Goal: Task Accomplishment & Management: Manage account settings

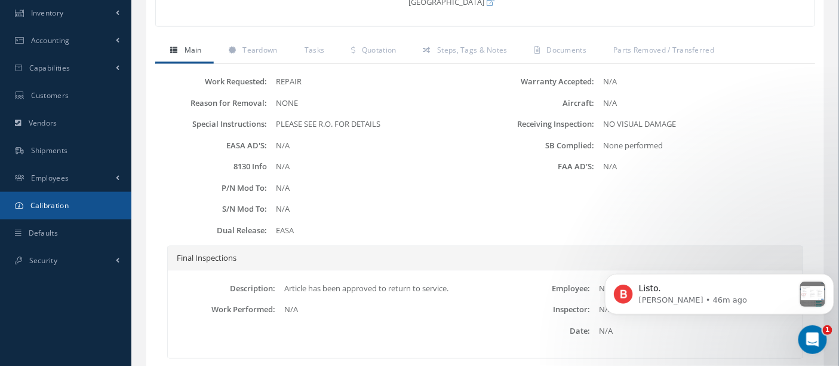
scroll to position [407, 0]
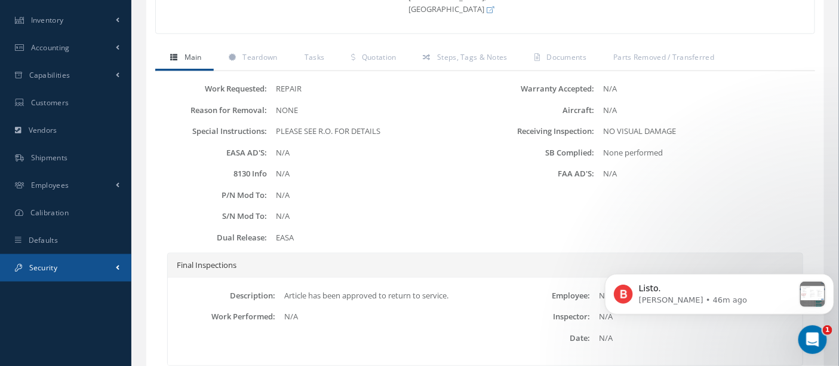
click at [50, 265] on span "Security" at bounding box center [43, 267] width 28 height 10
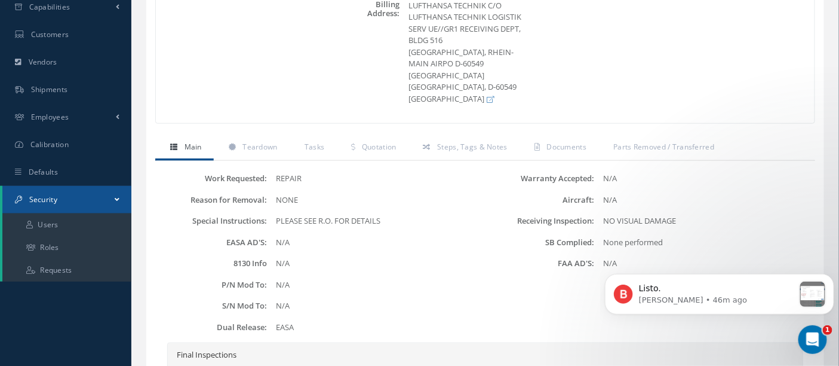
scroll to position [383, 0]
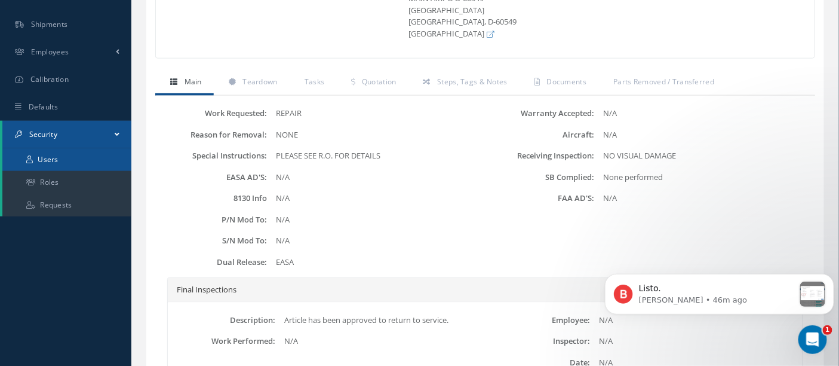
click at [57, 162] on link "Users" at bounding box center [66, 159] width 129 height 23
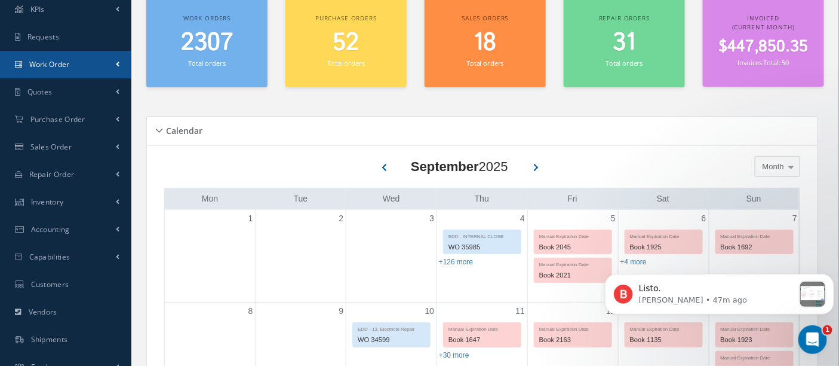
scroll to position [265, 0]
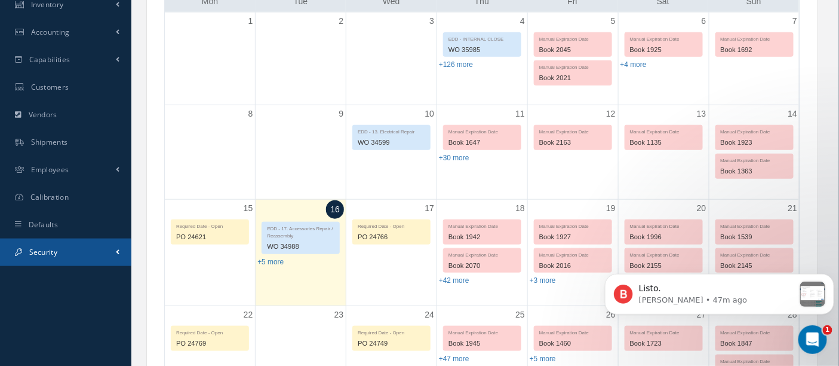
click at [53, 250] on span "Security" at bounding box center [43, 252] width 28 height 10
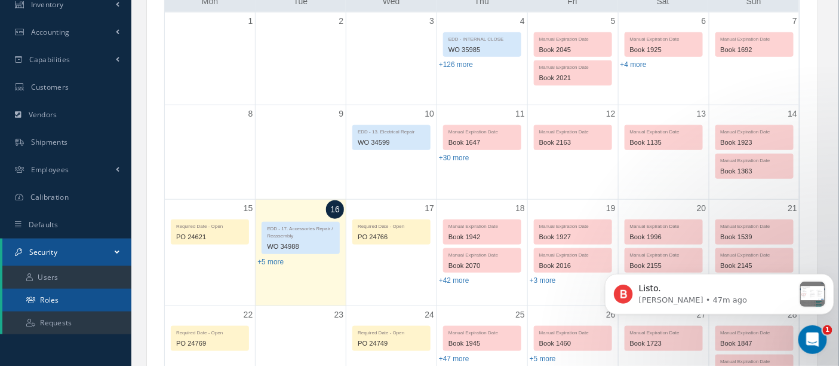
click at [60, 296] on link "Roles" at bounding box center [66, 300] width 129 height 23
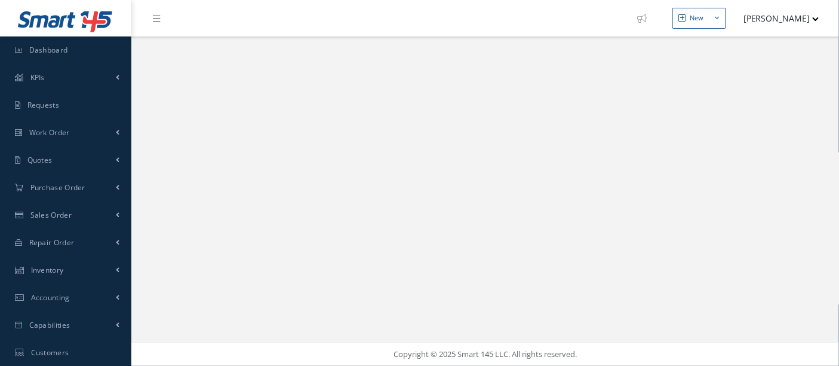
select select "25"
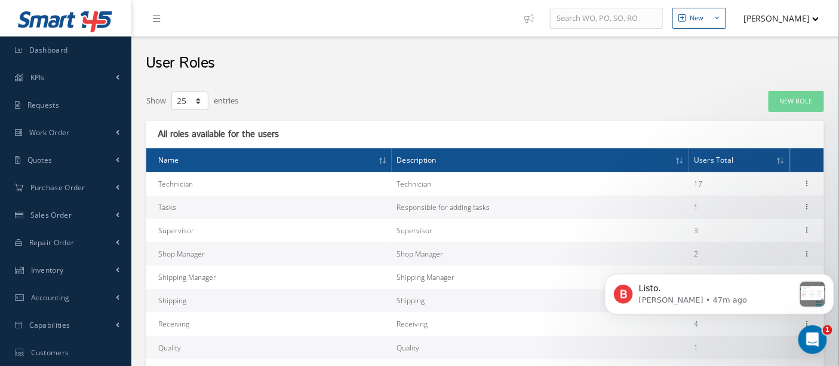
scroll to position [66, 0]
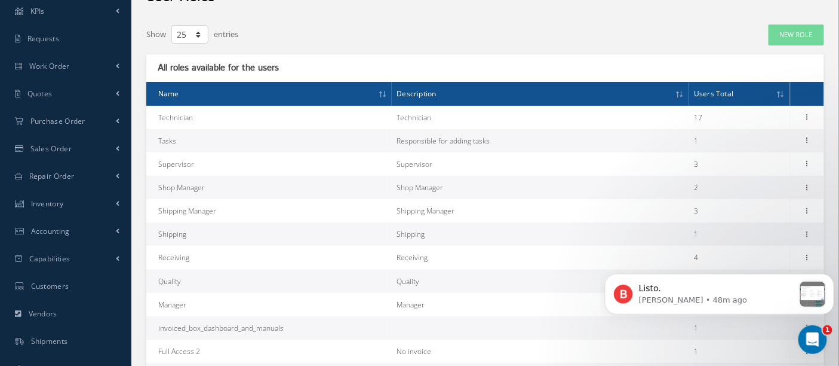
click at [800, 256] on body "Listo. Betty • 48m ago" at bounding box center [719, 291] width 229 height 74
click at [798, 256] on body "Listo. Betty • 48m ago" at bounding box center [719, 291] width 229 height 74
click at [782, 297] on p "Betty • 48m ago" at bounding box center [716, 299] width 155 height 11
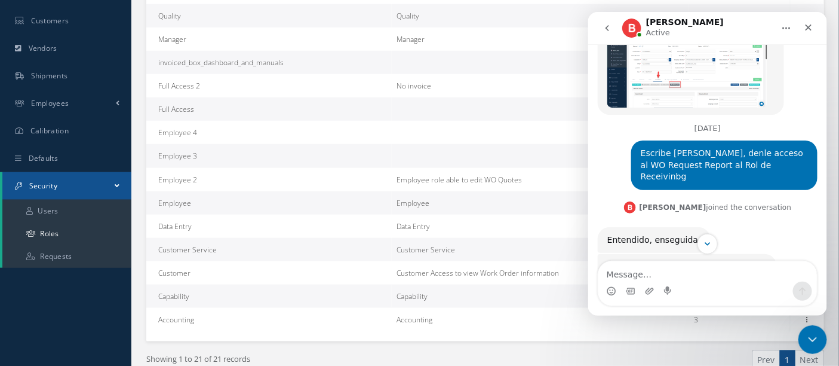
scroll to position [877, 0]
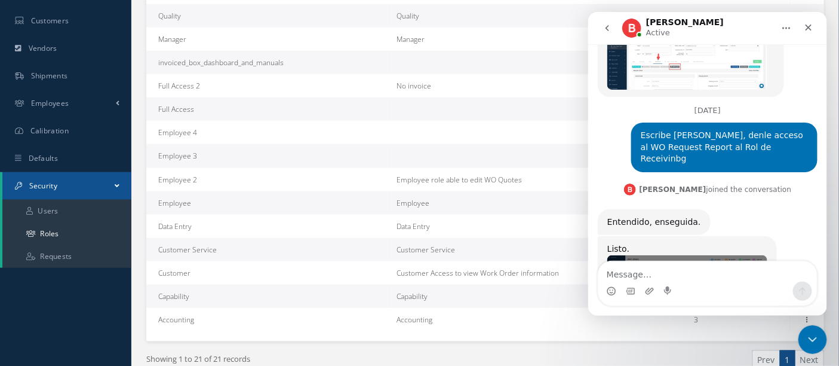
click at [673, 254] on img "Betty says…" at bounding box center [687, 287] width 160 height 67
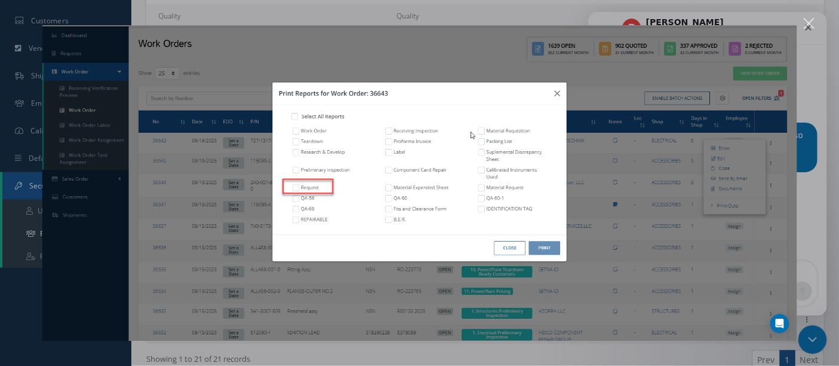
scroll to position [0, 0]
click at [560, 94] on img "Close" at bounding box center [420, 182] width 756 height 315
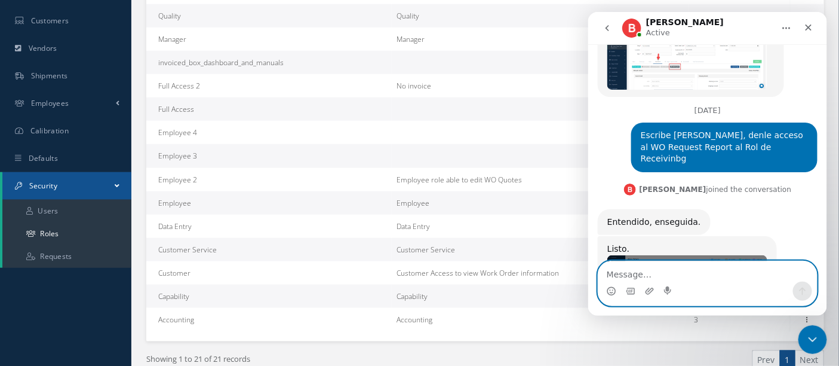
click at [631, 274] on textarea "Message…" at bounding box center [707, 270] width 219 height 20
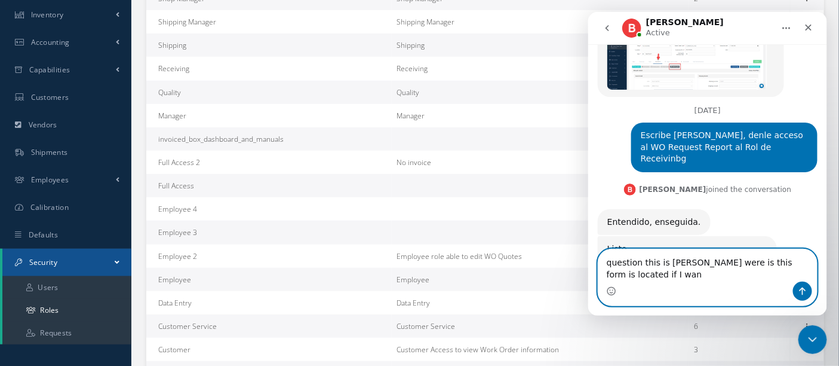
scroll to position [889, 0]
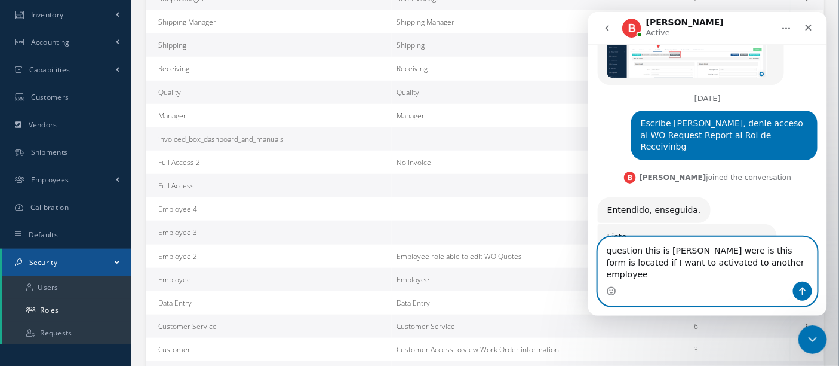
type textarea "question this is nestor were is this form is located if I want to activated to …"
click at [806, 289] on icon "Send a message…" at bounding box center [802, 291] width 10 height 10
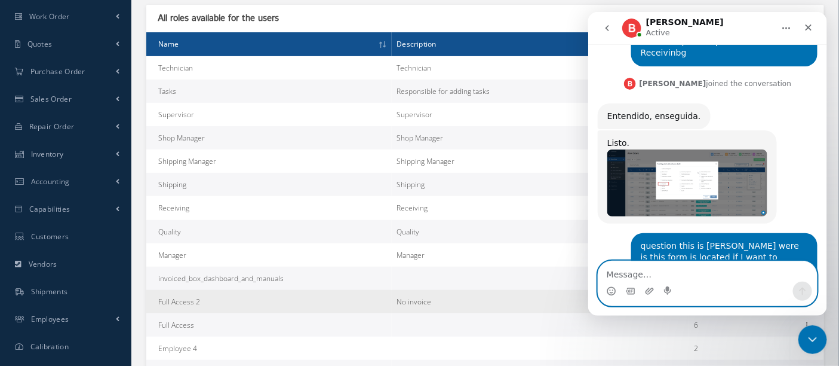
scroll to position [122, 0]
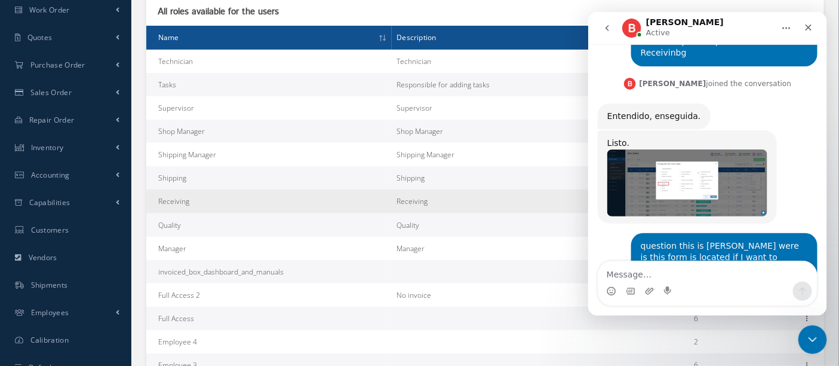
click at [339, 200] on td "Receiving" at bounding box center [269, 200] width 246 height 23
click at [219, 192] on td "Receiving" at bounding box center [269, 200] width 246 height 23
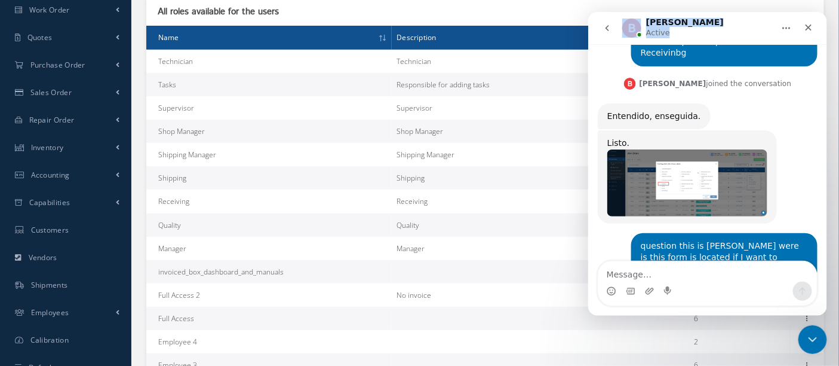
drag, startPoint x: 734, startPoint y: 24, endPoint x: 465, endPoint y: -59, distance: 281.2
click at [588, 11] on html "Betty Active Ask us anything, or share your feedback. September 9 Hello, Can yo…" at bounding box center [707, 162] width 239 height 303
click at [807, 26] on icon "Close" at bounding box center [808, 27] width 7 height 7
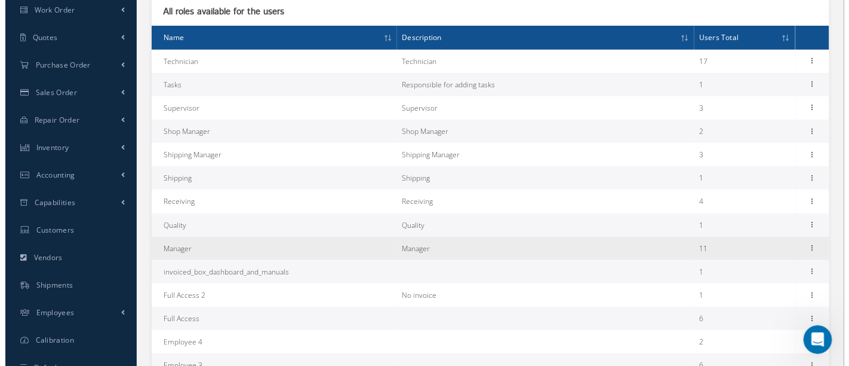
scroll to position [983, 0]
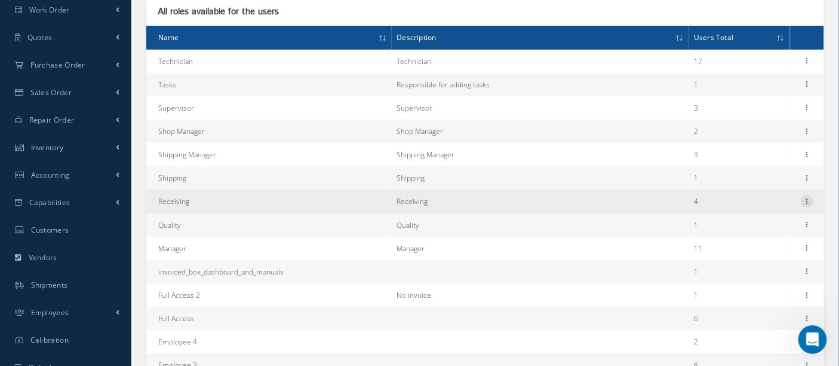
click at [810, 200] on icon at bounding box center [808, 200] width 12 height 10
click at [757, 229] on link "Permissions" at bounding box center [753, 225] width 94 height 16
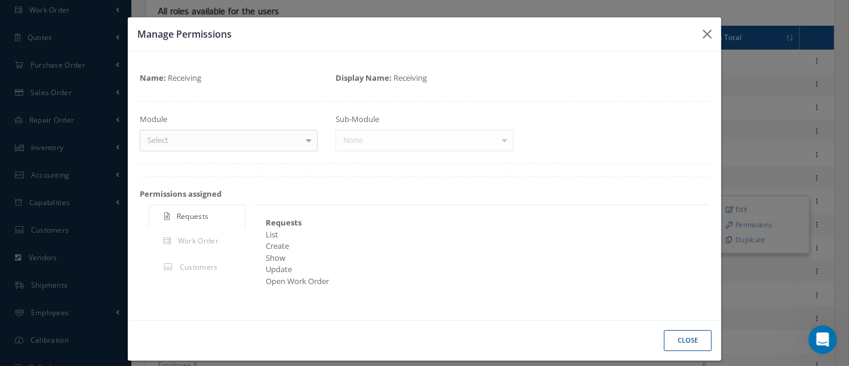
click at [309, 140] on div at bounding box center [308, 140] width 17 height 20
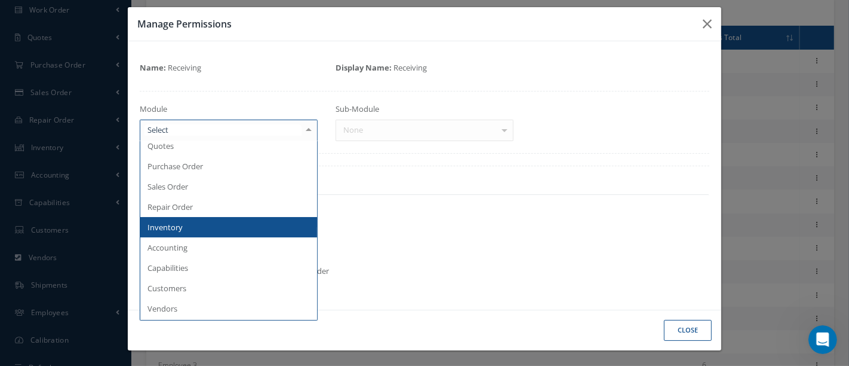
scroll to position [133, 0]
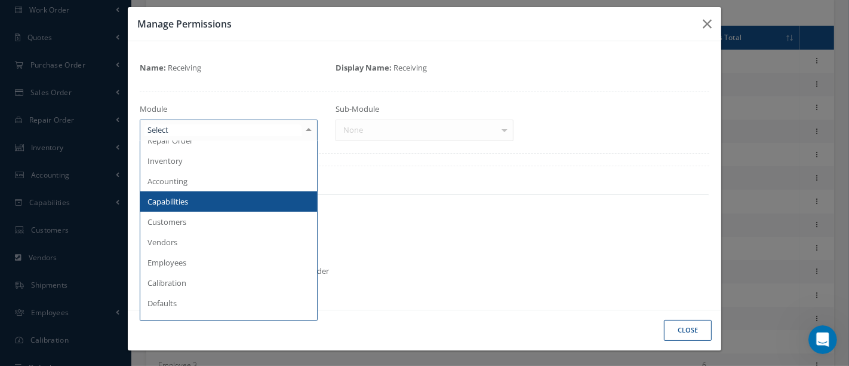
click at [205, 201] on span "Capabilities" at bounding box center [228, 201] width 177 height 20
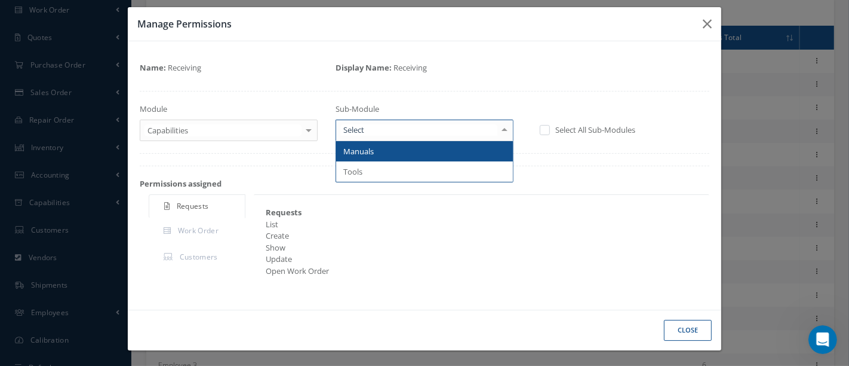
click at [498, 128] on div at bounding box center [504, 130] width 17 height 20
click at [413, 152] on span "Manuals" at bounding box center [424, 151] width 177 height 20
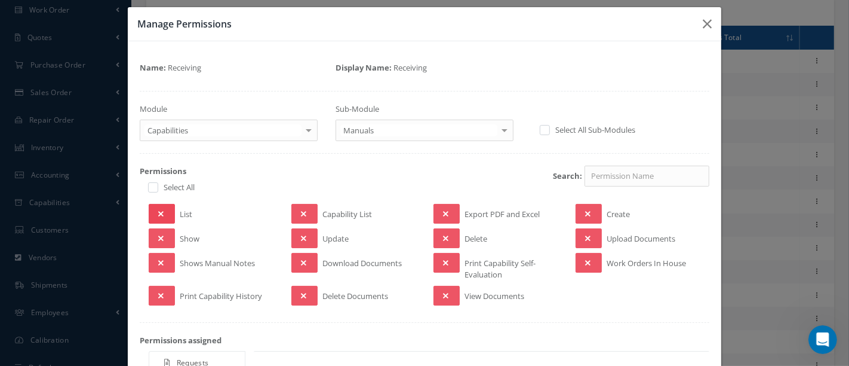
click at [163, 212] on button at bounding box center [162, 214] width 26 height 20
click at [159, 229] on button at bounding box center [162, 238] width 26 height 20
click at [162, 254] on button at bounding box center [162, 263] width 26 height 20
click at [306, 210] on button at bounding box center [305, 214] width 26 height 20
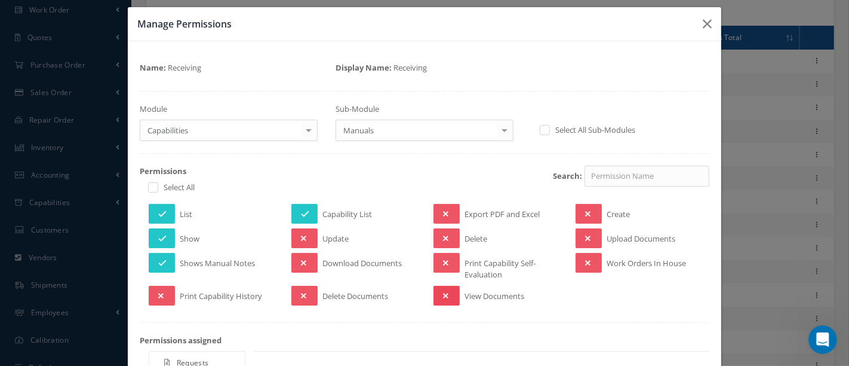
click at [443, 292] on icon at bounding box center [445, 296] width 5 height 8
click at [585, 239] on icon at bounding box center [587, 238] width 5 height 8
click at [585, 258] on button at bounding box center [589, 263] width 26 height 20
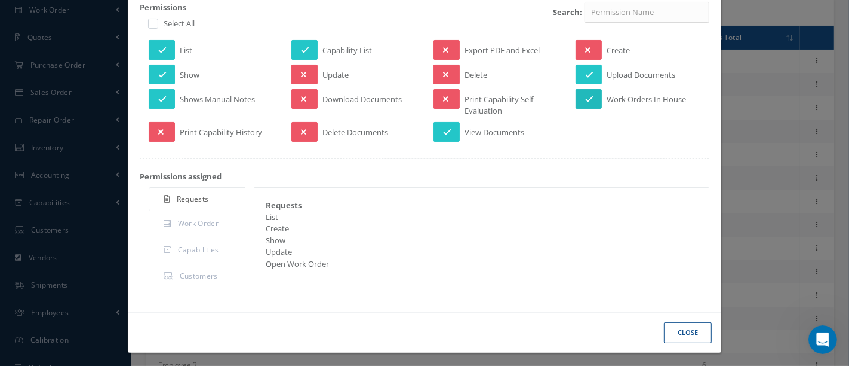
scroll to position [174, 0]
click at [668, 325] on button "Close" at bounding box center [688, 332] width 48 height 21
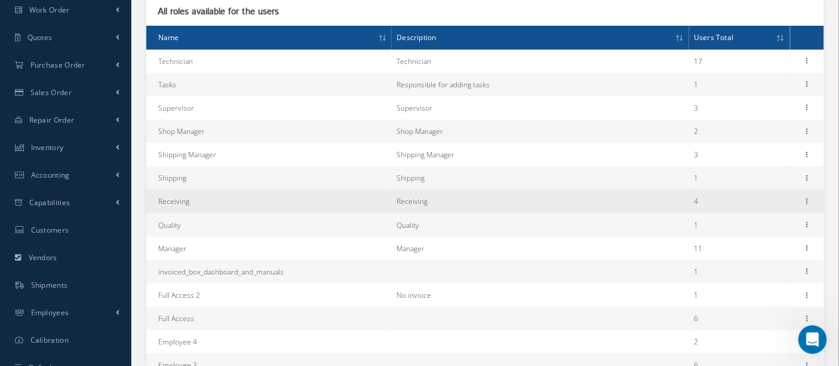
click at [219, 200] on td "Receiving" at bounding box center [269, 200] width 246 height 23
click at [803, 201] on icon at bounding box center [808, 200] width 12 height 10
click at [734, 226] on link "Permissions" at bounding box center [753, 225] width 94 height 16
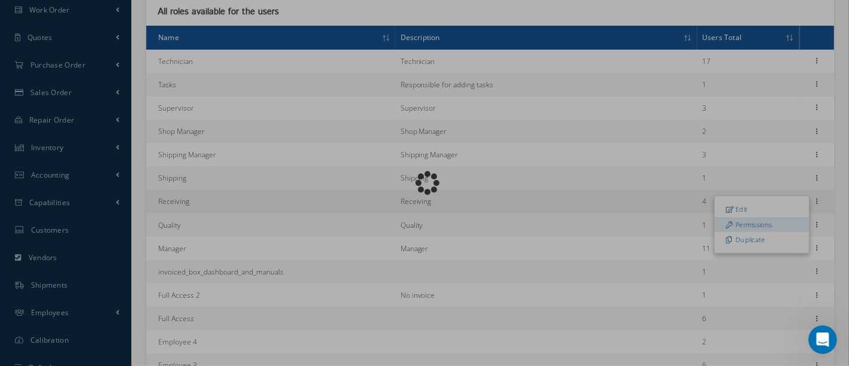
scroll to position [19, 0]
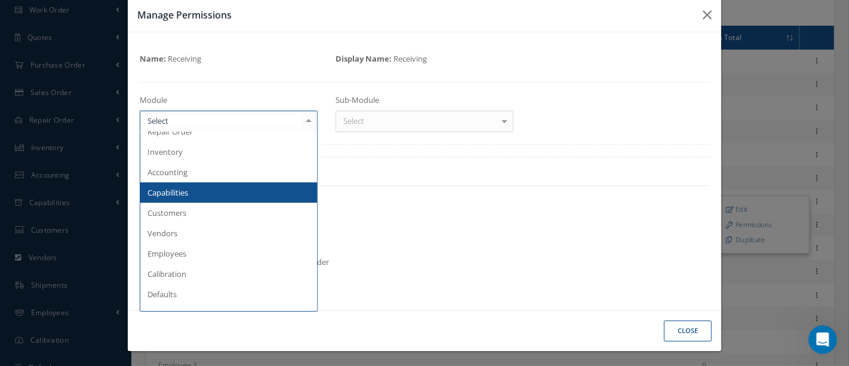
click at [309, 122] on div at bounding box center [308, 121] width 17 height 20
click at [223, 186] on span "Capabilities" at bounding box center [228, 192] width 177 height 20
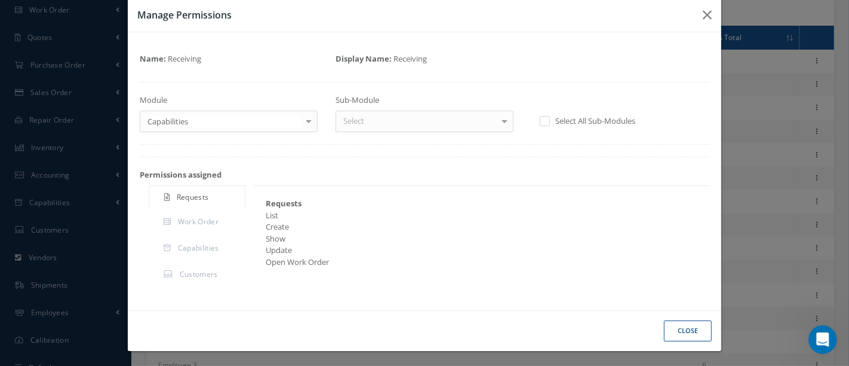
click at [500, 123] on div at bounding box center [504, 121] width 17 height 20
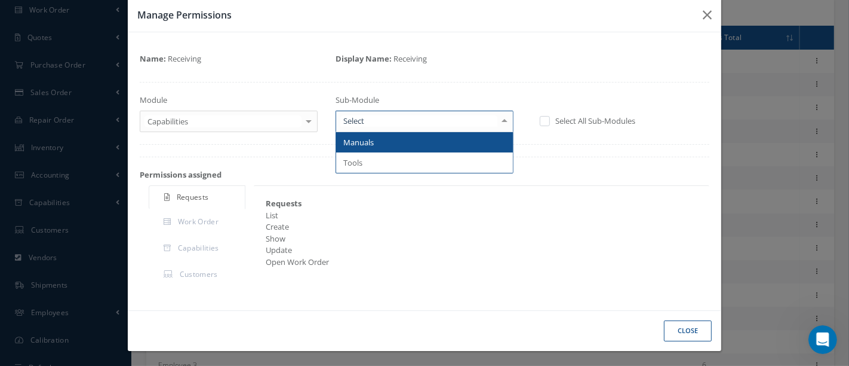
click at [477, 142] on span "Manuals" at bounding box center [424, 142] width 177 height 20
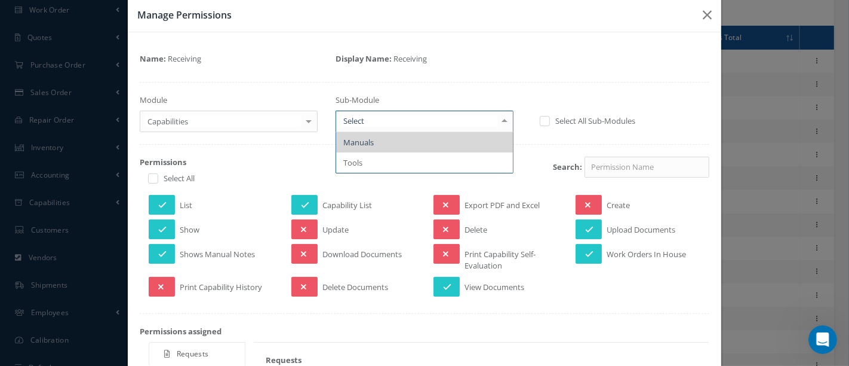
click at [505, 118] on div at bounding box center [504, 121] width 17 height 20
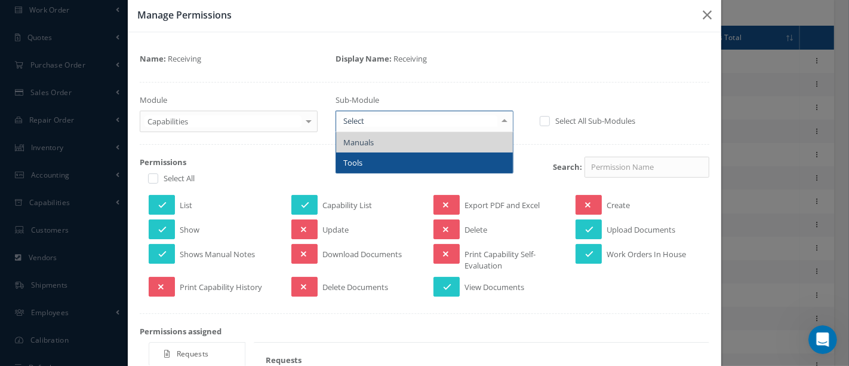
click at [425, 162] on span "Tools" at bounding box center [424, 162] width 177 height 20
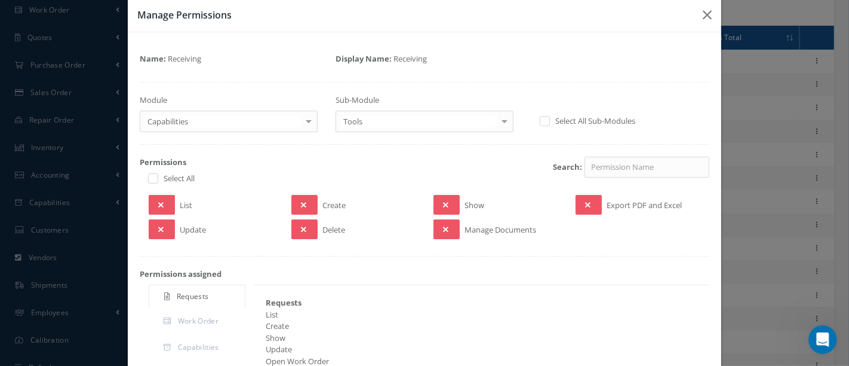
scroll to position [983, 0]
click at [435, 200] on button at bounding box center [447, 205] width 26 height 20
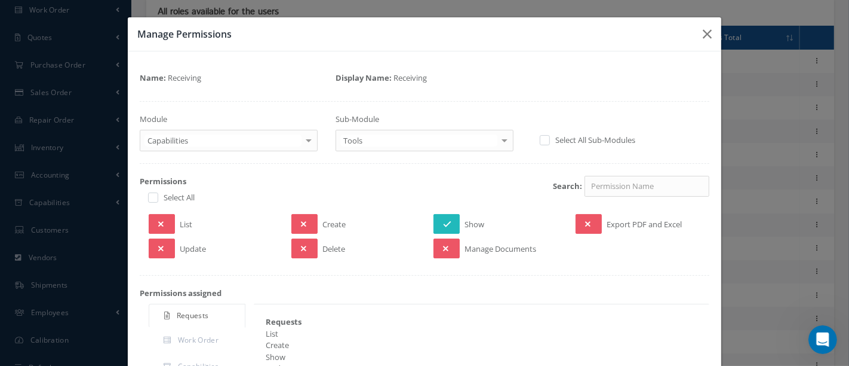
scroll to position [1029, 0]
click at [303, 139] on div at bounding box center [308, 140] width 17 height 20
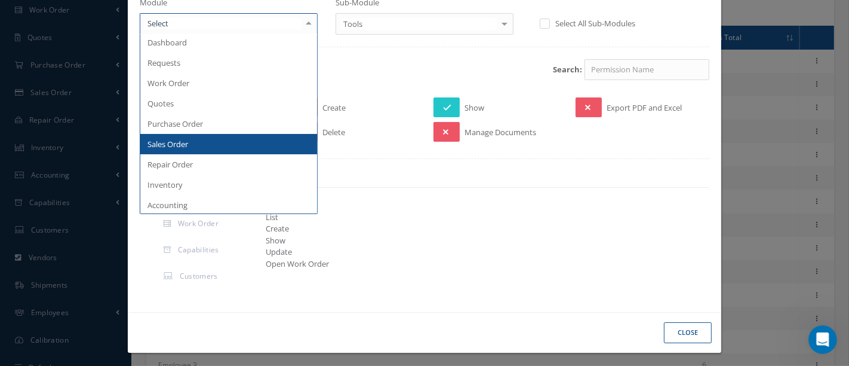
scroll to position [0, 0]
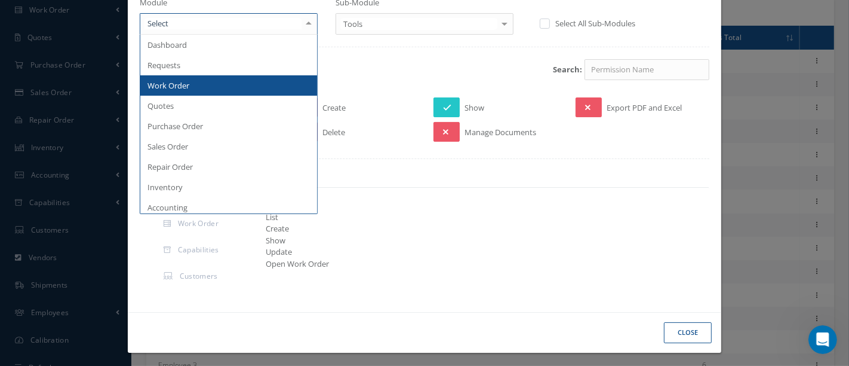
click at [195, 88] on span "Work Order" at bounding box center [228, 85] width 177 height 20
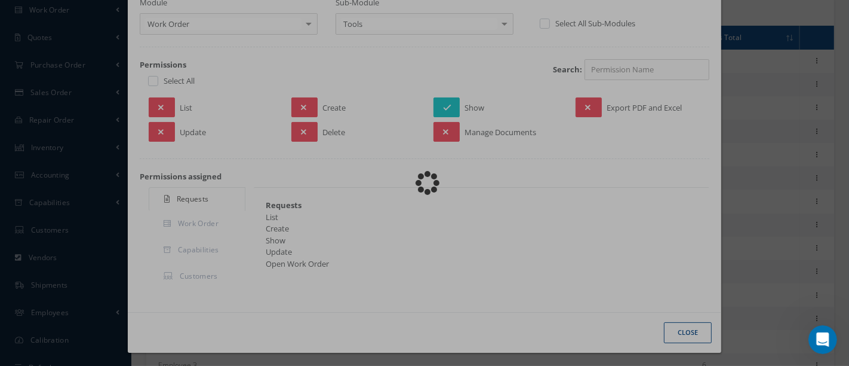
scroll to position [19, 0]
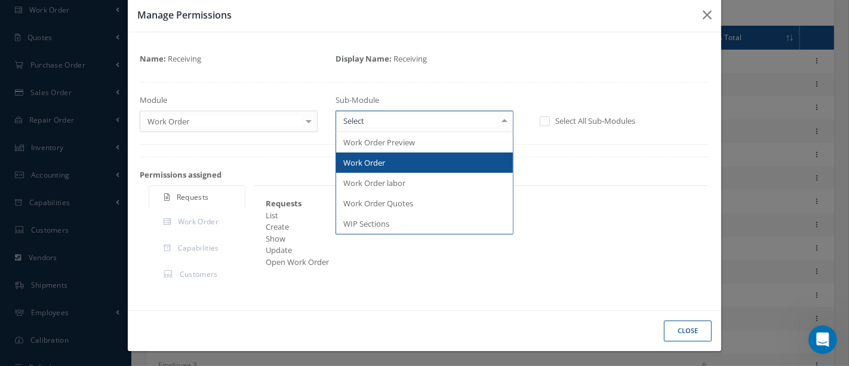
click at [500, 122] on div at bounding box center [504, 121] width 17 height 20
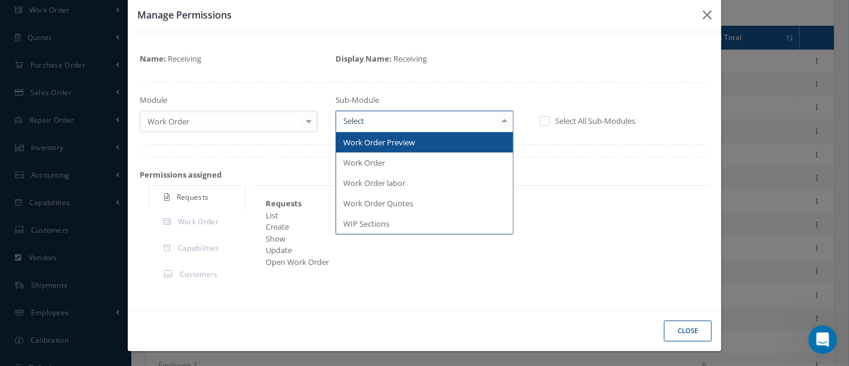
click at [389, 139] on span "Work Order Preview" at bounding box center [379, 142] width 72 height 11
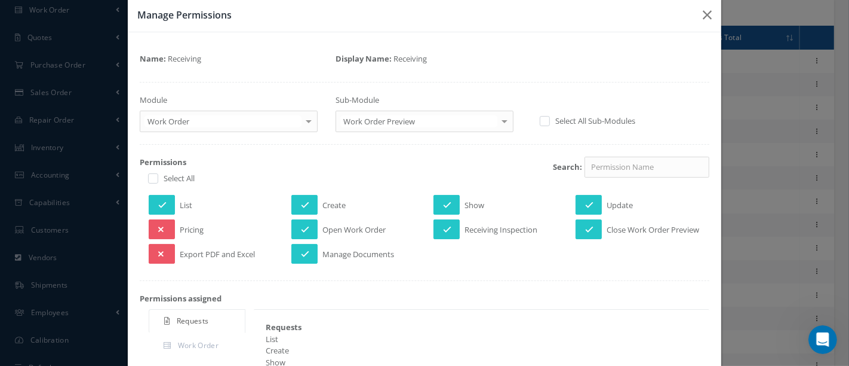
scroll to position [1029, 0]
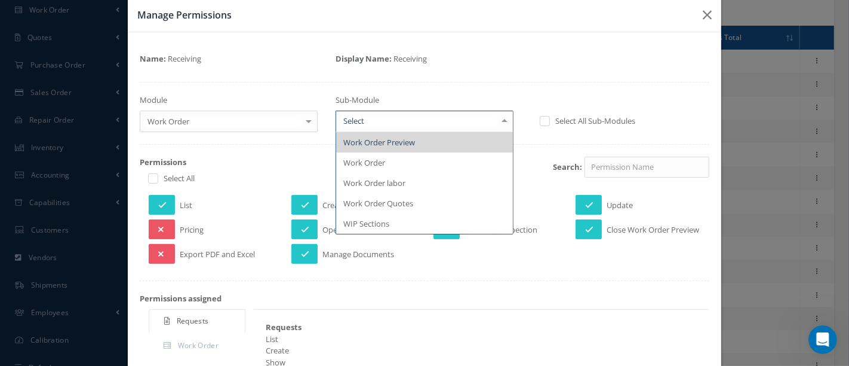
click at [496, 116] on div at bounding box center [504, 121] width 17 height 20
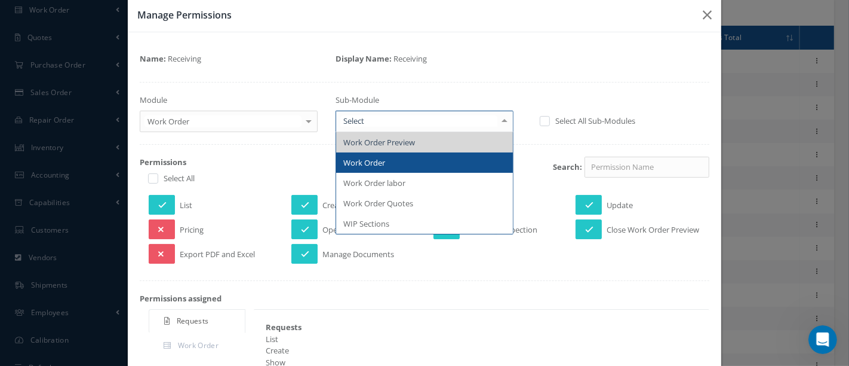
click at [382, 158] on span "Work Order" at bounding box center [364, 162] width 42 height 11
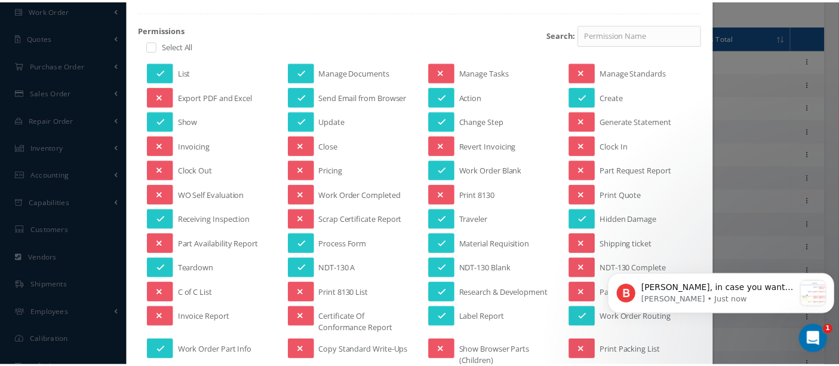
scroll to position [1382, 0]
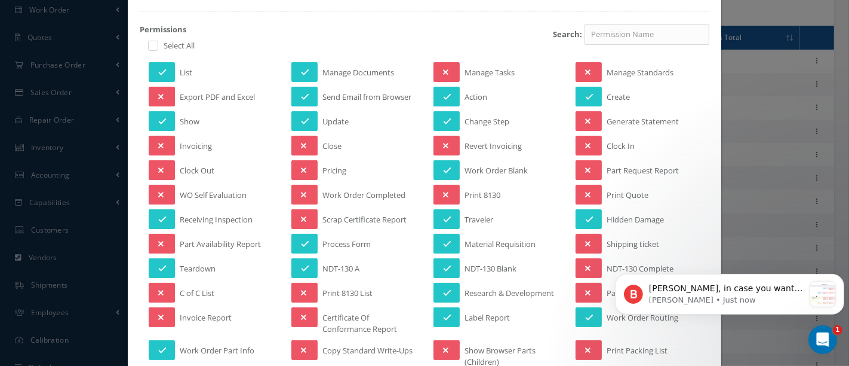
click at [787, 214] on div "Manage Permissions Name: Receiving Display Name: Receiving Module Work Order Da…" at bounding box center [424, 183] width 849 height 366
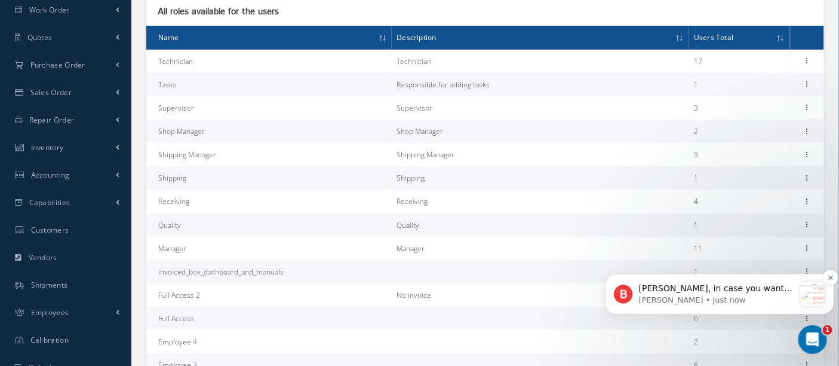
click at [724, 290] on p "Nestor, in case you want to assign permissions to certain roles, simply navigat…" at bounding box center [716, 288] width 155 height 12
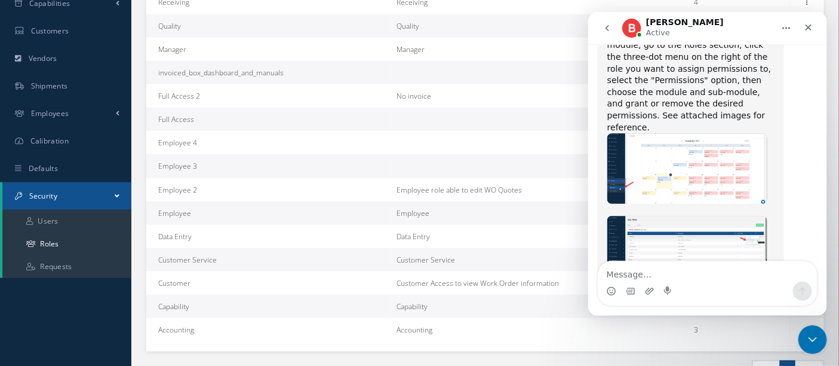
scroll to position [1309, 0]
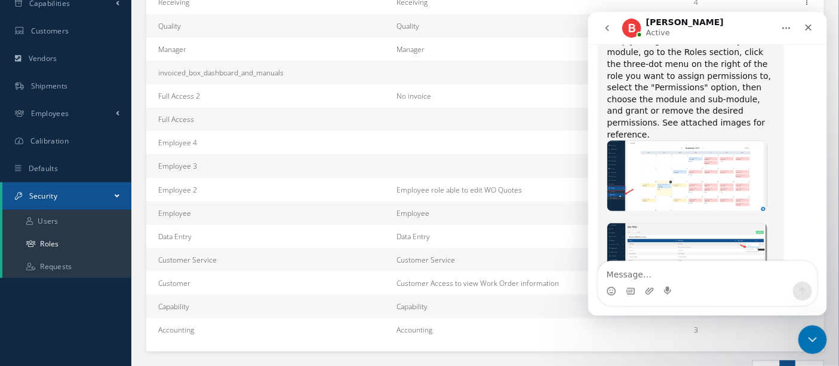
click at [682, 301] on img "Betty says…" at bounding box center [687, 337] width 160 height 72
click at [683, 301] on img "Betty says…" at bounding box center [687, 337] width 160 height 72
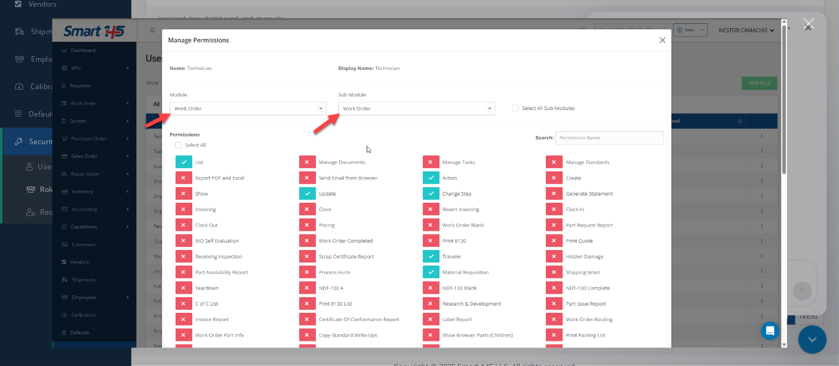
scroll to position [388, 0]
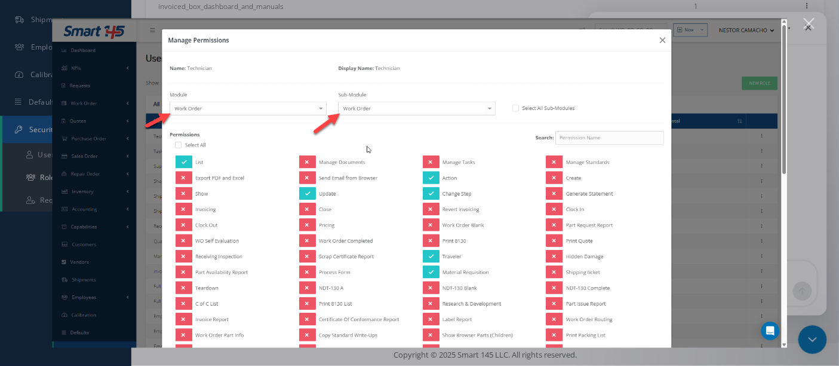
click at [662, 39] on img "Close" at bounding box center [419, 183] width 735 height 329
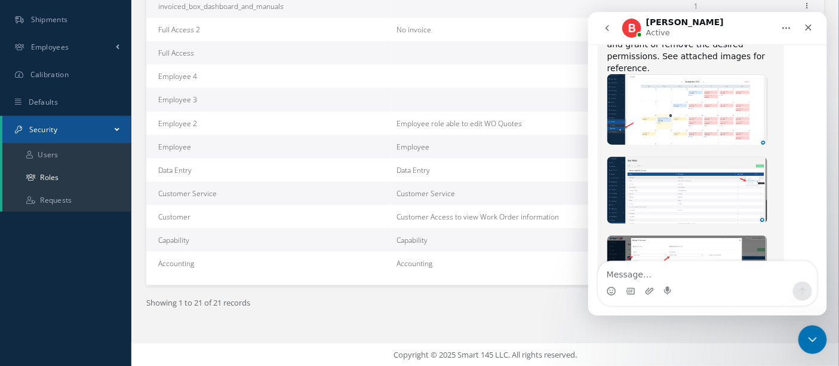
scroll to position [1309, 0]
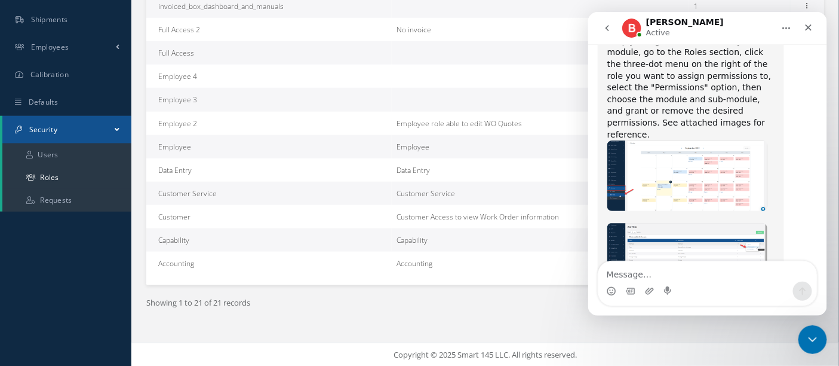
click at [665, 140] on img "Betty says…" at bounding box center [687, 175] width 160 height 70
click at [666, 70] on img "Close" at bounding box center [419, 194] width 749 height 329
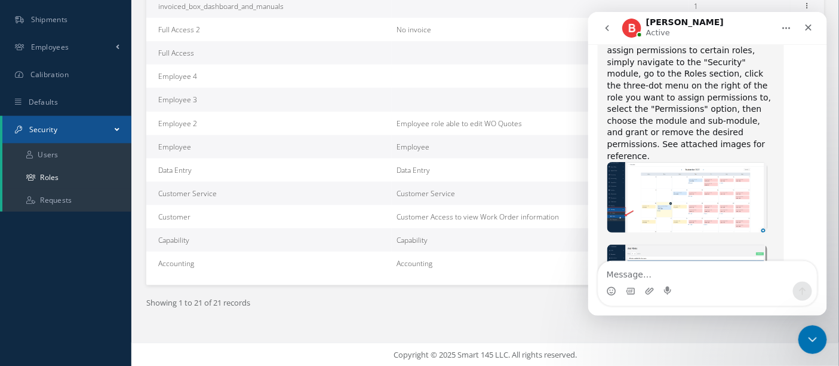
click at [636, 161] on img "Betty says…" at bounding box center [687, 196] width 160 height 70
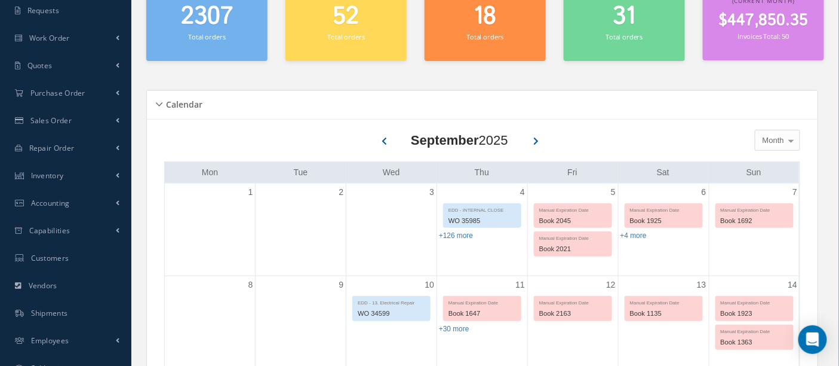
scroll to position [265, 0]
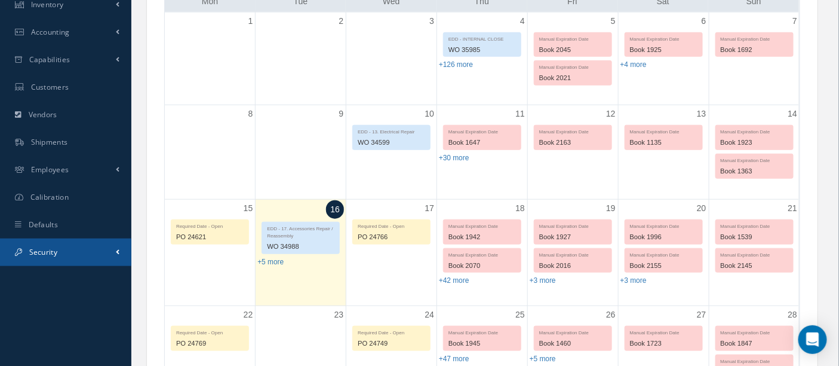
click at [57, 245] on link "Security" at bounding box center [65, 251] width 131 height 27
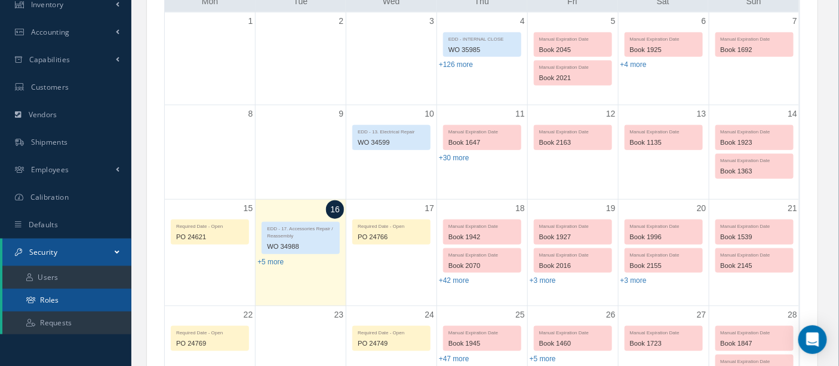
click at [68, 299] on link "Roles" at bounding box center [66, 300] width 129 height 23
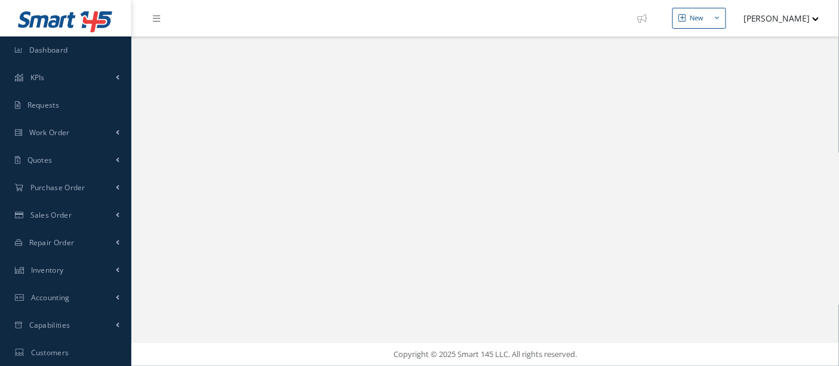
select select "25"
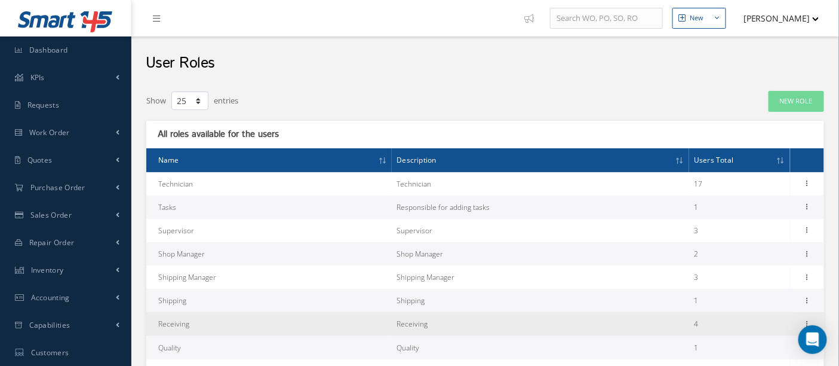
click at [182, 323] on td "Receiving" at bounding box center [269, 323] width 246 height 23
click at [808, 318] on icon at bounding box center [808, 323] width 12 height 10
click at [765, 343] on link "Permissions" at bounding box center [753, 347] width 94 height 16
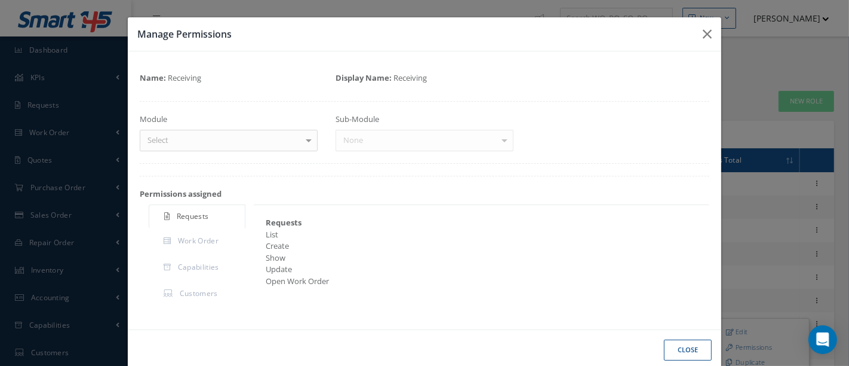
click at [309, 143] on div at bounding box center [308, 140] width 17 height 20
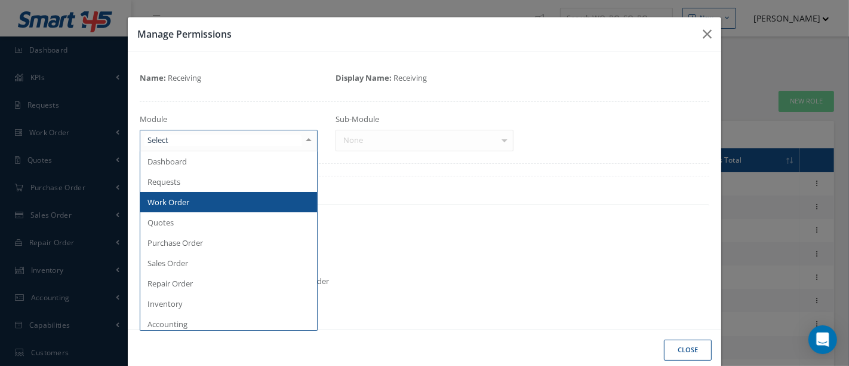
click at [201, 199] on span "Work Order" at bounding box center [228, 202] width 177 height 20
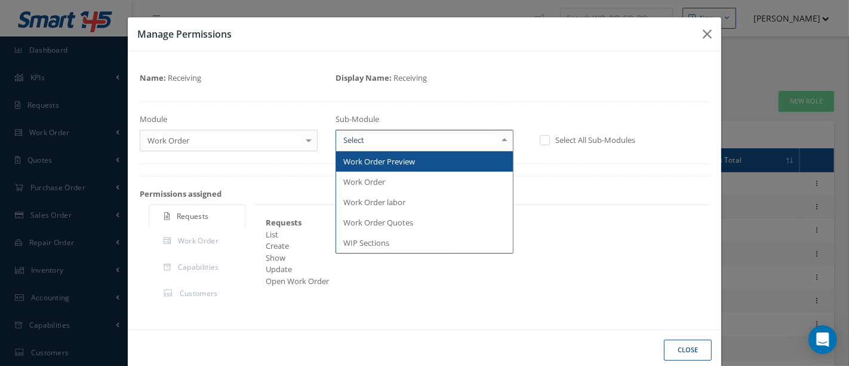
click at [501, 140] on div at bounding box center [504, 140] width 17 height 20
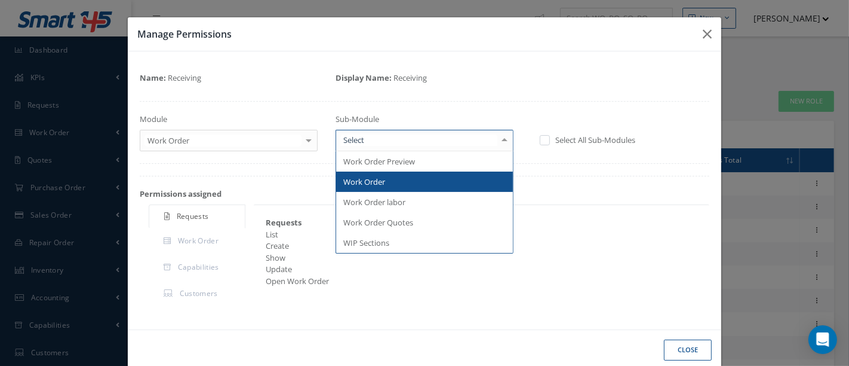
click at [369, 179] on span "Work Order" at bounding box center [364, 181] width 42 height 11
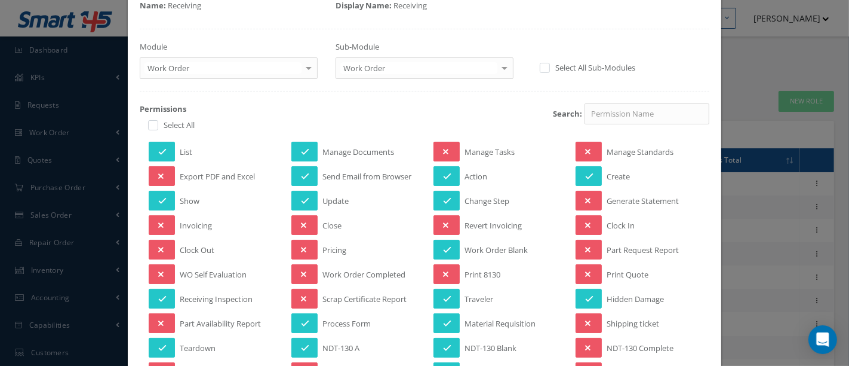
scroll to position [66, 0]
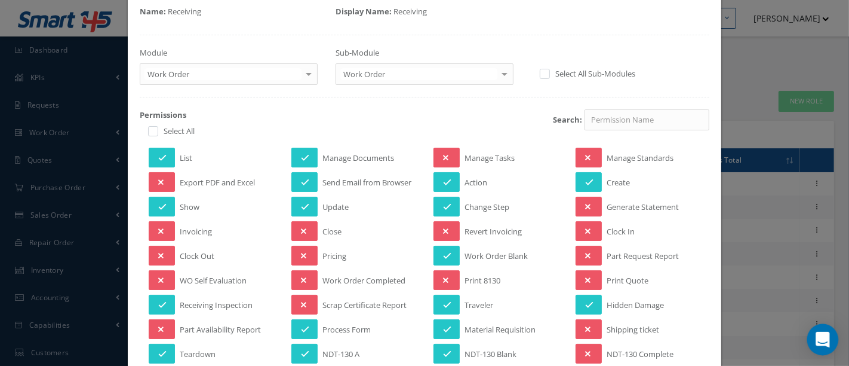
click at [817, 333] on div "Open Intercom Messenger" at bounding box center [824, 340] width 32 height 32
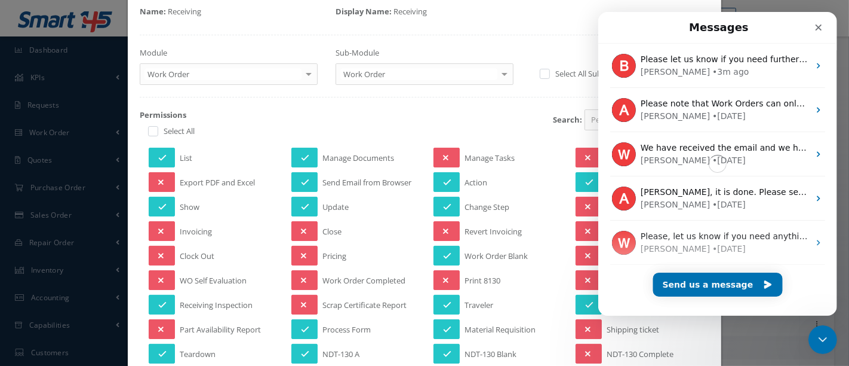
scroll to position [0, 0]
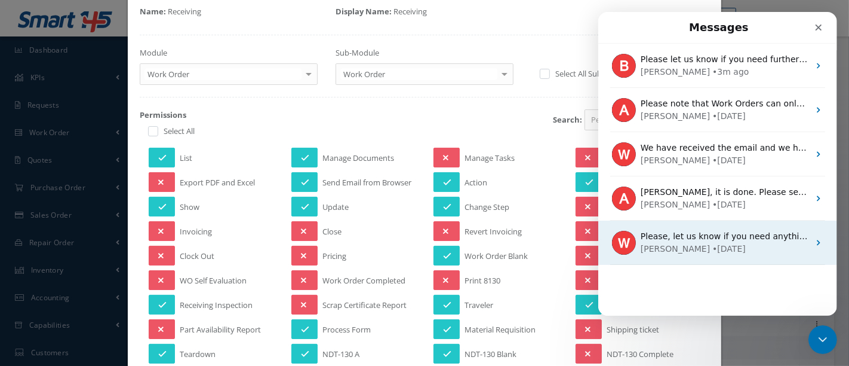
click at [694, 235] on span "Please, let us know if you need anything else👍" at bounding box center [739, 236] width 199 height 10
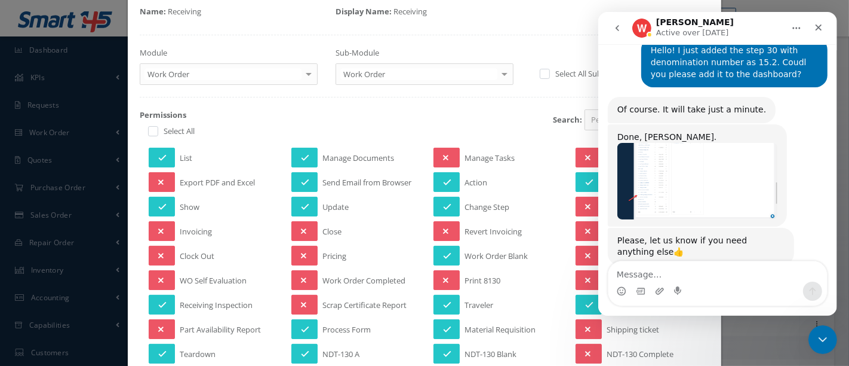
scroll to position [867, 0]
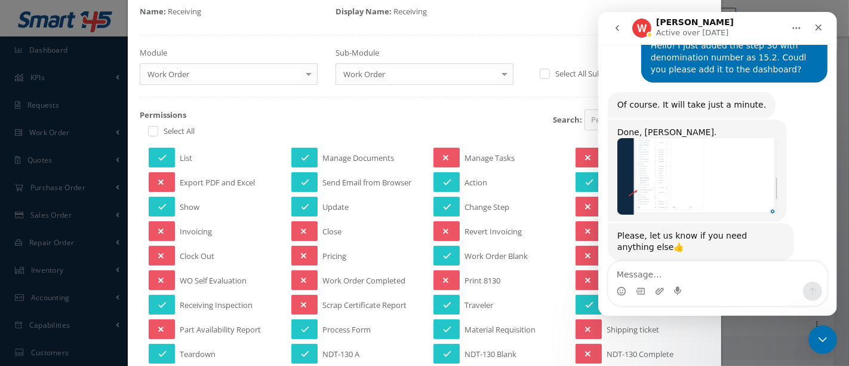
click at [710, 179] on img "William says…" at bounding box center [697, 176] width 160 height 76
click at [645, 162] on img "William says…" at bounding box center [697, 176] width 160 height 76
click at [682, 158] on img "William says…" at bounding box center [697, 176] width 160 height 76
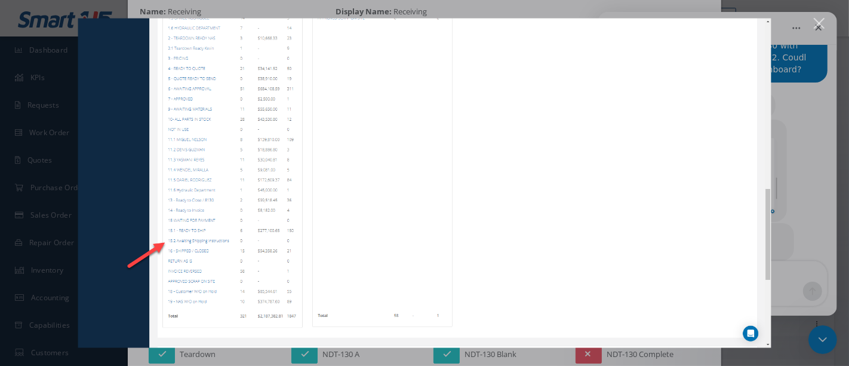
click at [766, 27] on img "Close" at bounding box center [425, 183] width 694 height 329
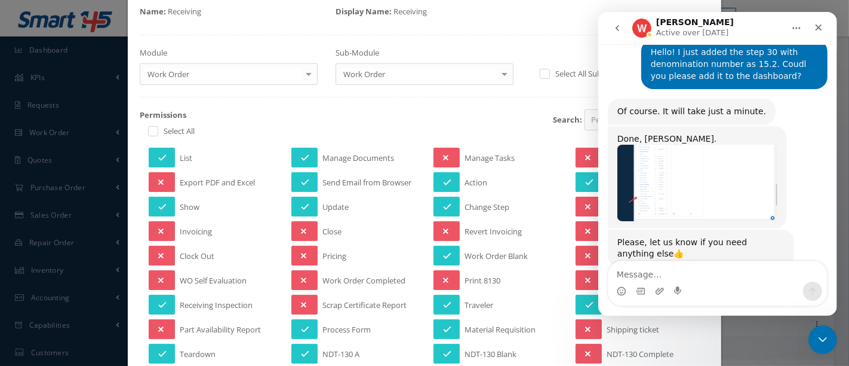
scroll to position [867, 0]
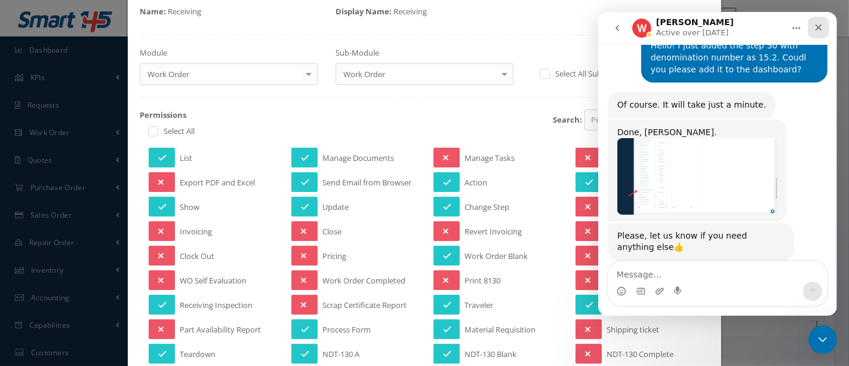
click at [819, 29] on icon "Close" at bounding box center [819, 28] width 10 height 10
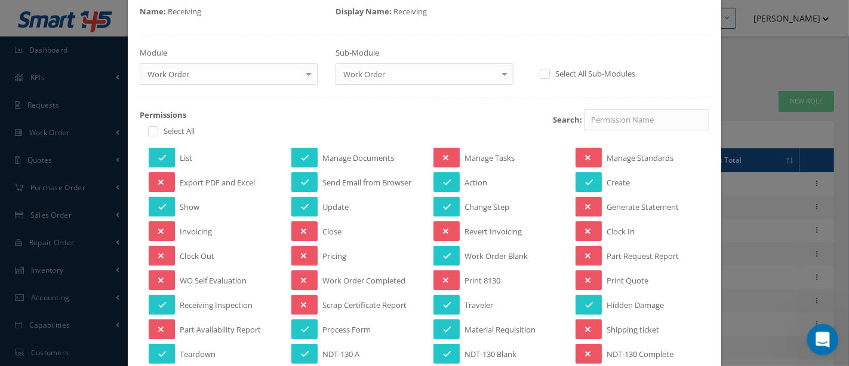
click at [820, 339] on icon "Open Intercom Messenger" at bounding box center [821, 338] width 8 height 10
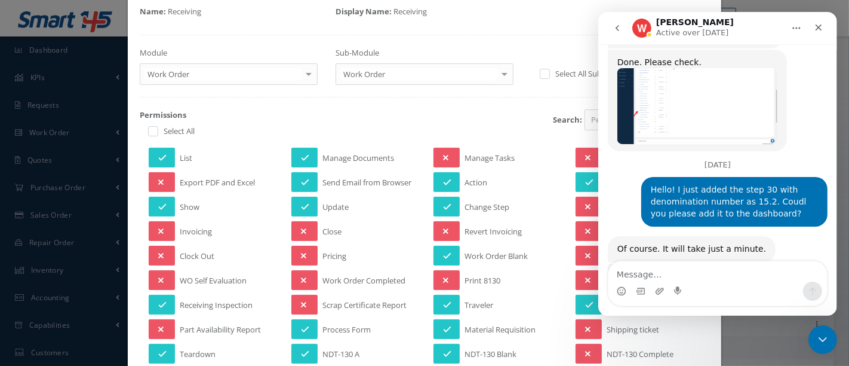
scroll to position [668, 0]
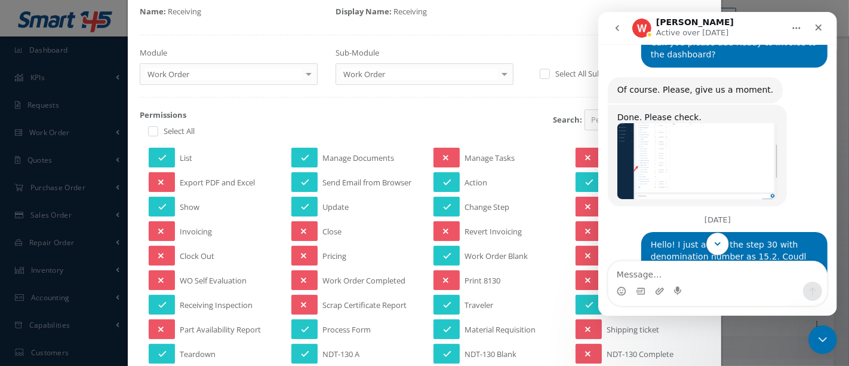
click at [722, 241] on icon "Scroll to bottom" at bounding box center [717, 243] width 11 height 11
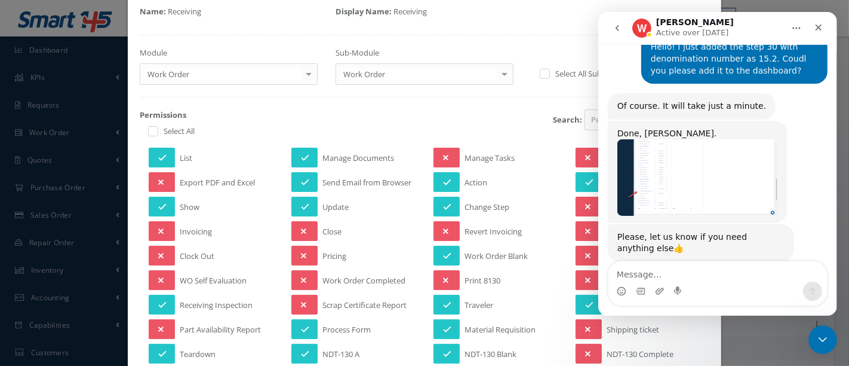
scroll to position [867, 0]
click at [824, 26] on div "Close" at bounding box center [819, 28] width 22 height 22
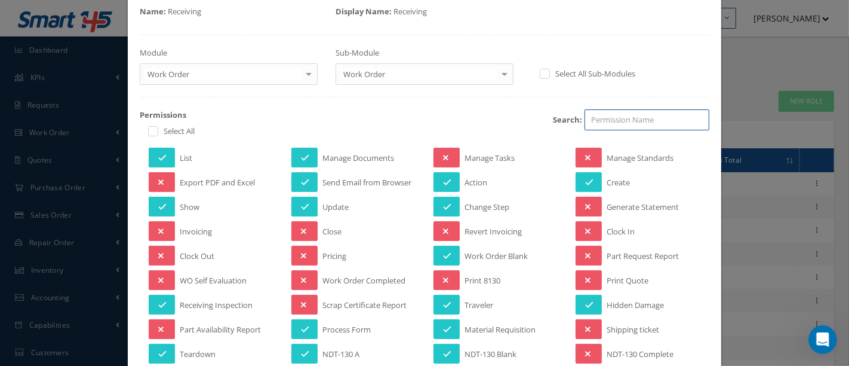
click at [656, 125] on input "search" at bounding box center [647, 120] width 125 height 22
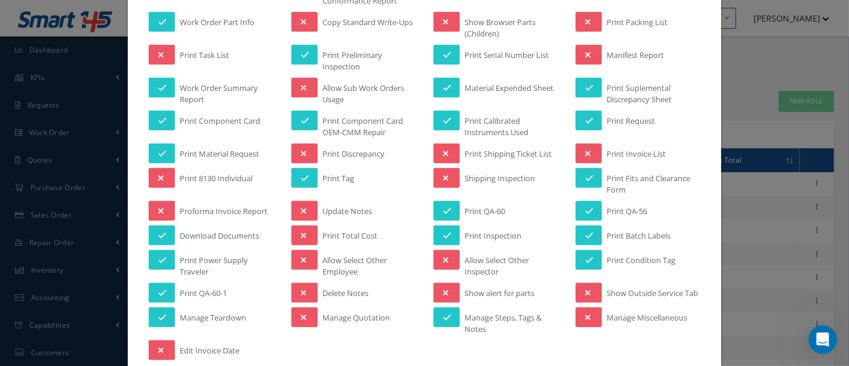
scroll to position [530, 0]
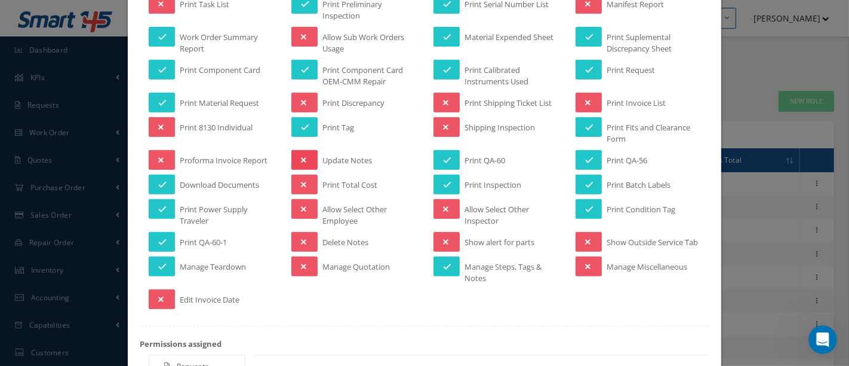
click at [306, 154] on button at bounding box center [305, 160] width 26 height 20
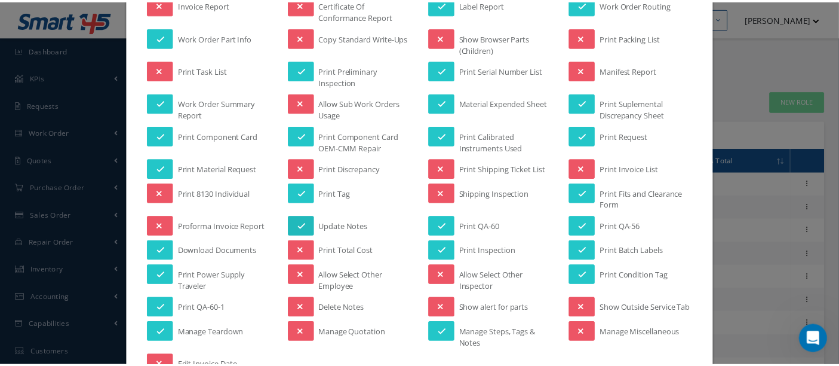
scroll to position [703, 0]
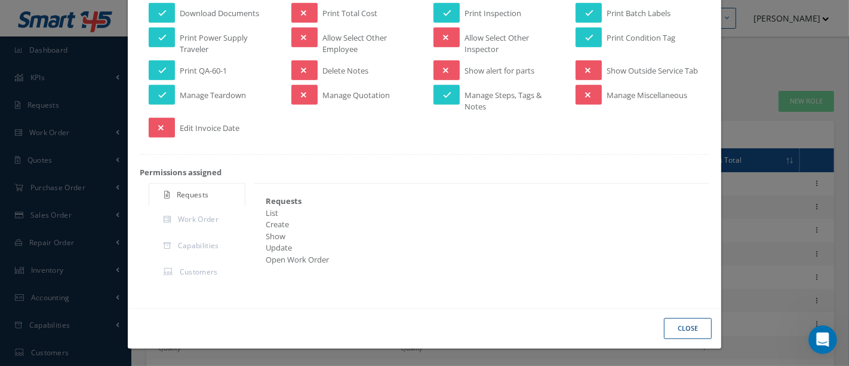
click at [684, 329] on button "Close" at bounding box center [688, 328] width 48 height 21
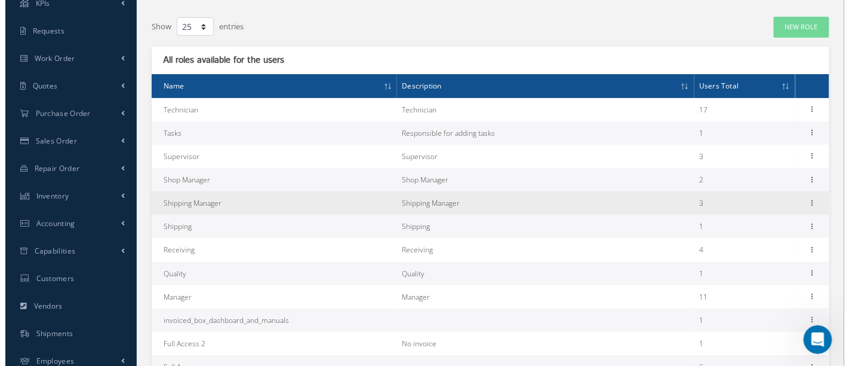
scroll to position [133, 0]
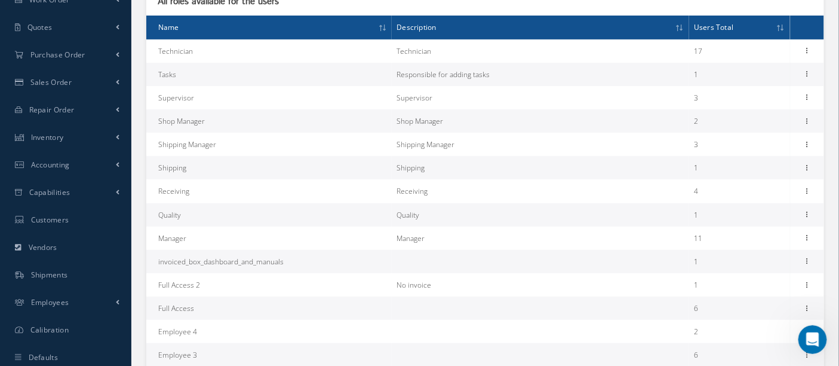
click at [278, 308] on td "Full Access" at bounding box center [269, 307] width 246 height 23
click at [805, 308] on icon at bounding box center [808, 307] width 12 height 10
click at [747, 329] on link "Permissions" at bounding box center [753, 331] width 94 height 16
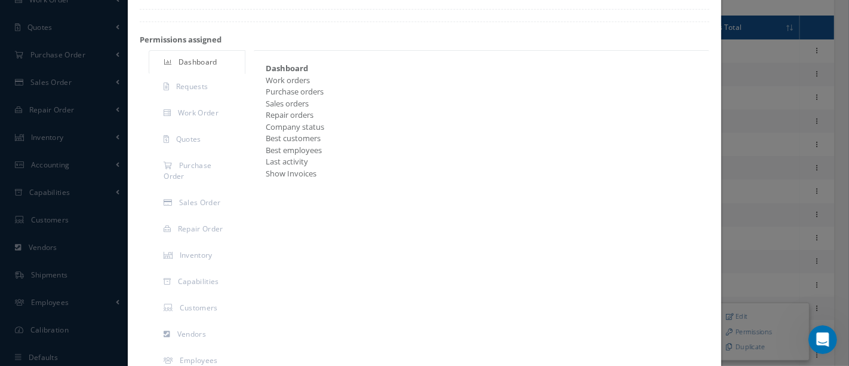
scroll to position [102, 0]
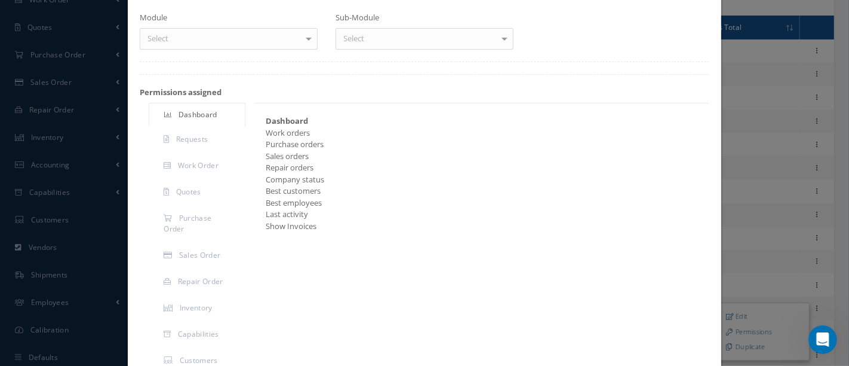
click at [303, 41] on div at bounding box center [308, 39] width 17 height 20
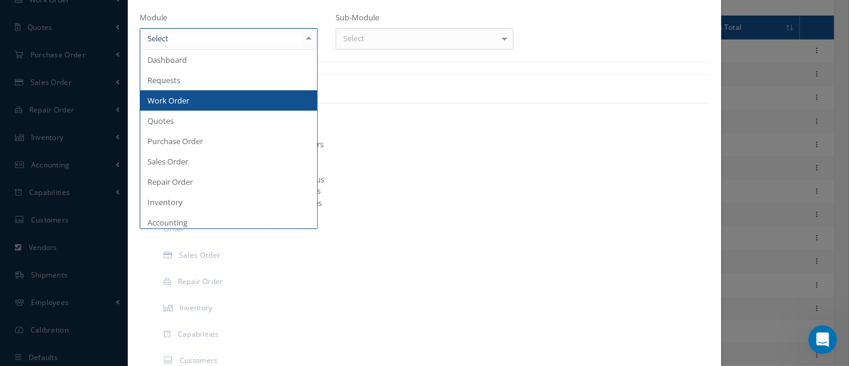
click at [277, 93] on span "Work Order" at bounding box center [228, 100] width 177 height 20
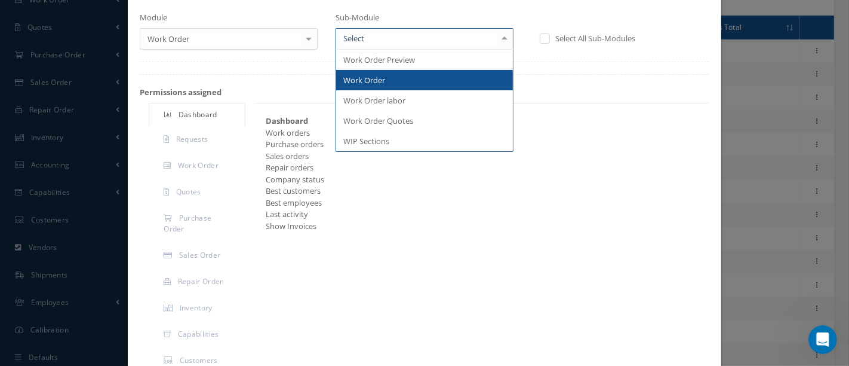
click at [502, 35] on div at bounding box center [504, 39] width 17 height 20
click at [428, 74] on span "Work Order" at bounding box center [424, 80] width 177 height 20
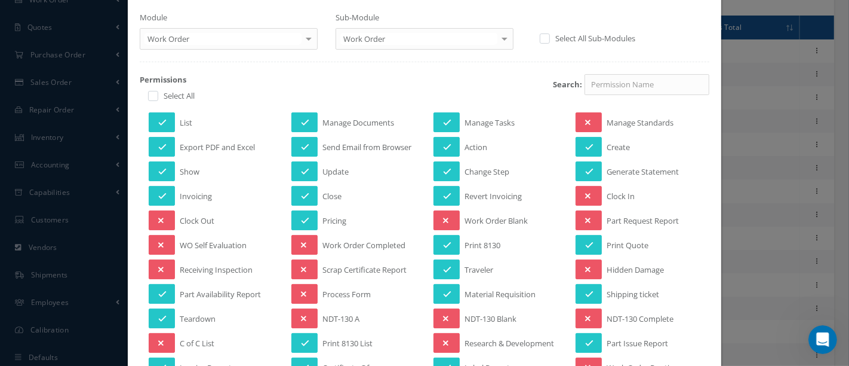
click at [483, 83] on div "Search:" at bounding box center [523, 90] width 392 height 33
click at [785, 149] on div "Manage Permissions Name: Full Access Display Name: Full Access Module Work Orde…" at bounding box center [424, 183] width 849 height 366
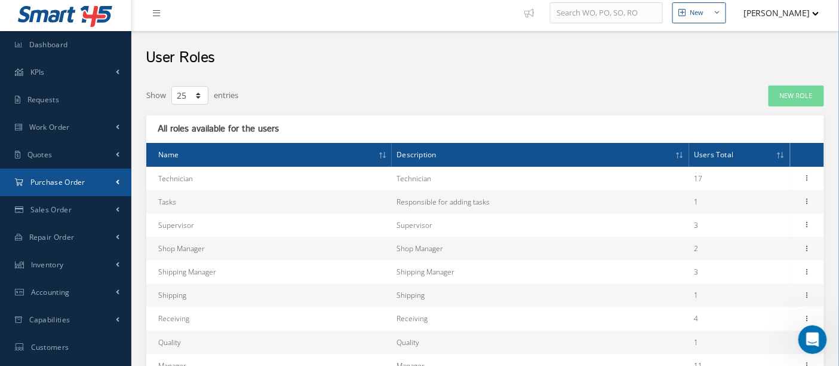
scroll to position [0, 0]
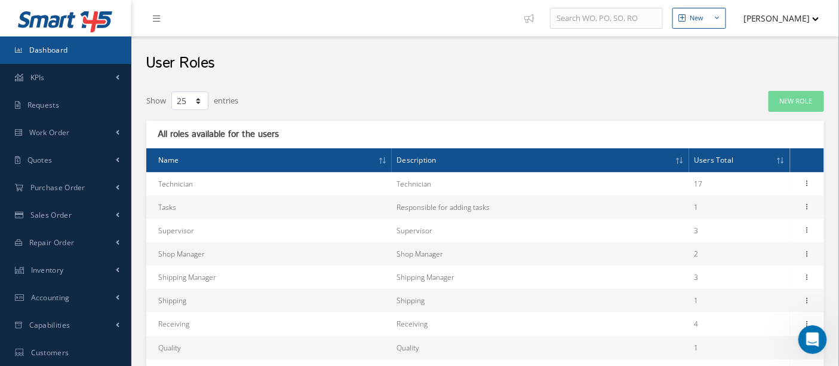
click at [66, 54] on span "Dashboard" at bounding box center [48, 50] width 39 height 10
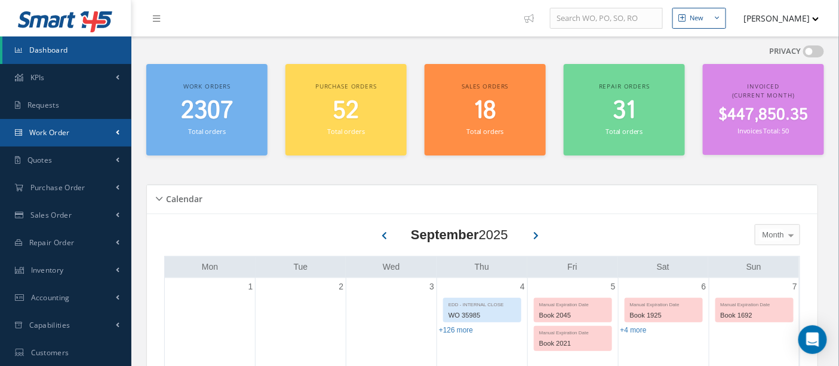
click at [53, 127] on link "Work Order" at bounding box center [65, 132] width 131 height 27
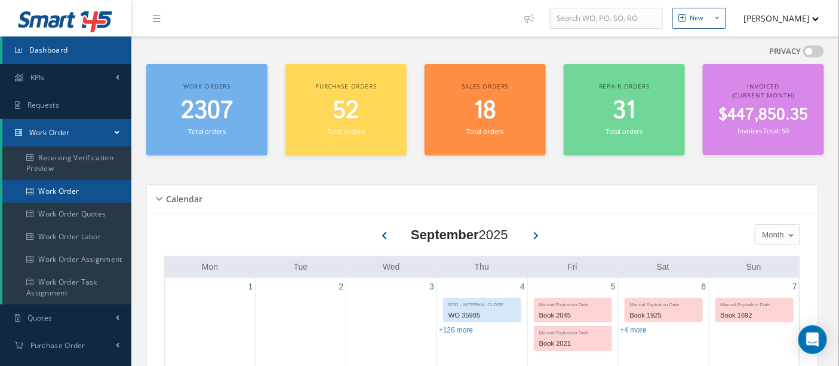
click at [72, 185] on link "Work Order" at bounding box center [66, 191] width 129 height 23
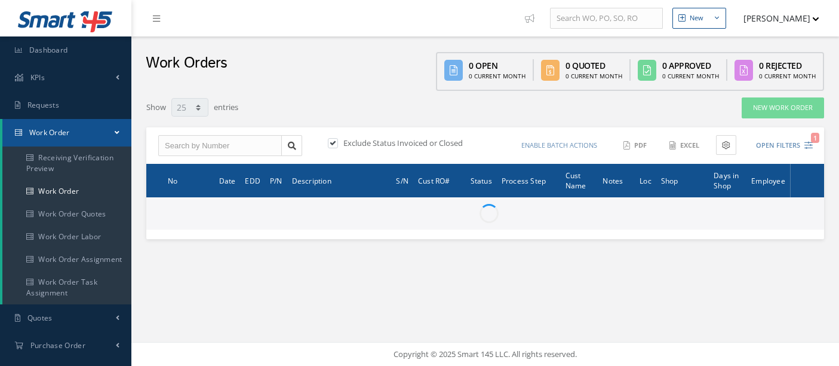
select select "25"
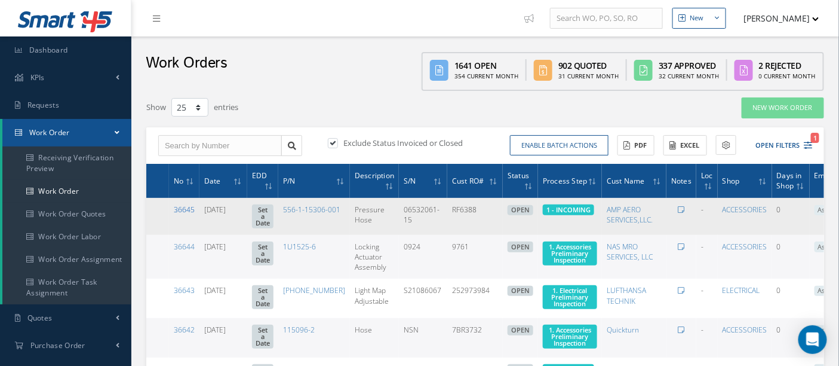
click at [189, 207] on link "36645" at bounding box center [184, 209] width 21 height 10
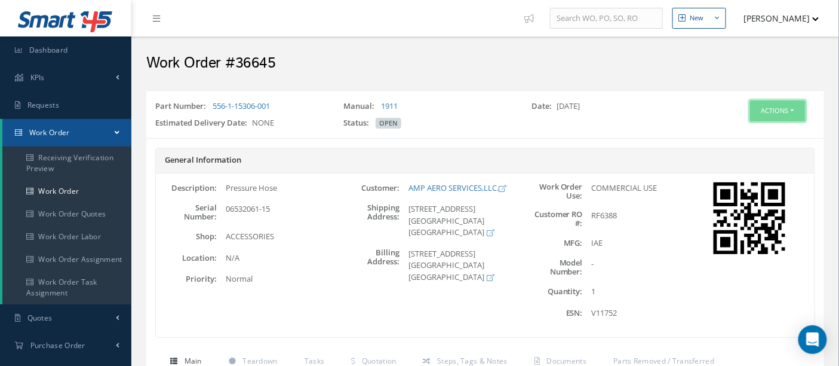
click at [786, 112] on button "Actions" at bounding box center [778, 110] width 56 height 21
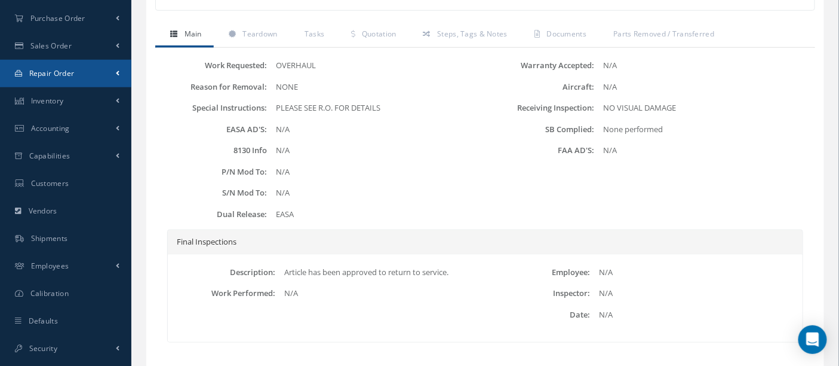
scroll to position [393, 0]
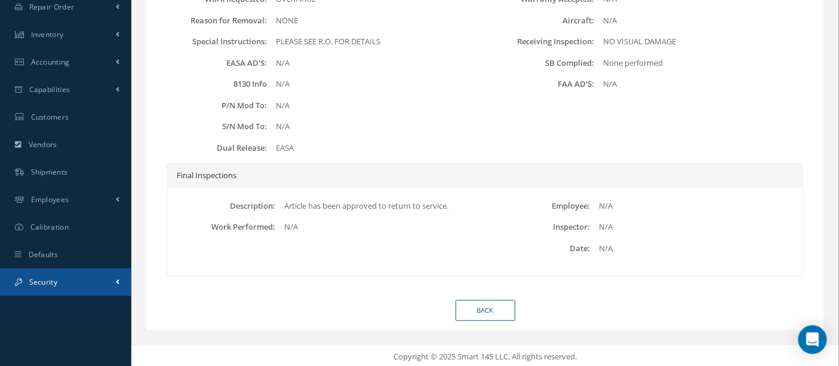
click at [31, 280] on span "Security" at bounding box center [43, 282] width 28 height 10
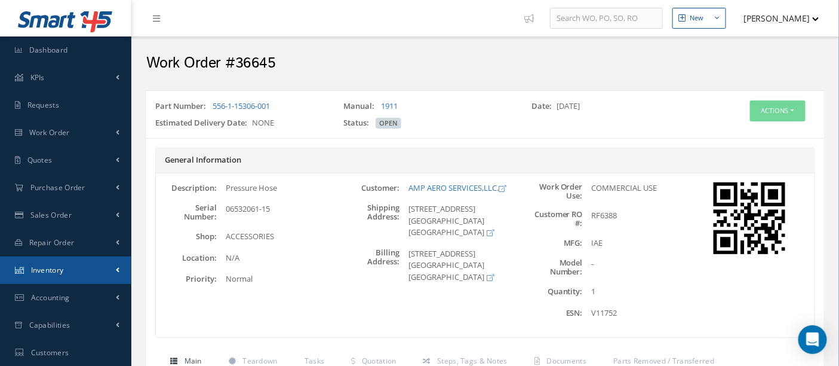
scroll to position [332, 0]
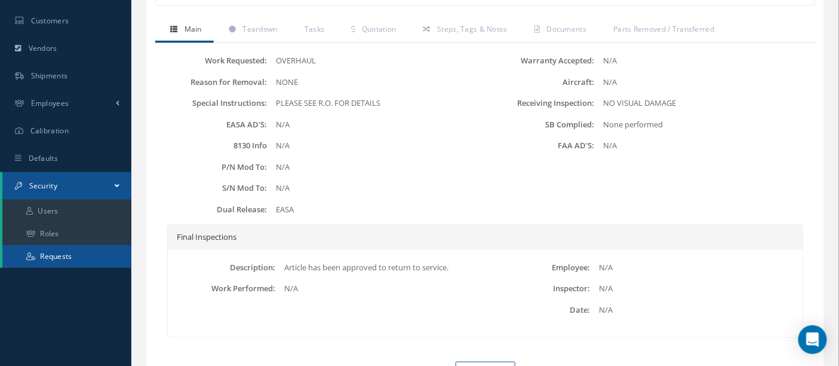
click at [42, 259] on link "Requests" at bounding box center [66, 256] width 129 height 23
click at [56, 257] on link "Requests" at bounding box center [66, 256] width 129 height 23
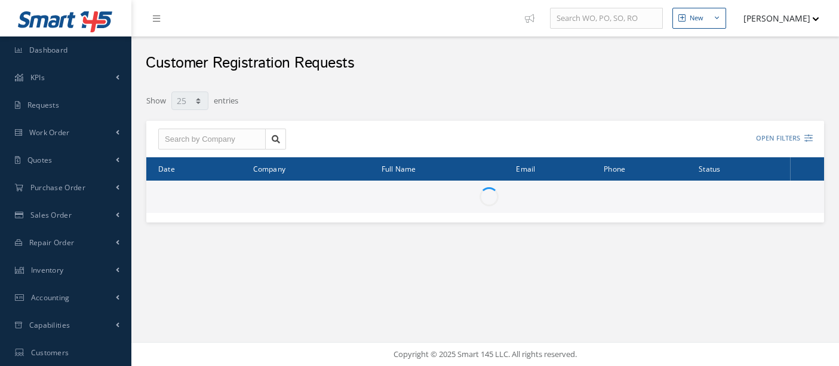
select select "25"
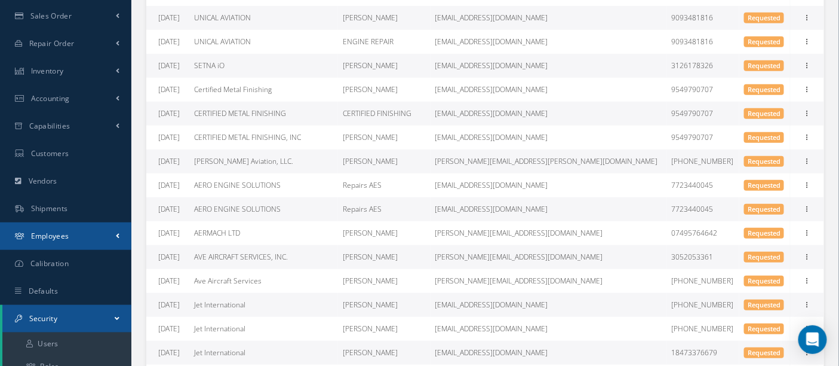
scroll to position [332, 0]
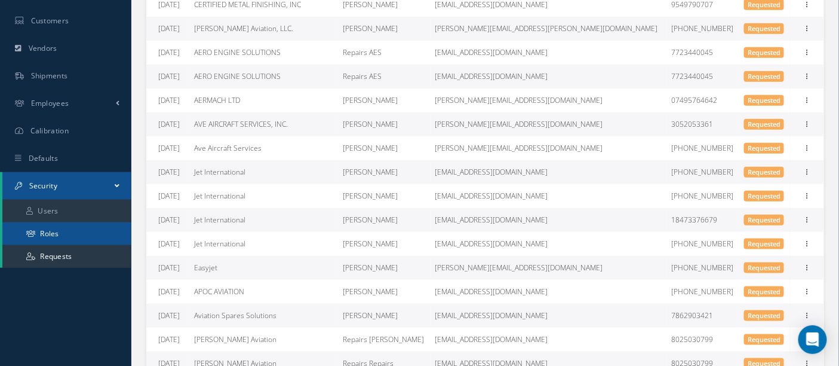
click at [54, 235] on link "Roles" at bounding box center [66, 233] width 129 height 23
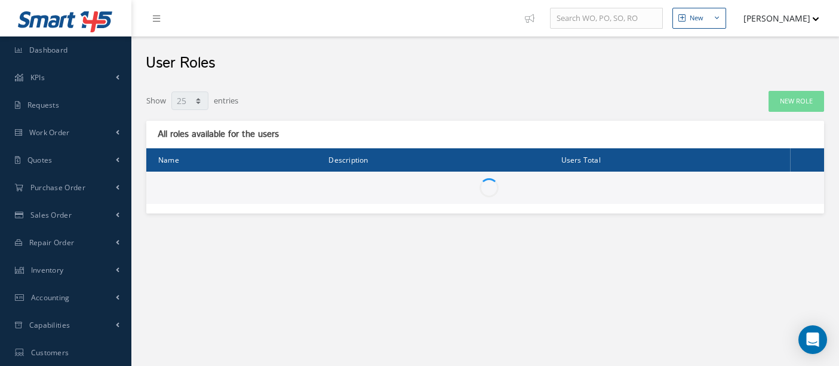
select select "25"
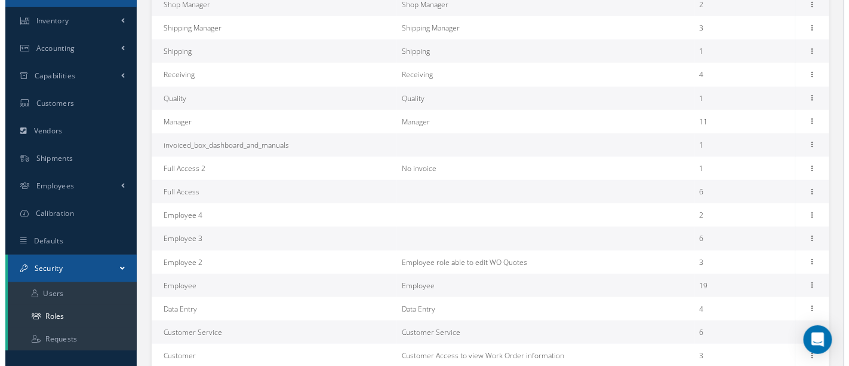
scroll to position [265, 0]
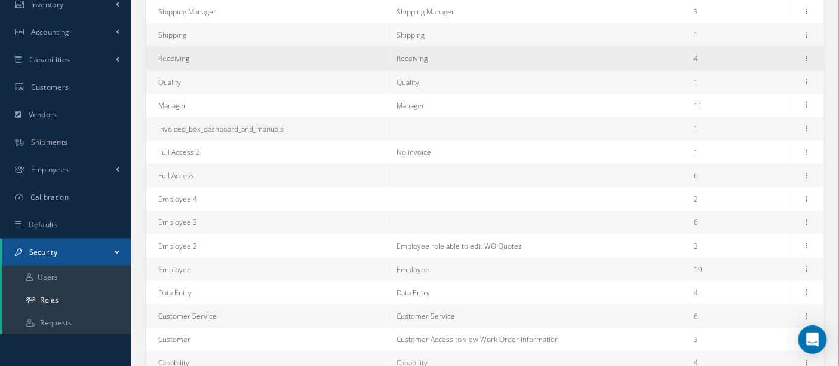
click at [215, 61] on td "Receiving" at bounding box center [269, 58] width 246 height 23
click at [809, 54] on icon at bounding box center [808, 58] width 12 height 10
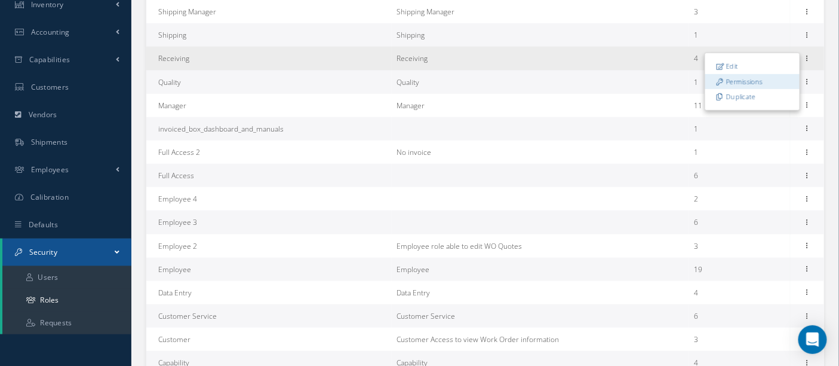
click at [763, 82] on link "Permissions" at bounding box center [753, 82] width 94 height 16
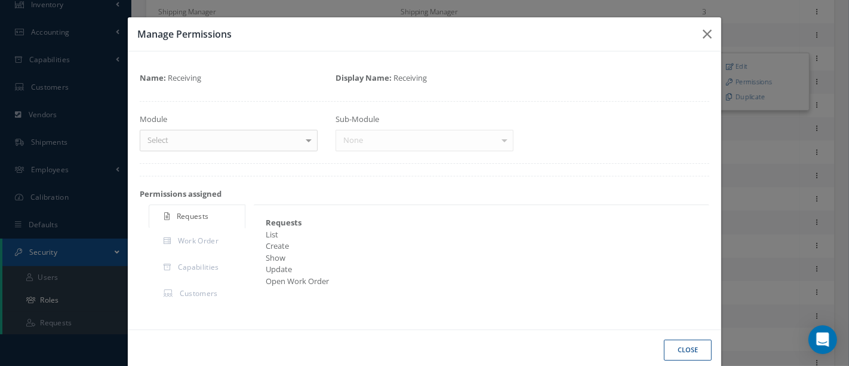
click at [306, 140] on div at bounding box center [308, 140] width 17 height 20
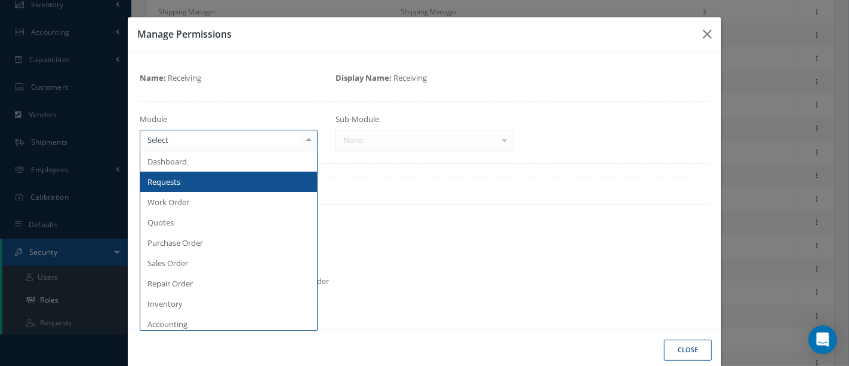
click at [215, 184] on span "Requests" at bounding box center [228, 181] width 177 height 20
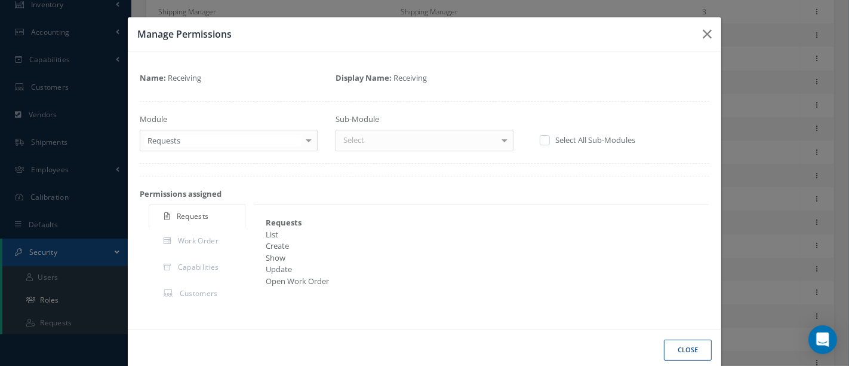
click at [303, 140] on div at bounding box center [308, 140] width 17 height 20
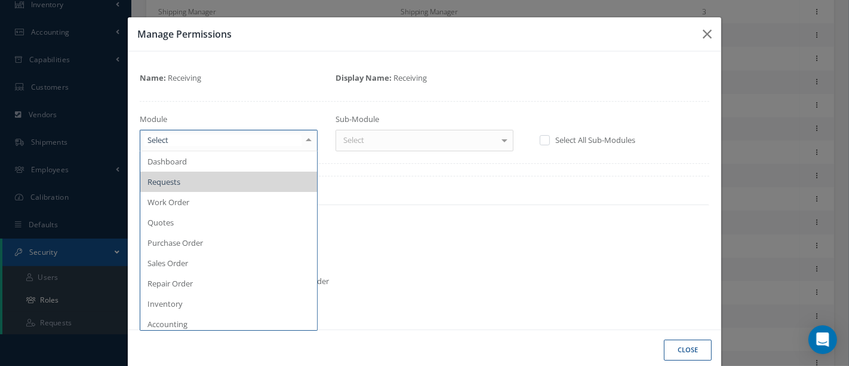
click at [217, 182] on span "Requests" at bounding box center [228, 181] width 177 height 20
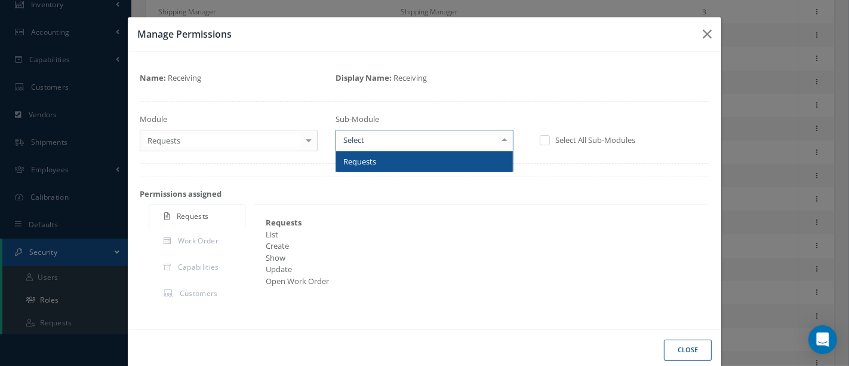
click at [497, 137] on div at bounding box center [504, 140] width 17 height 20
click at [420, 164] on span "Requests" at bounding box center [424, 161] width 177 height 20
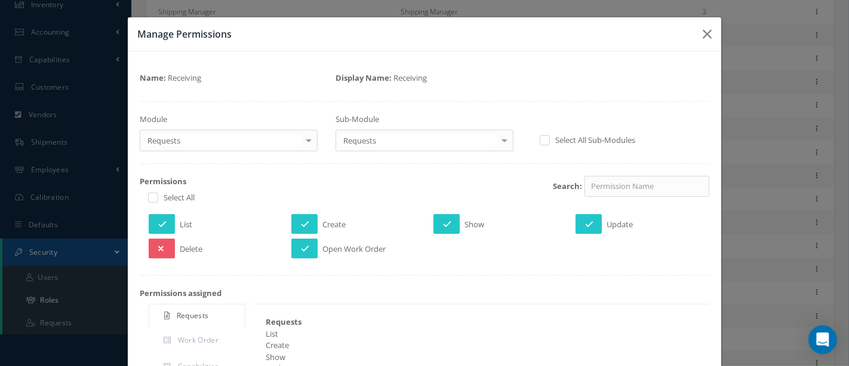
click at [322, 156] on div "Name: Receiving Display Name: Receiving Module Requests Dashboard Requests Work…" at bounding box center [424, 239] width 569 height 353
click at [307, 140] on div at bounding box center [308, 140] width 17 height 20
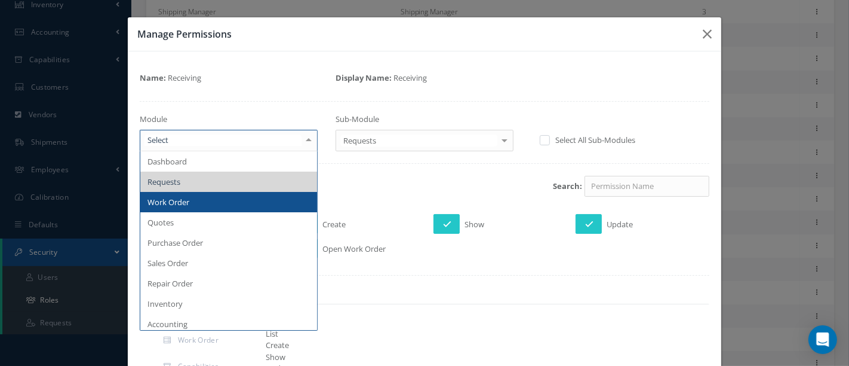
click at [216, 201] on span "Work Order" at bounding box center [228, 202] width 177 height 20
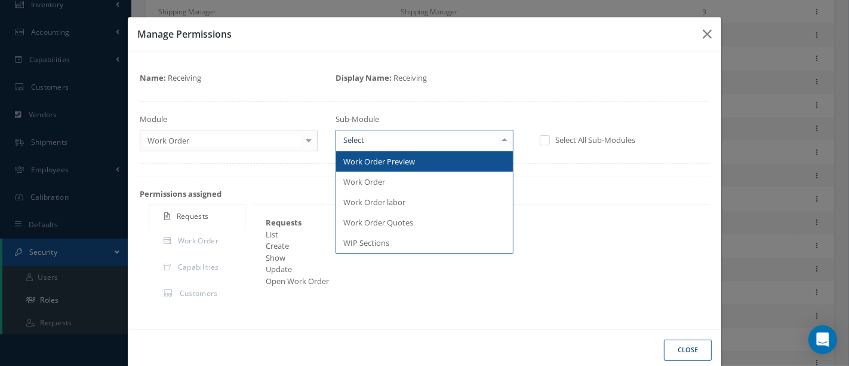
click at [496, 137] on div at bounding box center [504, 140] width 17 height 20
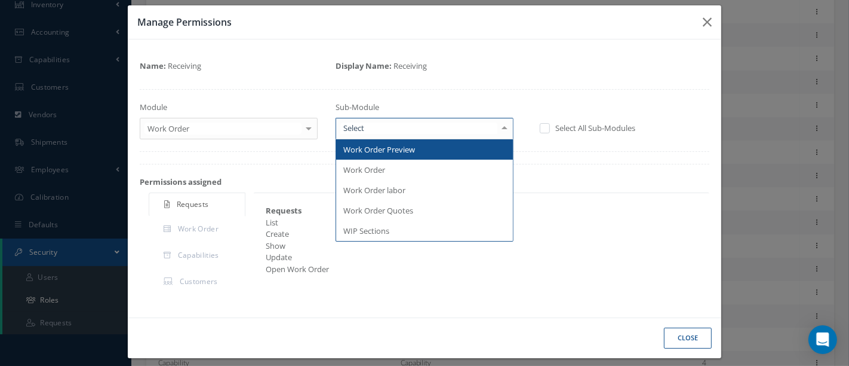
scroll to position [19, 0]
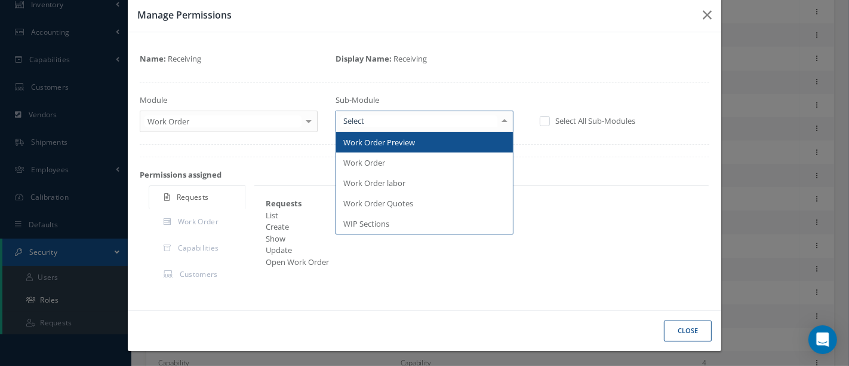
click at [440, 140] on span "Work Order Preview" at bounding box center [424, 142] width 177 height 20
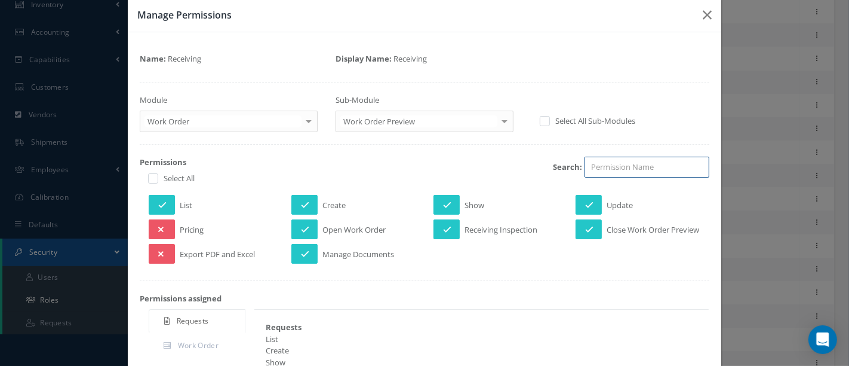
click at [594, 161] on input "search" at bounding box center [647, 168] width 125 height 22
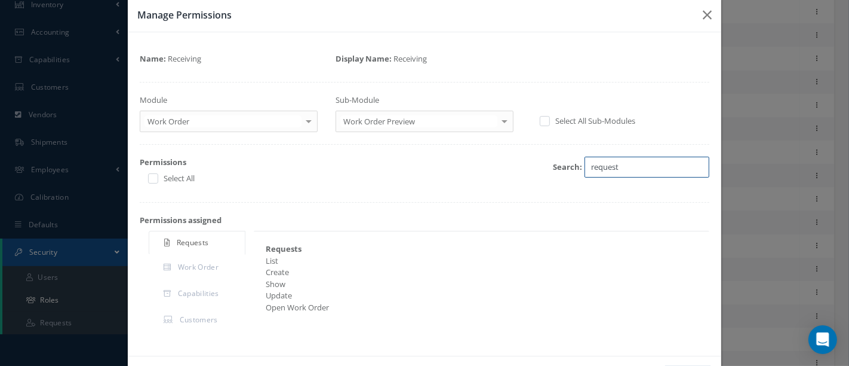
type input "request"
click at [146, 177] on div "Select All" at bounding box center [232, 180] width 172 height 14
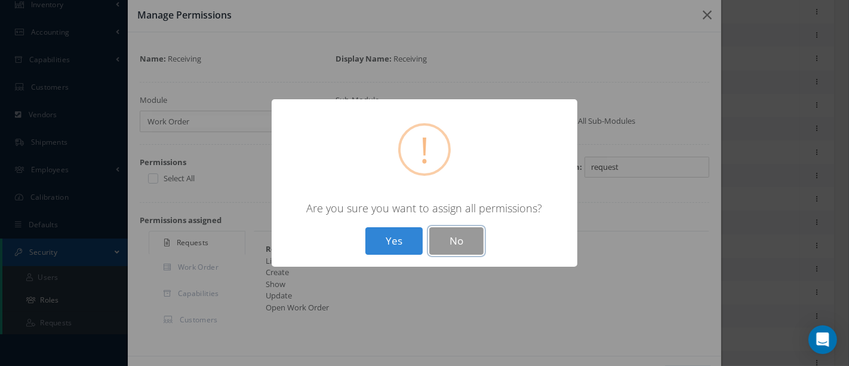
click at [451, 234] on button "No" at bounding box center [457, 241] width 54 height 28
checkbox input "true"
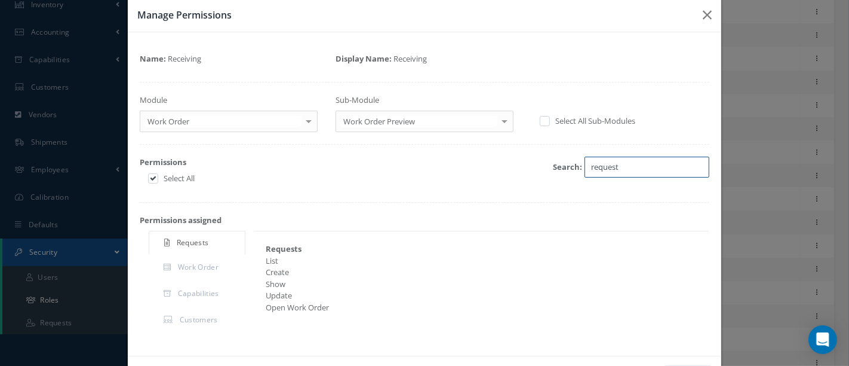
drag, startPoint x: 618, startPoint y: 164, endPoint x: 632, endPoint y: 164, distance: 13.7
click at [632, 164] on input "request" at bounding box center [647, 168] width 125 height 22
type input "requests"
click at [688, 167] on input "requests" at bounding box center [647, 168] width 125 height 22
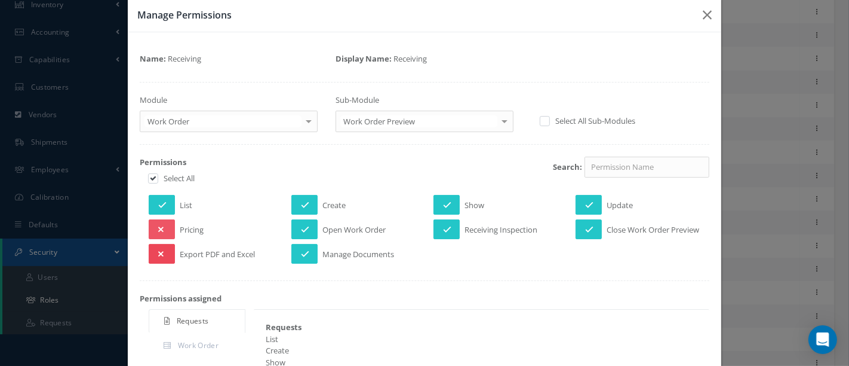
click at [162, 257] on icon at bounding box center [160, 254] width 5 height 8
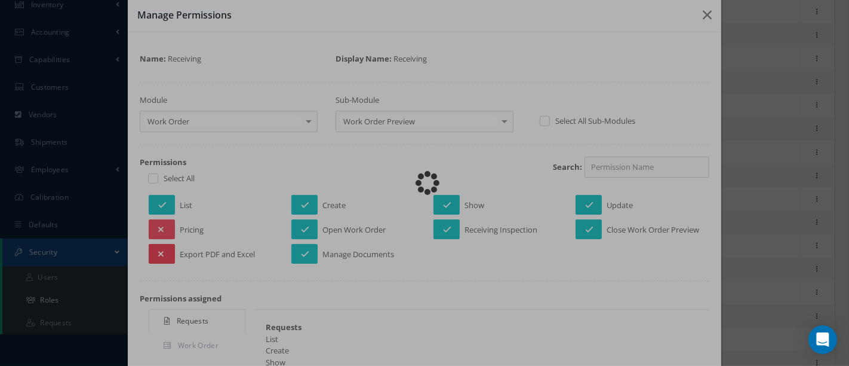
checkbox input "false"
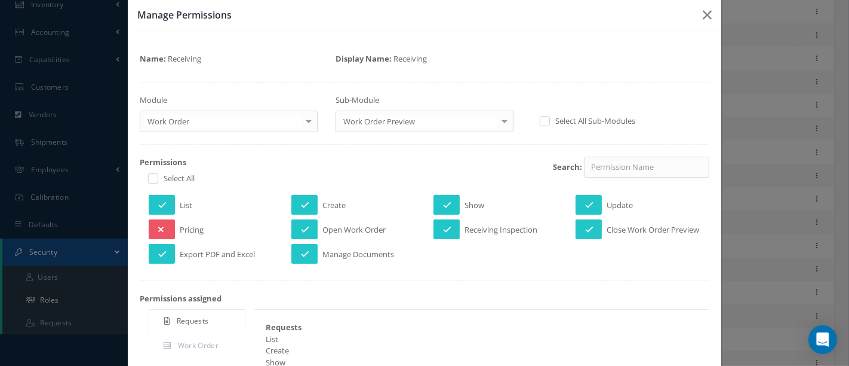
click at [313, 120] on div at bounding box center [308, 121] width 17 height 20
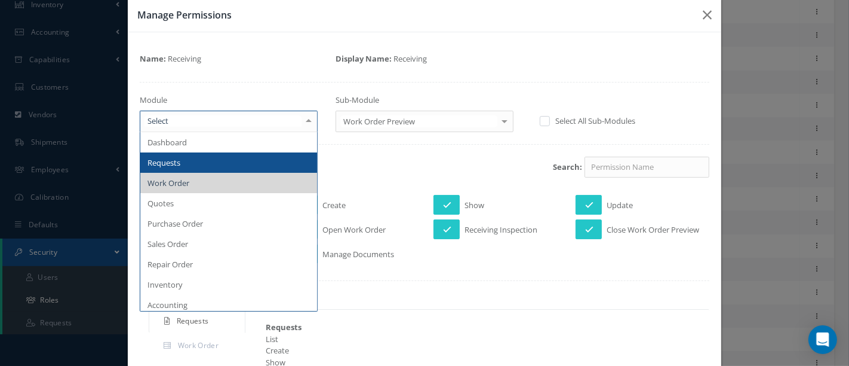
click at [171, 162] on span "Requests" at bounding box center [164, 162] width 33 height 11
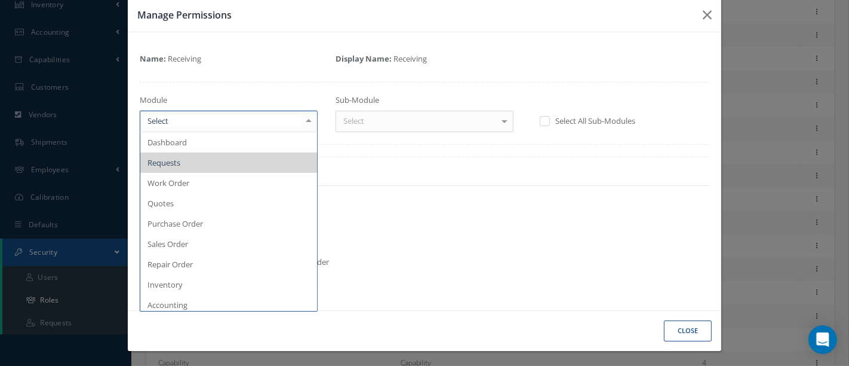
click at [312, 118] on div at bounding box center [308, 121] width 17 height 20
click at [243, 160] on span "Requests" at bounding box center [228, 162] width 177 height 20
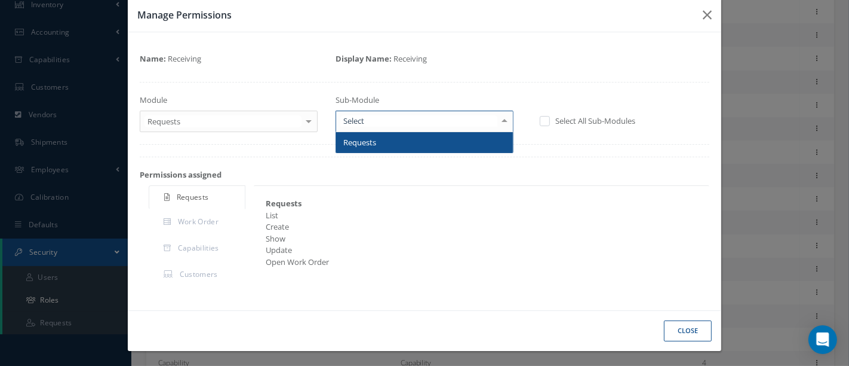
click at [497, 119] on div at bounding box center [504, 121] width 17 height 20
click at [472, 140] on span "Requests" at bounding box center [424, 142] width 177 height 20
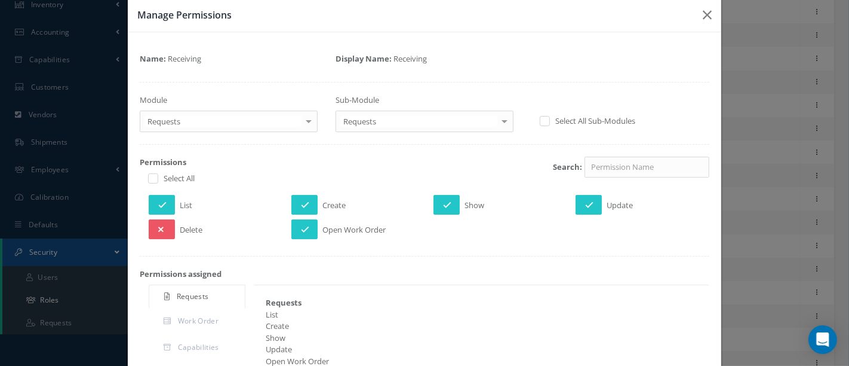
scroll to position [116, 0]
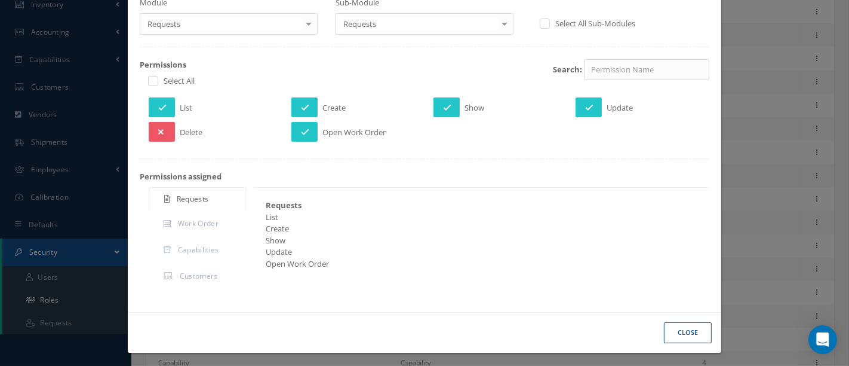
click at [672, 325] on button "Close" at bounding box center [688, 332] width 48 height 21
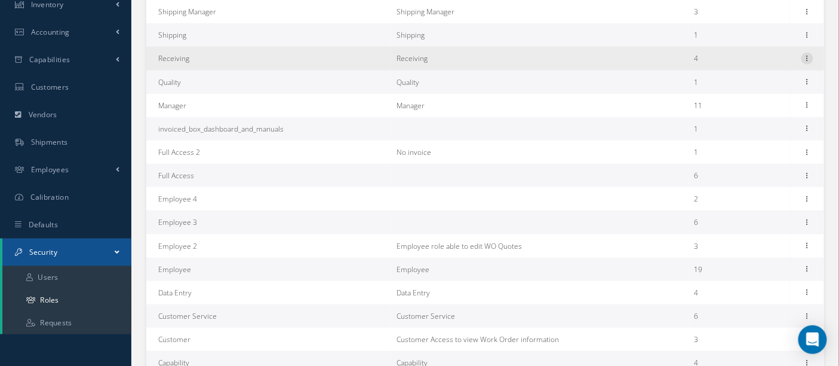
click at [809, 59] on icon at bounding box center [808, 58] width 12 height 10
click at [747, 66] on link "Edit" at bounding box center [753, 67] width 94 height 16
type input "Receiving"
type textarea "Receiving"
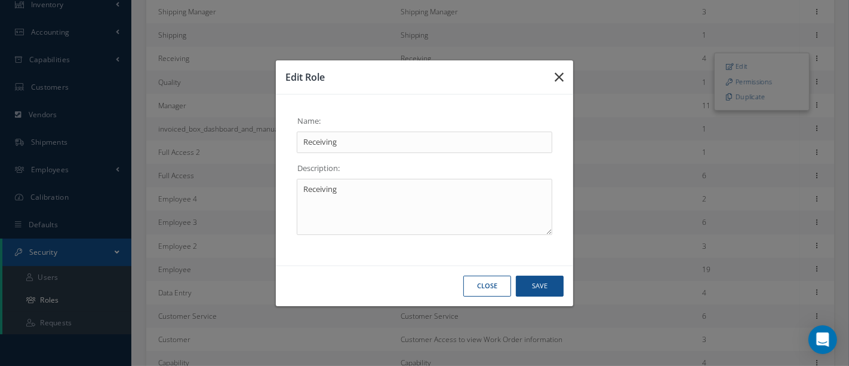
click at [559, 75] on icon "button" at bounding box center [559, 77] width 9 height 14
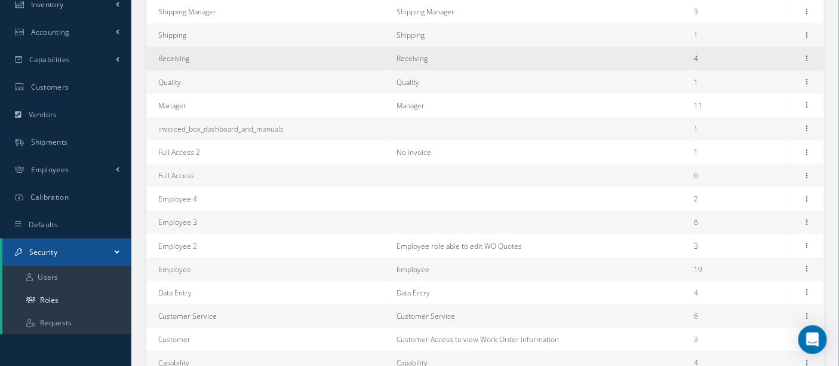
click at [182, 60] on td "Receiving" at bounding box center [269, 58] width 246 height 23
click at [807, 56] on icon at bounding box center [808, 58] width 12 height 10
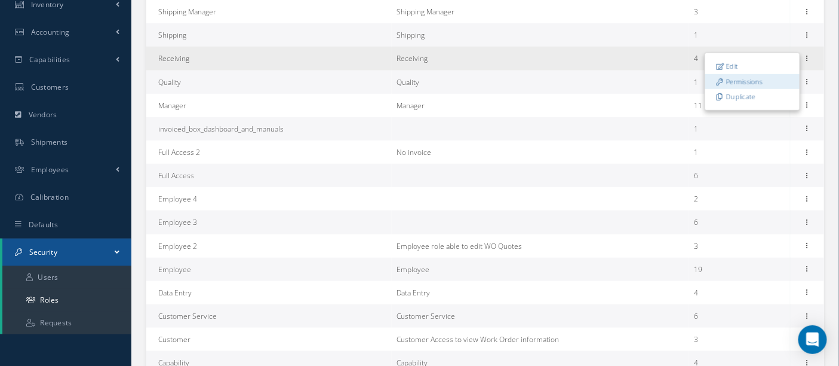
click at [766, 80] on link "Permissions" at bounding box center [753, 82] width 94 height 16
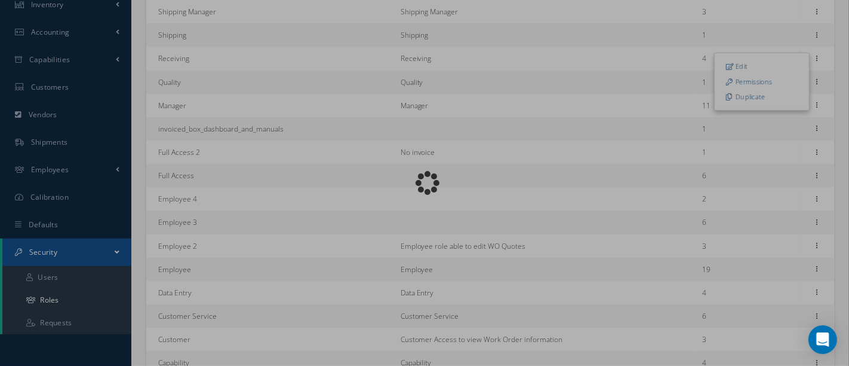
scroll to position [19, 0]
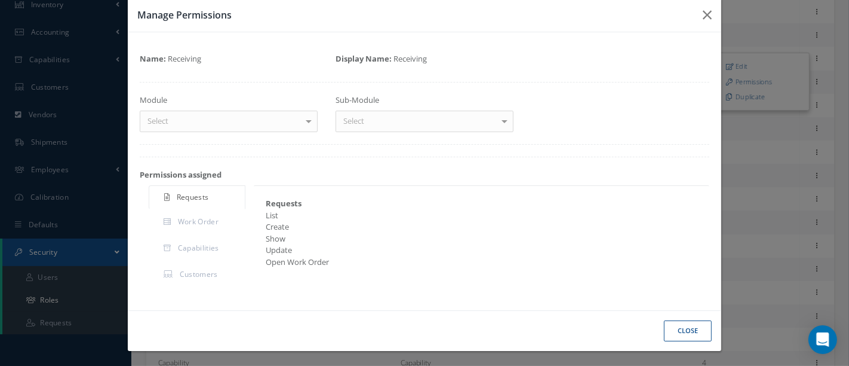
click at [303, 118] on div at bounding box center [308, 121] width 17 height 20
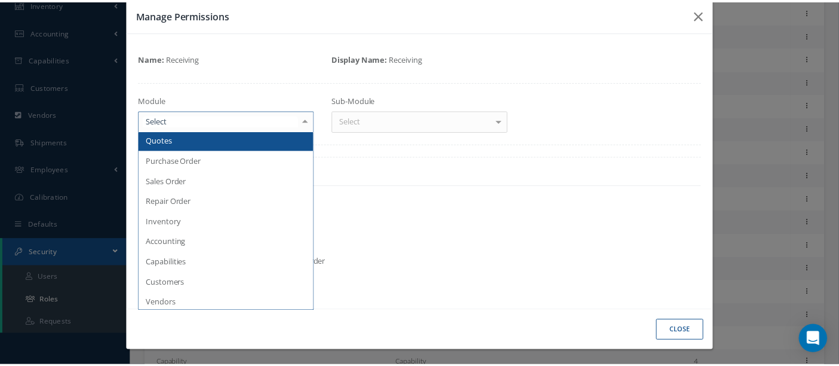
scroll to position [66, 0]
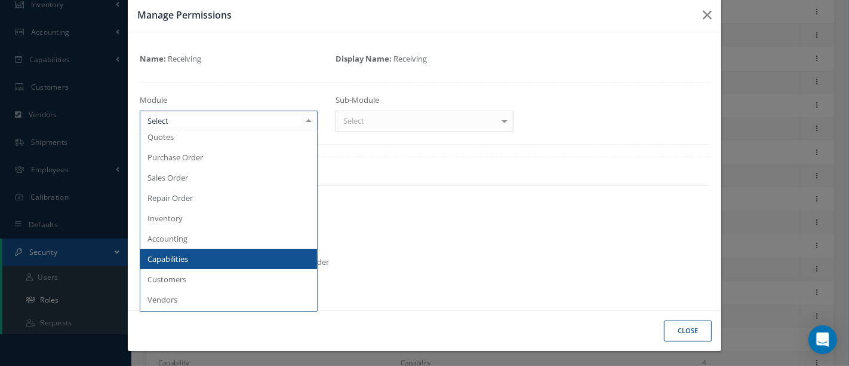
click at [202, 261] on span "Capabilities" at bounding box center [228, 259] width 177 height 20
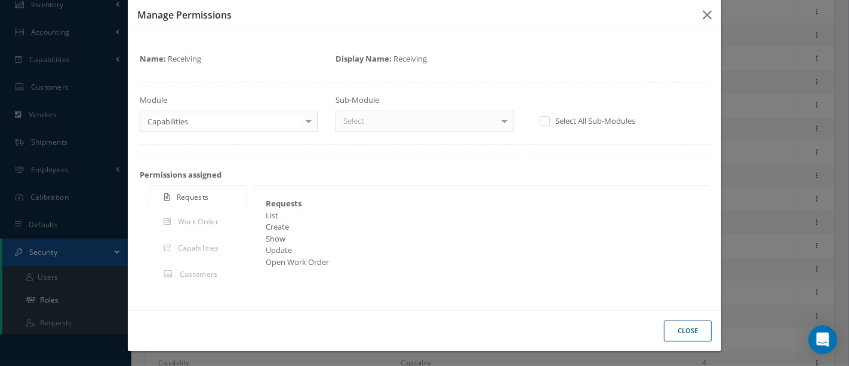
click at [503, 120] on div at bounding box center [504, 121] width 17 height 20
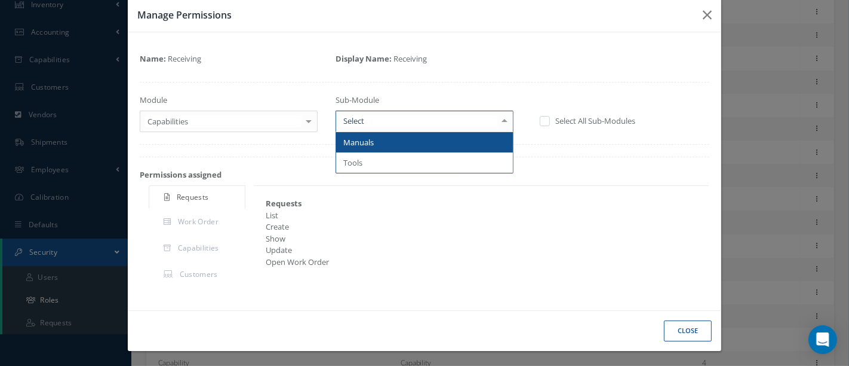
click at [449, 143] on span "Manuals" at bounding box center [424, 142] width 177 height 20
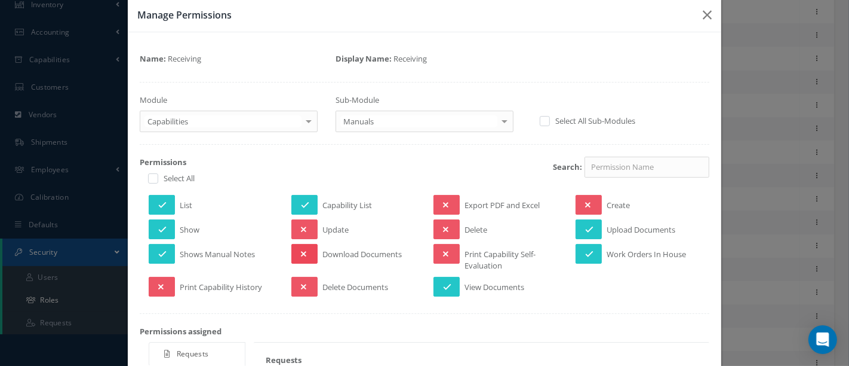
click at [303, 250] on button at bounding box center [305, 254] width 26 height 20
click at [302, 250] on icon at bounding box center [305, 254] width 8 height 8
click at [703, 14] on icon "button" at bounding box center [707, 15] width 9 height 14
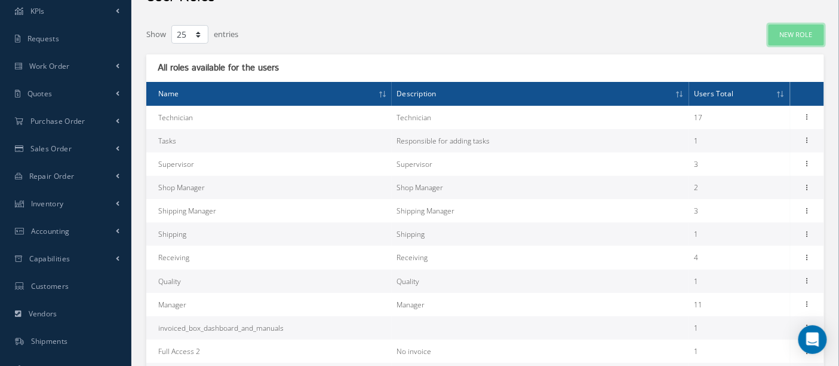
click at [800, 39] on link "New Role" at bounding box center [797, 34] width 56 height 21
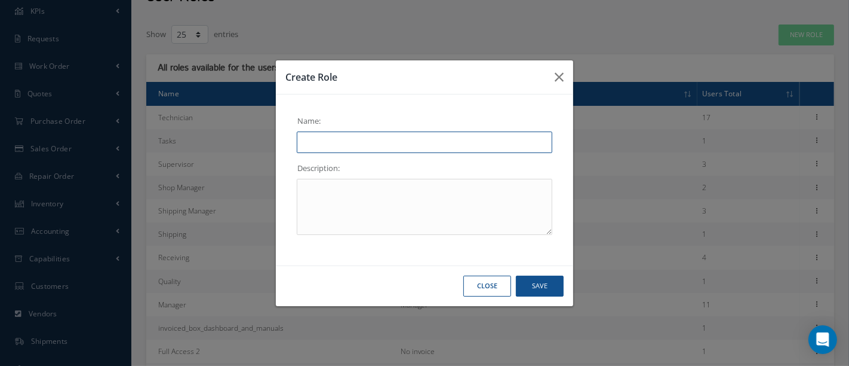
click at [342, 146] on input "text" at bounding box center [425, 142] width 256 height 22
drag, startPoint x: 394, startPoint y: 143, endPoint x: 293, endPoint y: 136, distance: 101.8
click at [293, 136] on div "Pre shipping Inspection" at bounding box center [425, 142] width 274 height 22
type input "Pre shipping Inspection"
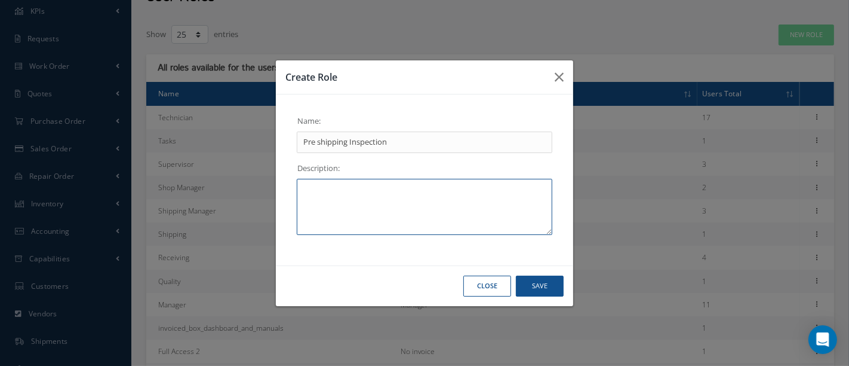
click at [326, 190] on textarea at bounding box center [425, 207] width 256 height 56
paste textarea "Pre shipping Inspection"
type textarea "Pre shipping Inspection"
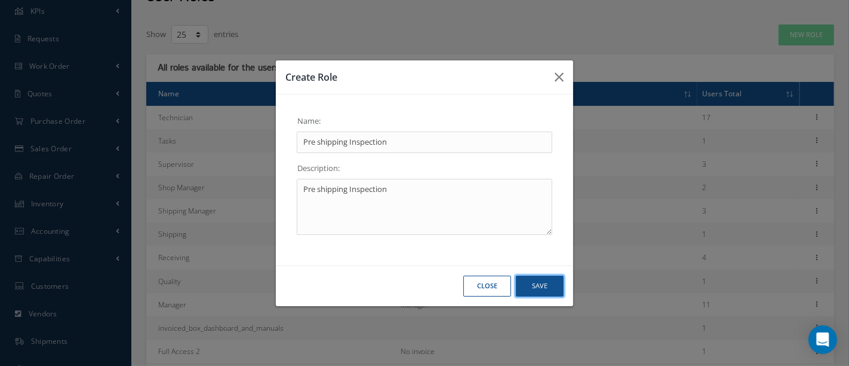
click at [532, 289] on button "Save" at bounding box center [540, 285] width 48 height 21
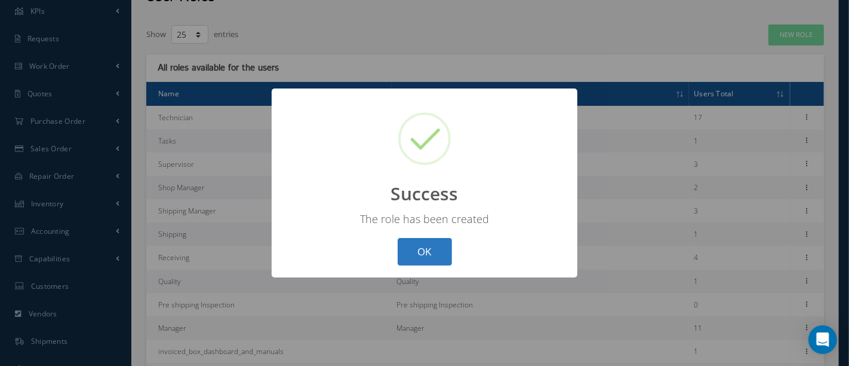
click at [428, 249] on button "OK" at bounding box center [425, 252] width 54 height 28
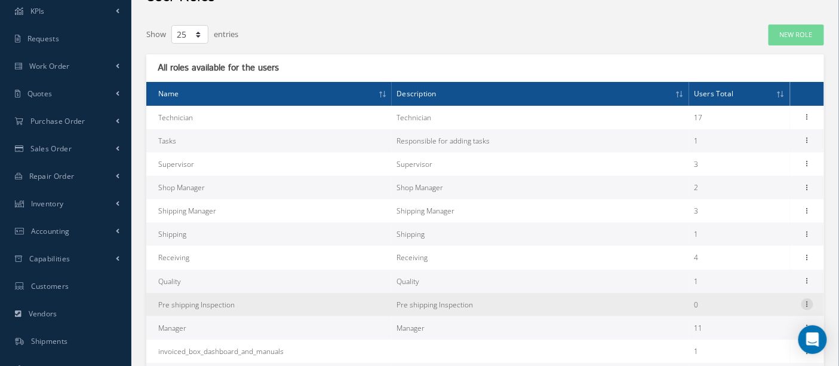
click at [812, 307] on icon at bounding box center [808, 303] width 12 height 10
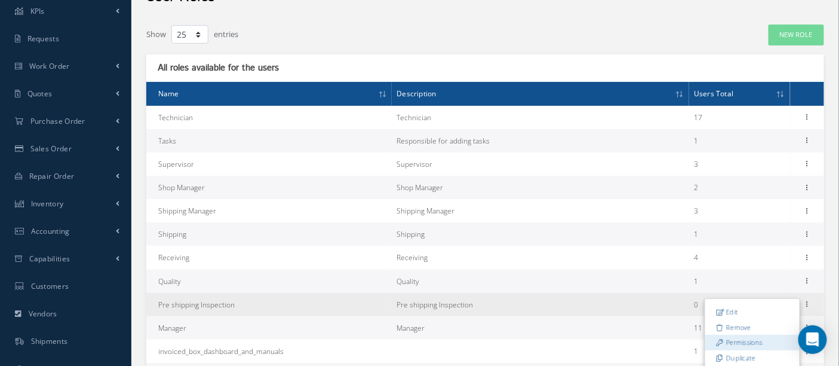
click at [747, 338] on link "Permissions" at bounding box center [753, 343] width 94 height 16
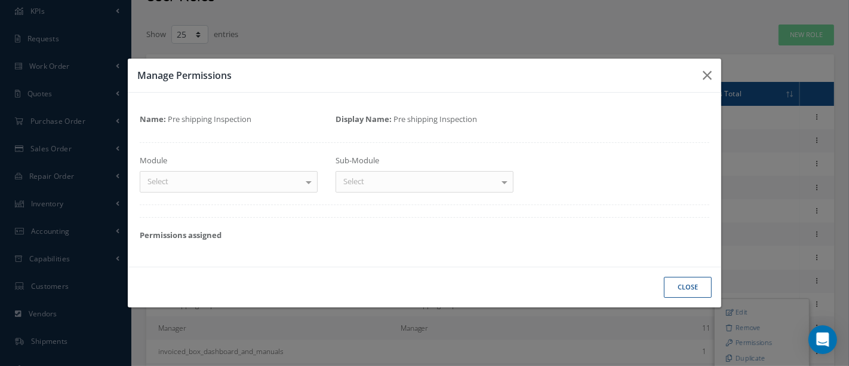
scroll to position [0, 0]
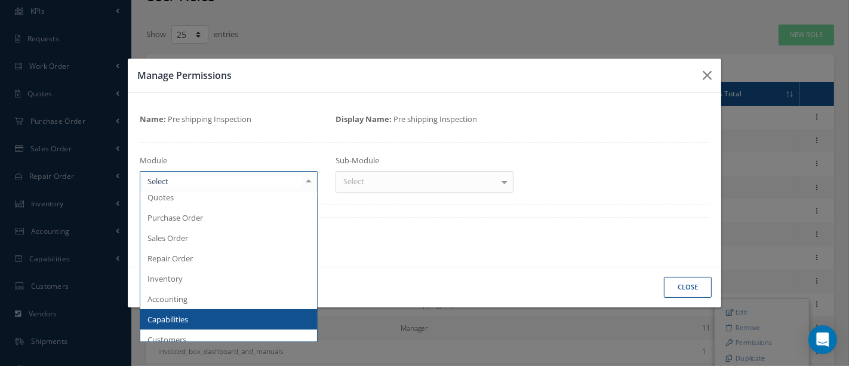
click at [311, 179] on div at bounding box center [308, 181] width 17 height 20
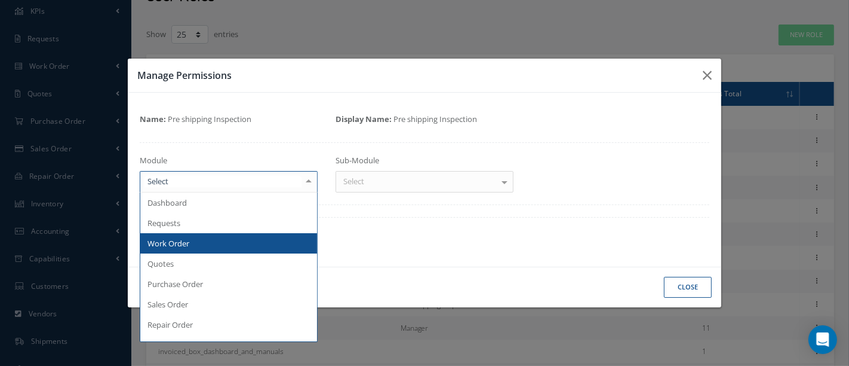
click at [198, 241] on span "Work Order" at bounding box center [228, 243] width 177 height 20
click at [0, 0] on div "Loading…" at bounding box center [0, 0] width 0 height 0
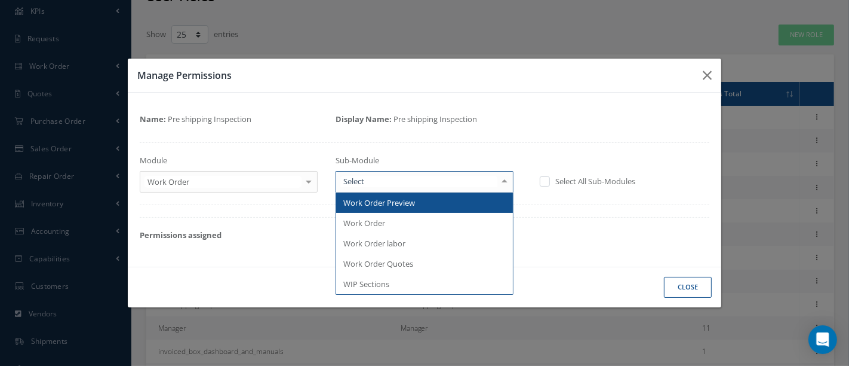
click at [507, 182] on div at bounding box center [504, 181] width 17 height 20
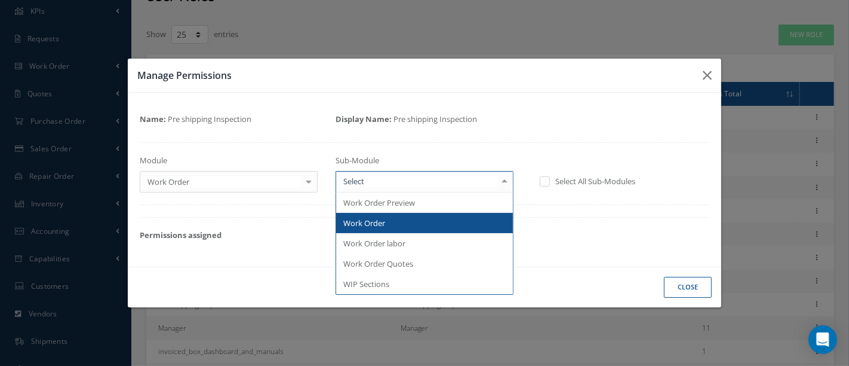
click at [375, 225] on span "Work Order" at bounding box center [364, 222] width 42 height 11
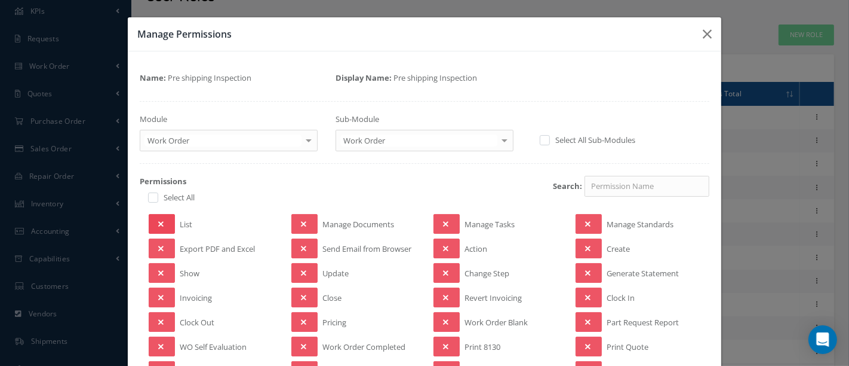
click at [162, 224] on button at bounding box center [162, 224] width 26 height 20
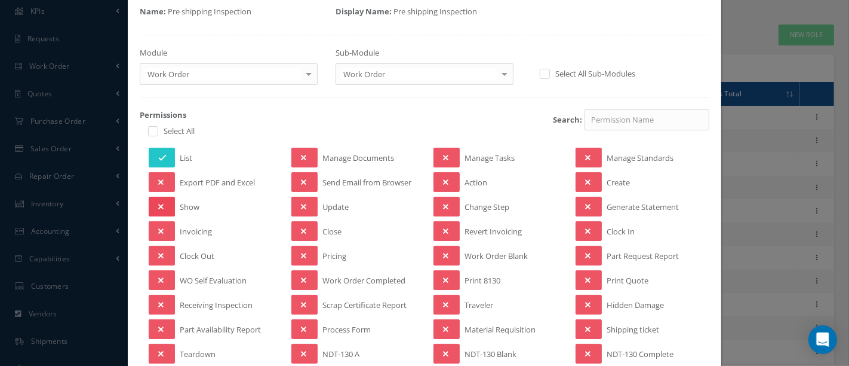
click at [170, 204] on button at bounding box center [162, 207] width 26 height 20
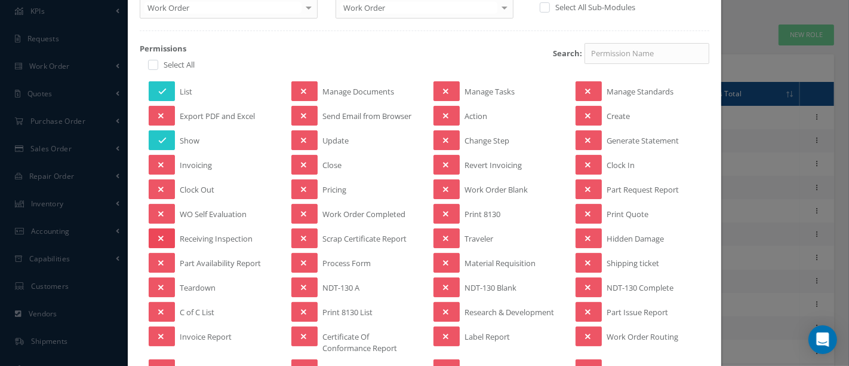
click at [162, 234] on icon at bounding box center [160, 238] width 5 height 8
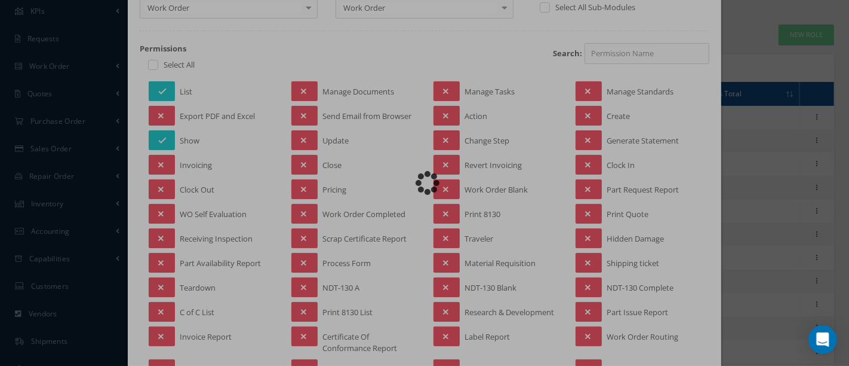
click at [425, 183] on div "Loading…" at bounding box center [425, 183] width 0 height 0
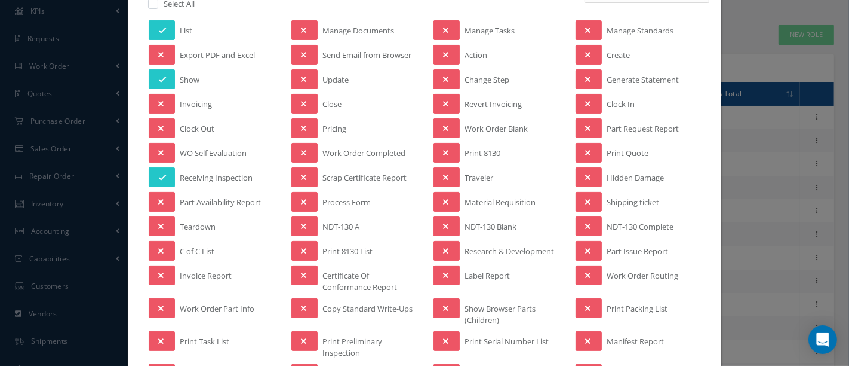
scroll to position [199, 0]
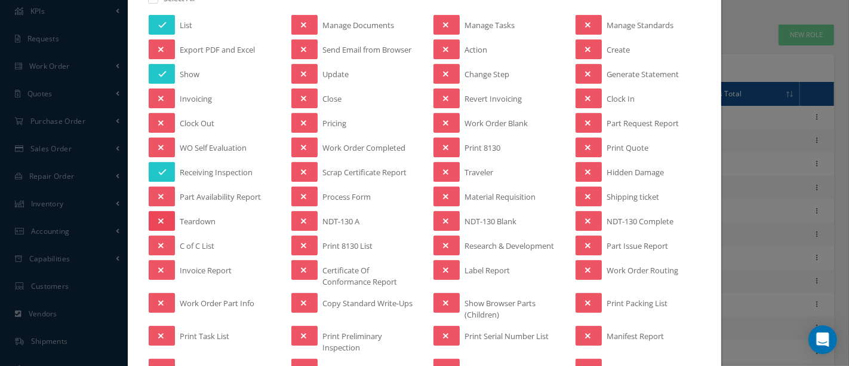
click at [161, 217] on icon at bounding box center [160, 221] width 5 height 8
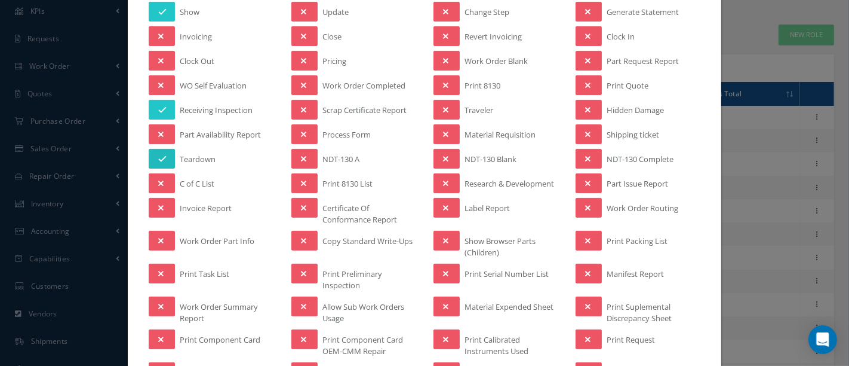
scroll to position [265, 0]
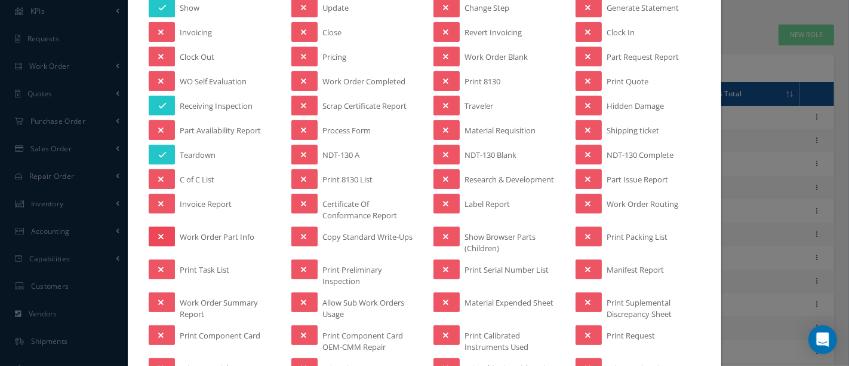
click at [166, 226] on button at bounding box center [162, 236] width 26 height 20
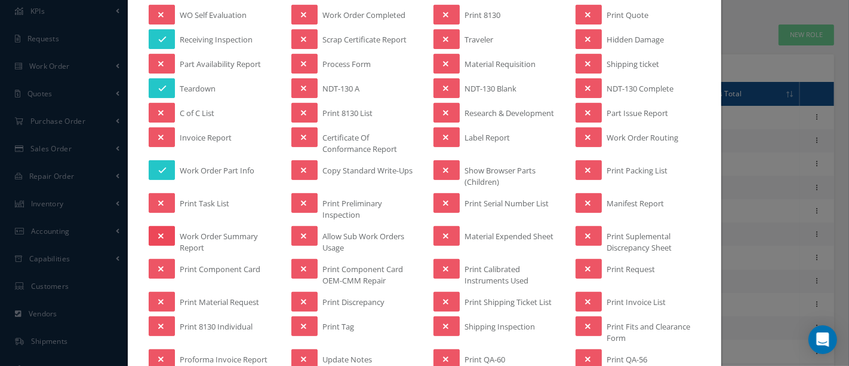
click at [168, 231] on button at bounding box center [162, 236] width 26 height 20
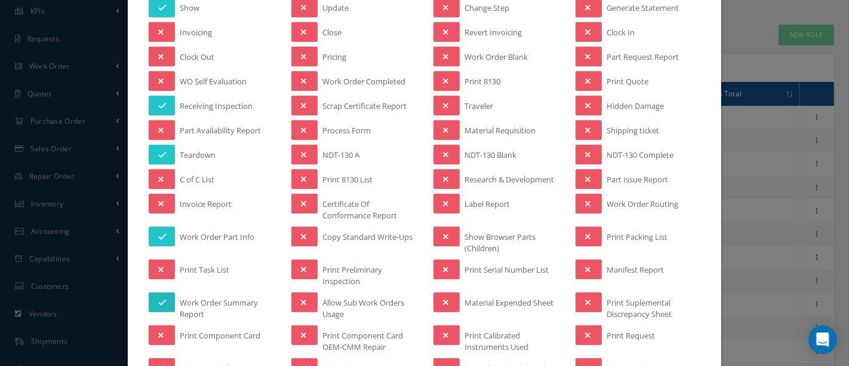
scroll to position [66, 0]
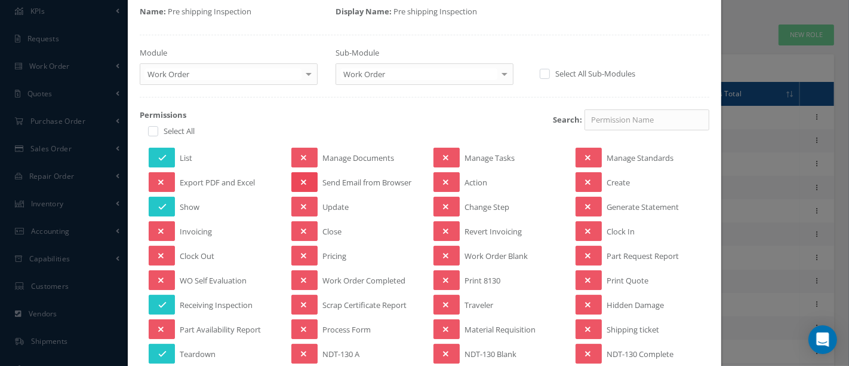
click at [309, 177] on button at bounding box center [305, 182] width 26 height 20
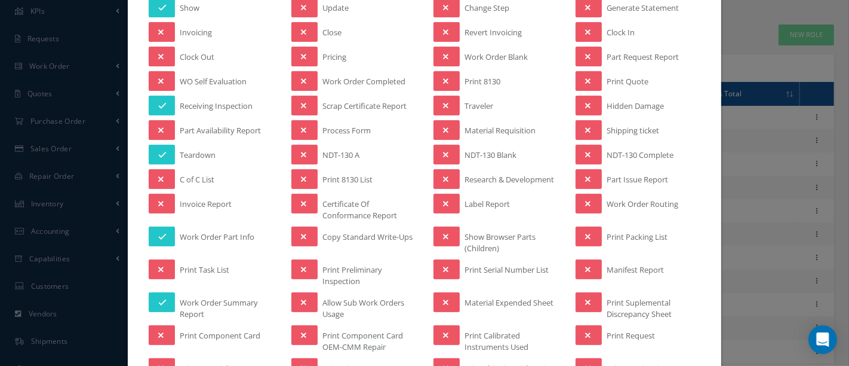
scroll to position [332, 0]
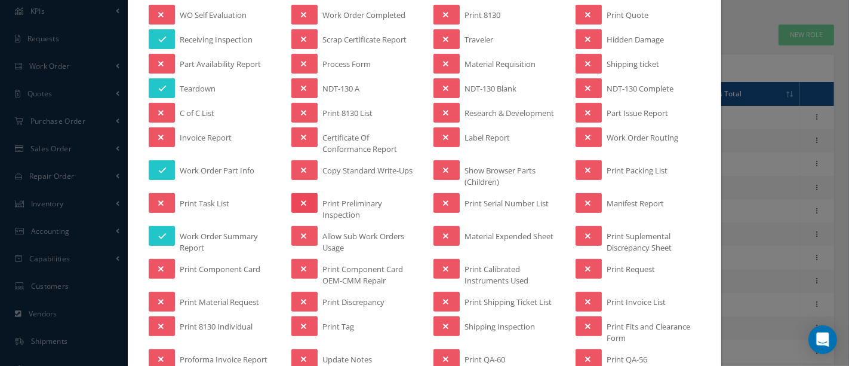
click at [304, 198] on button at bounding box center [305, 203] width 26 height 20
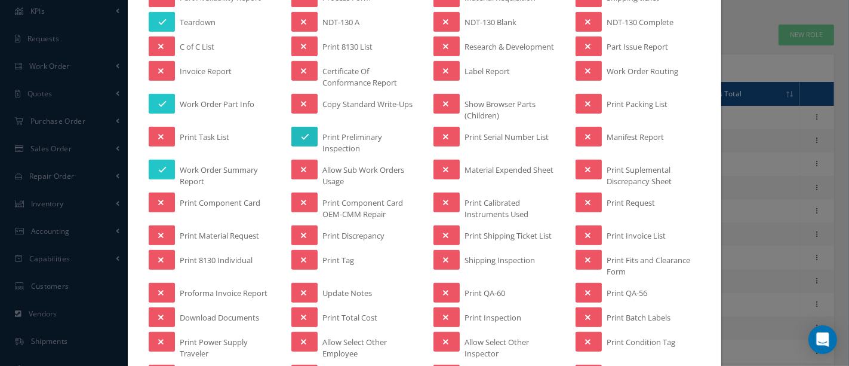
scroll to position [464, 0]
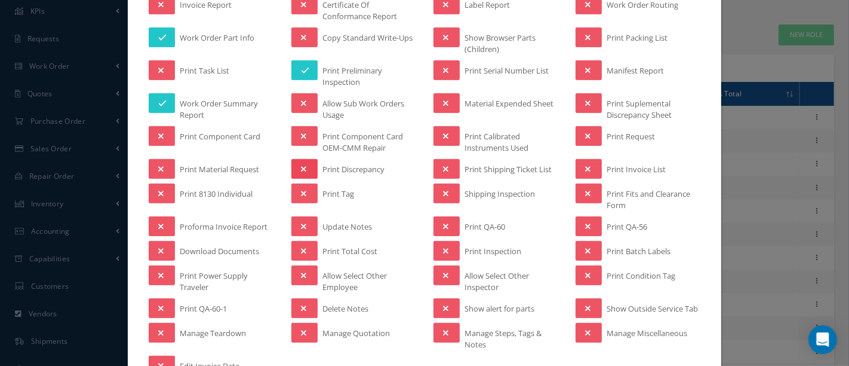
click at [309, 164] on button at bounding box center [305, 169] width 26 height 20
click at [302, 189] on icon at bounding box center [303, 193] width 5 height 8
click at [293, 216] on button at bounding box center [305, 226] width 26 height 20
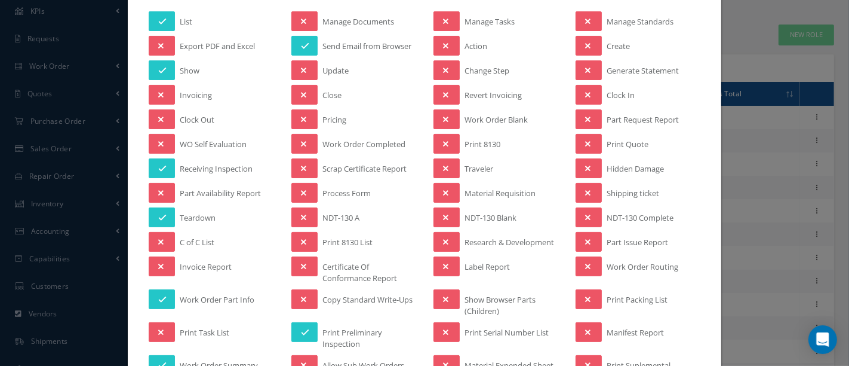
scroll to position [199, 0]
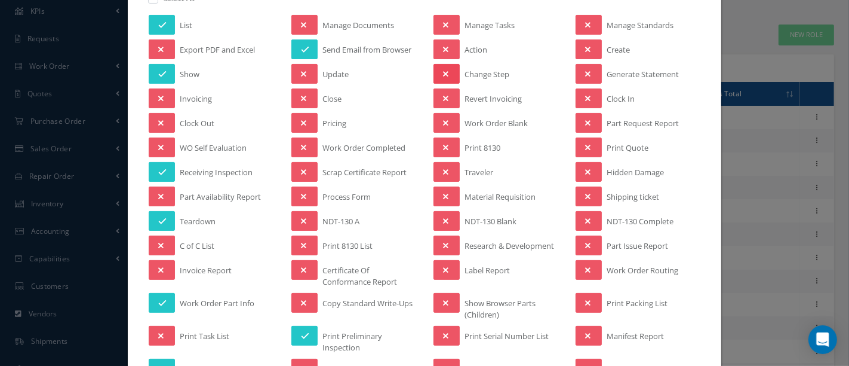
click at [437, 69] on button at bounding box center [447, 74] width 26 height 20
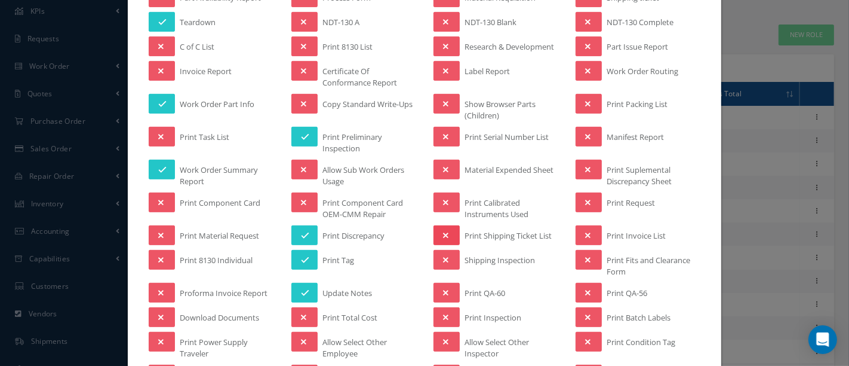
scroll to position [464, 0]
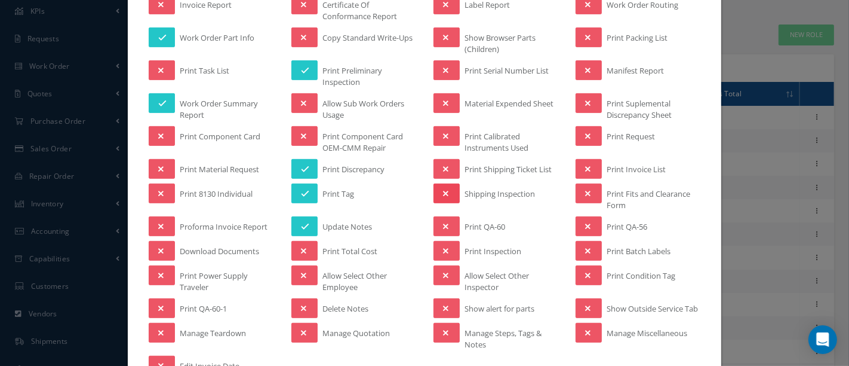
click at [443, 189] on icon at bounding box center [445, 193] width 5 height 8
click at [443, 247] on icon at bounding box center [445, 251] width 5 height 8
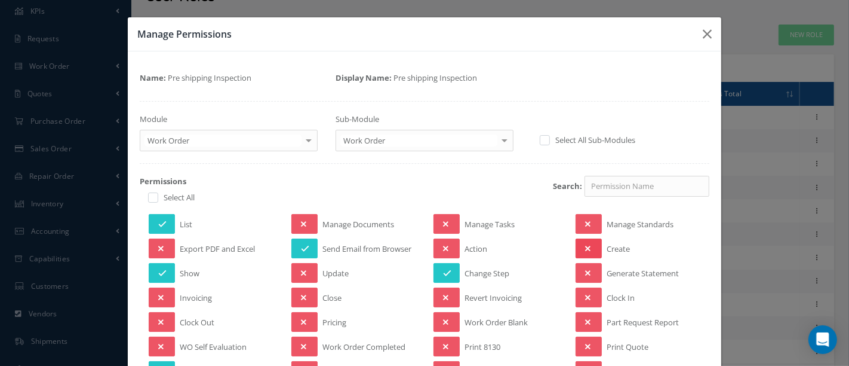
scroll to position [66, 0]
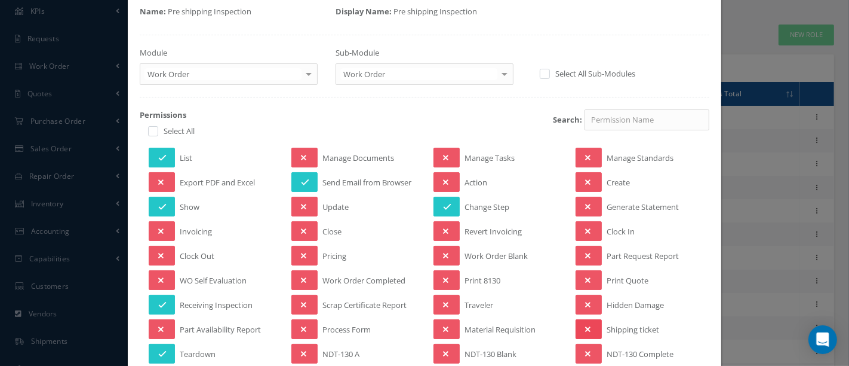
click at [588, 321] on button at bounding box center [589, 329] width 26 height 20
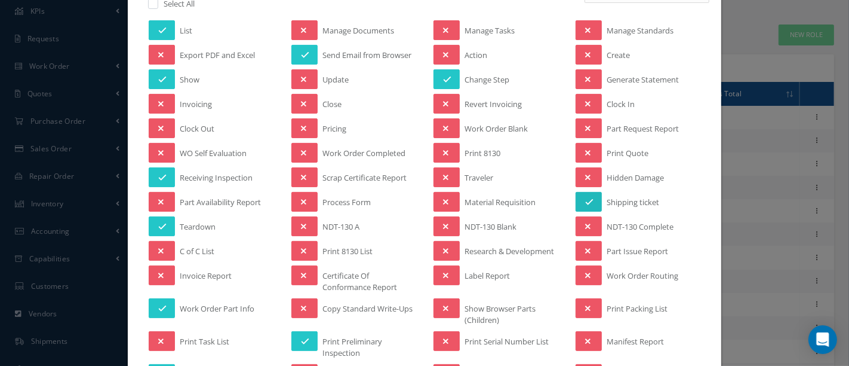
scroll to position [199, 0]
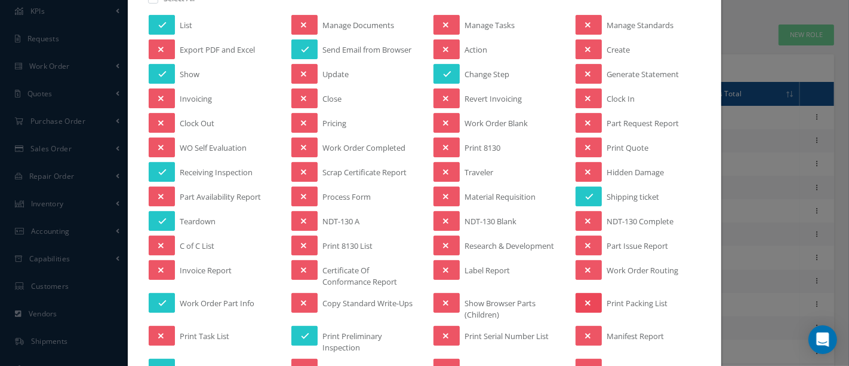
click at [585, 300] on icon at bounding box center [587, 303] width 5 height 8
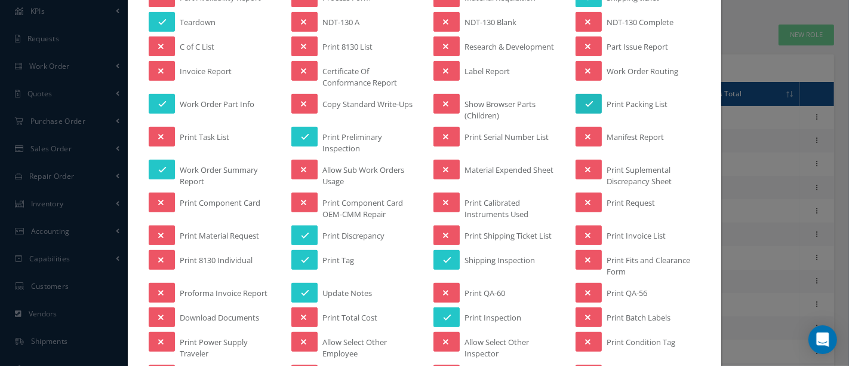
scroll to position [464, 0]
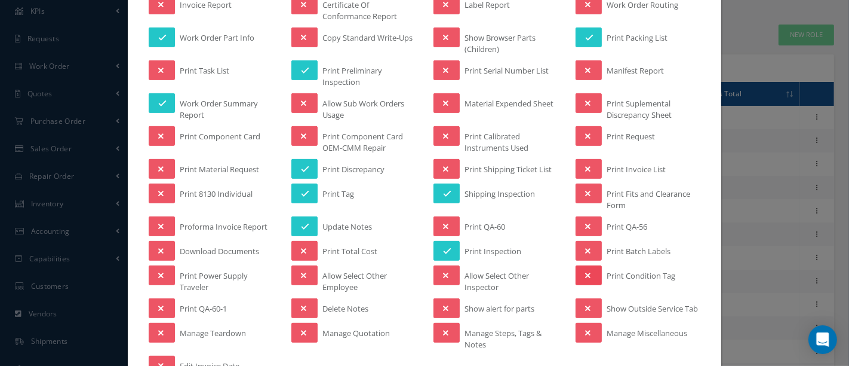
click at [591, 265] on button at bounding box center [589, 275] width 26 height 20
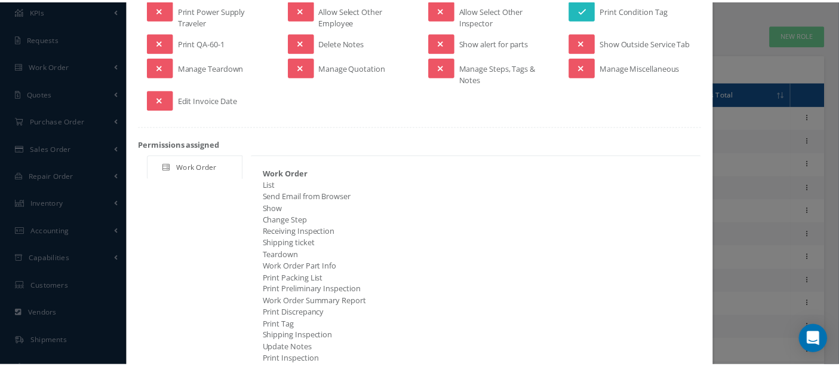
scroll to position [833, 0]
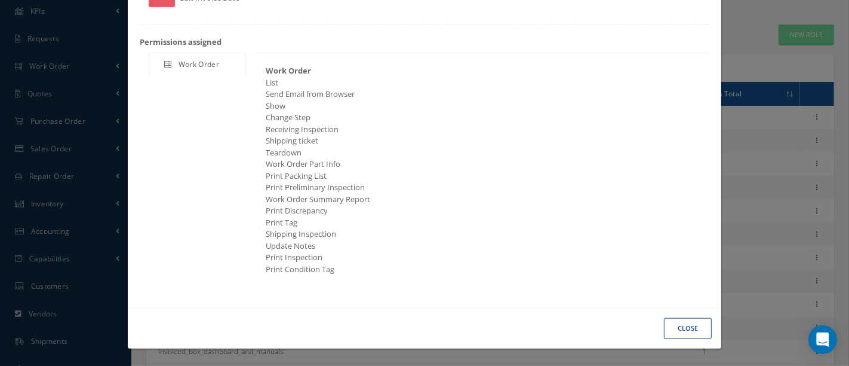
click at [676, 328] on button "Close" at bounding box center [688, 328] width 48 height 21
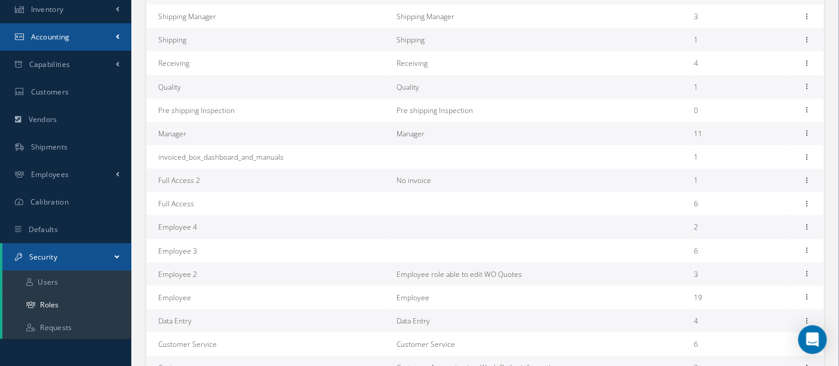
scroll to position [332, 0]
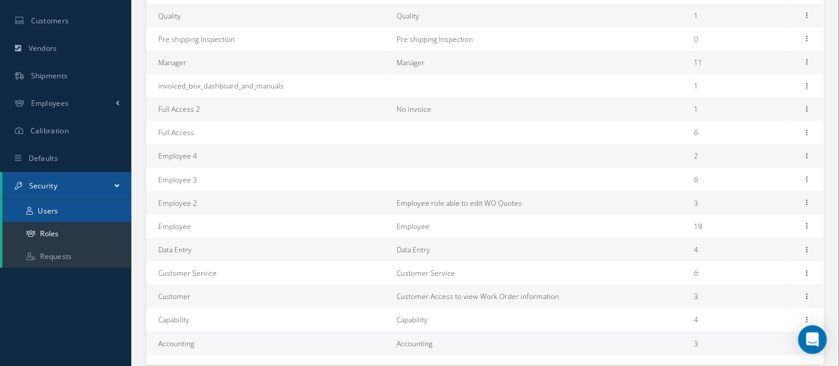
click at [56, 210] on link "Users" at bounding box center [66, 211] width 129 height 23
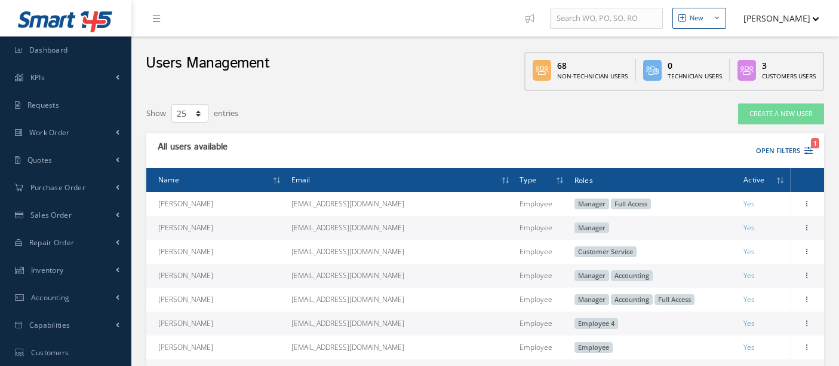
select select "25"
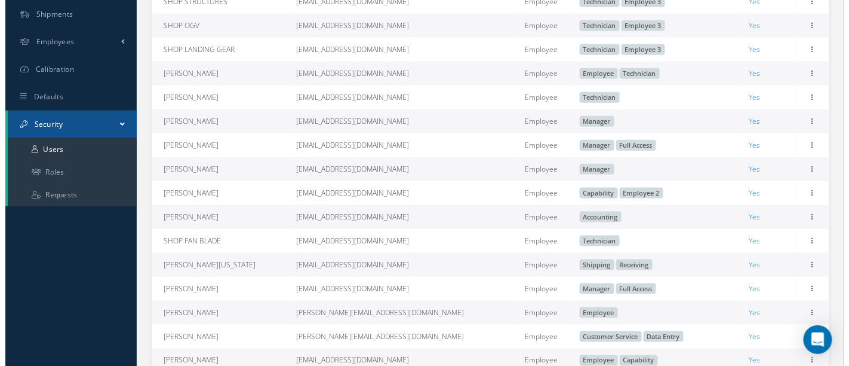
scroll to position [398, 0]
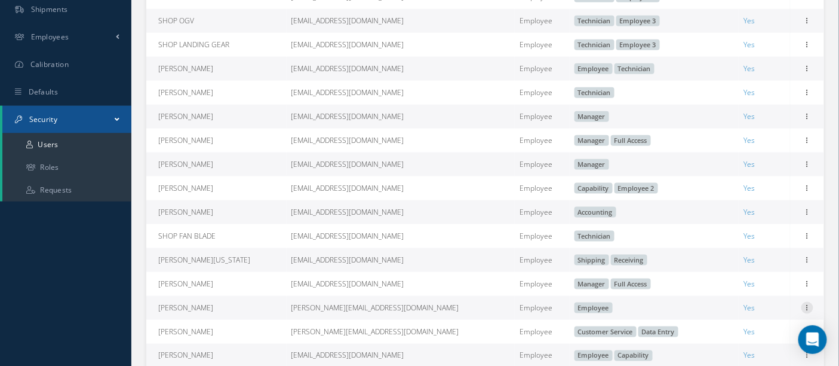
click at [809, 311] on icon at bounding box center [808, 307] width 12 height 10
click at [761, 323] on link "Edit" at bounding box center [753, 316] width 94 height 16
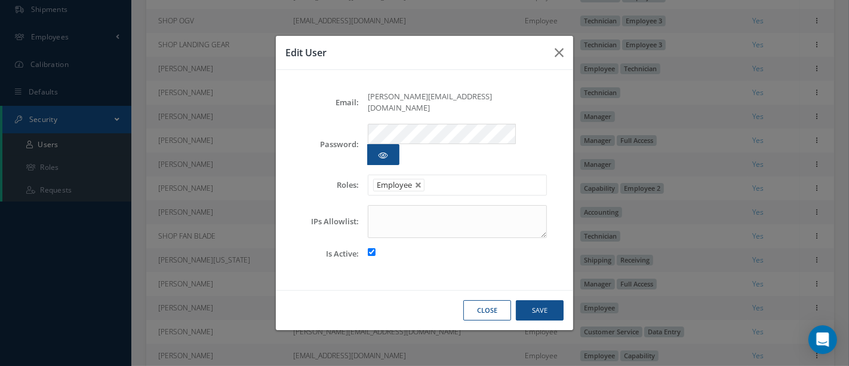
click at [435, 177] on input "text" at bounding box center [436, 184] width 15 height 15
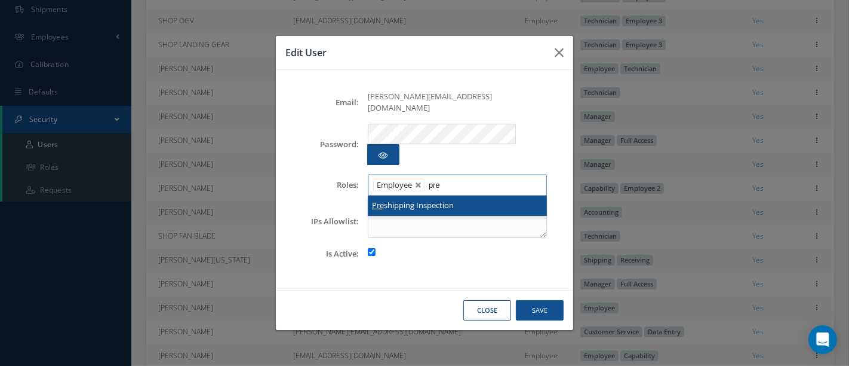
type input "pre"
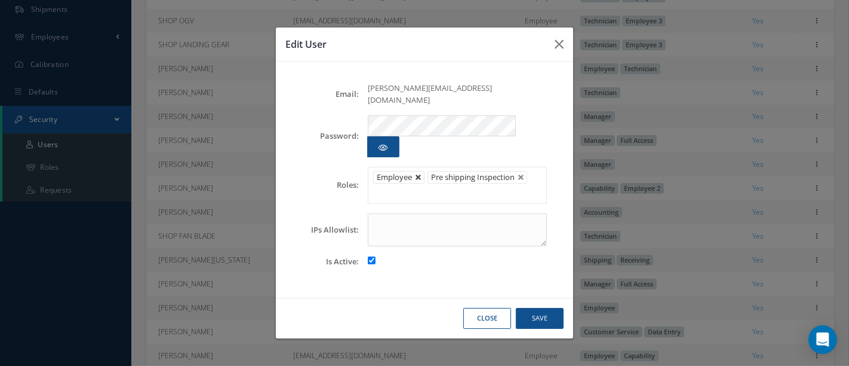
click at [418, 174] on link at bounding box center [418, 177] width 7 height 7
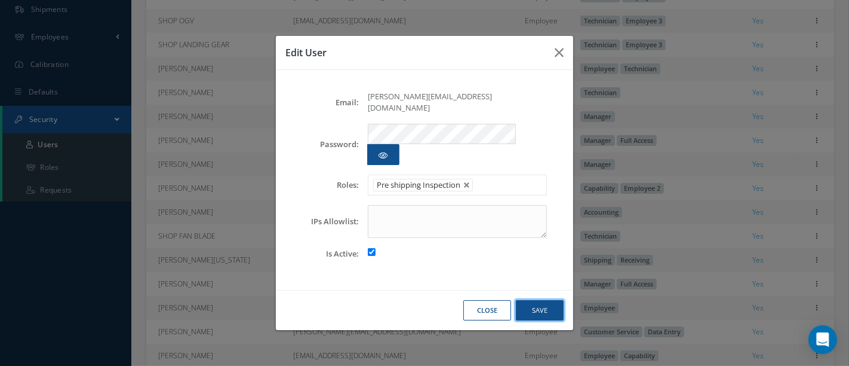
click at [532, 300] on button "Save" at bounding box center [540, 310] width 48 height 21
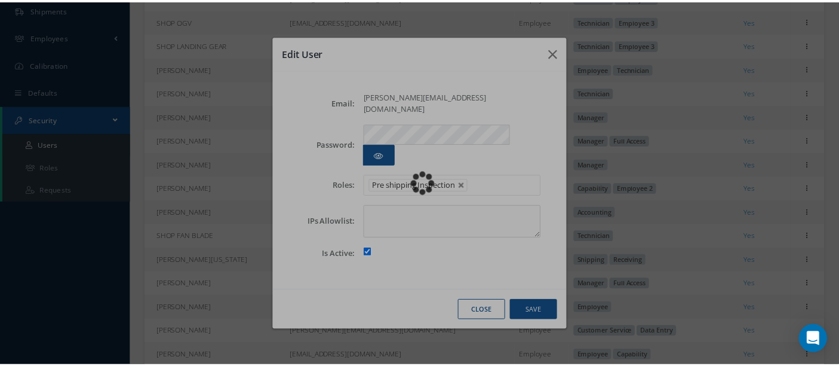
scroll to position [233, 0]
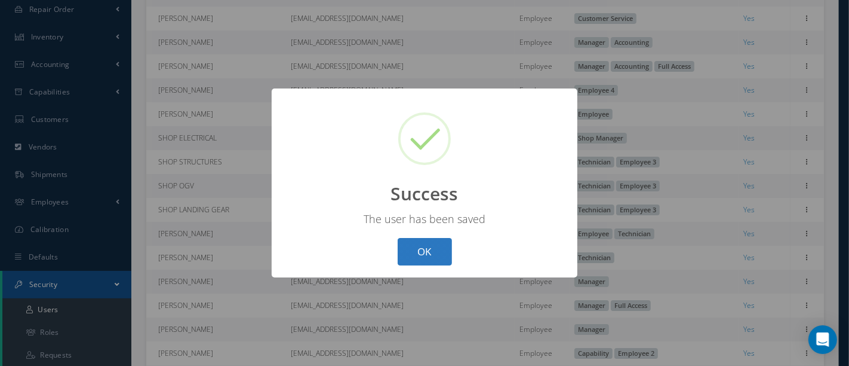
click at [423, 255] on button "OK" at bounding box center [425, 252] width 54 height 28
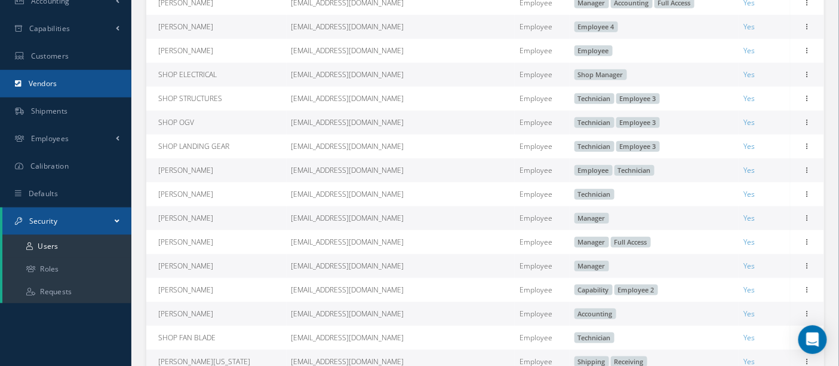
scroll to position [464, 0]
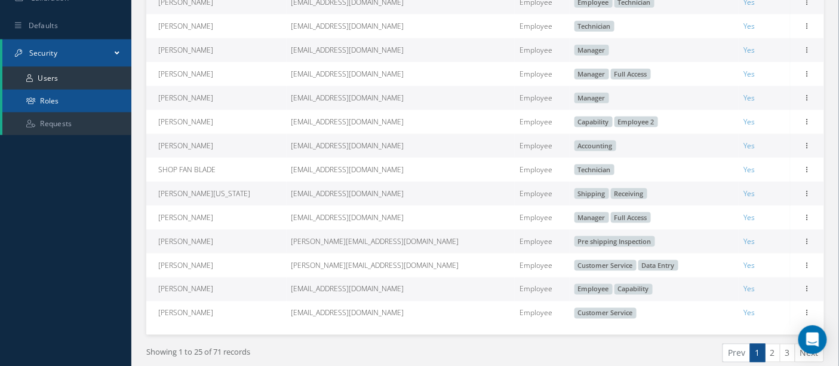
click at [42, 97] on link "Roles" at bounding box center [66, 101] width 129 height 23
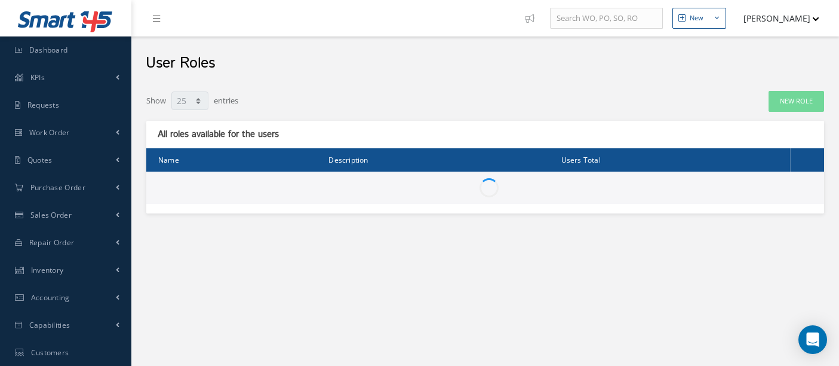
select select "25"
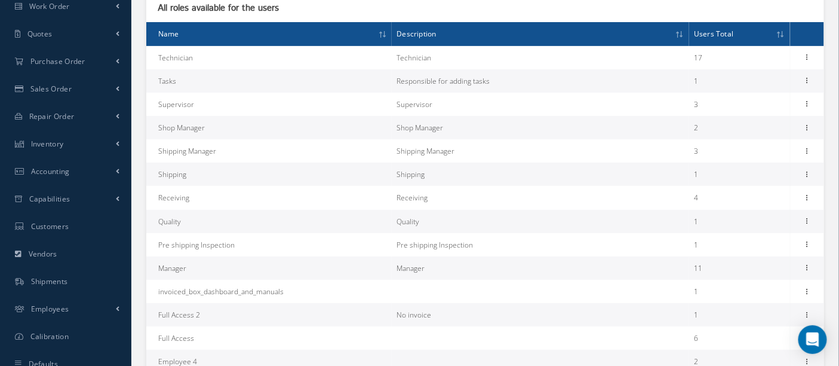
scroll to position [133, 0]
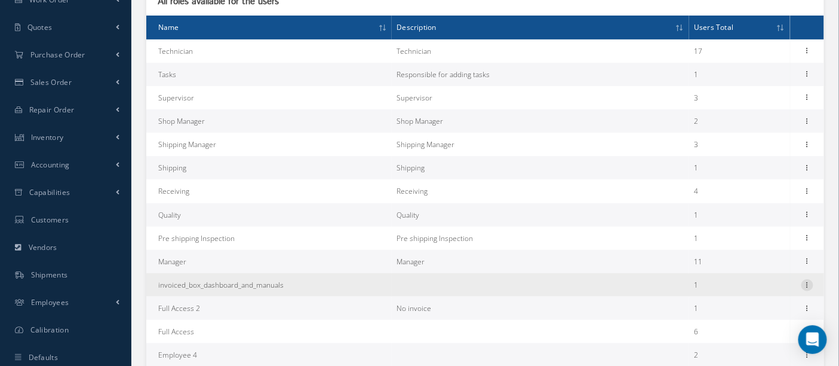
click at [808, 286] on icon at bounding box center [808, 284] width 12 height 10
click at [808, 284] on icon at bounding box center [808, 284] width 12 height 10
click at [265, 281] on td "invoiced_box_dashboard_and_manuals" at bounding box center [269, 284] width 246 height 23
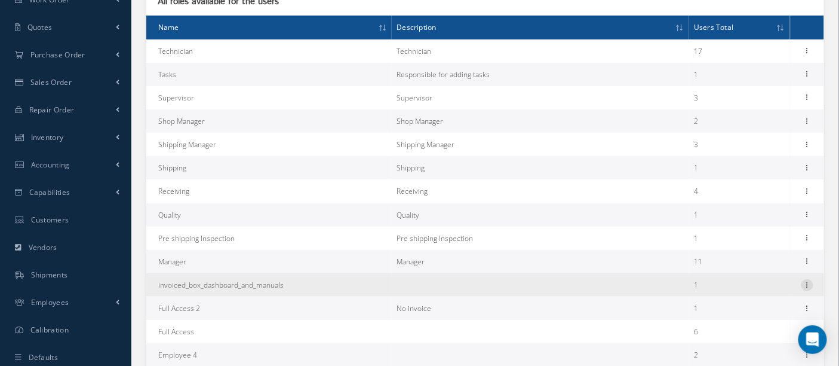
click at [810, 285] on icon at bounding box center [808, 284] width 12 height 10
click at [738, 287] on link "Edit" at bounding box center [753, 293] width 94 height 16
type input "invoiced_box_dashboard_and_manuals"
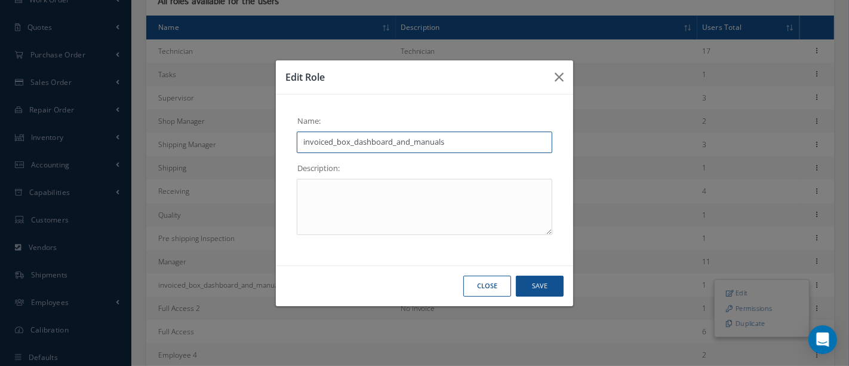
drag, startPoint x: 484, startPoint y: 143, endPoint x: 274, endPoint y: 134, distance: 209.9
click at [274, 134] on div "Edit Role Name: invoiced_box_dashboard_and_manuals Description: Close Save" at bounding box center [424, 183] width 849 height 366
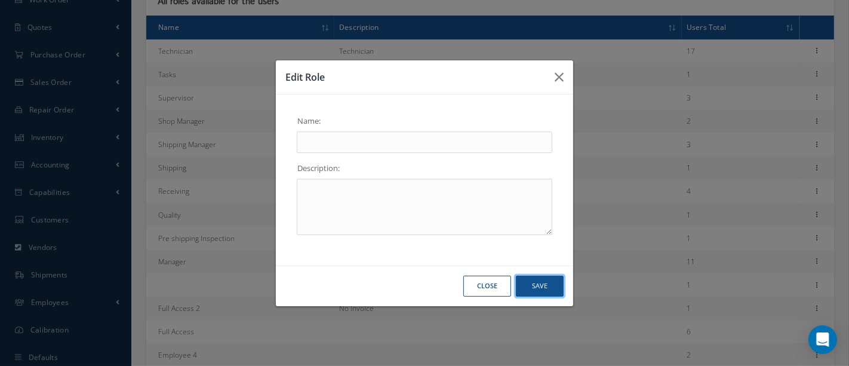
click at [536, 286] on button "Save" at bounding box center [540, 285] width 48 height 21
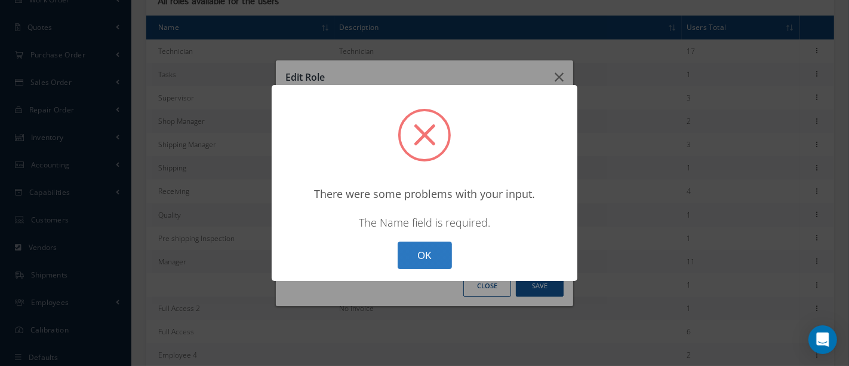
click at [422, 245] on button "OK" at bounding box center [425, 255] width 54 height 28
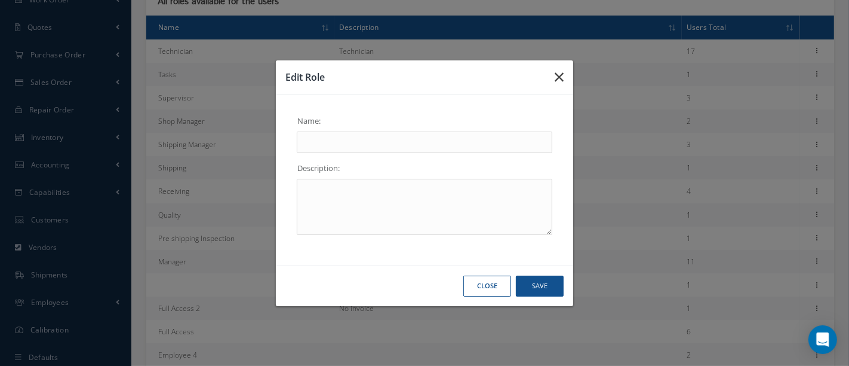
click at [557, 76] on icon "button" at bounding box center [559, 77] width 9 height 14
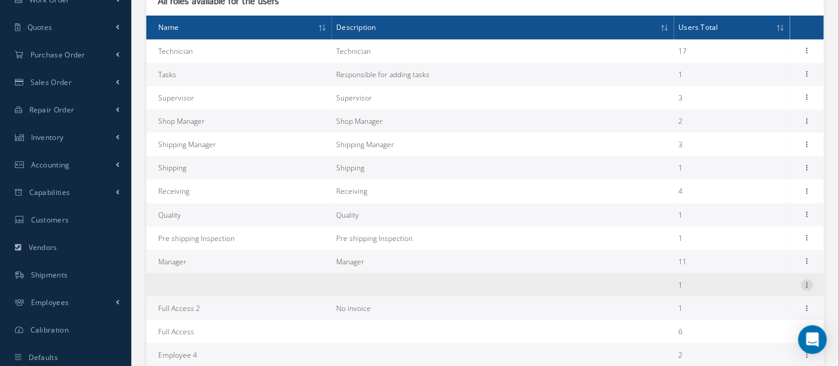
click at [808, 284] on icon at bounding box center [808, 284] width 12 height 10
click at [739, 285] on link "Edit" at bounding box center [753, 293] width 94 height 16
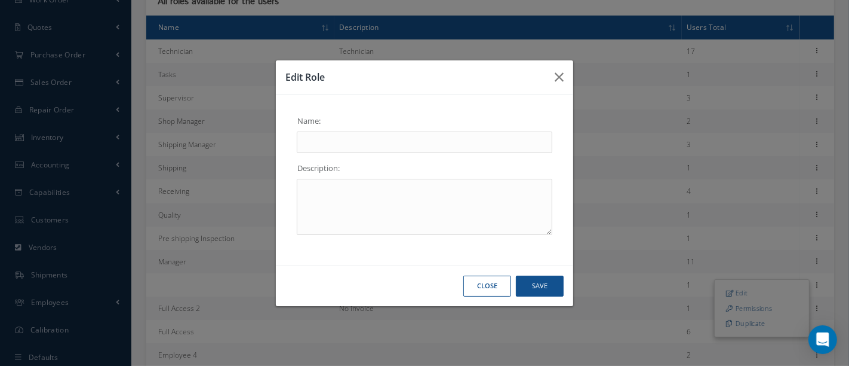
click at [487, 286] on button "Close" at bounding box center [488, 285] width 48 height 21
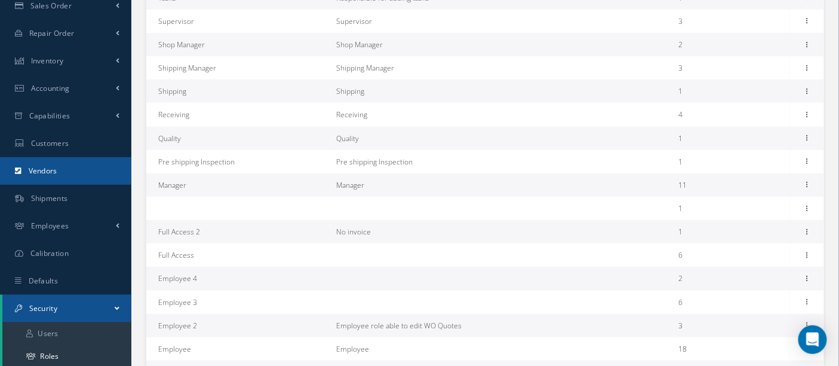
scroll to position [265, 0]
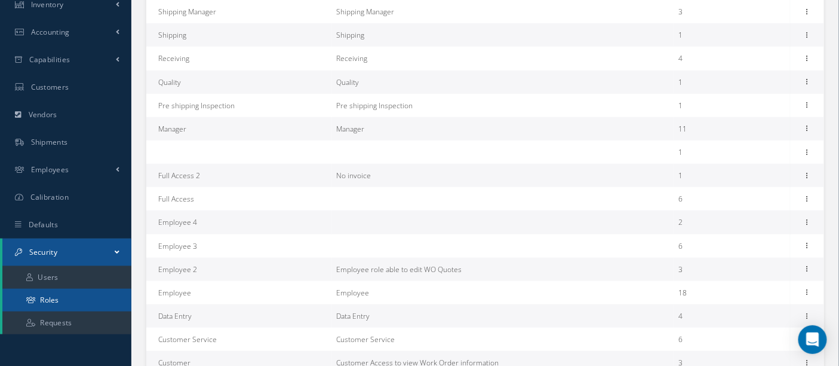
click at [55, 295] on link "Roles" at bounding box center [66, 300] width 129 height 23
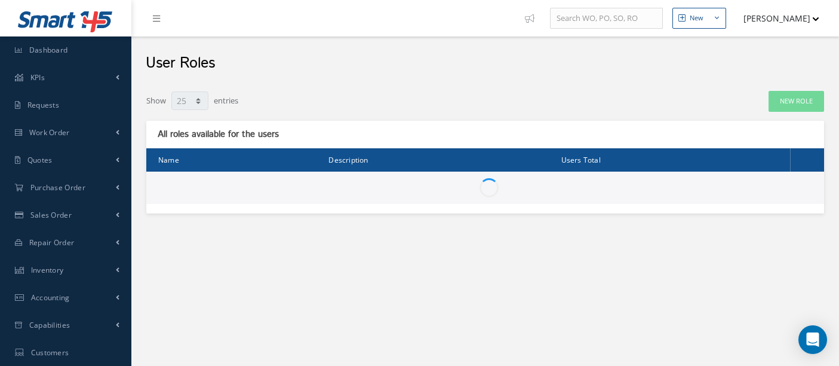
select select "25"
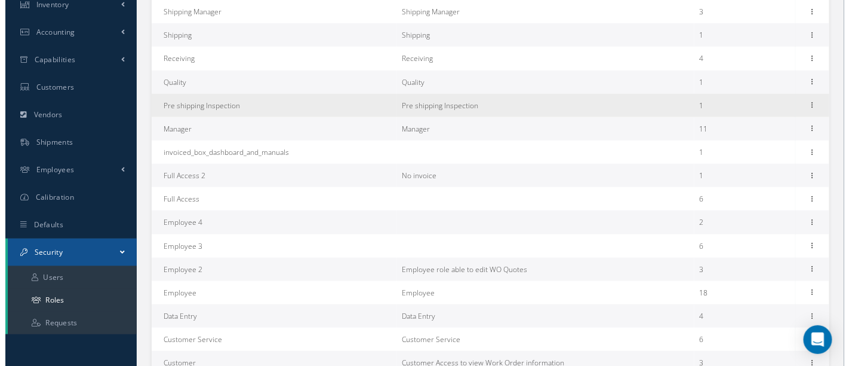
scroll to position [332, 0]
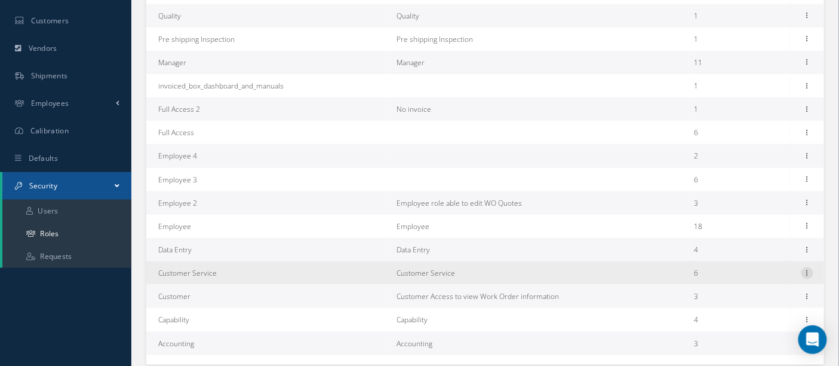
click at [804, 271] on icon at bounding box center [808, 272] width 12 height 10
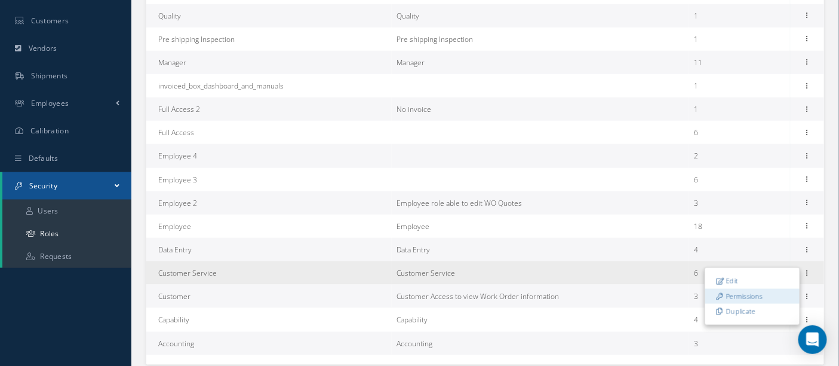
drag, startPoint x: 752, startPoint y: 277, endPoint x: 753, endPoint y: 294, distance: 16.8
click at [753, 294] on div "Edit Permissions Duplicate" at bounding box center [753, 296] width 96 height 58
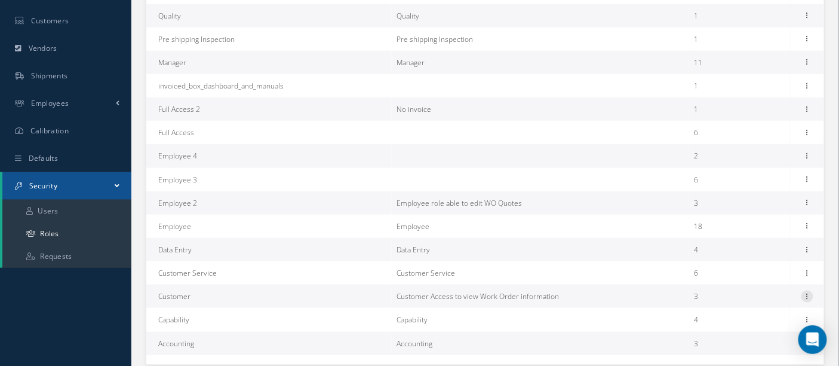
click at [808, 295] on icon at bounding box center [808, 295] width 12 height 10
click at [761, 317] on link "Permissions" at bounding box center [753, 320] width 94 height 16
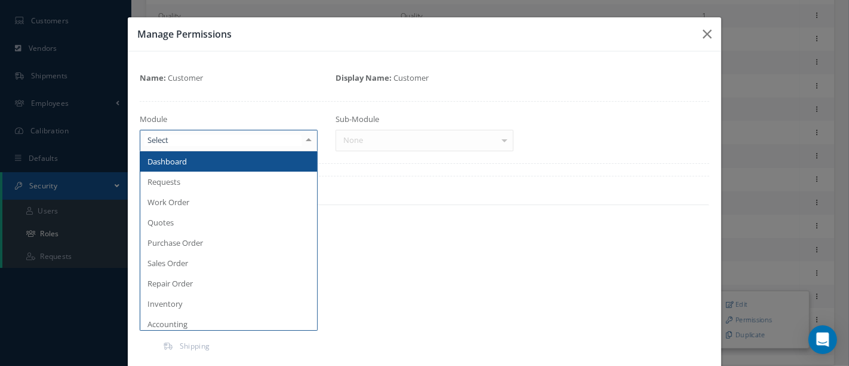
click at [304, 140] on div at bounding box center [308, 140] width 17 height 20
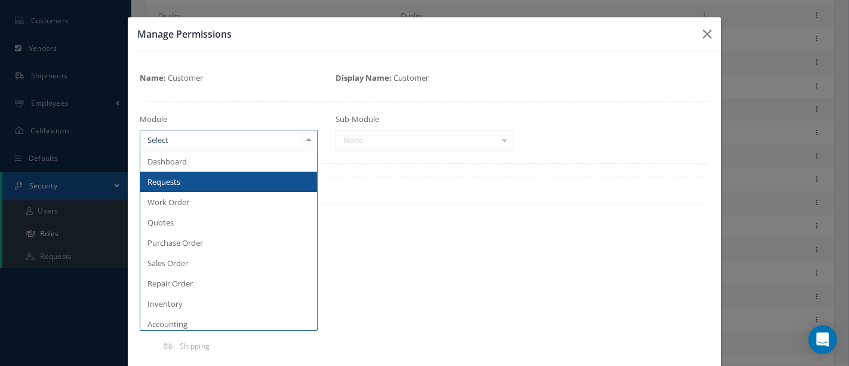
click at [217, 180] on span "Requests" at bounding box center [228, 181] width 177 height 20
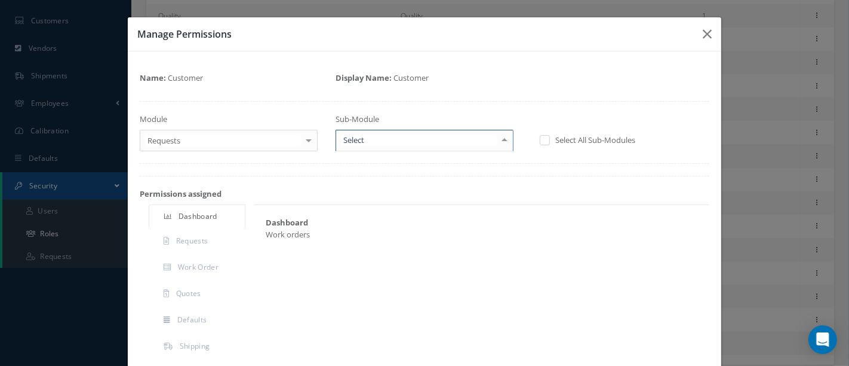
click at [497, 142] on div at bounding box center [504, 140] width 17 height 20
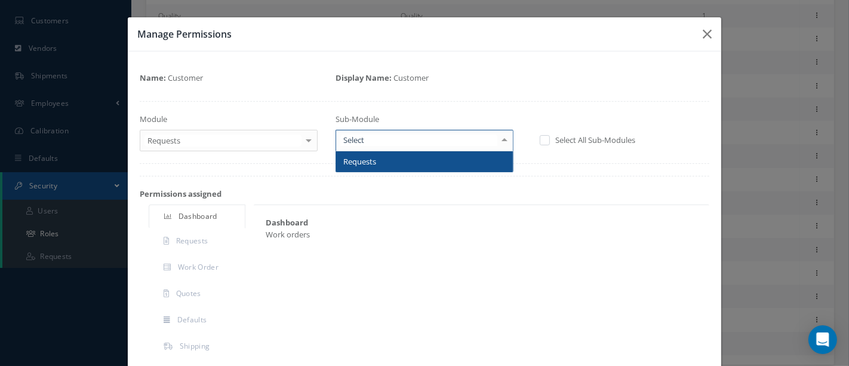
click at [452, 164] on span "Requests" at bounding box center [424, 161] width 177 height 20
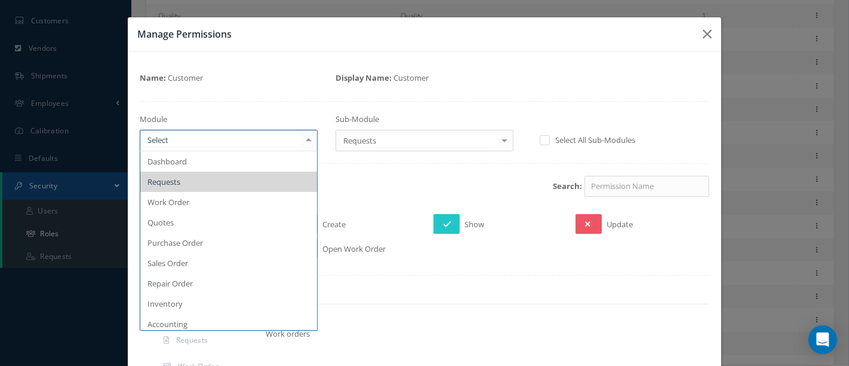
click at [306, 139] on div at bounding box center [308, 140] width 17 height 20
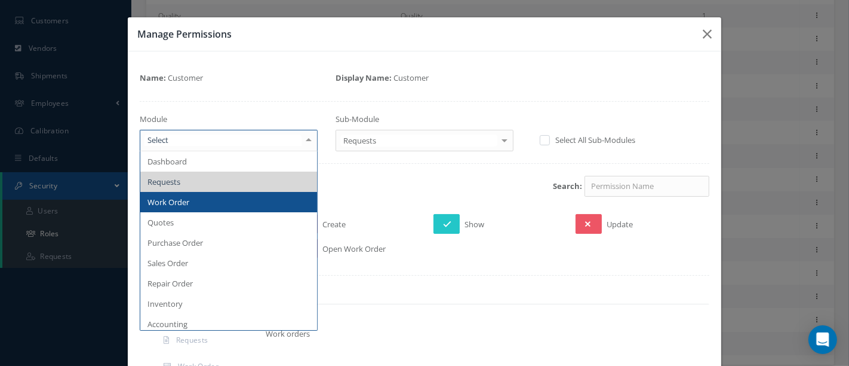
click at [194, 204] on span "Work Order" at bounding box center [228, 202] width 177 height 20
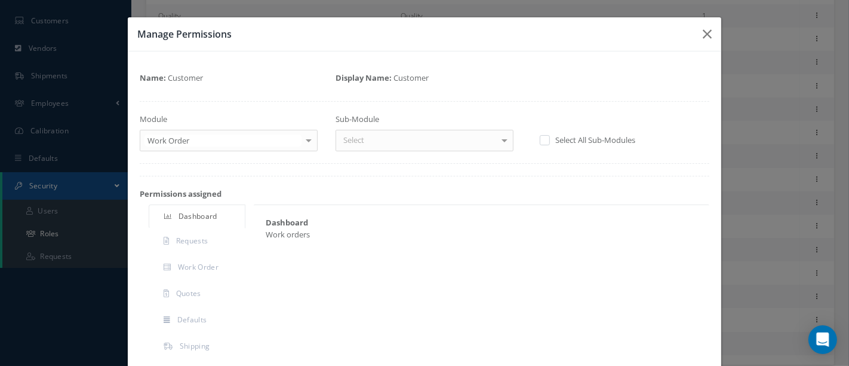
click at [496, 143] on div at bounding box center [504, 140] width 17 height 20
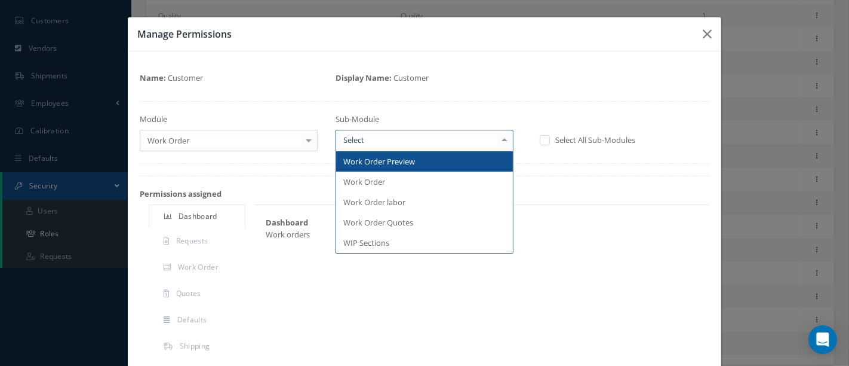
click at [398, 165] on span "Work Order Preview" at bounding box center [379, 161] width 72 height 11
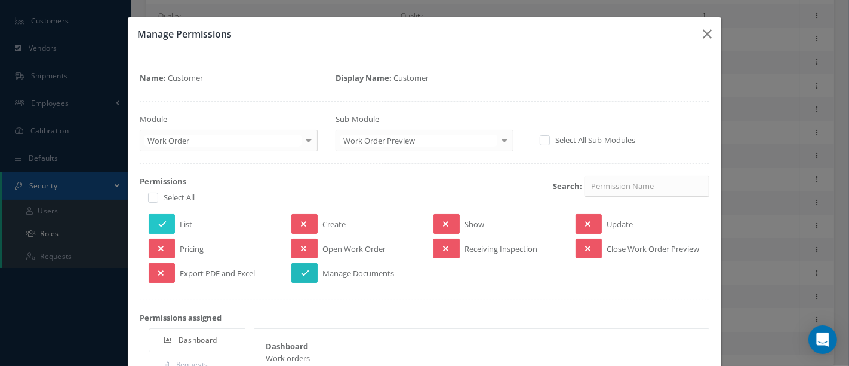
click at [303, 277] on icon at bounding box center [305, 273] width 8 height 8
click at [444, 219] on button at bounding box center [447, 224] width 26 height 20
click at [443, 245] on icon at bounding box center [445, 248] width 5 height 8
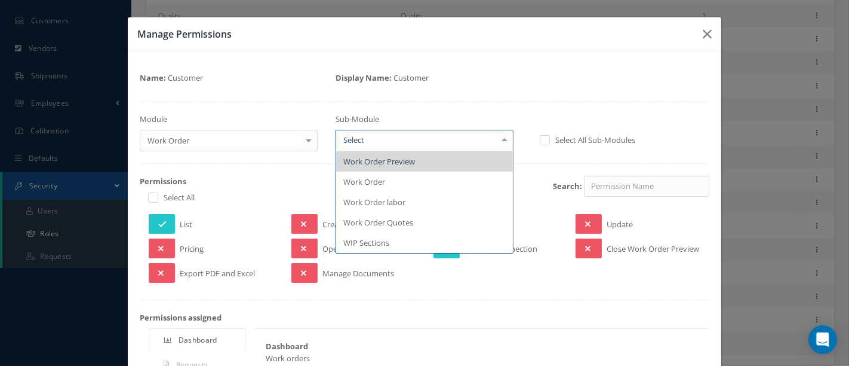
click at [496, 139] on div at bounding box center [504, 140] width 17 height 20
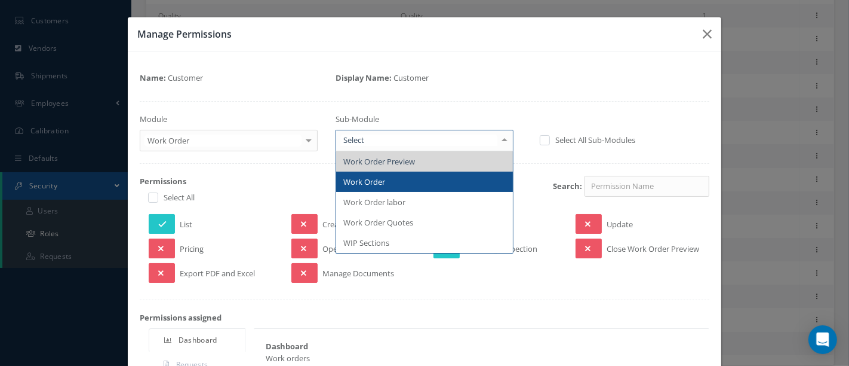
click at [378, 178] on span "Work Order" at bounding box center [364, 181] width 42 height 11
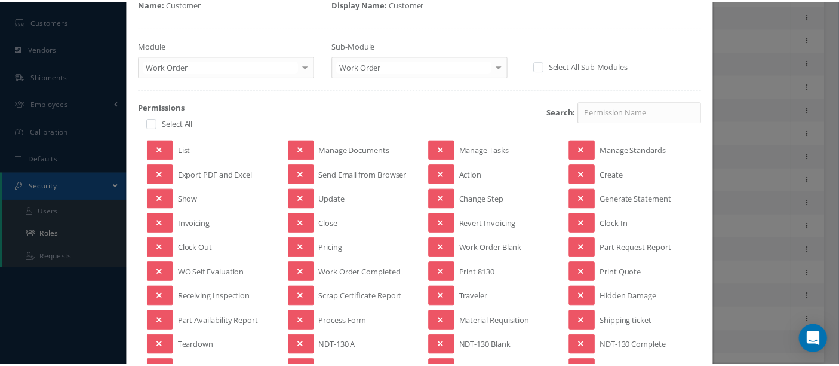
scroll to position [66, 0]
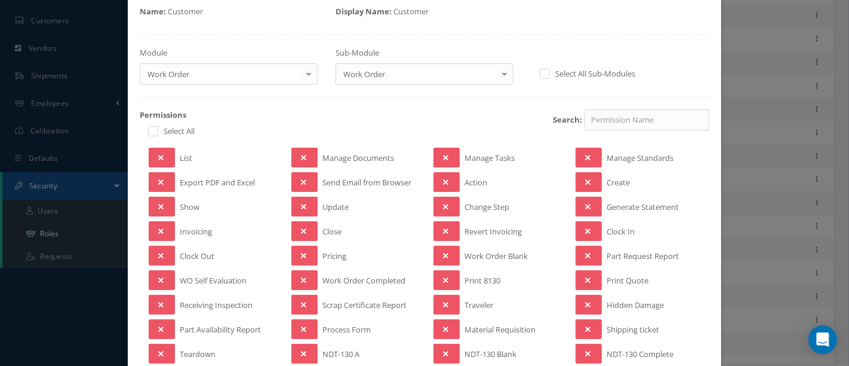
click at [60, 233] on div "Manage Permissions Name: Customer Display Name: Customer Module Work Order Dash…" at bounding box center [424, 183] width 849 height 366
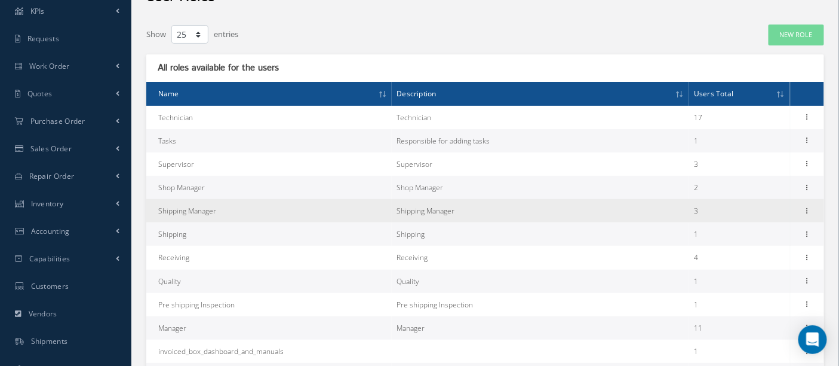
click at [208, 213] on td "Shipping Manager" at bounding box center [269, 210] width 246 height 23
click at [809, 211] on icon at bounding box center [808, 210] width 12 height 10
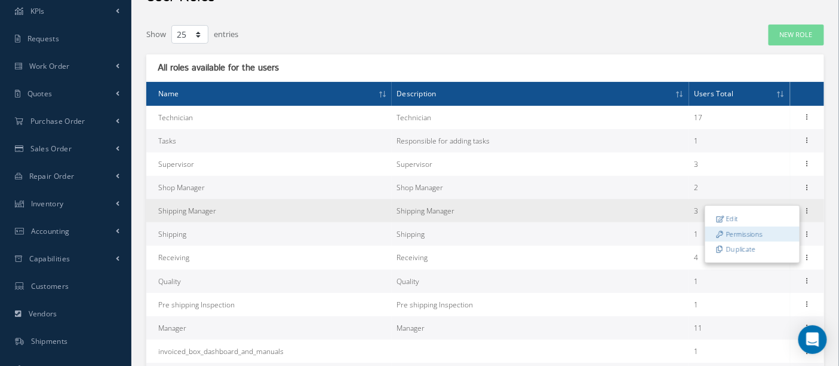
click at [758, 233] on link "Permissions" at bounding box center [753, 234] width 94 height 16
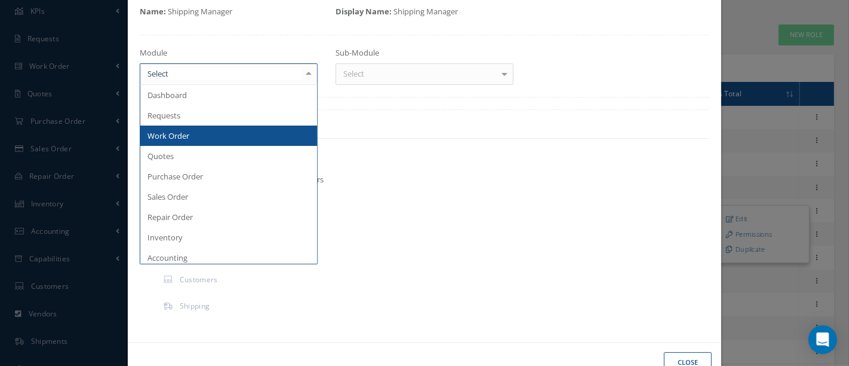
click at [306, 70] on div at bounding box center [308, 74] width 17 height 20
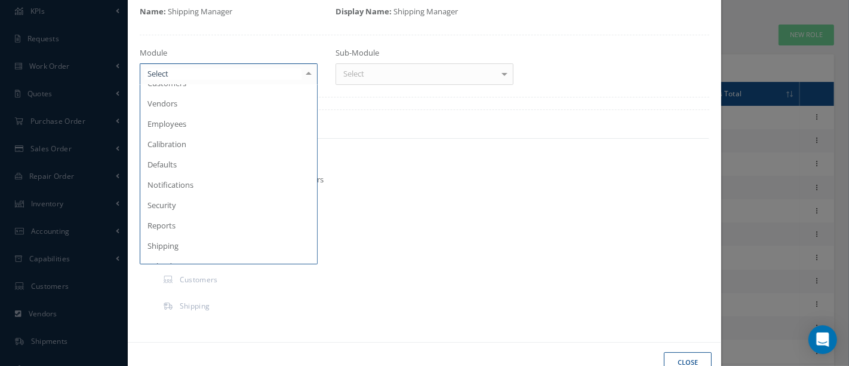
scroll to position [265, 0]
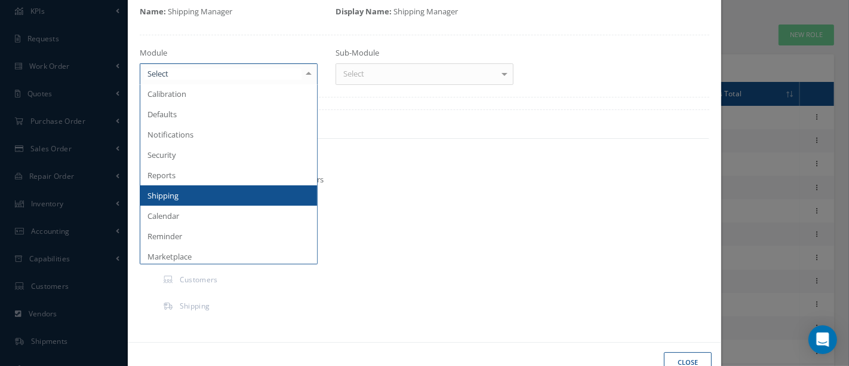
click at [183, 195] on span "Shipping" at bounding box center [228, 195] width 177 height 20
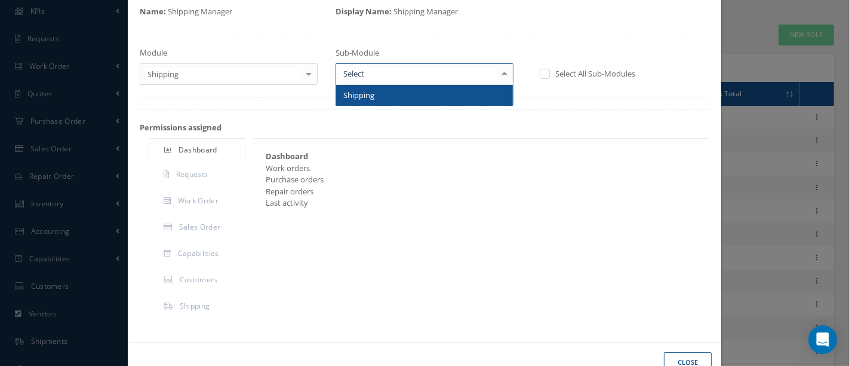
click at [496, 75] on div at bounding box center [504, 74] width 17 height 20
click at [461, 92] on span "Shipping" at bounding box center [424, 95] width 177 height 20
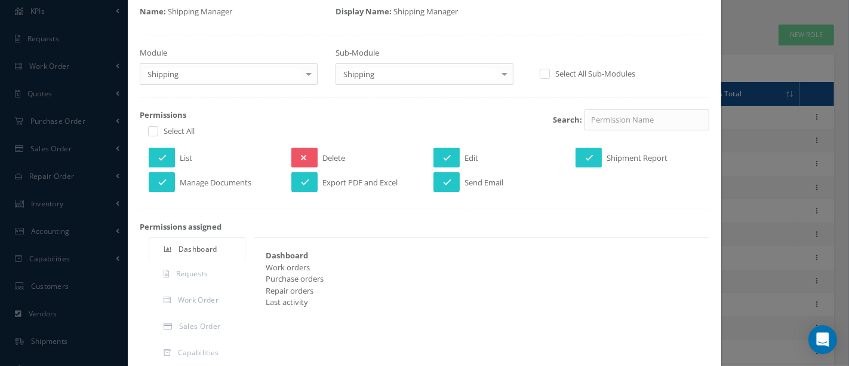
click at [305, 71] on div at bounding box center [308, 74] width 17 height 20
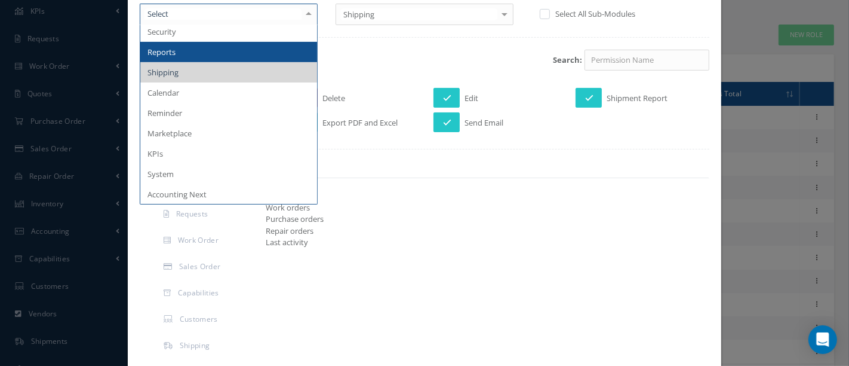
scroll to position [133, 0]
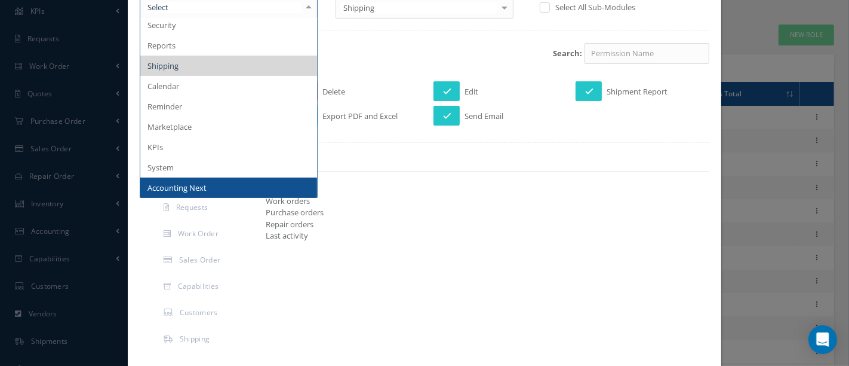
click at [206, 182] on span "Accounting Next" at bounding box center [228, 187] width 177 height 20
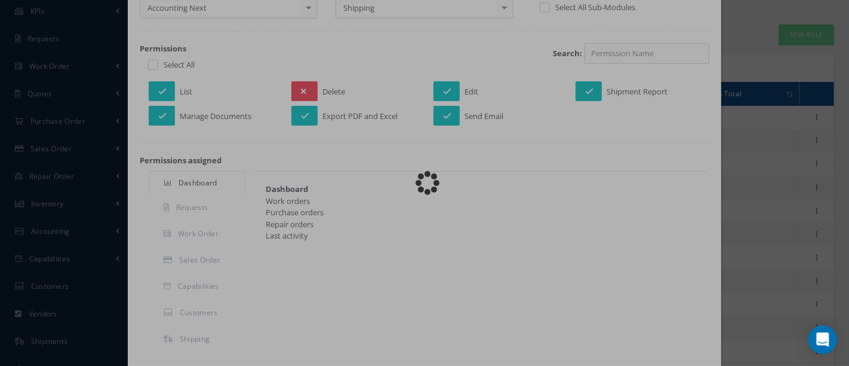
scroll to position [97, 0]
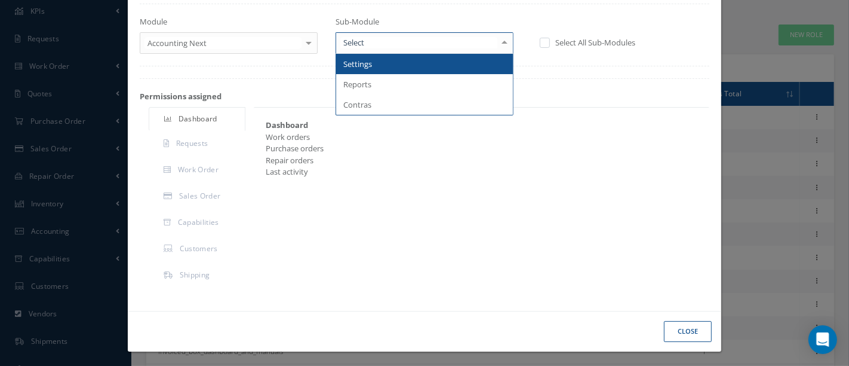
click at [500, 42] on div at bounding box center [504, 43] width 17 height 20
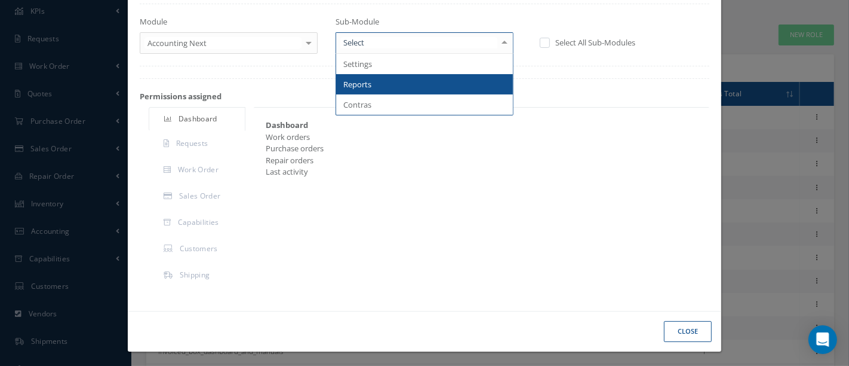
click at [431, 82] on span "Reports" at bounding box center [424, 84] width 177 height 20
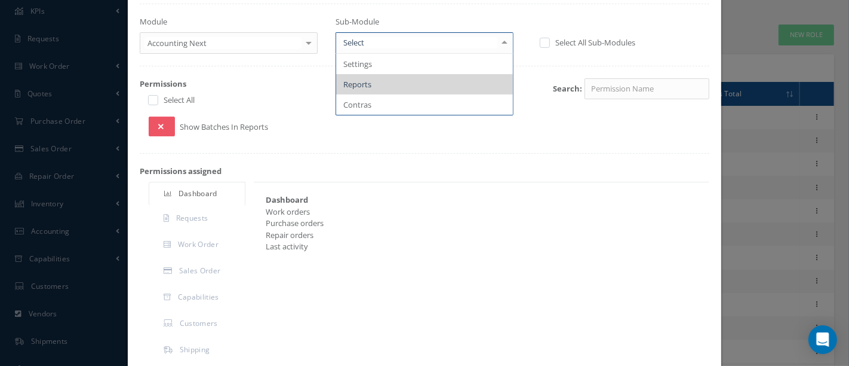
click at [496, 39] on div at bounding box center [504, 43] width 17 height 20
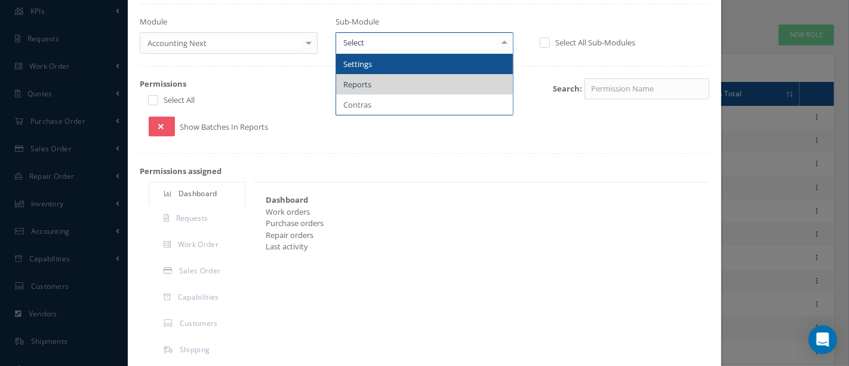
click at [395, 65] on span "Settings" at bounding box center [424, 64] width 177 height 20
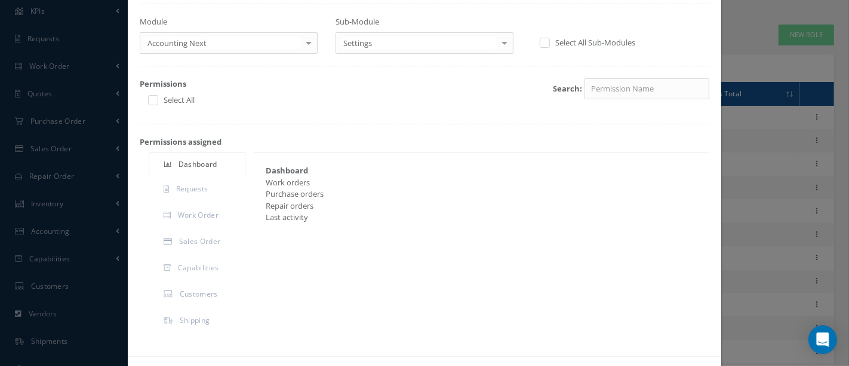
click at [300, 41] on div at bounding box center [308, 43] width 17 height 20
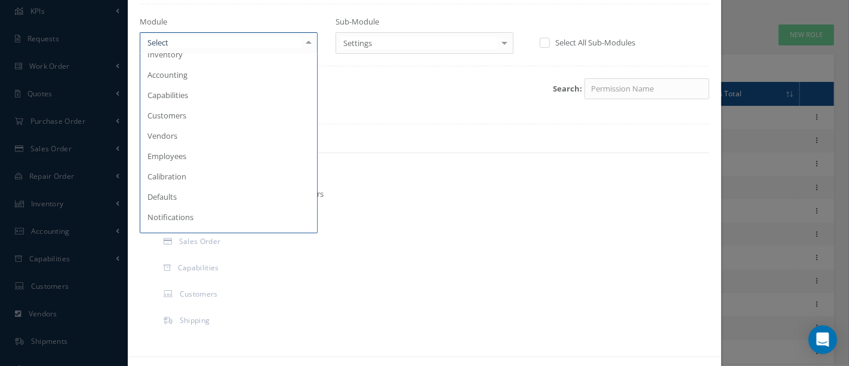
scroll to position [0, 0]
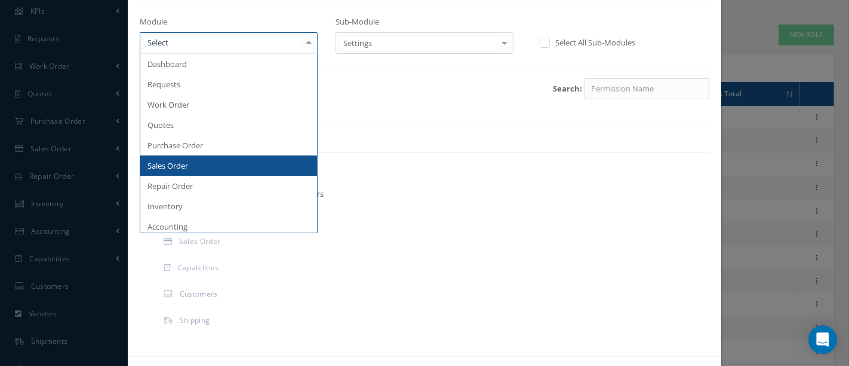
click at [192, 162] on span "Sales Order" at bounding box center [228, 165] width 177 height 20
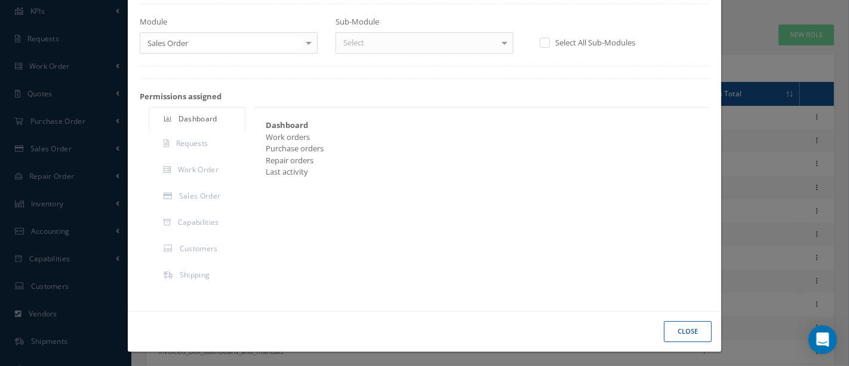
click at [502, 41] on div at bounding box center [504, 43] width 17 height 20
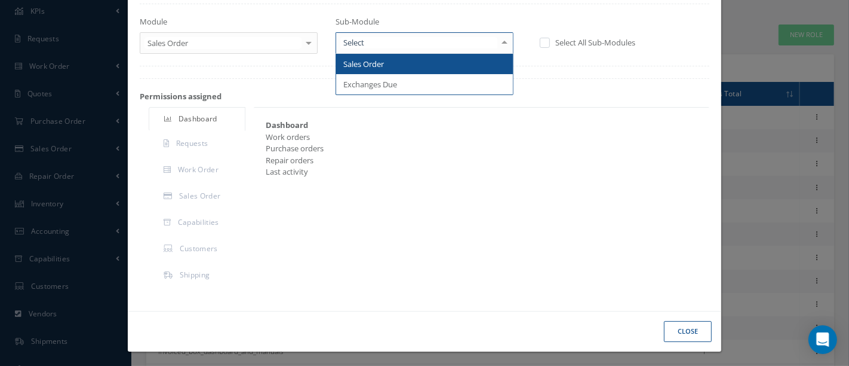
click at [480, 56] on span "Sales Order" at bounding box center [424, 64] width 177 height 20
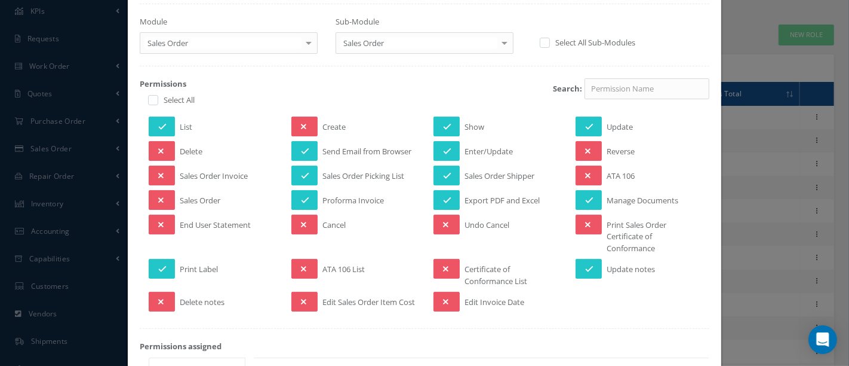
click at [304, 41] on div at bounding box center [308, 43] width 17 height 20
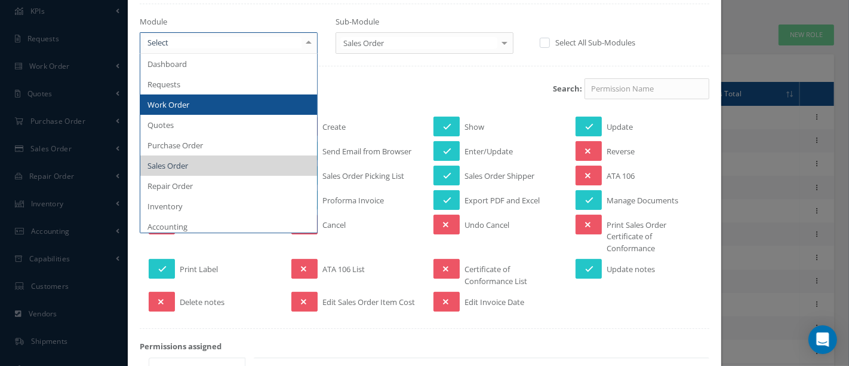
click at [188, 100] on span "Work Order" at bounding box center [228, 104] width 177 height 20
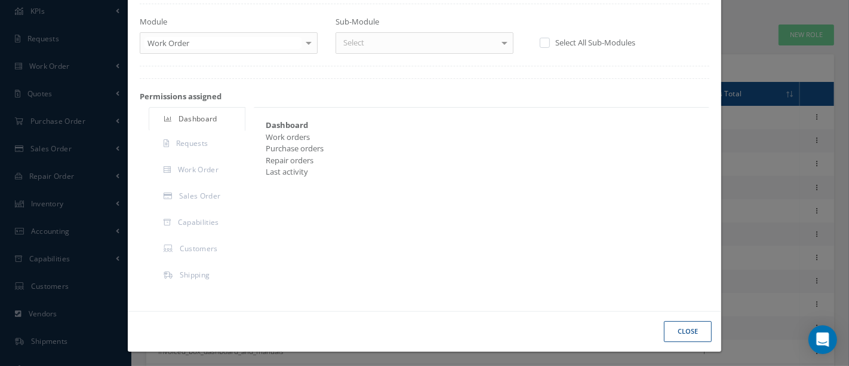
click at [504, 39] on div at bounding box center [504, 43] width 17 height 20
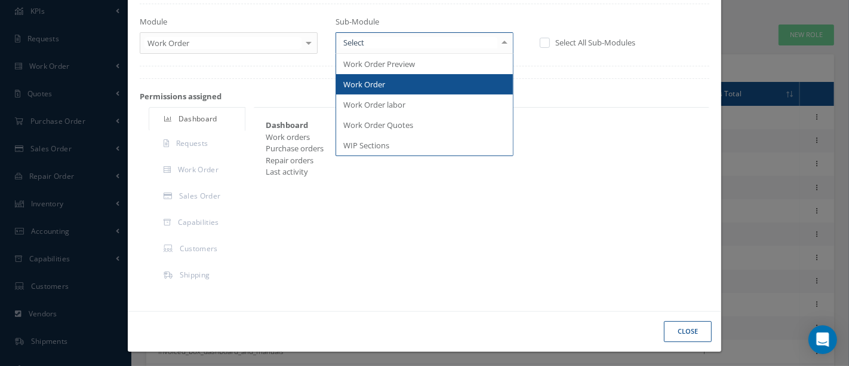
click at [393, 80] on span "Work Order" at bounding box center [424, 84] width 177 height 20
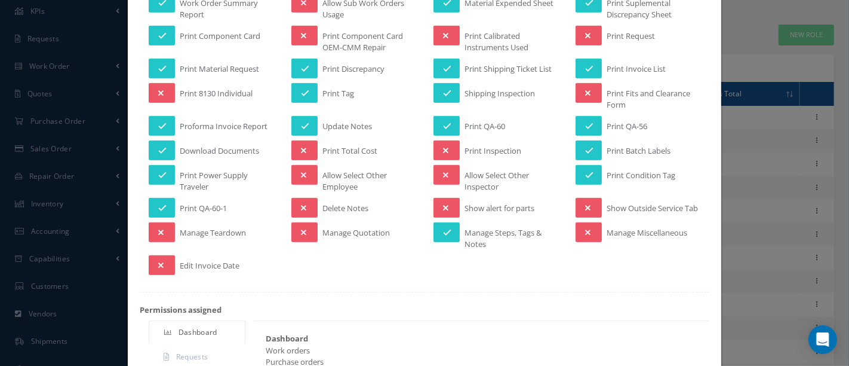
scroll to position [496, 0]
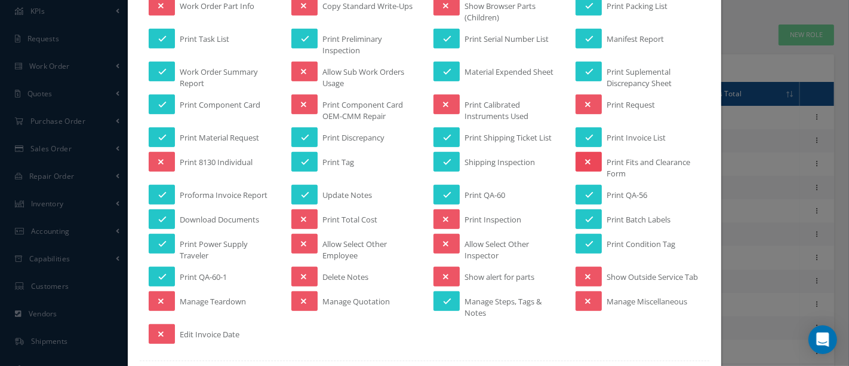
click at [585, 158] on icon at bounding box center [587, 162] width 5 height 8
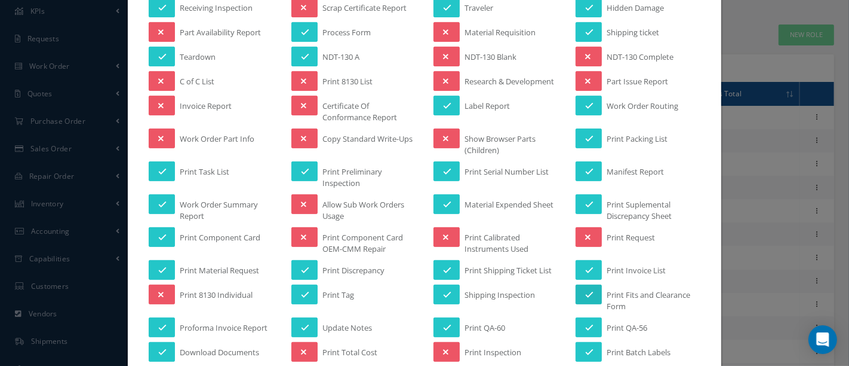
scroll to position [363, 0]
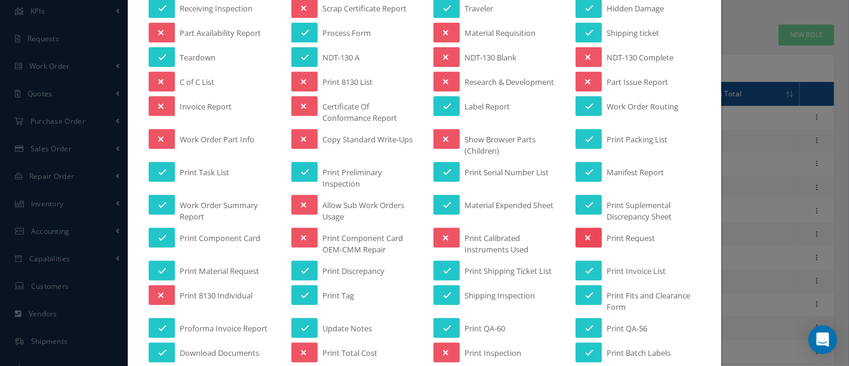
click at [584, 228] on button at bounding box center [589, 238] width 26 height 20
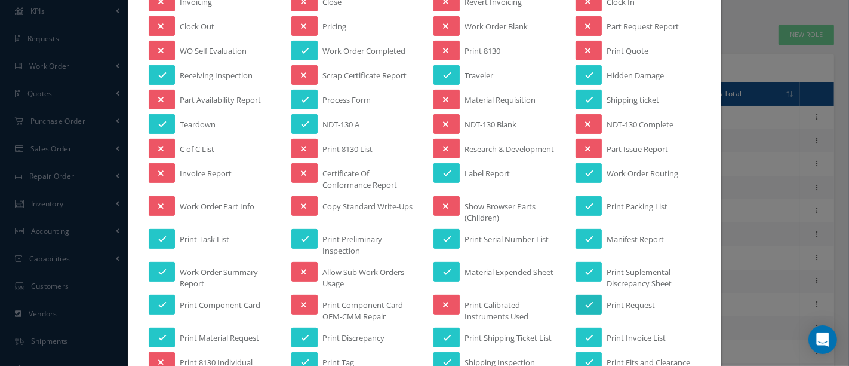
scroll to position [296, 0]
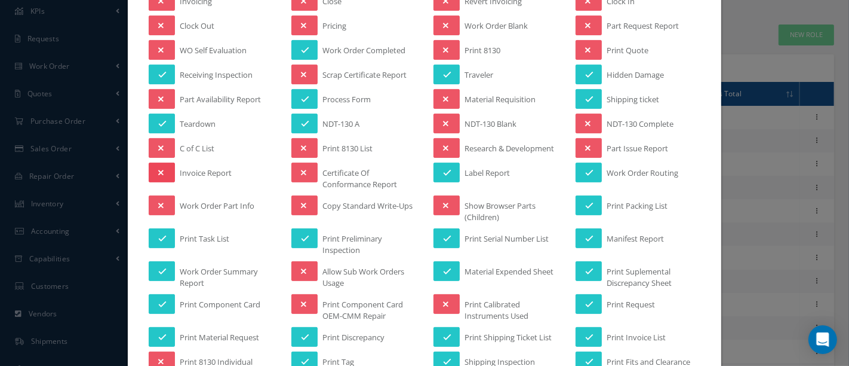
click at [164, 167] on button at bounding box center [162, 172] width 26 height 20
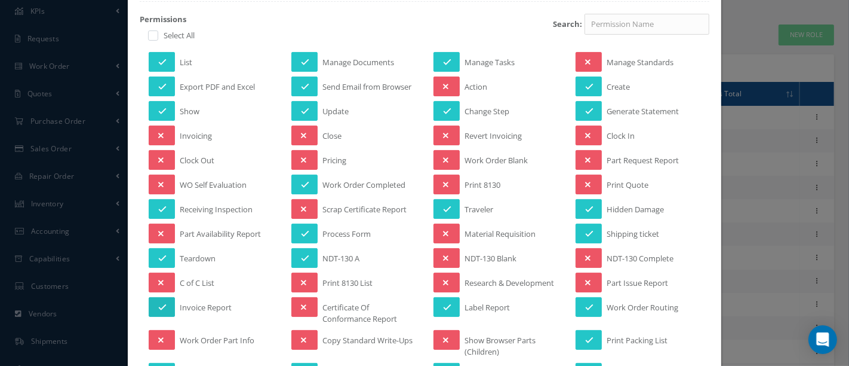
scroll to position [97, 0]
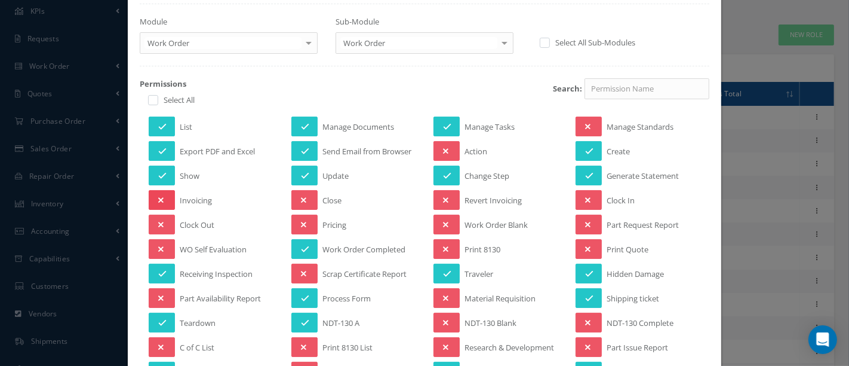
click at [158, 198] on icon at bounding box center [160, 200] width 5 height 8
click at [158, 196] on icon at bounding box center [162, 200] width 8 height 8
click at [305, 223] on button at bounding box center [305, 224] width 26 height 20
click at [305, 223] on icon at bounding box center [305, 224] width 8 height 8
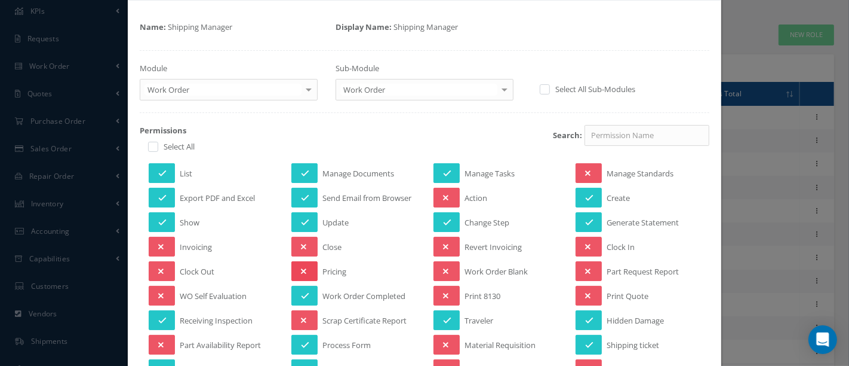
scroll to position [0, 0]
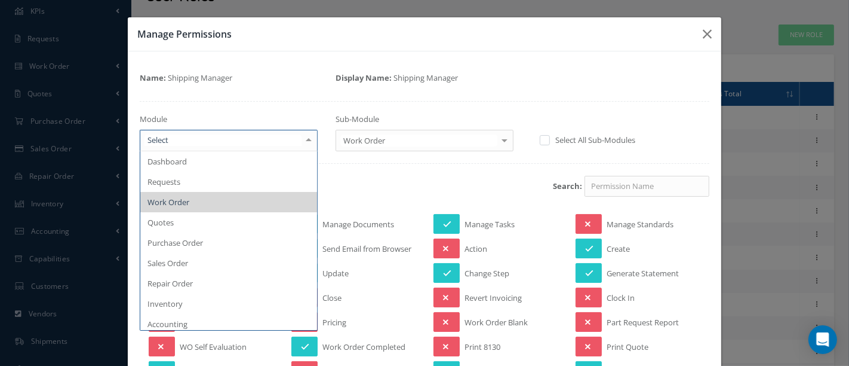
click at [302, 138] on div at bounding box center [308, 140] width 17 height 20
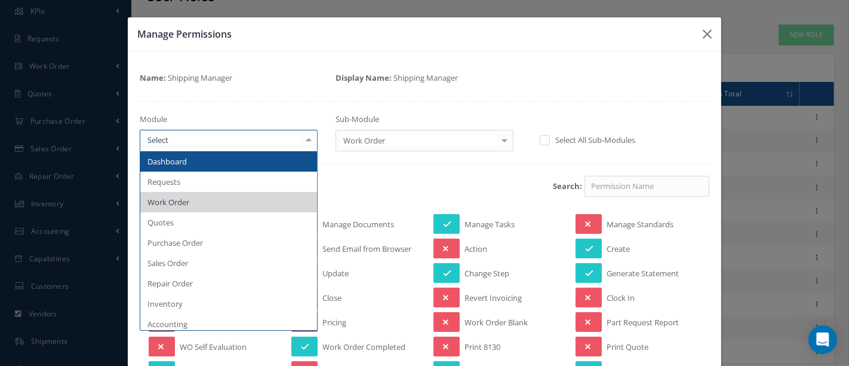
click at [216, 164] on span "Dashboard" at bounding box center [228, 161] width 177 height 20
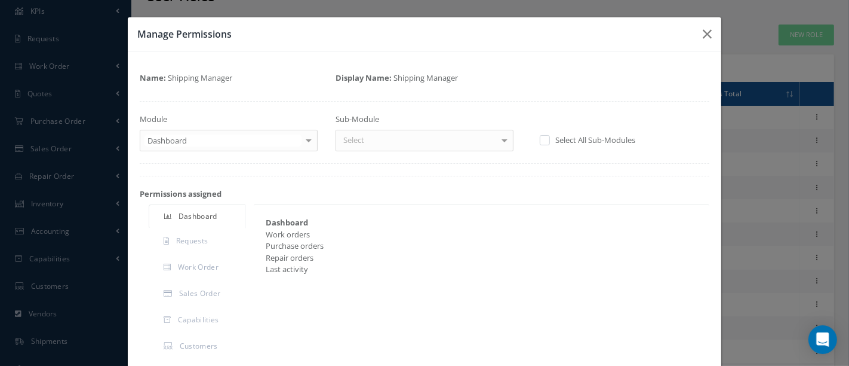
click at [498, 140] on div at bounding box center [504, 140] width 17 height 20
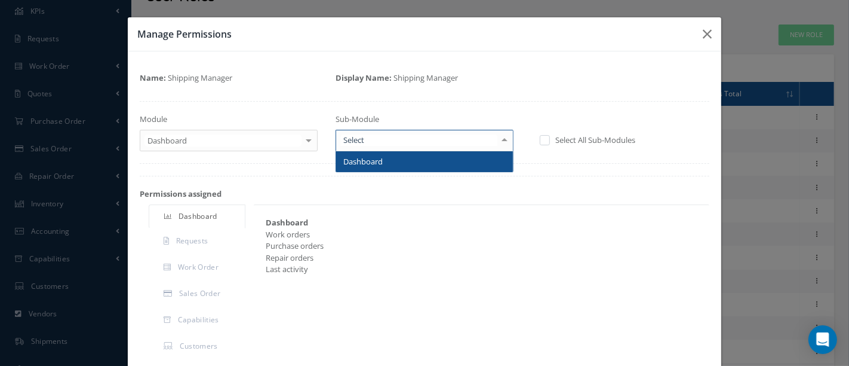
click at [440, 157] on span "Dashboard" at bounding box center [424, 161] width 177 height 20
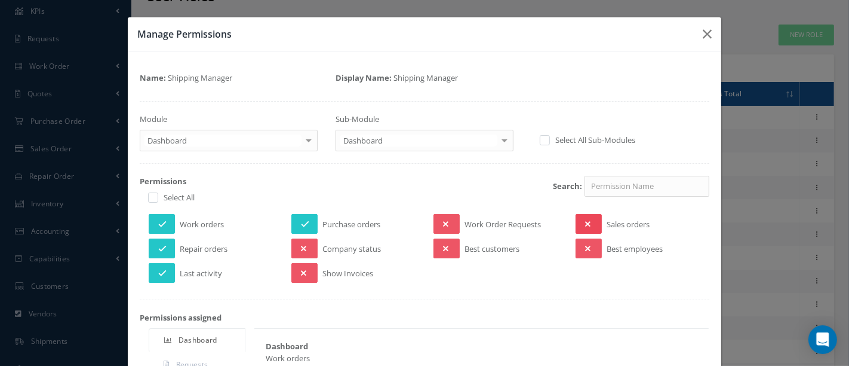
click at [587, 223] on button at bounding box center [589, 224] width 26 height 20
click at [306, 274] on button at bounding box center [305, 273] width 26 height 20
drag, startPoint x: 583, startPoint y: 220, endPoint x: 562, endPoint y: 219, distance: 21.5
click at [585, 220] on icon at bounding box center [589, 224] width 8 height 8
click at [297, 263] on button at bounding box center [305, 273] width 26 height 20
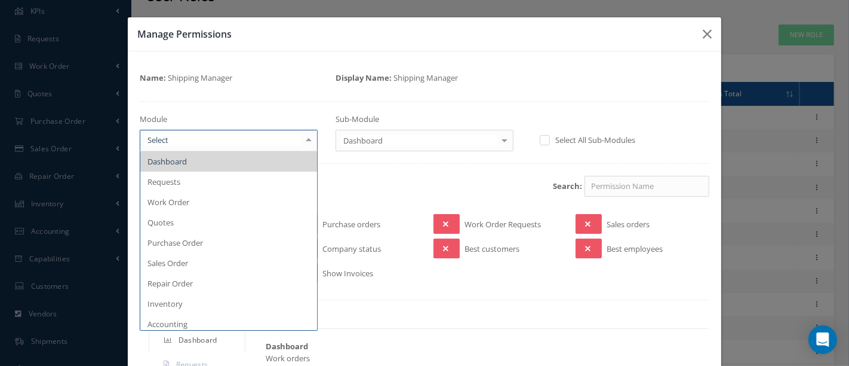
click at [305, 140] on div at bounding box center [308, 140] width 17 height 20
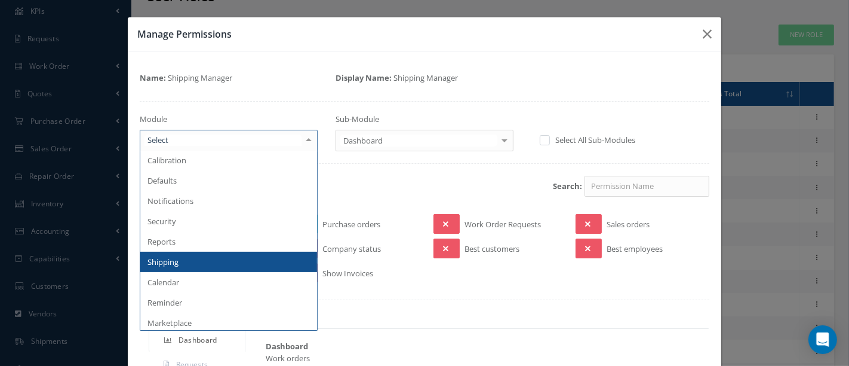
scroll to position [329, 0]
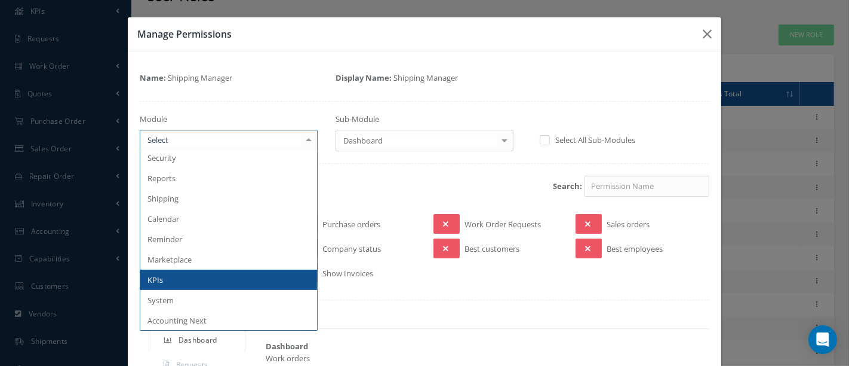
click at [161, 280] on span "KPIs" at bounding box center [156, 279] width 16 height 11
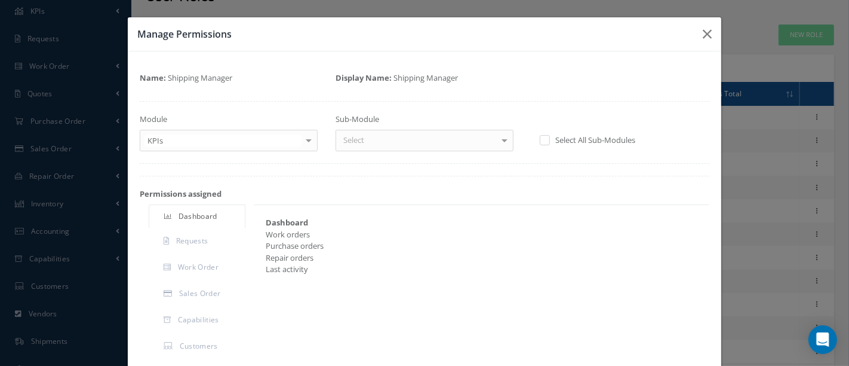
click at [496, 139] on div at bounding box center [504, 140] width 17 height 20
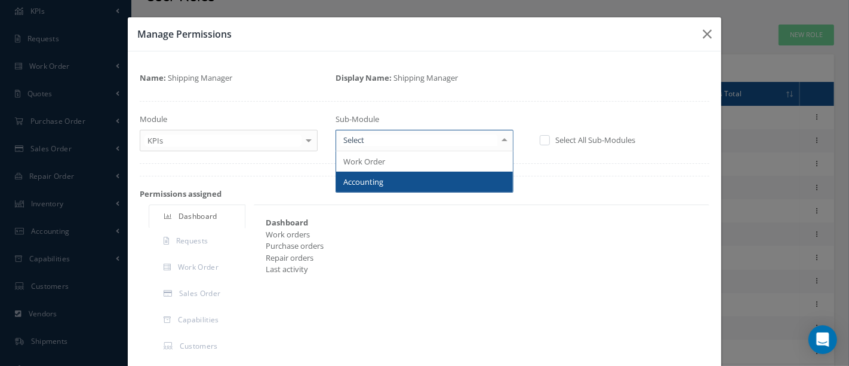
click at [413, 180] on span "Accounting" at bounding box center [424, 181] width 177 height 20
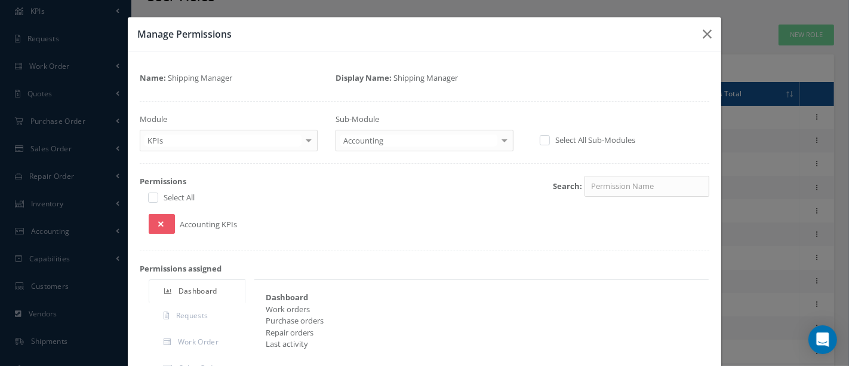
click at [496, 137] on div at bounding box center [504, 140] width 17 height 20
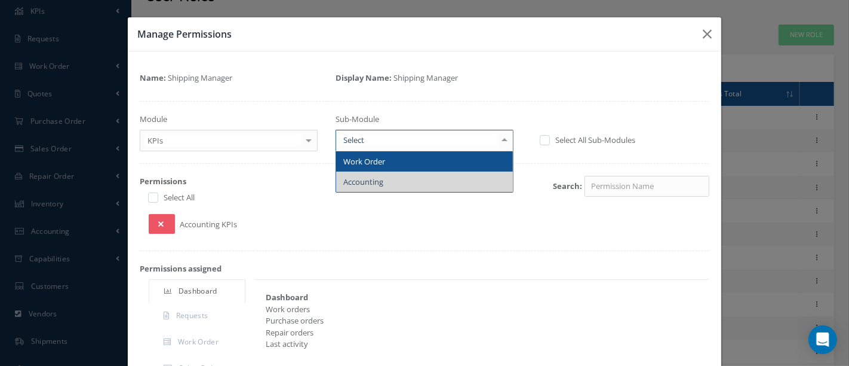
click at [444, 161] on span "Work Order" at bounding box center [424, 161] width 177 height 20
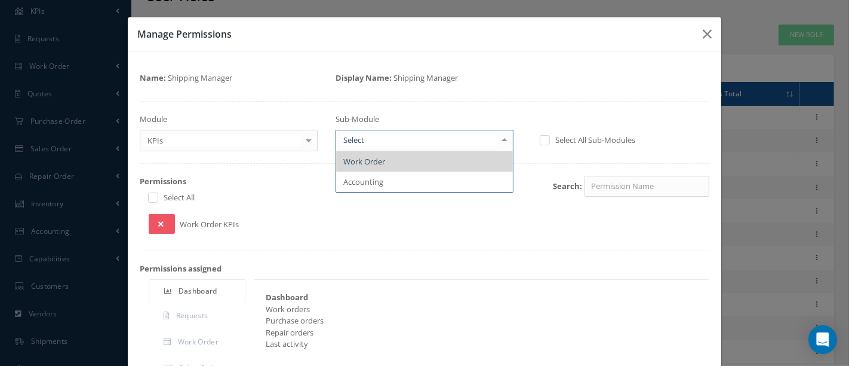
click at [498, 140] on div at bounding box center [504, 140] width 17 height 20
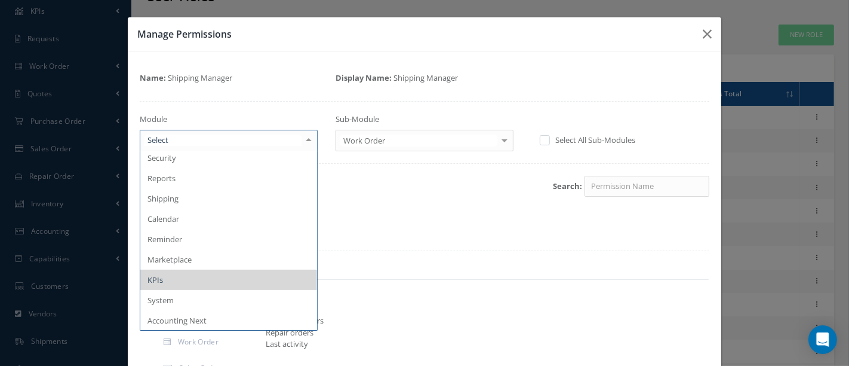
click at [310, 141] on div at bounding box center [308, 140] width 17 height 20
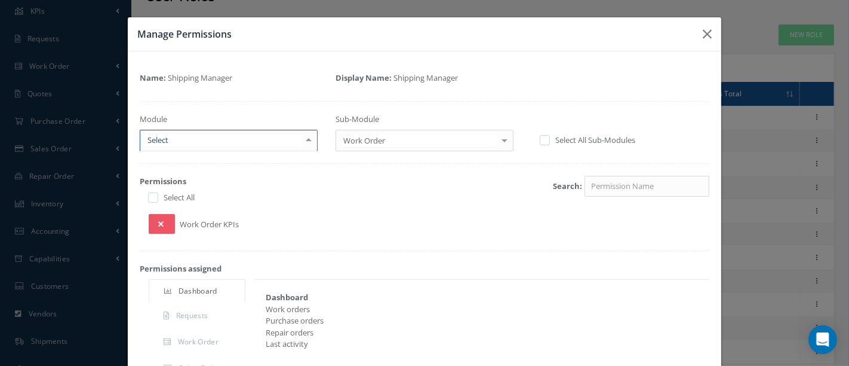
click at [309, 141] on div at bounding box center [308, 140] width 17 height 20
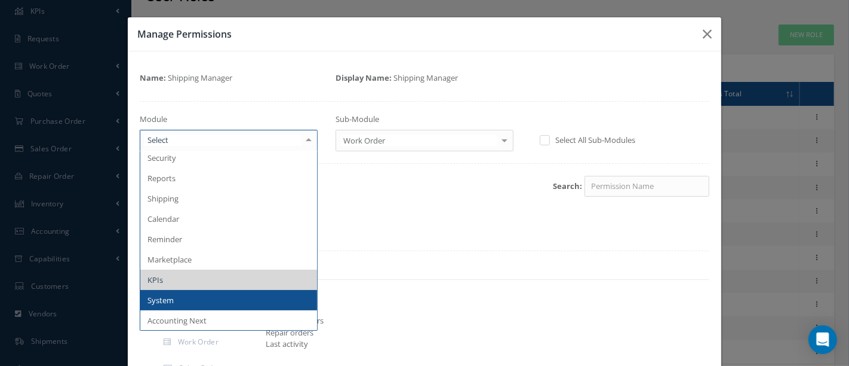
click at [168, 298] on span "System" at bounding box center [161, 300] width 26 height 11
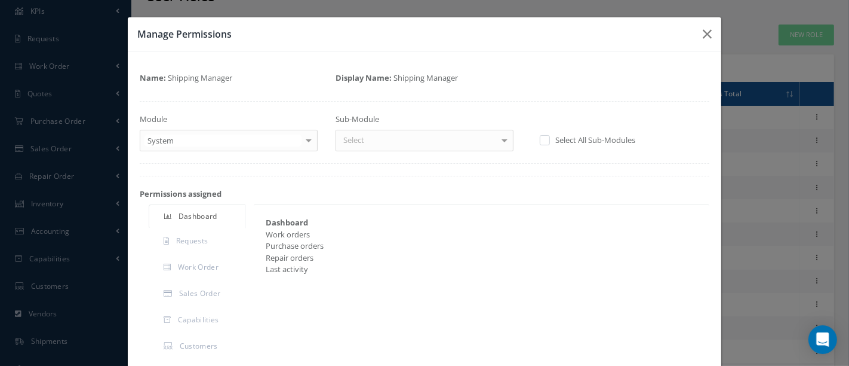
click at [496, 136] on div at bounding box center [504, 140] width 17 height 20
click at [308, 137] on div at bounding box center [308, 140] width 17 height 20
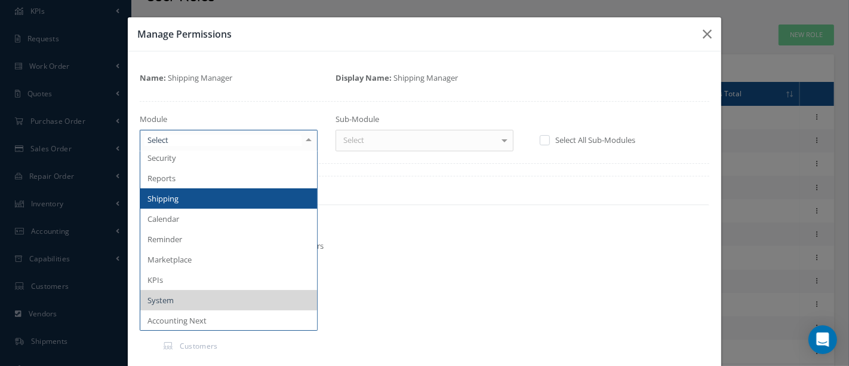
click at [188, 201] on span "Shipping" at bounding box center [228, 198] width 177 height 20
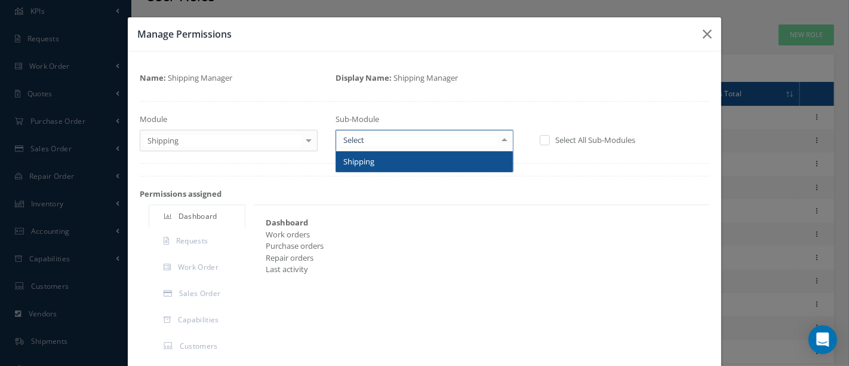
click at [496, 138] on div at bounding box center [504, 140] width 17 height 20
click at [468, 154] on span "Shipping" at bounding box center [424, 161] width 177 height 20
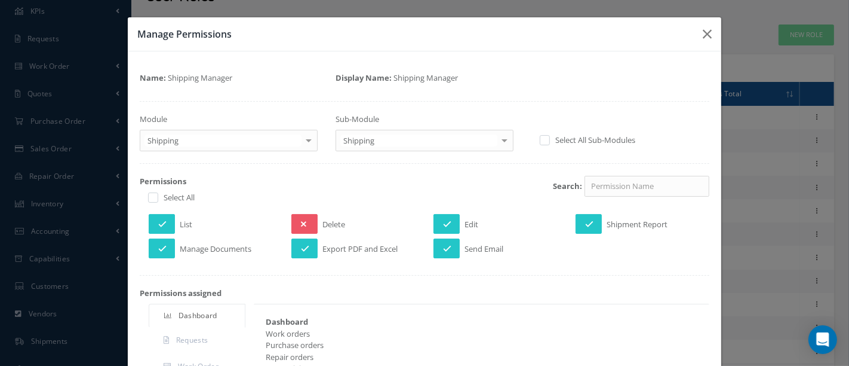
click at [499, 136] on div at bounding box center [504, 140] width 17 height 20
click at [498, 136] on div at bounding box center [504, 140] width 17 height 20
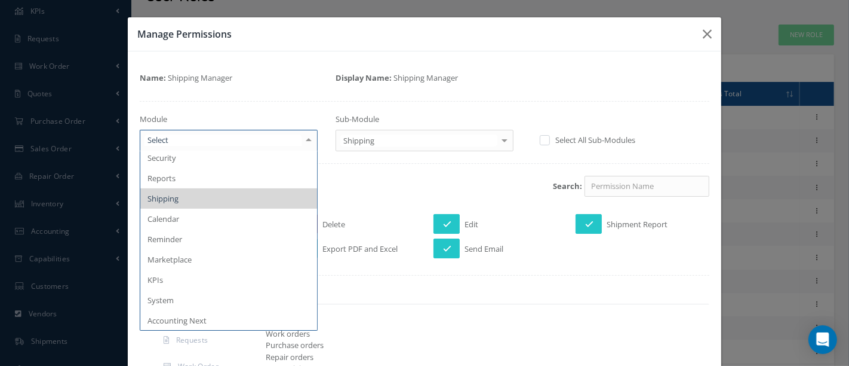
click at [306, 142] on div at bounding box center [308, 140] width 17 height 20
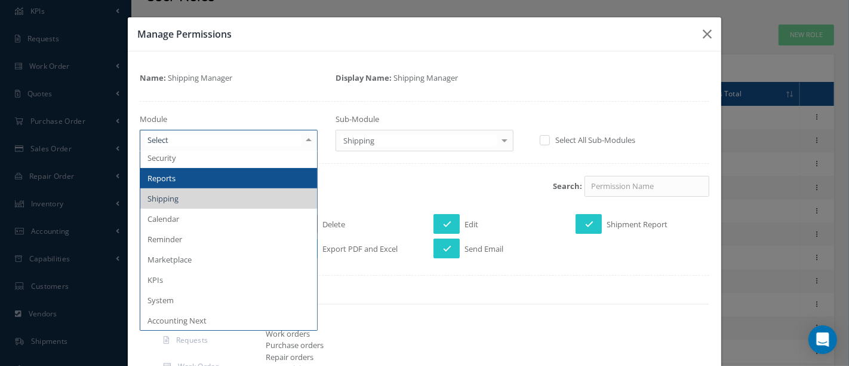
click at [208, 185] on span "Reports" at bounding box center [228, 178] width 177 height 20
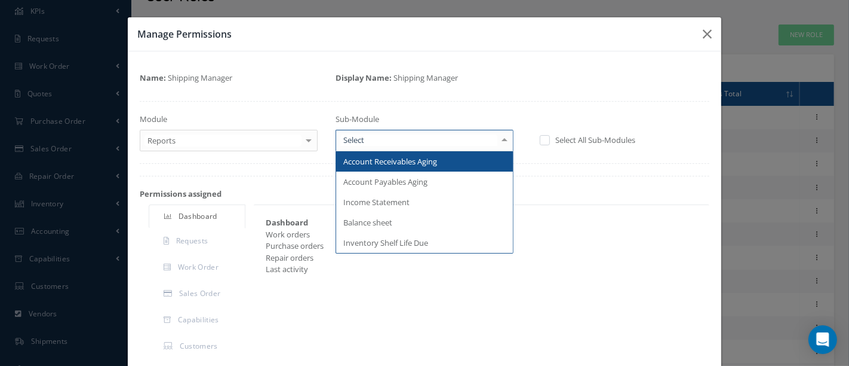
click at [496, 136] on div at bounding box center [504, 140] width 17 height 20
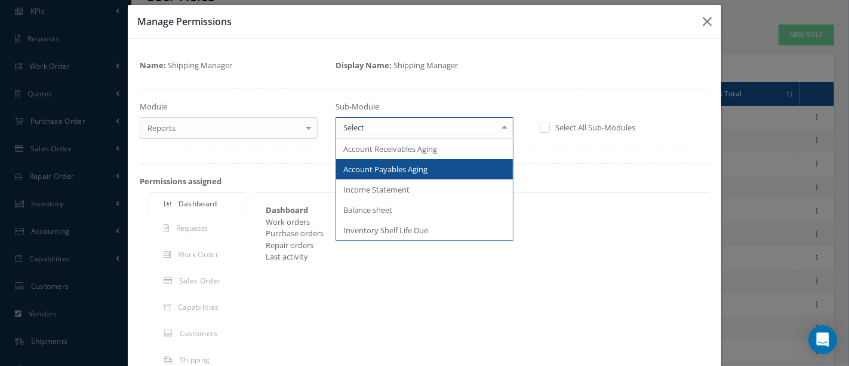
scroll to position [0, 0]
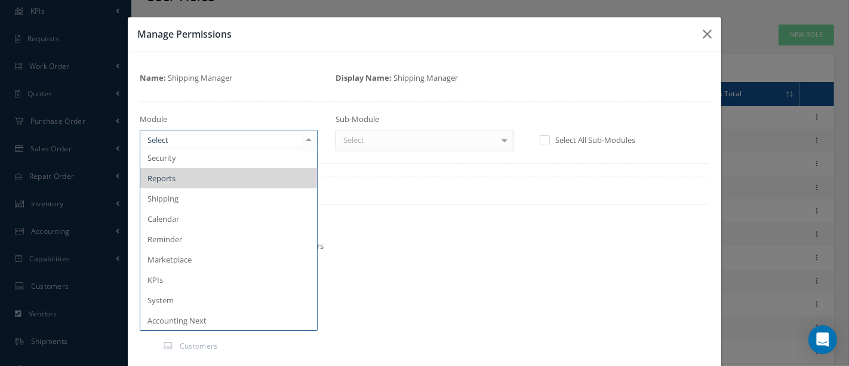
click at [305, 140] on div at bounding box center [308, 140] width 17 height 20
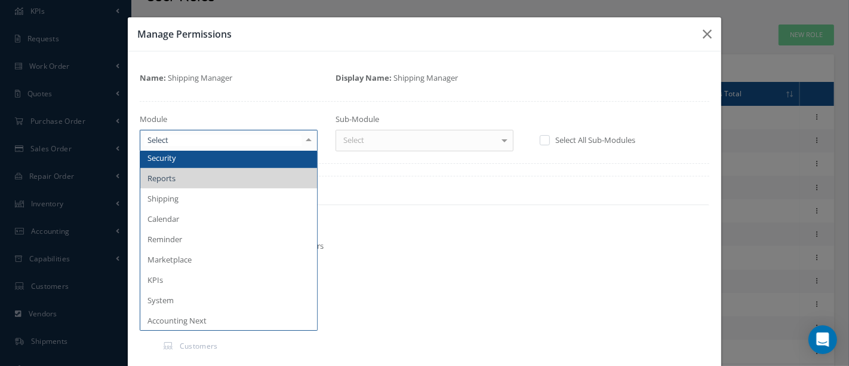
click at [288, 158] on span "Security" at bounding box center [228, 158] width 177 height 20
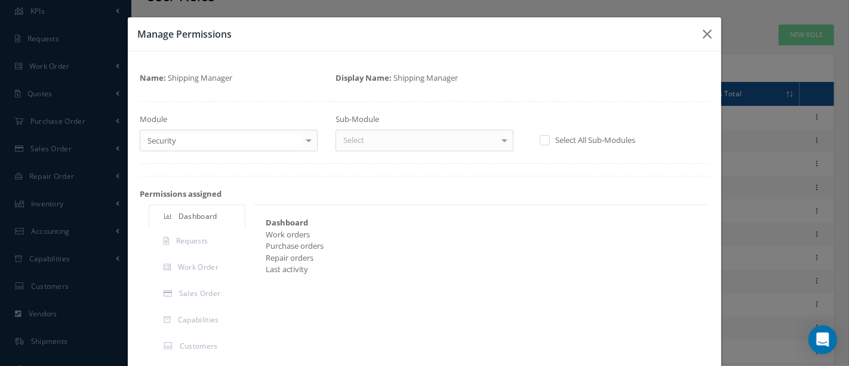
click at [496, 145] on div at bounding box center [504, 140] width 17 height 20
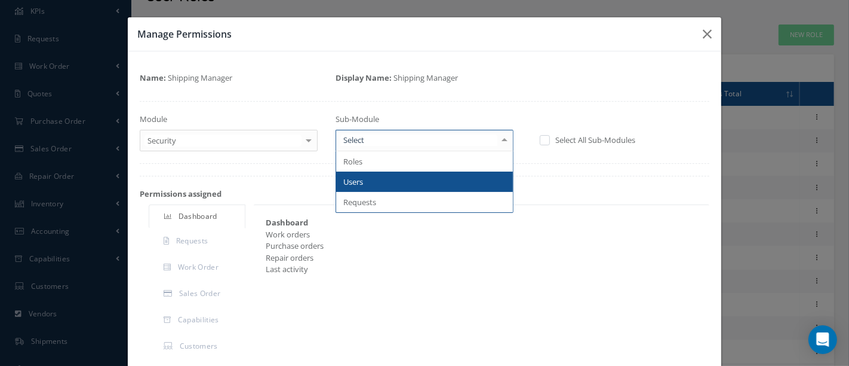
click at [379, 180] on span "Users" at bounding box center [424, 181] width 177 height 20
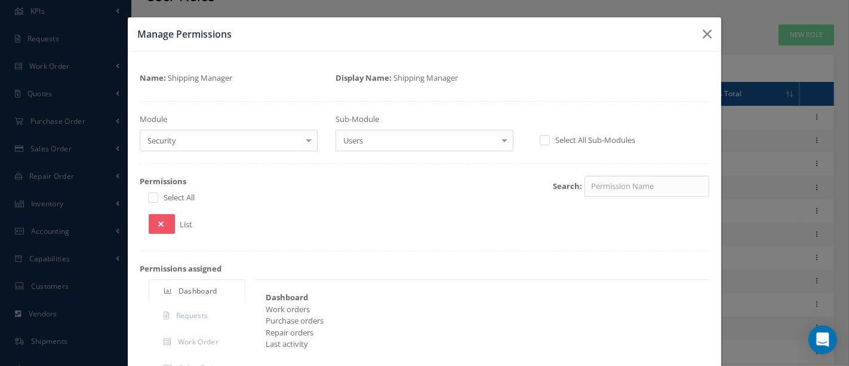
click at [498, 139] on div at bounding box center [504, 140] width 17 height 20
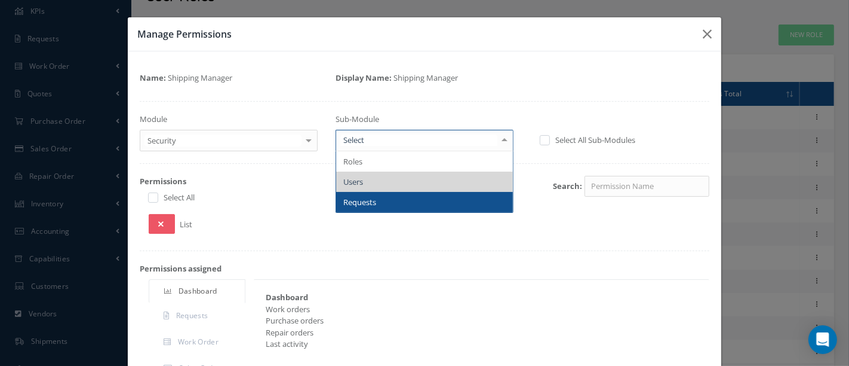
click at [384, 200] on span "Requests" at bounding box center [424, 202] width 177 height 20
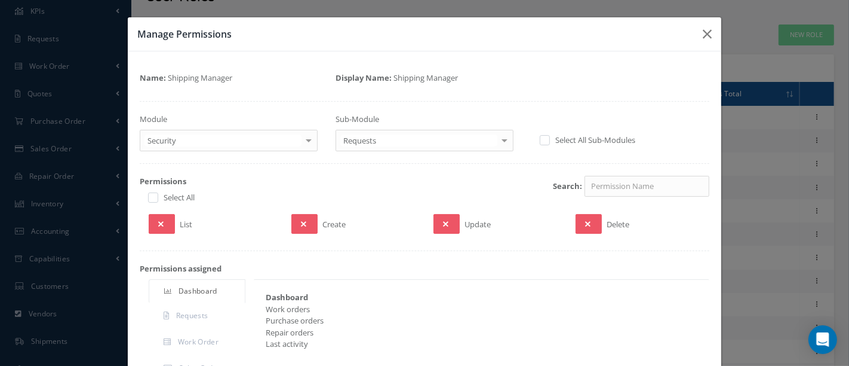
click at [308, 140] on div at bounding box center [308, 140] width 17 height 20
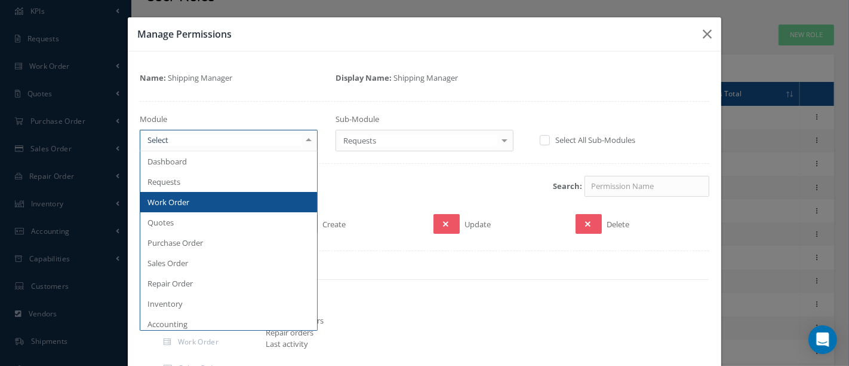
click at [189, 204] on span "Work Order" at bounding box center [228, 202] width 177 height 20
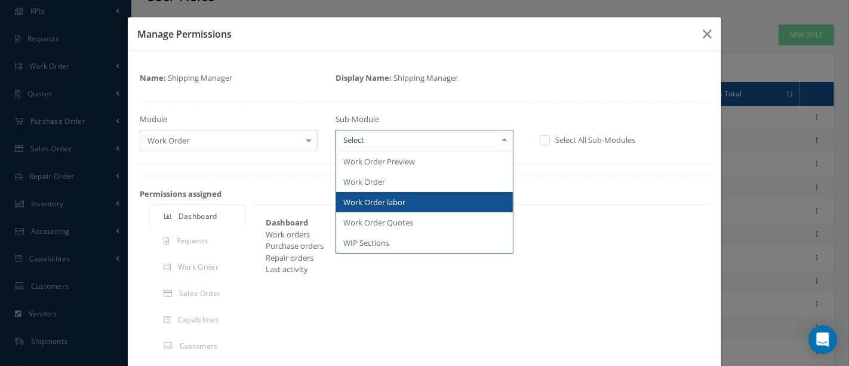
click at [496, 140] on div at bounding box center [504, 140] width 17 height 20
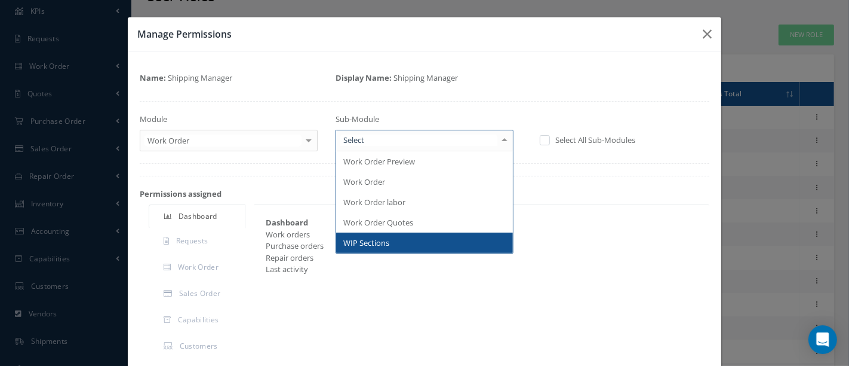
click at [363, 240] on span "WIP Sections" at bounding box center [366, 242] width 46 height 11
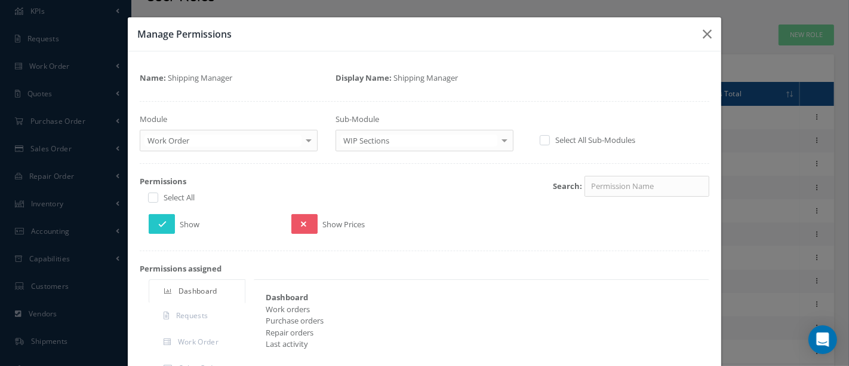
click at [496, 137] on div at bounding box center [504, 140] width 17 height 20
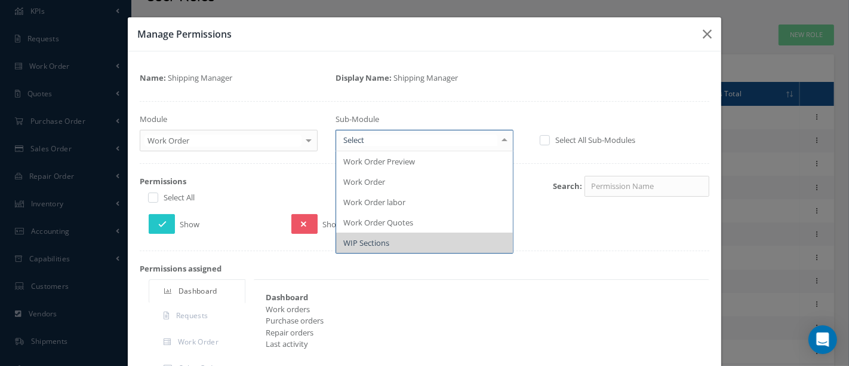
click at [496, 137] on div at bounding box center [504, 140] width 17 height 20
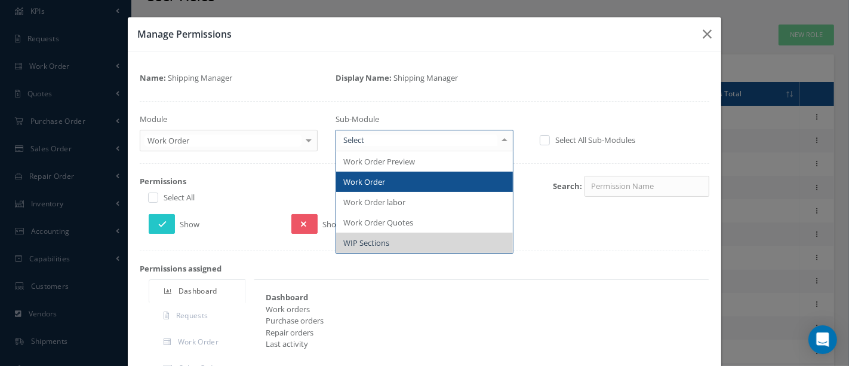
click at [371, 182] on span "Work Order" at bounding box center [364, 181] width 42 height 11
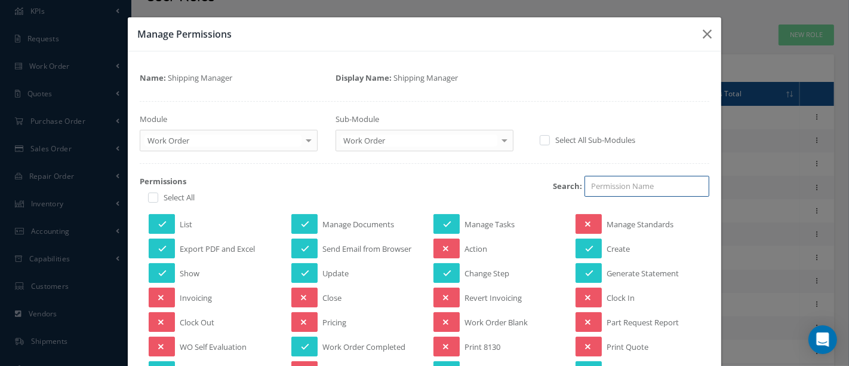
click at [619, 185] on input "search" at bounding box center [647, 187] width 125 height 22
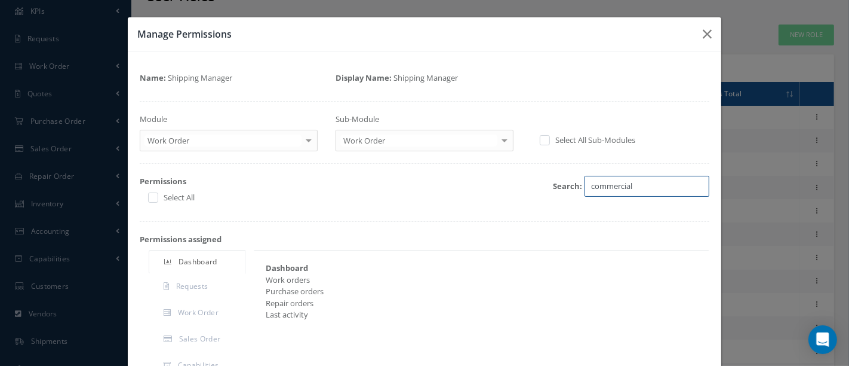
type input "commercial"
drag, startPoint x: 638, startPoint y: 186, endPoint x: 572, endPoint y: 185, distance: 65.7
click at [572, 185] on div "commercial Search:" at bounding box center [523, 192] width 392 height 33
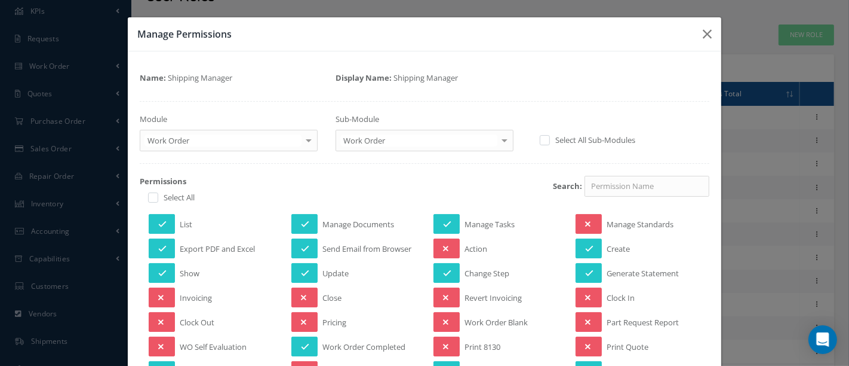
click at [550, 140] on label at bounding box center [551, 139] width 3 height 11
click at [542, 140] on input "checkbox" at bounding box center [544, 141] width 8 height 8
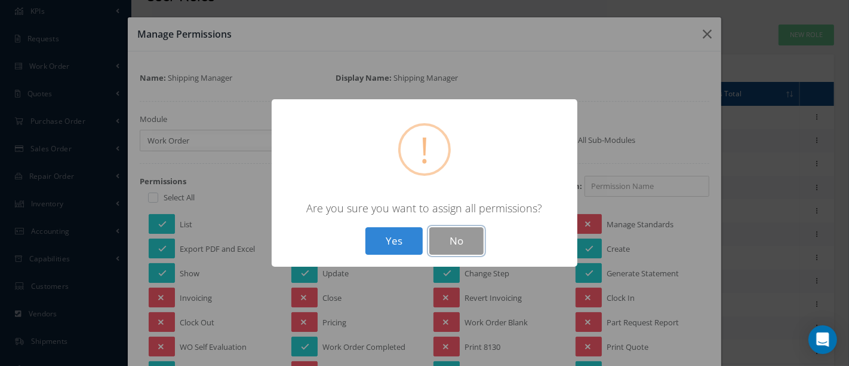
click at [453, 239] on button "No" at bounding box center [457, 241] width 54 height 28
checkbox input "false"
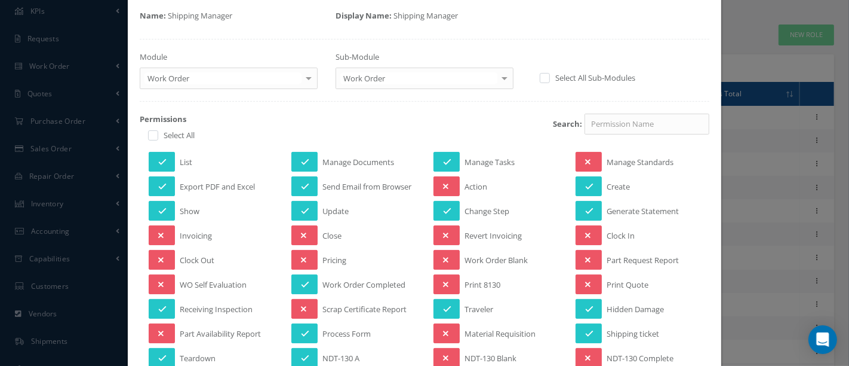
scroll to position [66, 0]
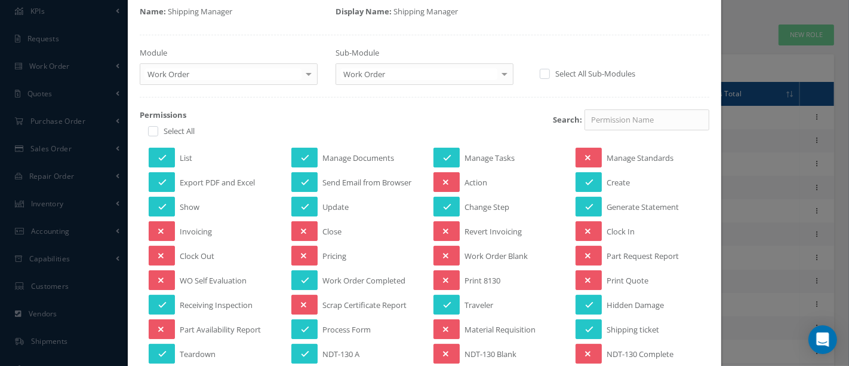
click at [301, 69] on div at bounding box center [308, 74] width 17 height 20
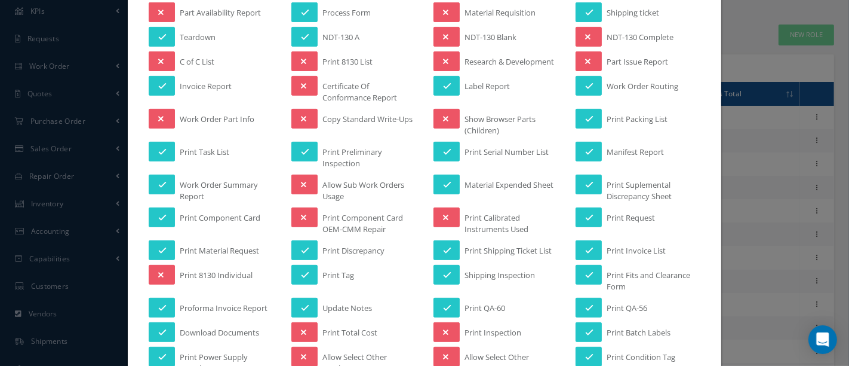
scroll to position [317, 0]
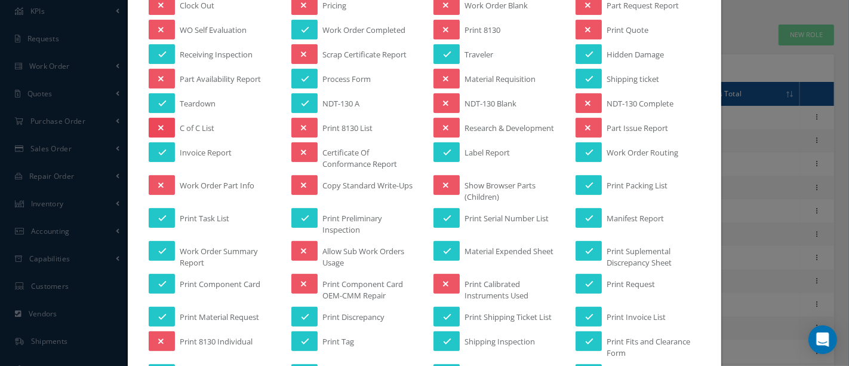
click at [160, 124] on icon at bounding box center [160, 128] width 5 height 8
click at [162, 127] on icon at bounding box center [162, 128] width 8 height 8
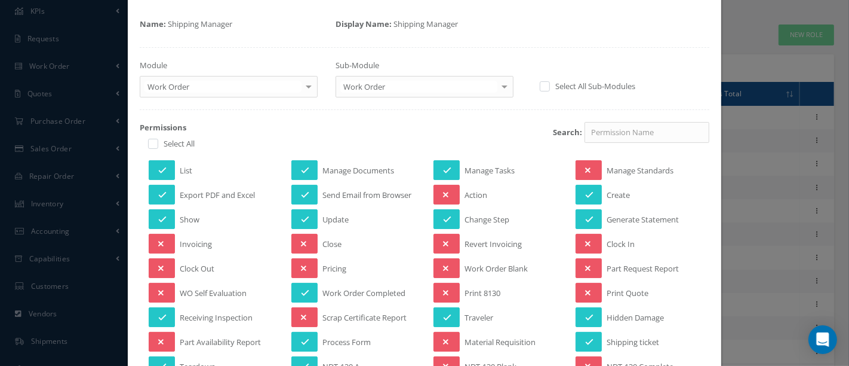
scroll to position [0, 0]
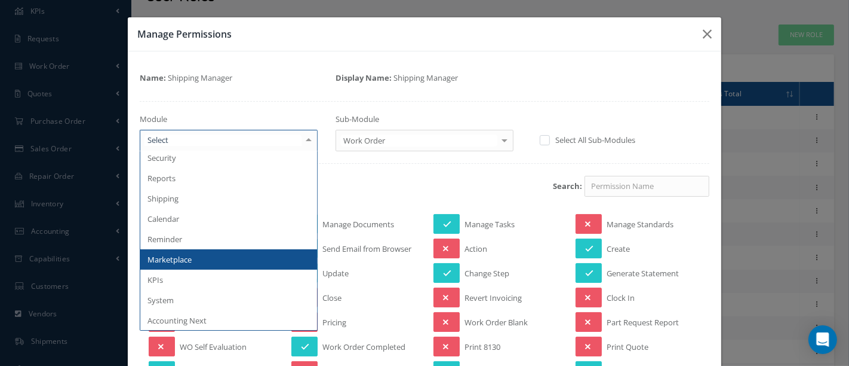
click at [301, 139] on div at bounding box center [308, 140] width 17 height 20
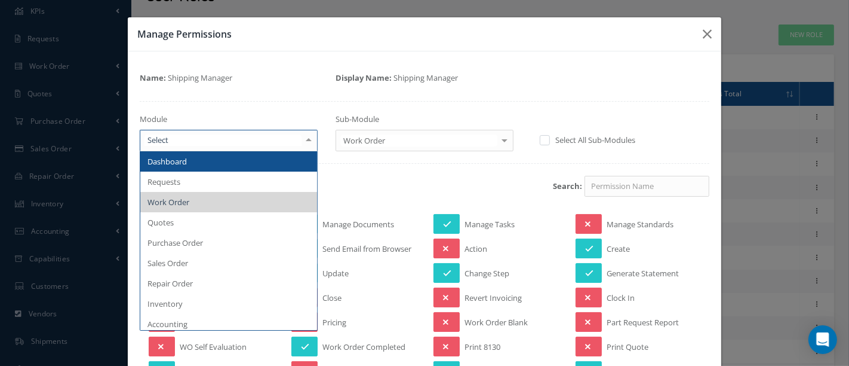
click at [173, 164] on span "Dashboard" at bounding box center [167, 161] width 39 height 11
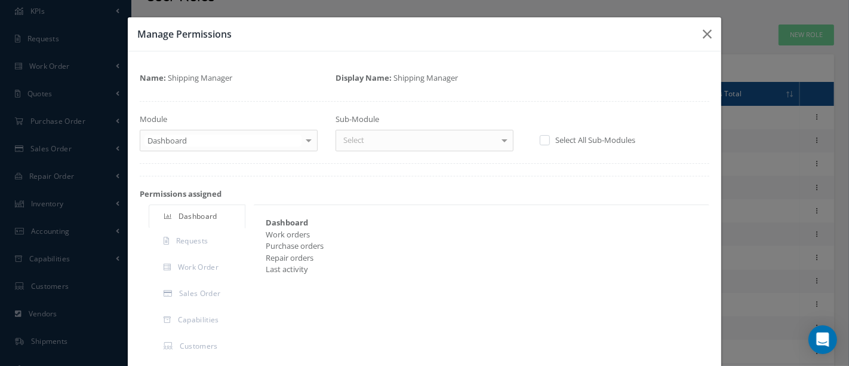
click at [496, 140] on div at bounding box center [504, 140] width 17 height 20
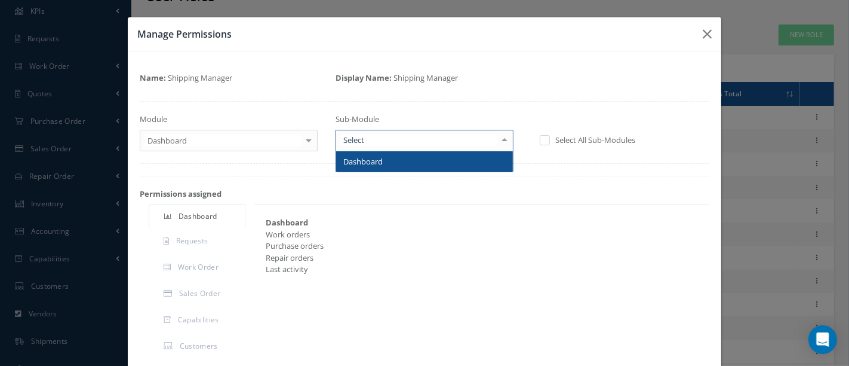
click at [305, 140] on div at bounding box center [308, 140] width 17 height 20
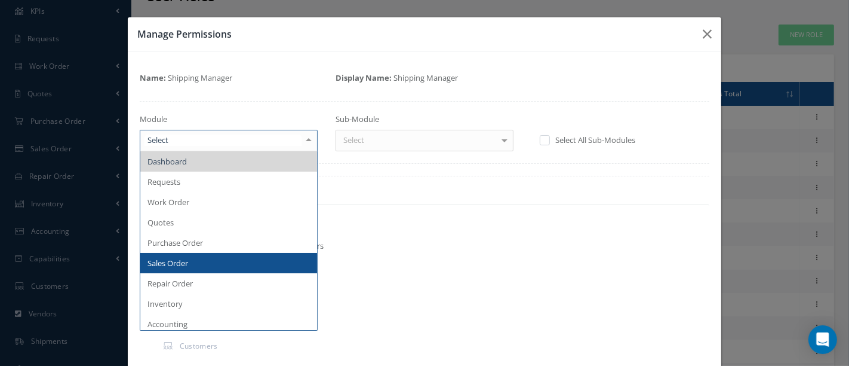
click at [183, 259] on span "Sales Order" at bounding box center [168, 262] width 41 height 11
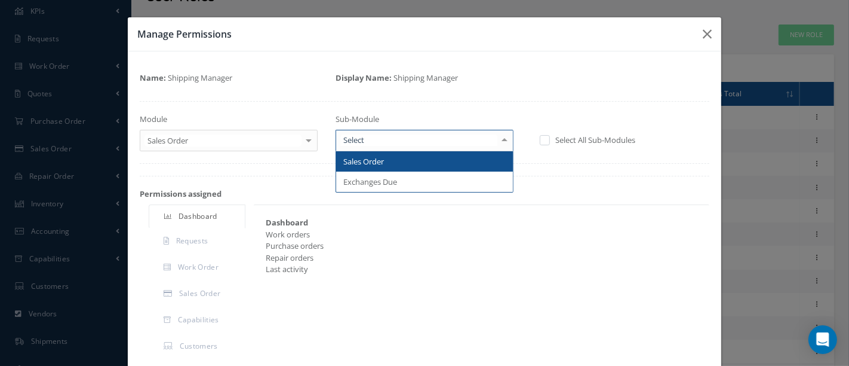
click at [498, 142] on div at bounding box center [504, 140] width 17 height 20
click at [409, 159] on span "Sales Order" at bounding box center [424, 161] width 177 height 20
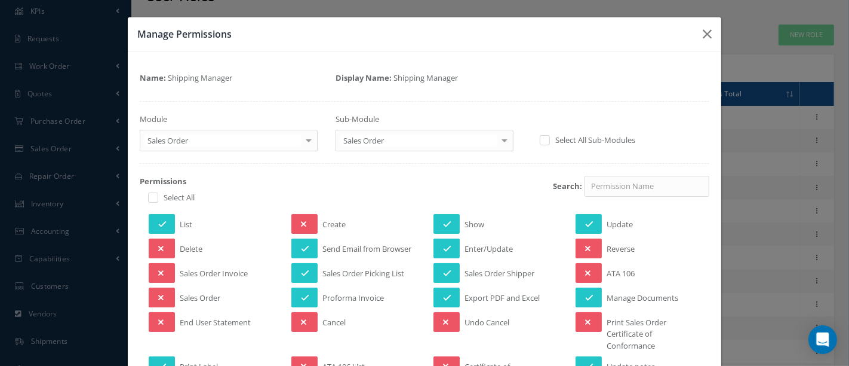
click at [309, 145] on div at bounding box center [308, 140] width 17 height 20
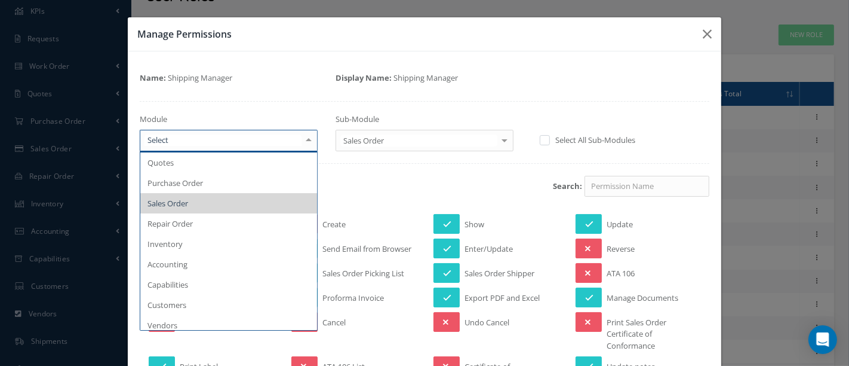
scroll to position [66, 0]
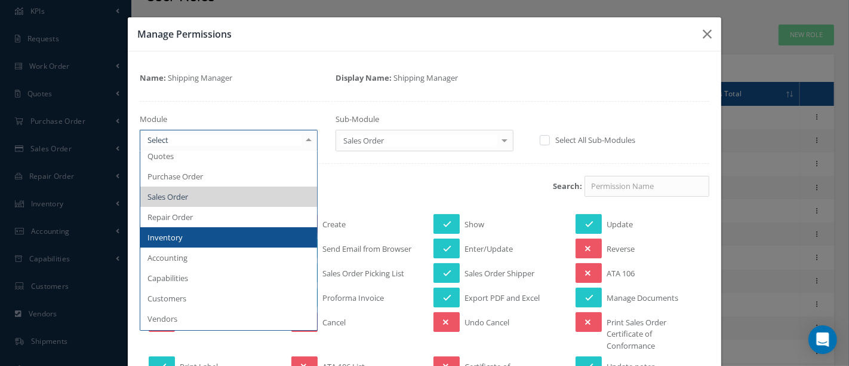
click at [210, 236] on span "Inventory" at bounding box center [228, 237] width 177 height 20
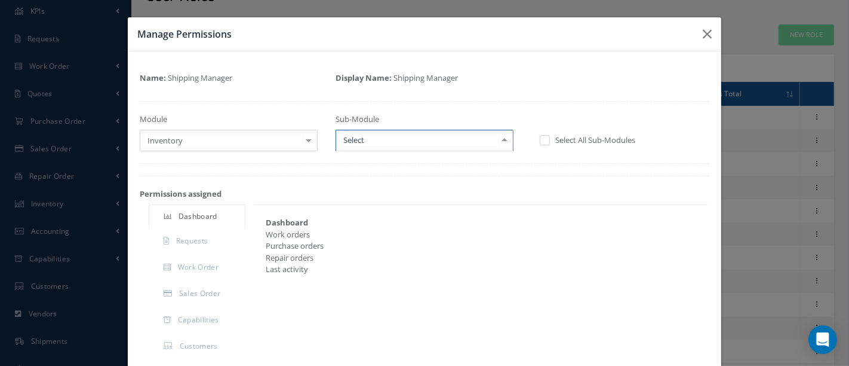
click at [502, 139] on div at bounding box center [504, 140] width 17 height 20
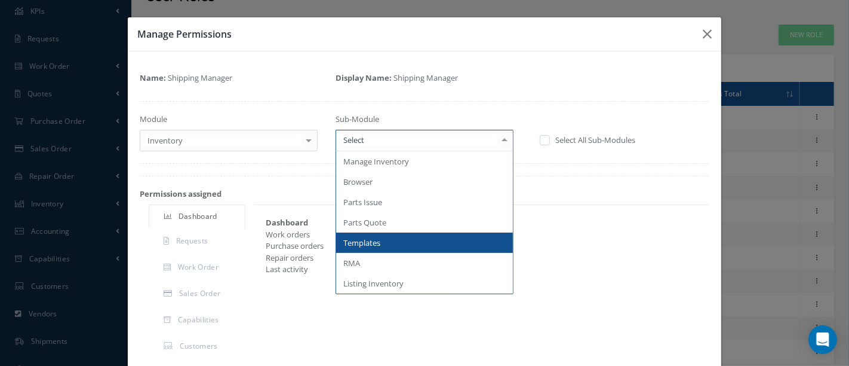
click at [385, 240] on span "Templates" at bounding box center [424, 242] width 177 height 20
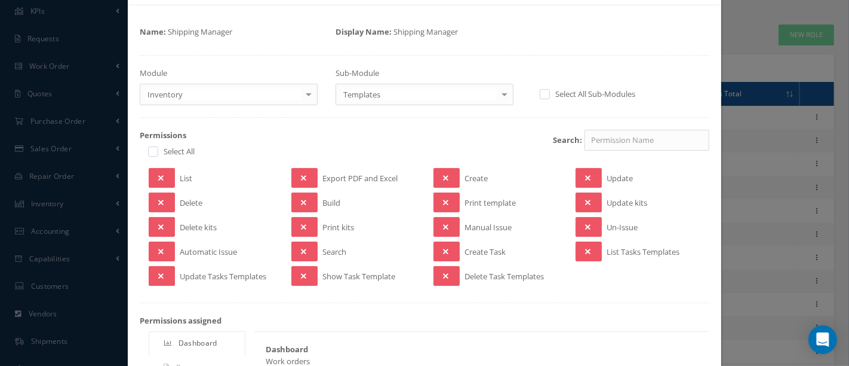
scroll to position [0, 0]
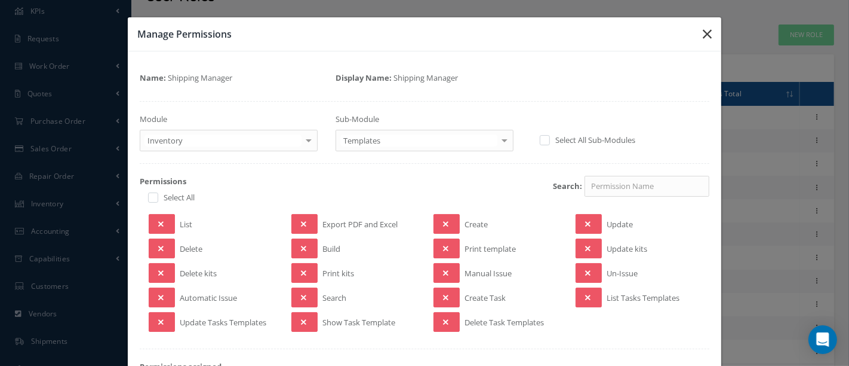
click at [703, 33] on icon "button" at bounding box center [707, 34] width 9 height 14
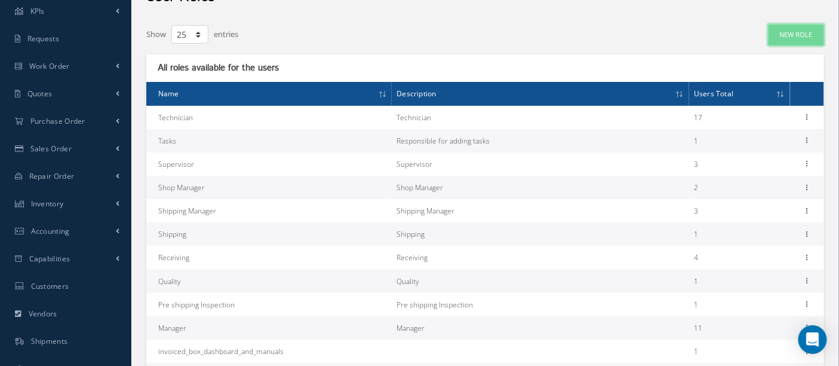
click at [786, 37] on link "New Role" at bounding box center [797, 34] width 56 height 21
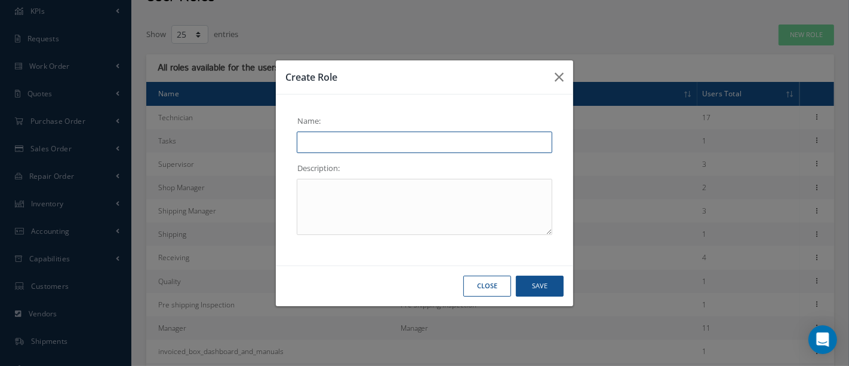
click at [412, 145] on input "text" at bounding box center [425, 142] width 256 height 22
type input "Purchasing"
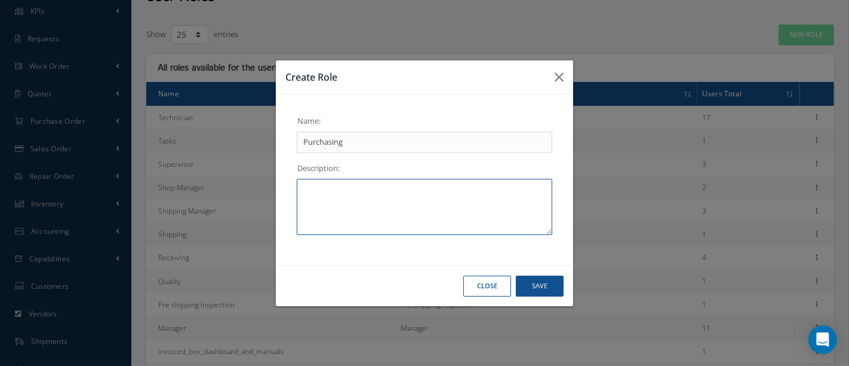
click at [385, 188] on textarea at bounding box center [425, 207] width 256 height 56
type textarea "Purchasing"
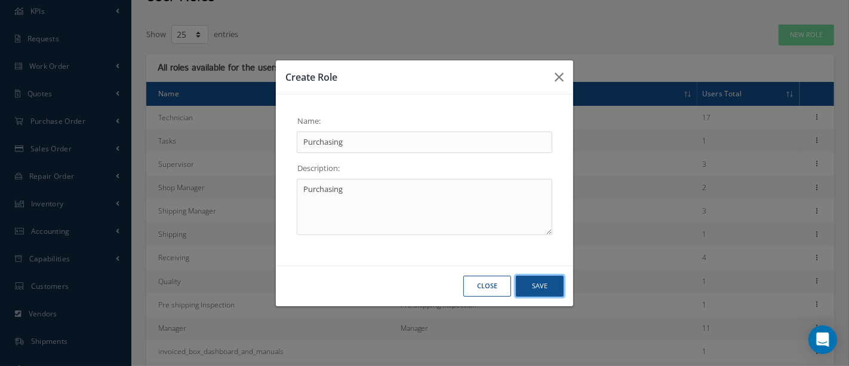
click at [538, 286] on button "Save" at bounding box center [540, 285] width 48 height 21
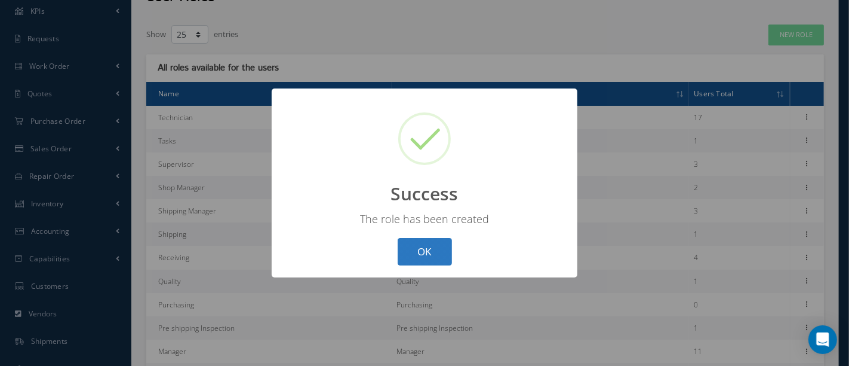
click at [418, 251] on button "OK" at bounding box center [425, 252] width 54 height 28
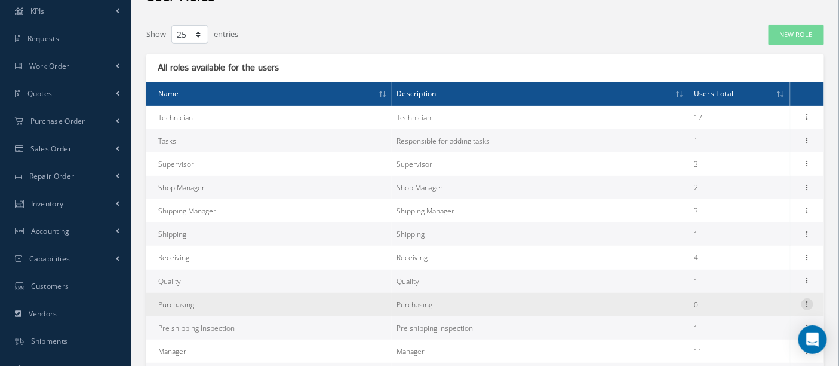
click at [812, 305] on icon at bounding box center [808, 303] width 12 height 10
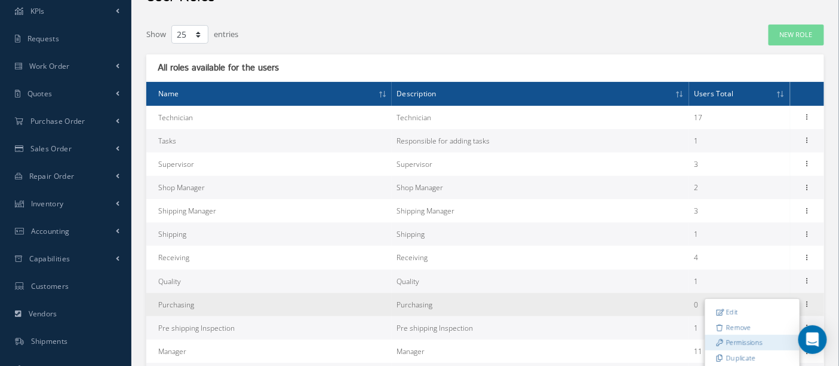
click at [752, 339] on link "Permissions" at bounding box center [753, 343] width 94 height 16
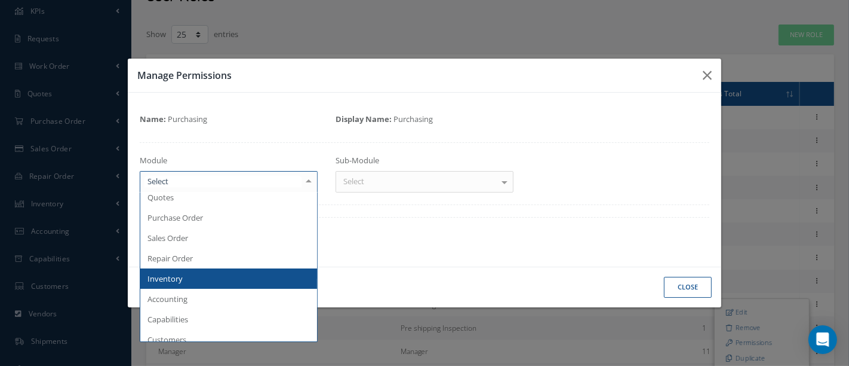
click at [307, 178] on div at bounding box center [308, 181] width 17 height 20
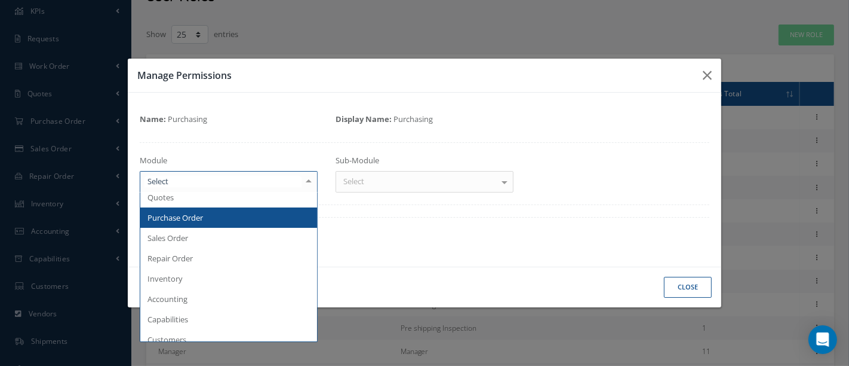
click at [230, 219] on span "Purchase Order" at bounding box center [228, 217] width 177 height 20
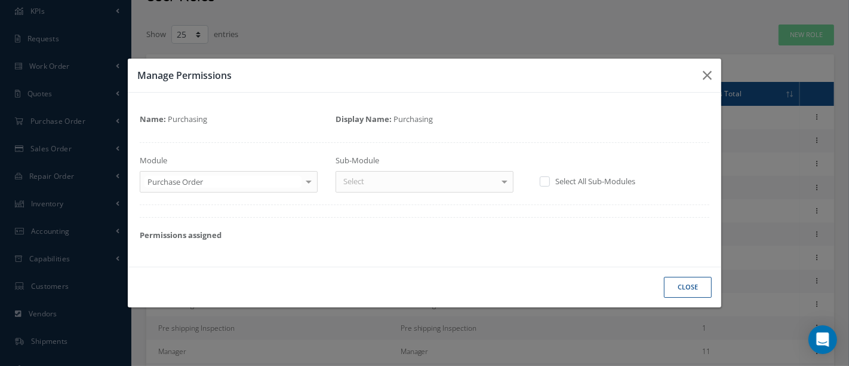
click at [505, 179] on div at bounding box center [504, 181] width 17 height 20
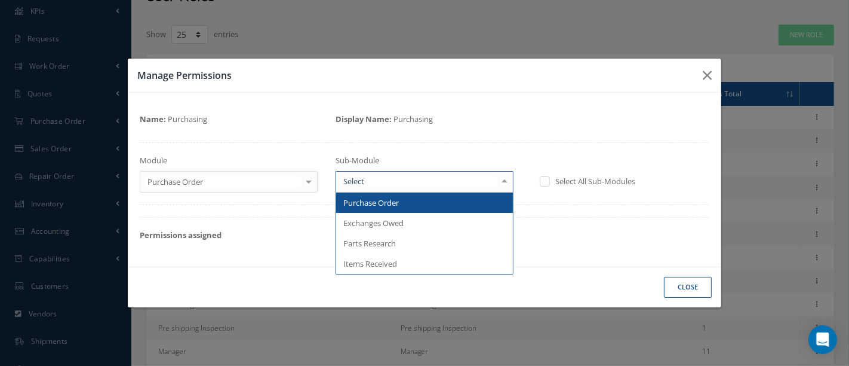
click at [410, 205] on span "Purchase Order" at bounding box center [424, 202] width 177 height 20
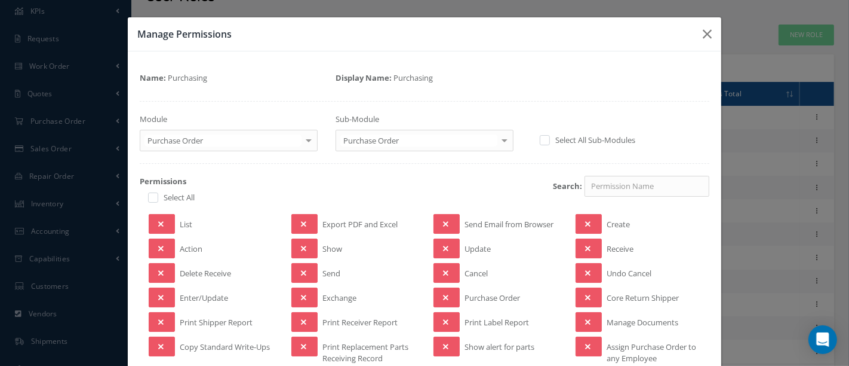
click at [188, 223] on span "List" at bounding box center [186, 226] width 13 height 15
click at [161, 221] on icon at bounding box center [160, 224] width 5 height 8
click at [163, 241] on button at bounding box center [162, 248] width 26 height 20
click at [162, 290] on button at bounding box center [162, 297] width 26 height 20
click at [158, 319] on icon at bounding box center [160, 322] width 5 height 8
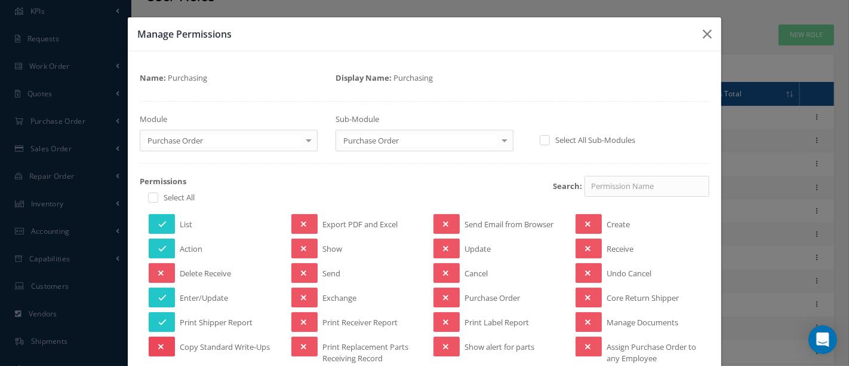
click at [158, 345] on icon at bounding box center [160, 346] width 5 height 8
click at [303, 246] on button at bounding box center [305, 248] width 26 height 20
click at [303, 268] on button at bounding box center [305, 273] width 26 height 20
click at [303, 293] on button at bounding box center [305, 297] width 26 height 20
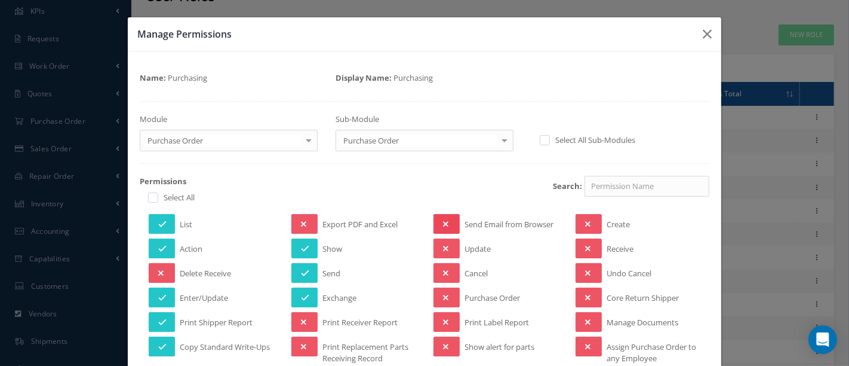
click at [445, 222] on button at bounding box center [447, 224] width 26 height 20
drag, startPoint x: 447, startPoint y: 242, endPoint x: 447, endPoint y: 249, distance: 7.2
click at [447, 243] on button at bounding box center [447, 248] width 26 height 20
click at [441, 266] on button at bounding box center [447, 273] width 26 height 20
click at [437, 294] on button at bounding box center [447, 297] width 26 height 20
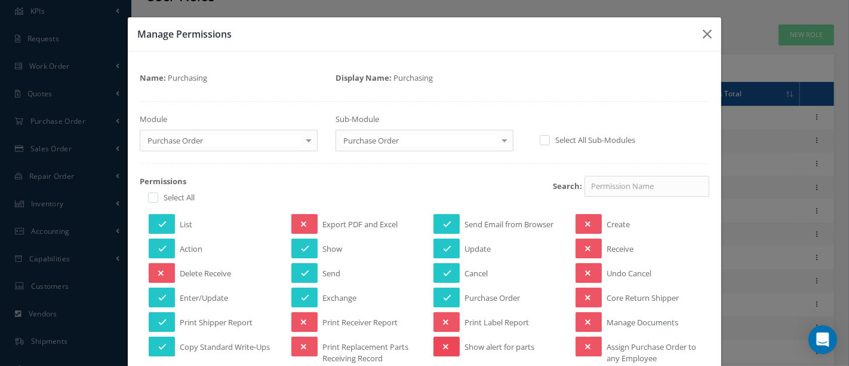
click at [444, 345] on button at bounding box center [447, 346] width 26 height 20
click at [585, 340] on button at bounding box center [589, 346] width 26 height 20
click at [585, 318] on button at bounding box center [589, 322] width 26 height 20
click at [584, 287] on button at bounding box center [589, 297] width 26 height 20
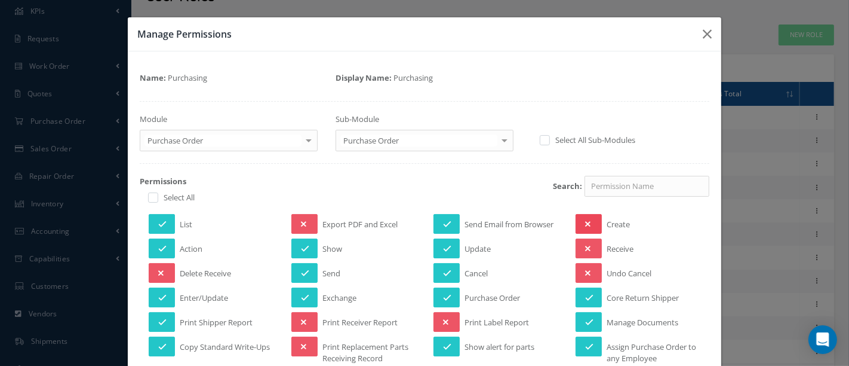
click at [588, 217] on button at bounding box center [589, 224] width 26 height 20
click at [499, 140] on div at bounding box center [504, 140] width 17 height 20
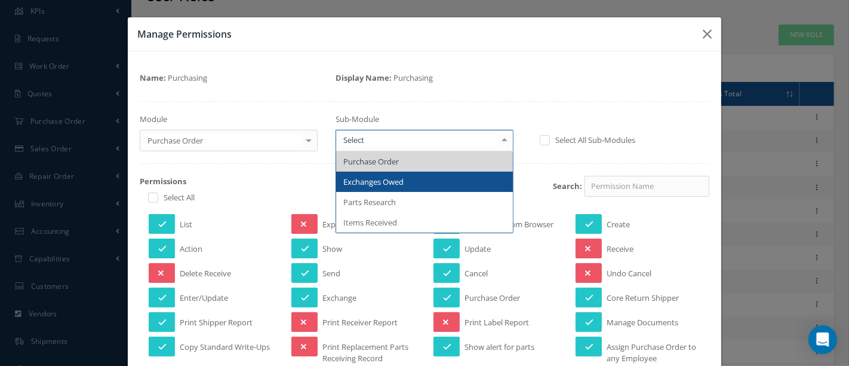
click at [393, 182] on span "Exchanges Owed" at bounding box center [373, 181] width 60 height 11
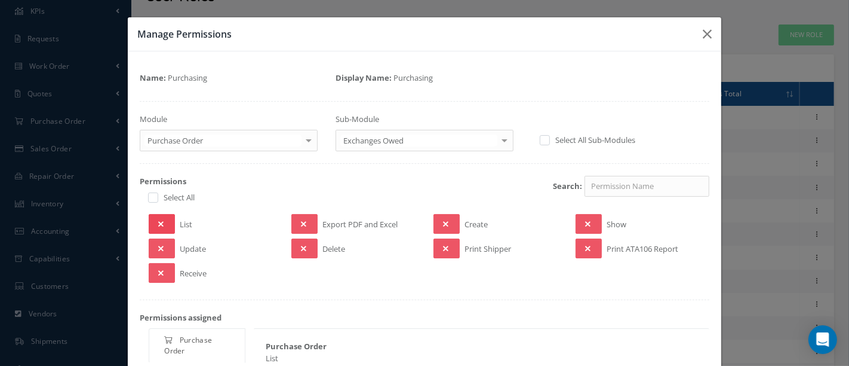
click at [173, 219] on button at bounding box center [162, 224] width 26 height 20
click at [166, 241] on button at bounding box center [162, 248] width 26 height 20
click at [443, 220] on icon at bounding box center [445, 224] width 5 height 8
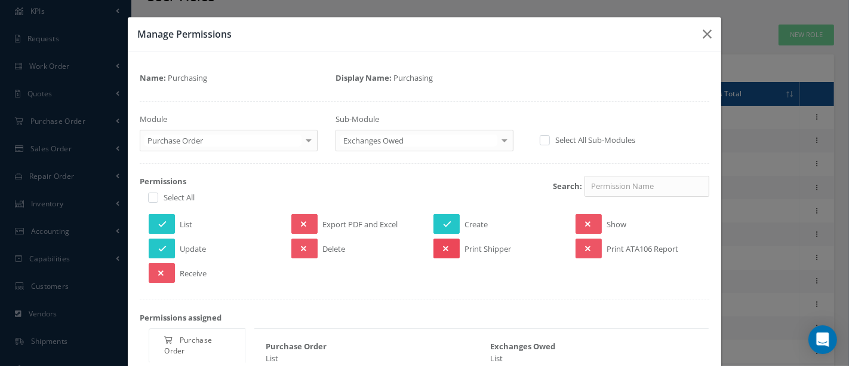
click at [443, 244] on icon at bounding box center [445, 248] width 5 height 8
click at [585, 222] on icon at bounding box center [587, 224] width 5 height 8
drag, startPoint x: 573, startPoint y: 241, endPoint x: 566, endPoint y: 241, distance: 7.2
click at [576, 241] on button at bounding box center [589, 248] width 26 height 20
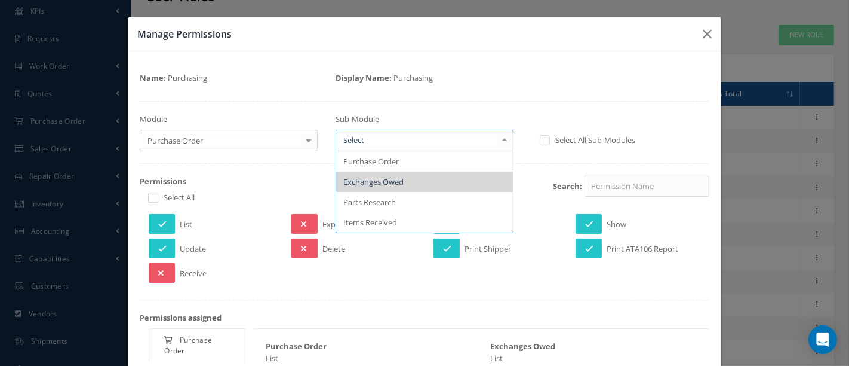
click at [499, 140] on div at bounding box center [504, 140] width 17 height 20
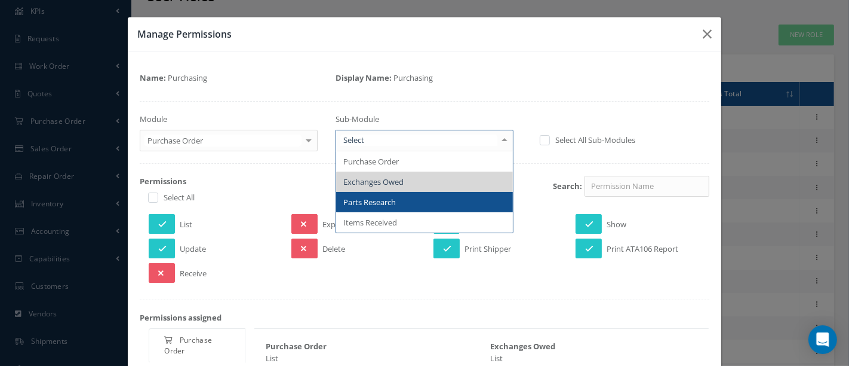
click at [413, 195] on span "Parts Research" at bounding box center [424, 202] width 177 height 20
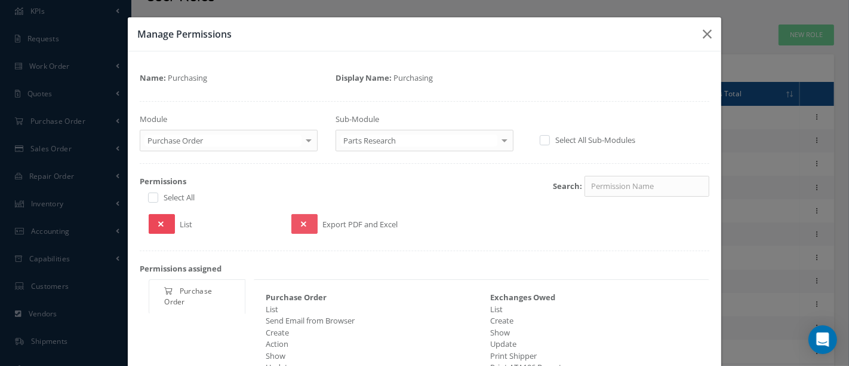
click at [167, 224] on button at bounding box center [162, 224] width 26 height 20
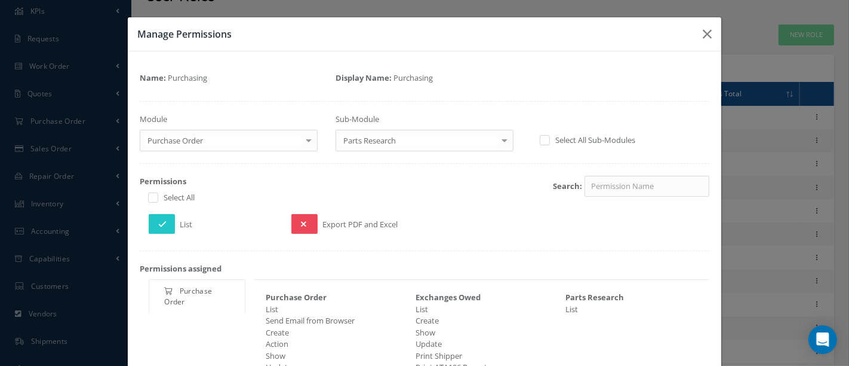
drag, startPoint x: 300, startPoint y: 225, endPoint x: 305, endPoint y: 220, distance: 7.2
click at [300, 225] on button at bounding box center [305, 224] width 26 height 20
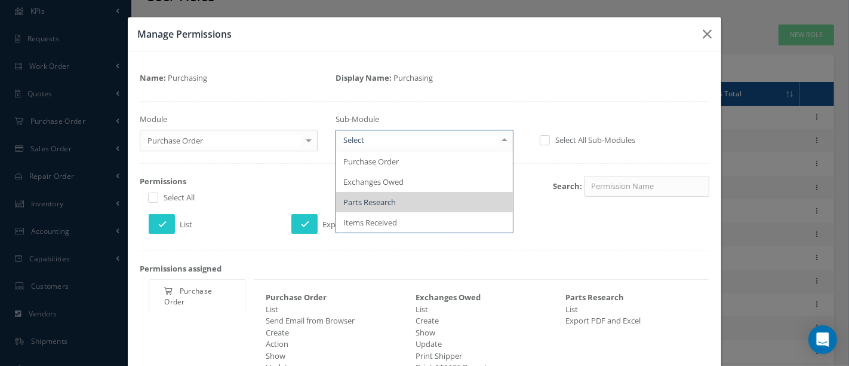
click at [498, 140] on div at bounding box center [504, 140] width 17 height 20
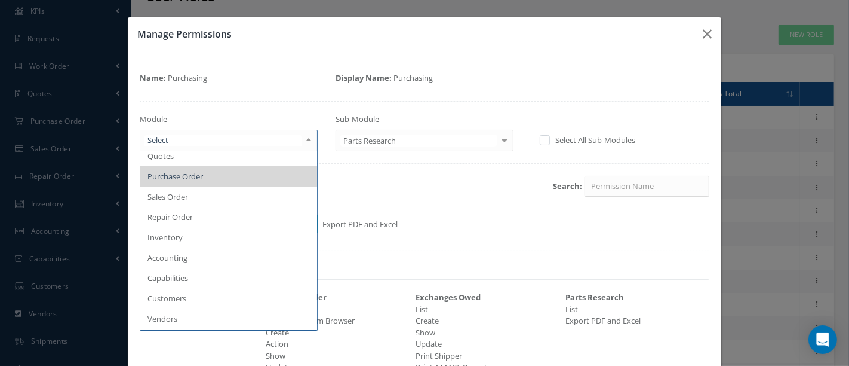
click at [307, 141] on div at bounding box center [308, 140] width 17 height 20
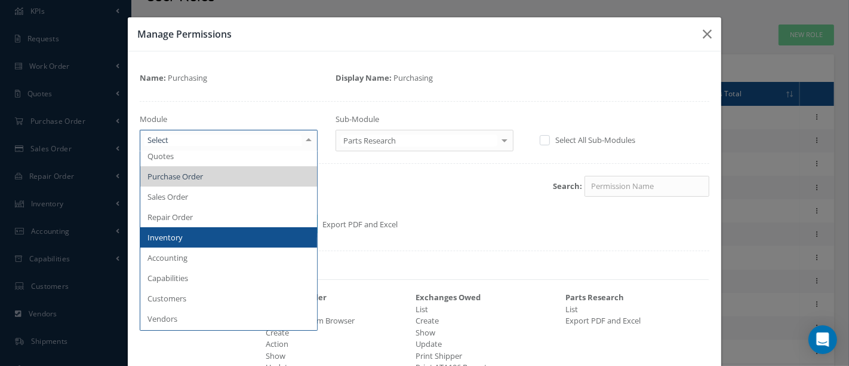
click at [258, 232] on span "Inventory" at bounding box center [228, 237] width 177 height 20
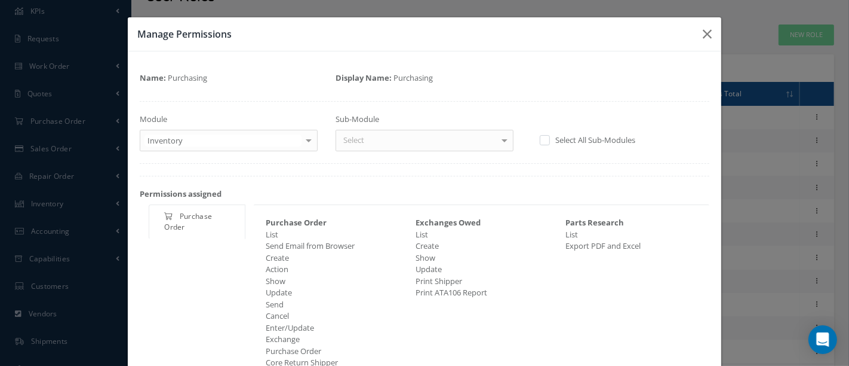
click at [498, 133] on div at bounding box center [504, 140] width 17 height 20
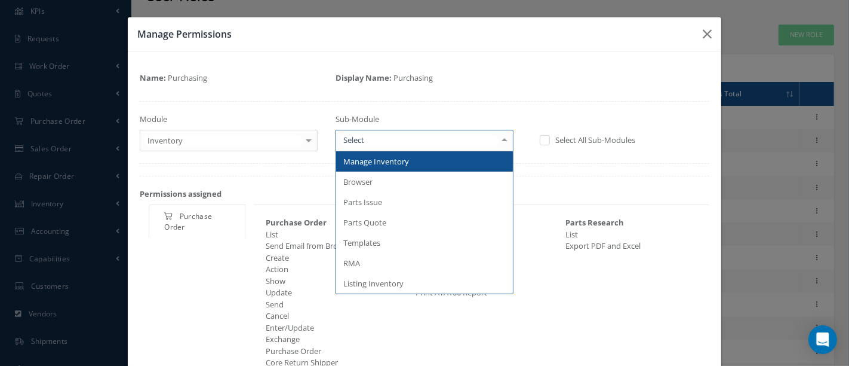
click at [398, 164] on span "Manage Inventory" at bounding box center [376, 161] width 66 height 11
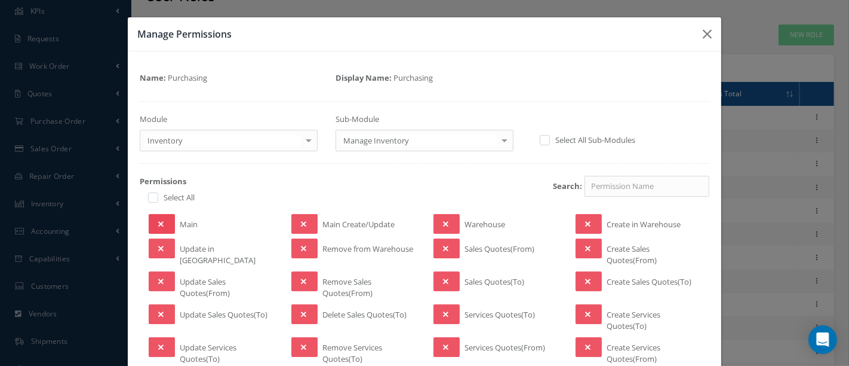
click at [164, 222] on button at bounding box center [162, 224] width 26 height 20
click at [158, 277] on icon at bounding box center [160, 281] width 5 height 8
click at [160, 314] on icon at bounding box center [160, 314] width 5 height 8
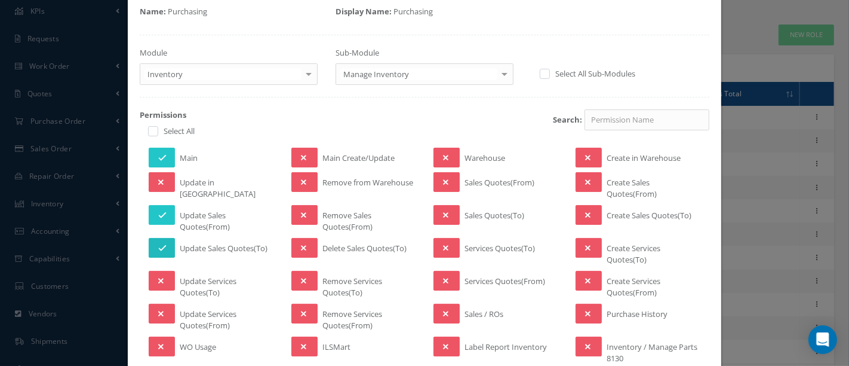
scroll to position [199, 0]
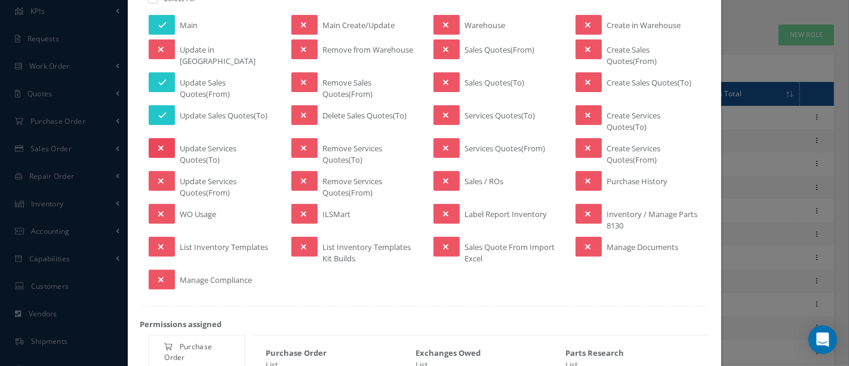
click at [161, 147] on icon at bounding box center [160, 148] width 5 height 8
click at [160, 243] on icon at bounding box center [160, 247] width 5 height 8
click at [301, 245] on icon at bounding box center [303, 247] width 5 height 8
click at [302, 210] on icon at bounding box center [303, 214] width 5 height 8
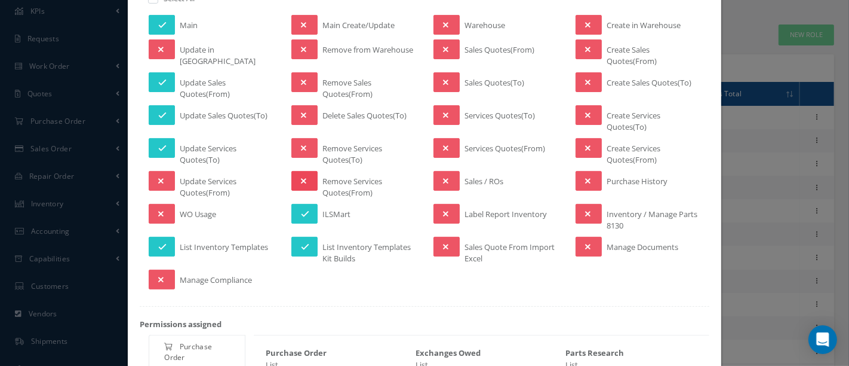
click at [301, 178] on icon at bounding box center [303, 181] width 5 height 8
click at [301, 144] on icon at bounding box center [303, 148] width 5 height 8
click at [309, 109] on button at bounding box center [305, 115] width 26 height 20
click at [303, 82] on button at bounding box center [305, 82] width 26 height 20
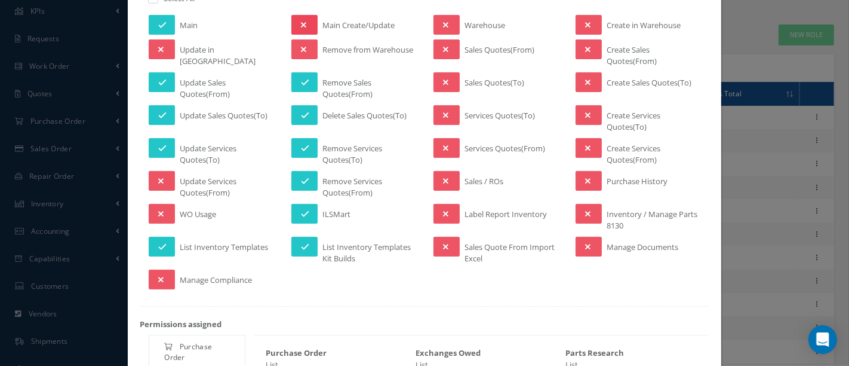
click at [306, 20] on button at bounding box center [305, 25] width 26 height 20
click at [444, 43] on button at bounding box center [447, 49] width 26 height 20
click at [443, 79] on icon at bounding box center [445, 82] width 5 height 8
click at [449, 113] on button at bounding box center [447, 115] width 26 height 20
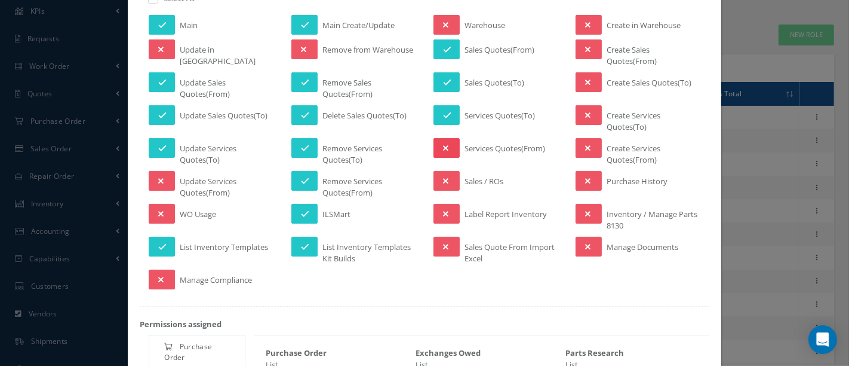
click at [444, 144] on button at bounding box center [447, 148] width 26 height 20
click at [447, 180] on button at bounding box center [447, 181] width 26 height 20
click at [447, 207] on button at bounding box center [447, 214] width 26 height 20
click at [437, 248] on button at bounding box center [447, 247] width 26 height 20
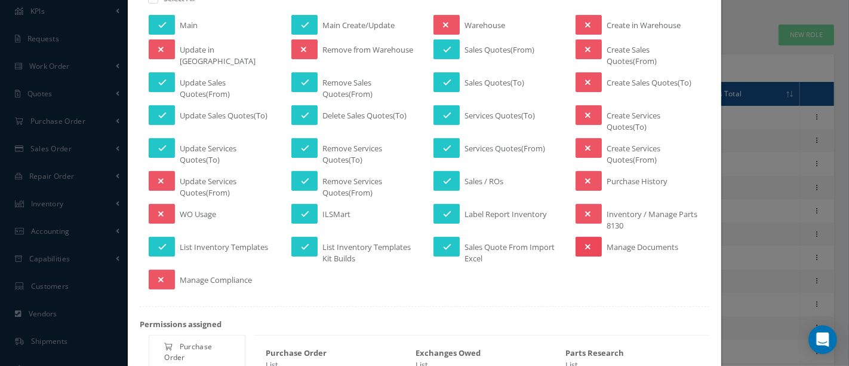
click at [576, 249] on button at bounding box center [589, 247] width 26 height 20
click at [588, 43] on button at bounding box center [589, 49] width 26 height 20
click at [585, 81] on icon at bounding box center [587, 82] width 5 height 8
click at [578, 114] on button at bounding box center [589, 115] width 26 height 20
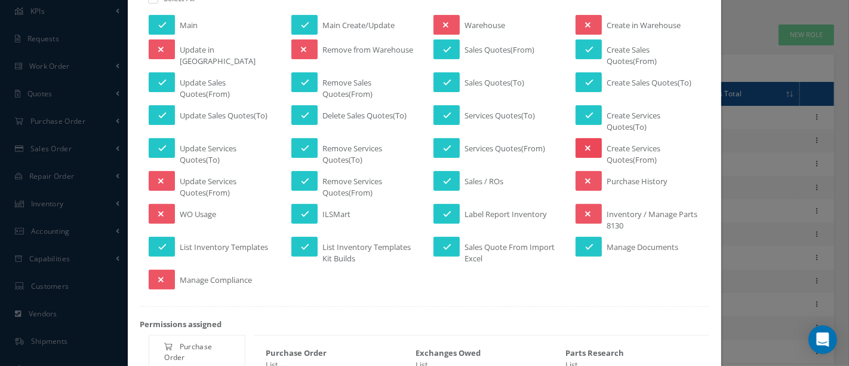
click at [585, 144] on icon at bounding box center [587, 148] width 5 height 8
click at [585, 177] on icon at bounding box center [587, 181] width 5 height 8
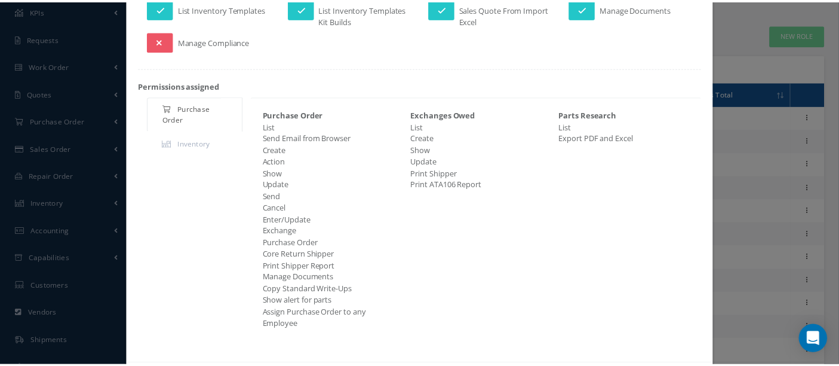
scroll to position [489, 0]
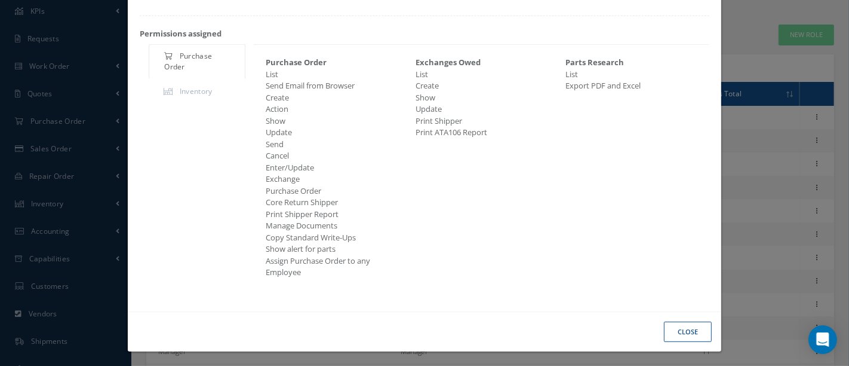
click at [669, 329] on button "Close" at bounding box center [688, 331] width 48 height 21
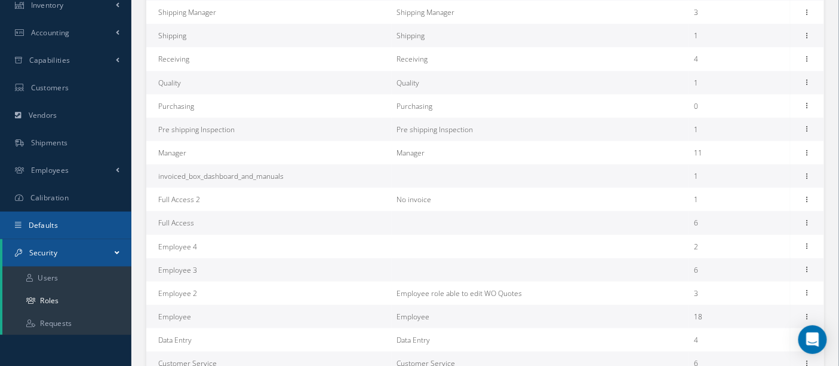
scroll to position [265, 0]
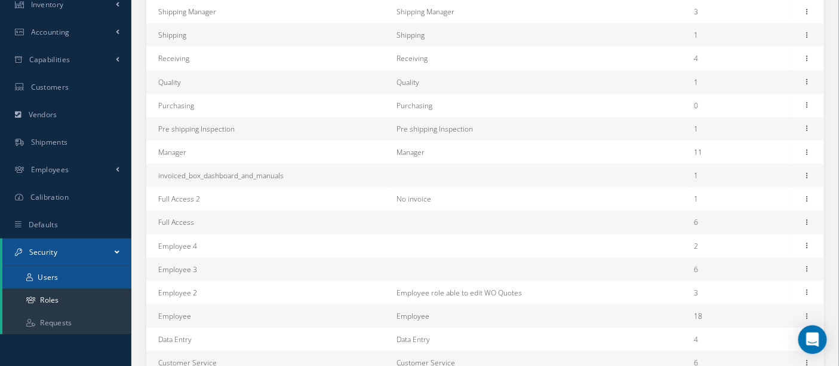
click at [50, 275] on link "Users" at bounding box center [66, 277] width 129 height 23
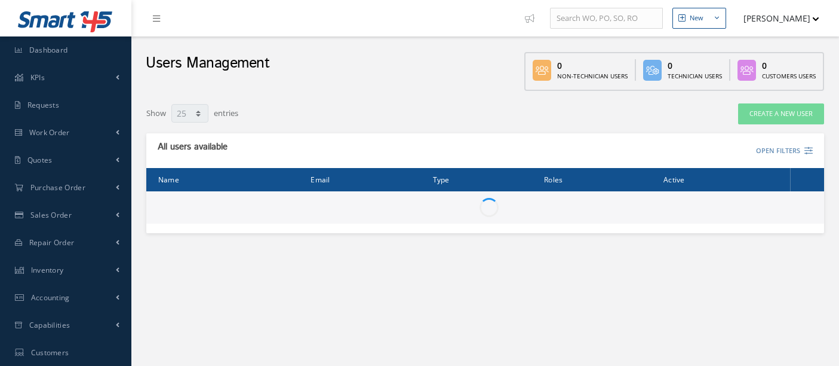
select select "25"
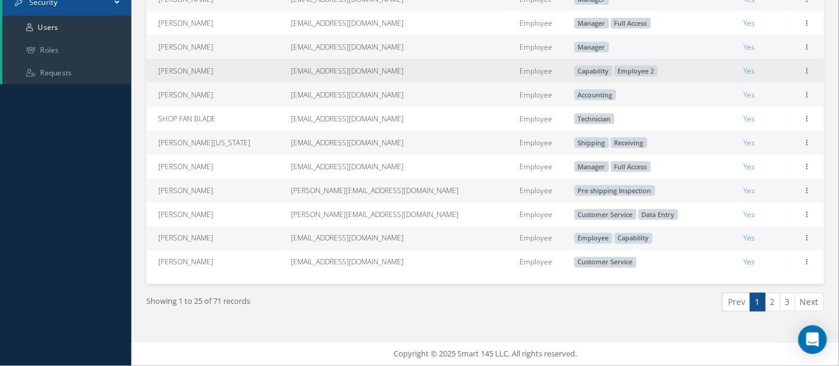
scroll to position [524, 0]
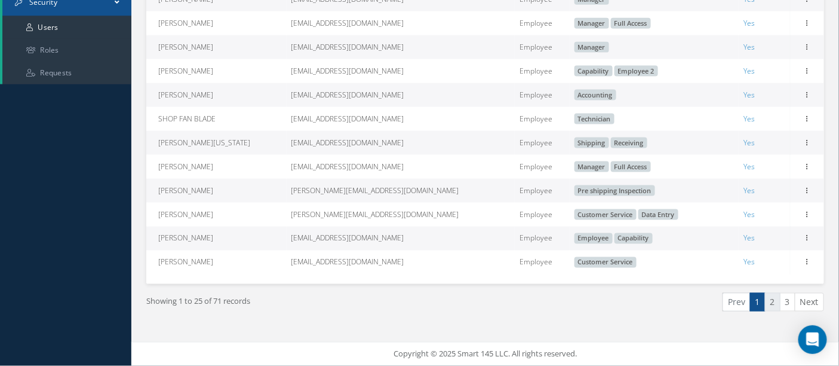
click at [775, 300] on link "2" at bounding box center [773, 302] width 16 height 19
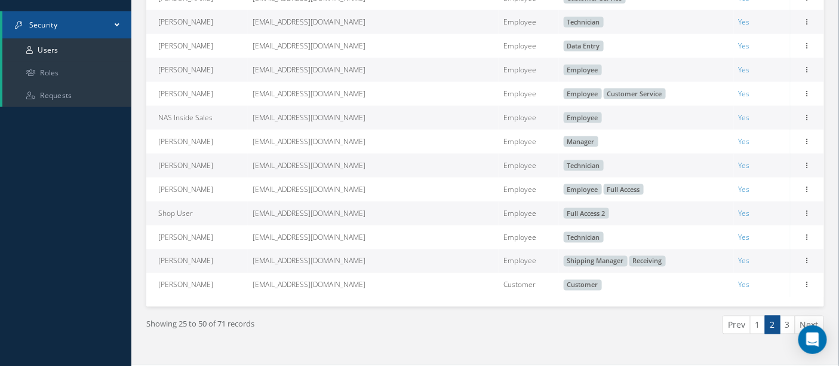
scroll to position [499, 0]
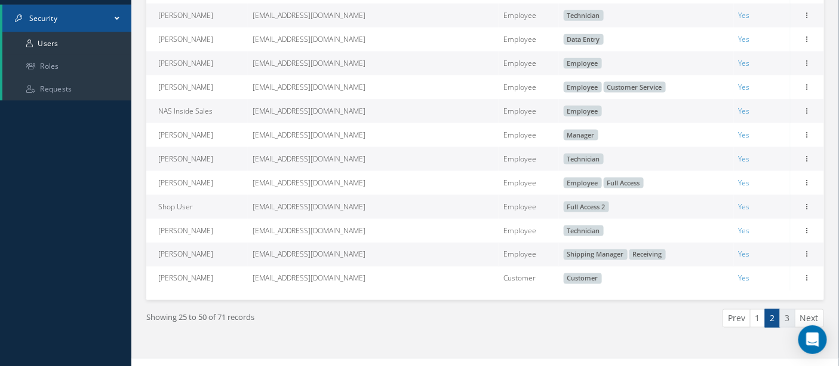
click at [787, 327] on link "3" at bounding box center [788, 318] width 16 height 19
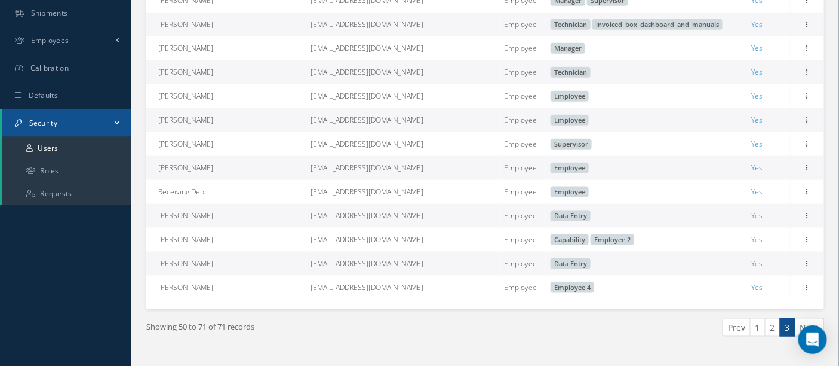
scroll to position [398, 0]
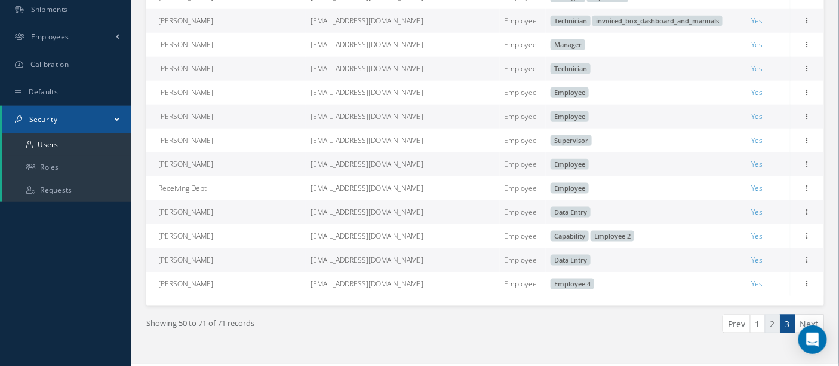
click at [776, 330] on link "2" at bounding box center [773, 323] width 16 height 19
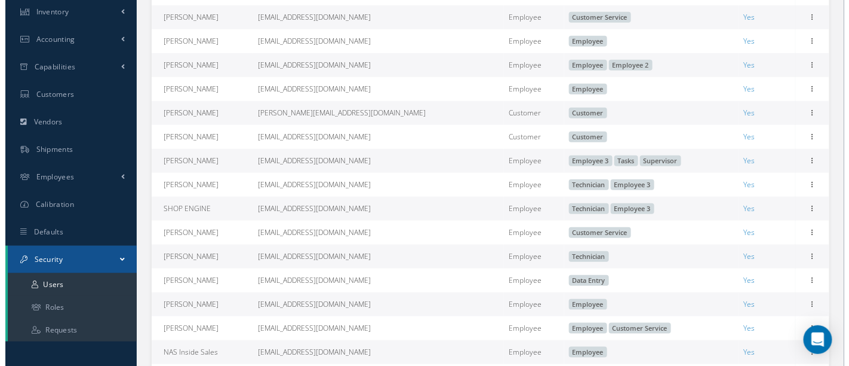
scroll to position [265, 0]
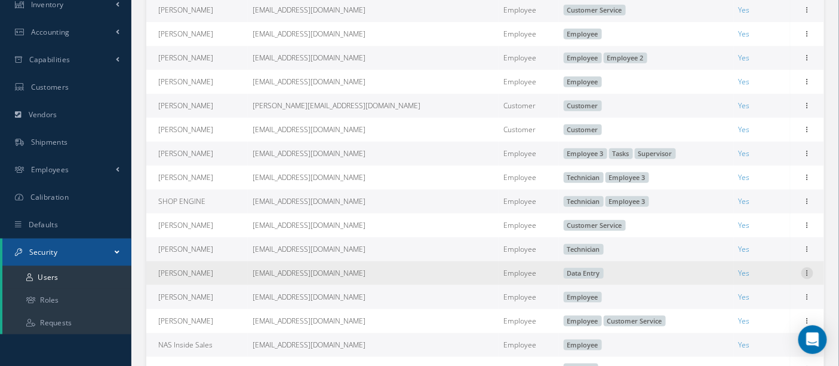
click at [802, 277] on icon at bounding box center [808, 272] width 12 height 10
click at [749, 283] on link "Edit" at bounding box center [753, 281] width 94 height 16
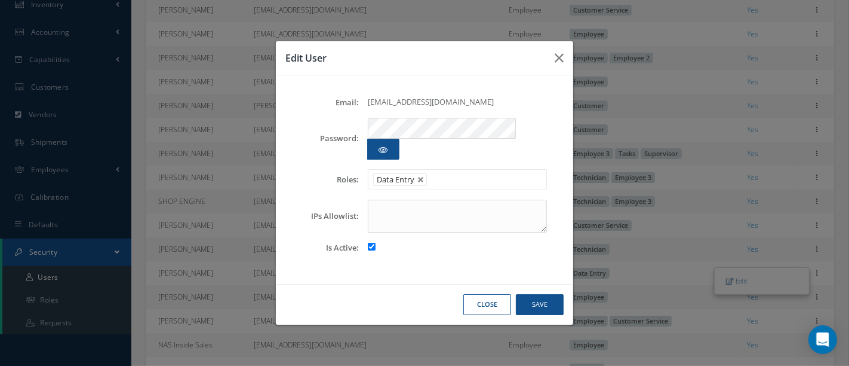
click at [837, 304] on div "Edit User Email: [EMAIL_ADDRESS][DOMAIN_NAME] Password: Roles: Customer Manager…" at bounding box center [424, 183] width 849 height 366
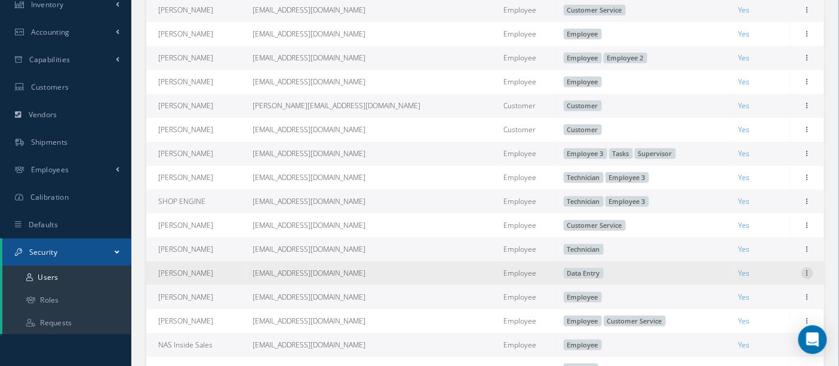
click at [808, 276] on icon at bounding box center [808, 272] width 12 height 10
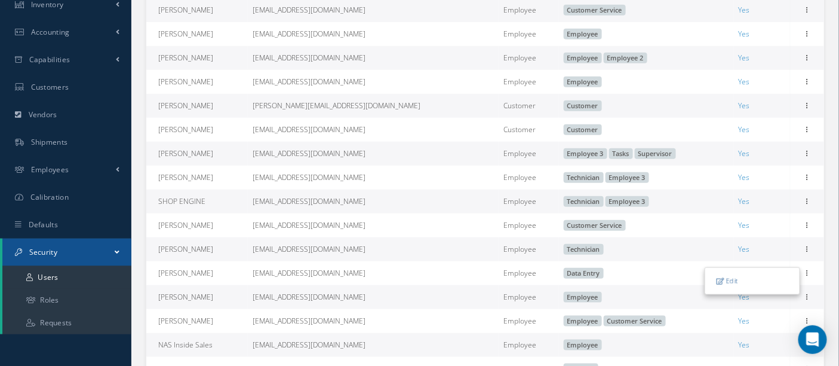
click at [756, 289] on link "Edit" at bounding box center [753, 281] width 94 height 16
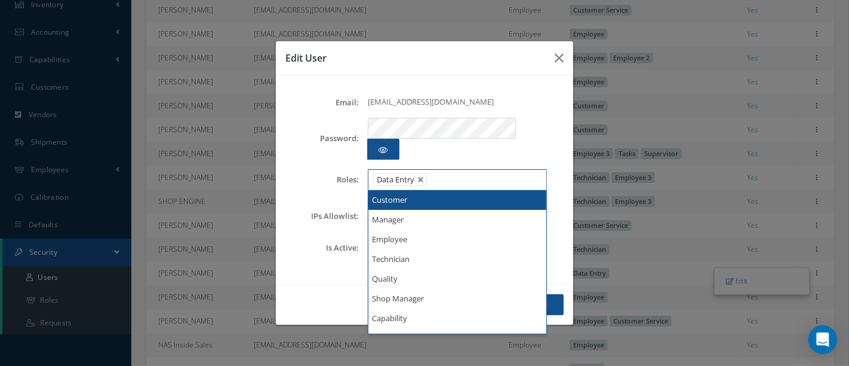
click at [459, 171] on ul "Data Entry" at bounding box center [457, 179] width 179 height 21
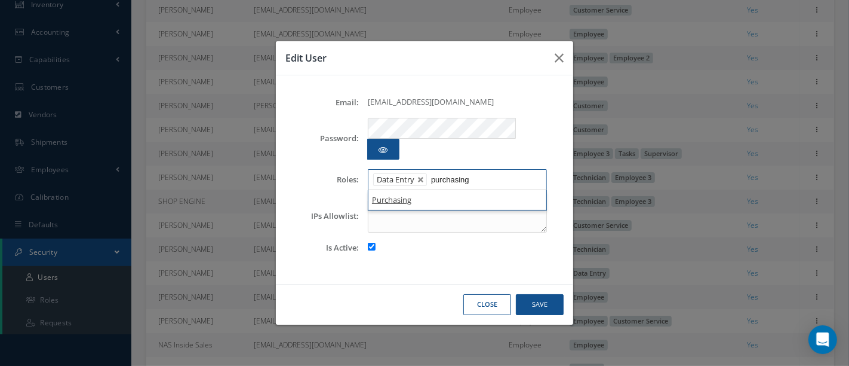
type input "purchasing"
click at [541, 295] on button "Save" at bounding box center [540, 304] width 48 height 21
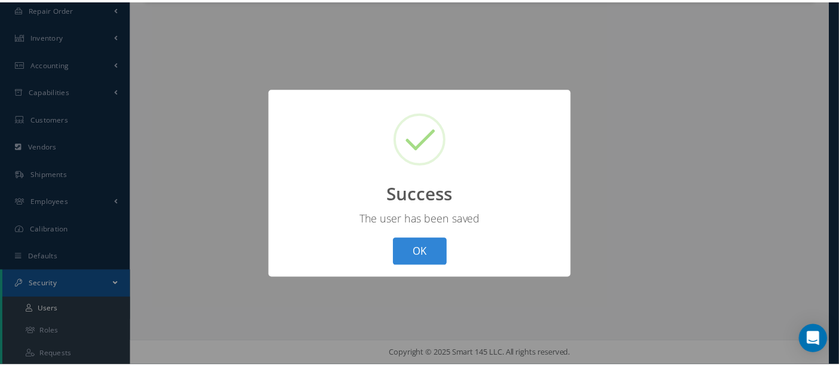
scroll to position [233, 0]
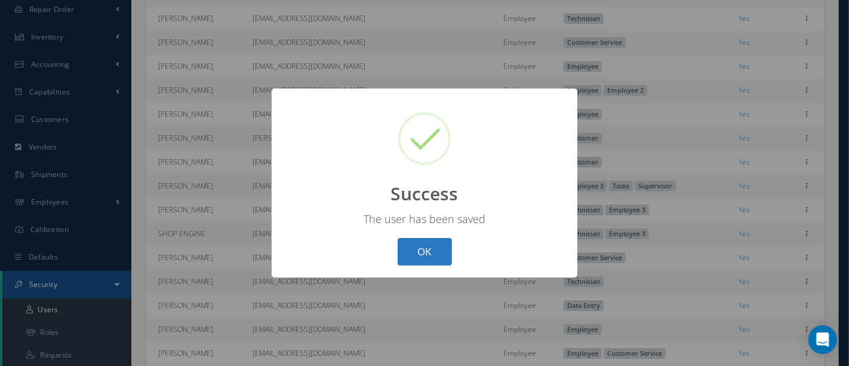
click at [431, 249] on button "OK" at bounding box center [425, 252] width 54 height 28
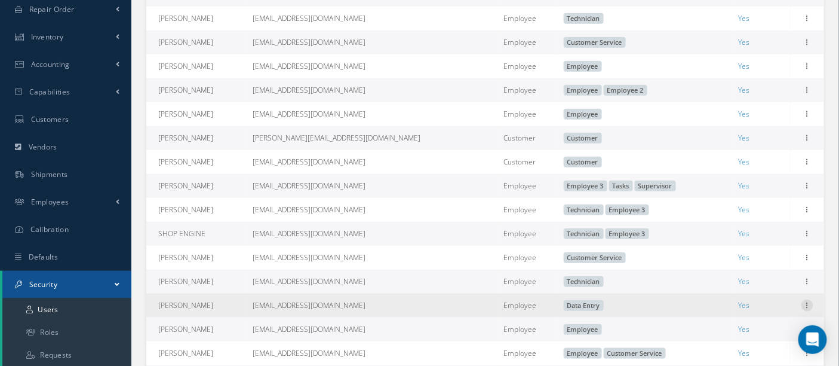
click at [803, 309] on icon at bounding box center [808, 304] width 12 height 10
click at [752, 312] on link "Edit" at bounding box center [753, 313] width 94 height 16
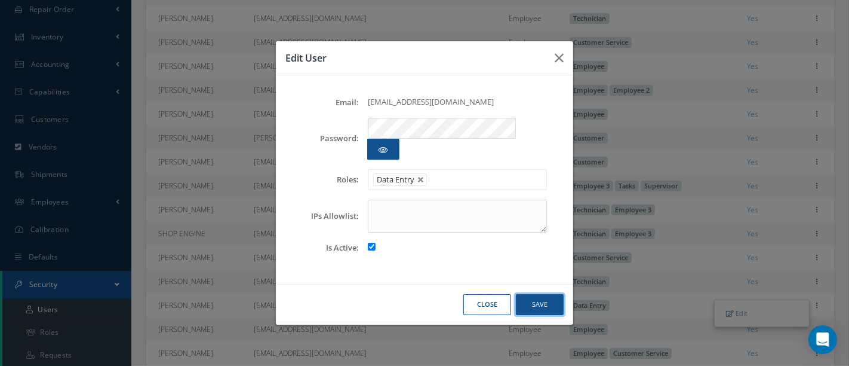
click at [549, 294] on button "Save" at bounding box center [540, 304] width 48 height 21
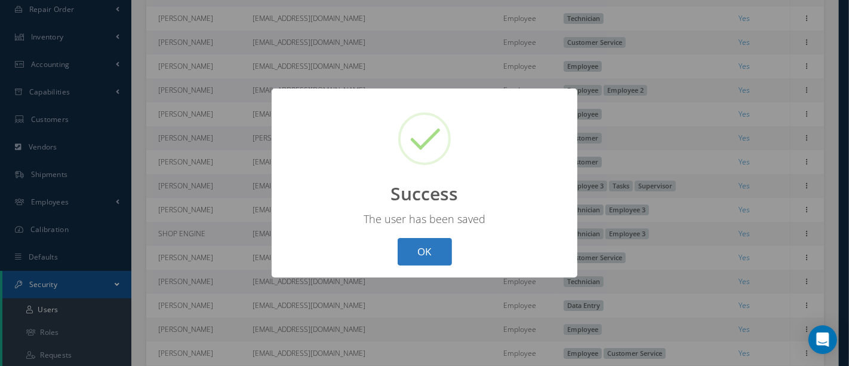
click at [431, 250] on button "OK" at bounding box center [425, 252] width 54 height 28
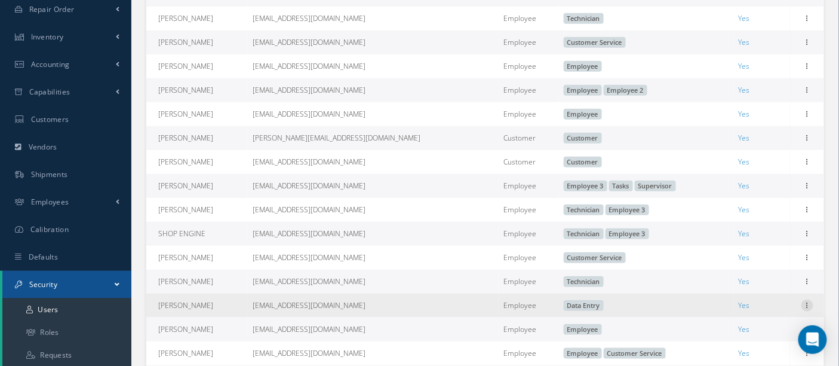
click at [806, 309] on icon at bounding box center [808, 304] width 12 height 10
click at [757, 314] on link "Edit" at bounding box center [753, 313] width 94 height 16
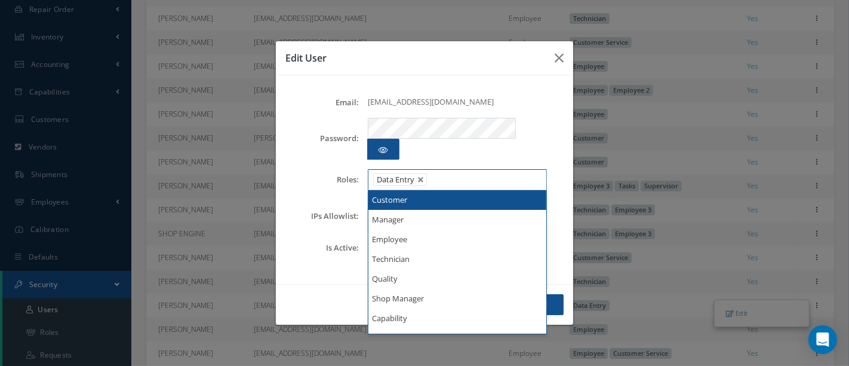
click at [483, 169] on ul "Data Entry" at bounding box center [457, 179] width 179 height 21
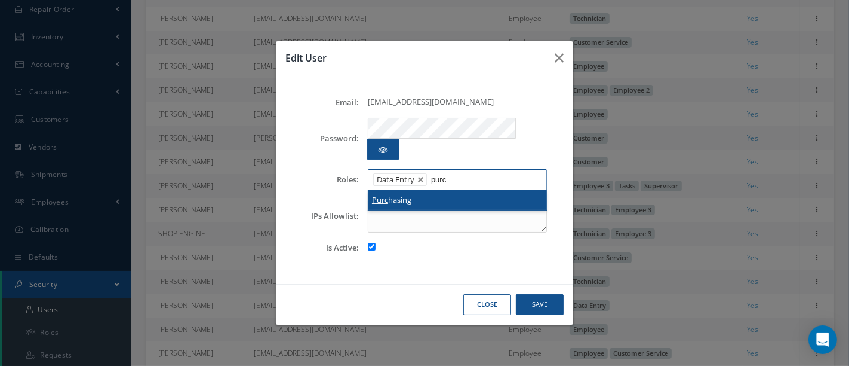
type input "purc"
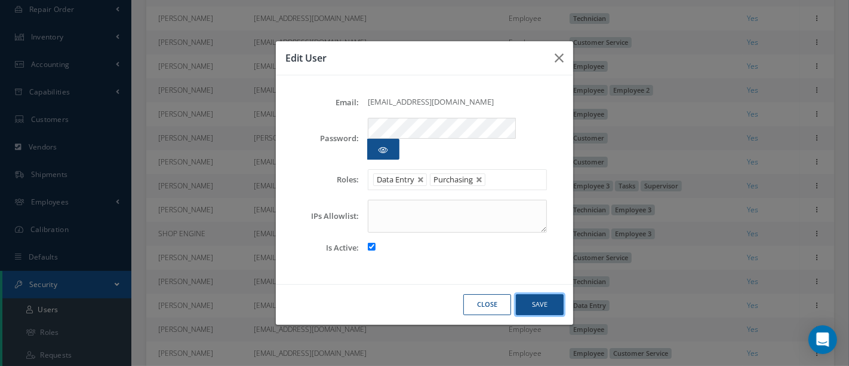
click at [541, 295] on button "Save" at bounding box center [540, 304] width 48 height 21
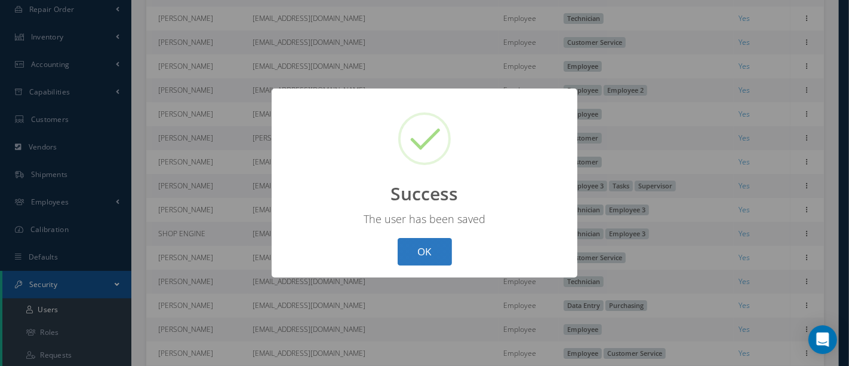
click at [434, 256] on button "OK" at bounding box center [425, 252] width 54 height 28
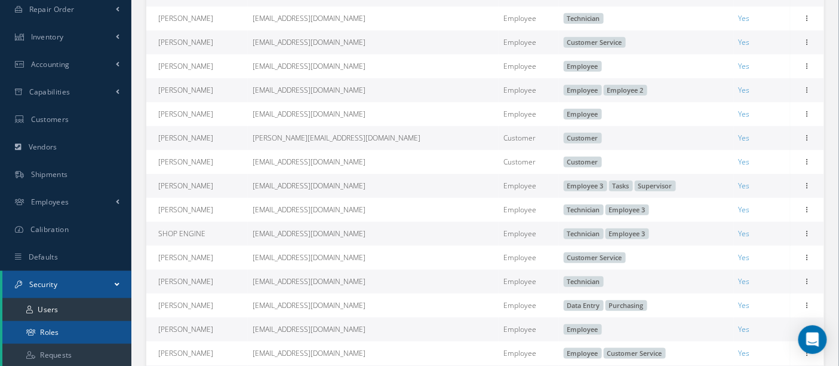
click at [51, 330] on link "Roles" at bounding box center [66, 332] width 129 height 23
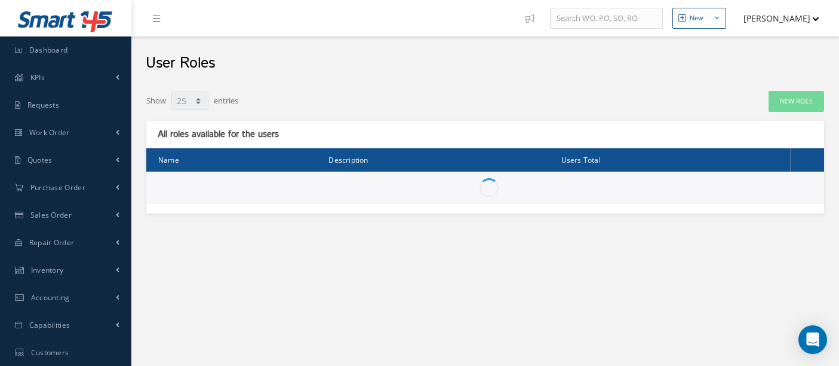
select select "25"
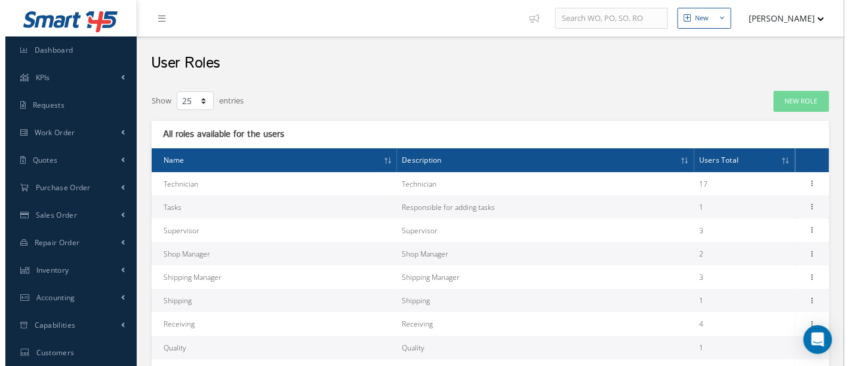
scroll to position [66, 0]
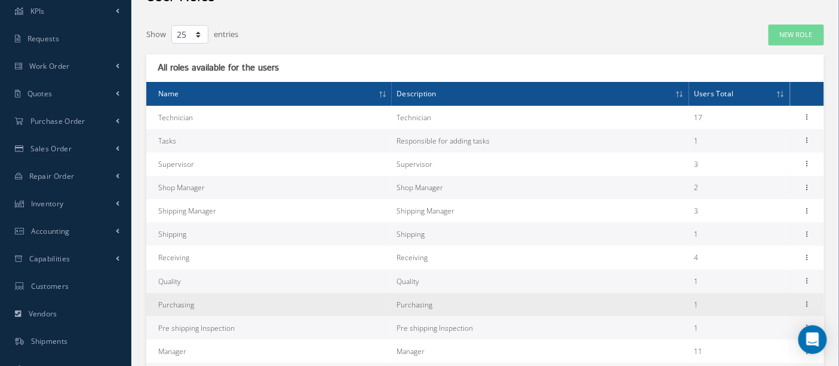
click at [205, 307] on td "Purchasing" at bounding box center [269, 304] width 246 height 23
click at [810, 300] on icon at bounding box center [808, 303] width 12 height 10
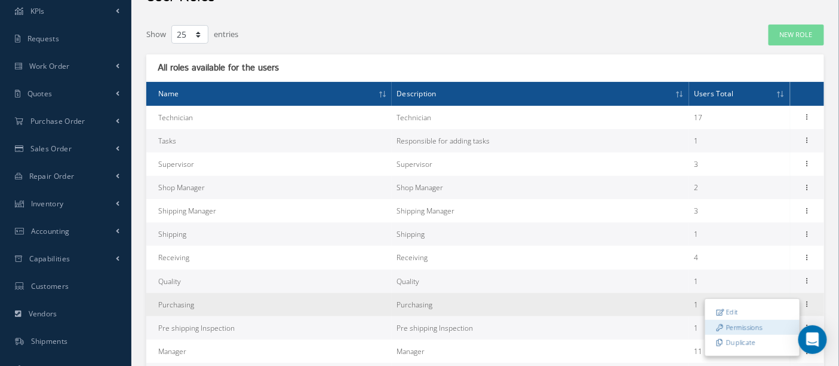
click at [749, 325] on link "Permissions" at bounding box center [753, 328] width 94 height 16
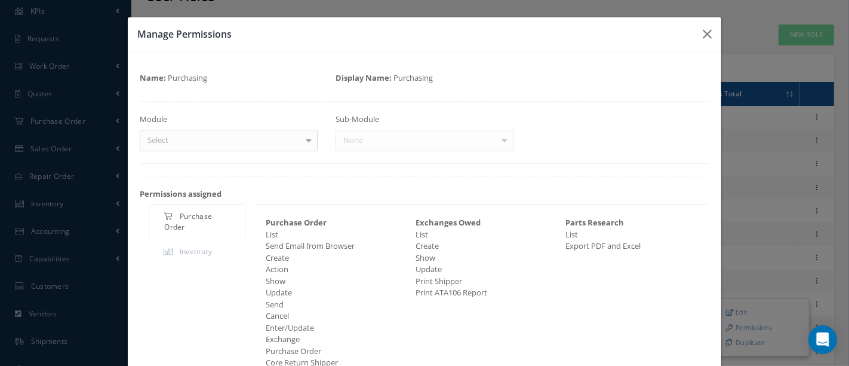
click at [303, 142] on div at bounding box center [308, 140] width 17 height 20
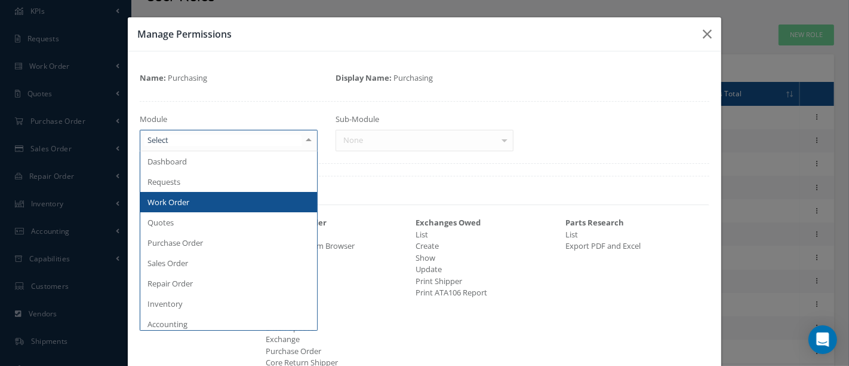
click at [215, 204] on span "Work Order" at bounding box center [228, 202] width 177 height 20
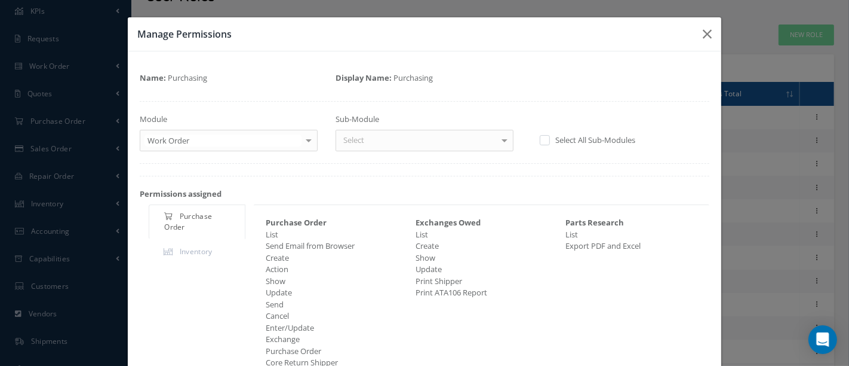
click at [502, 140] on div at bounding box center [504, 140] width 17 height 20
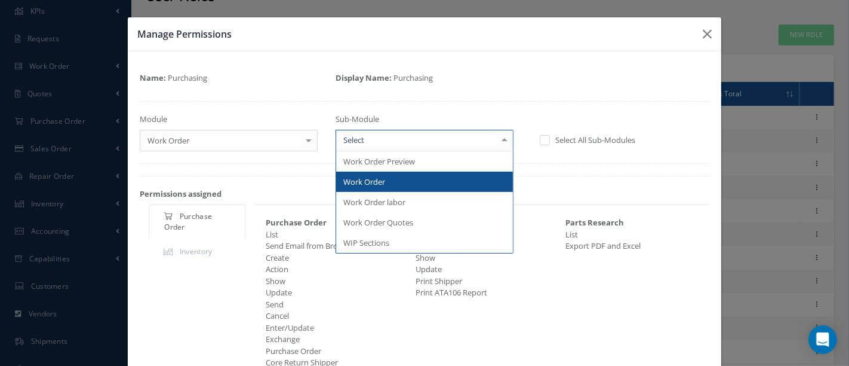
click at [377, 184] on span "Work Order" at bounding box center [364, 181] width 42 height 11
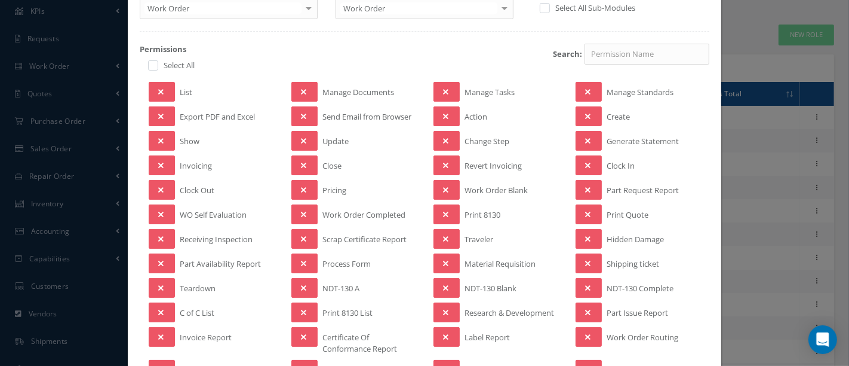
scroll to position [133, 0]
click at [155, 87] on button at bounding box center [162, 91] width 26 height 20
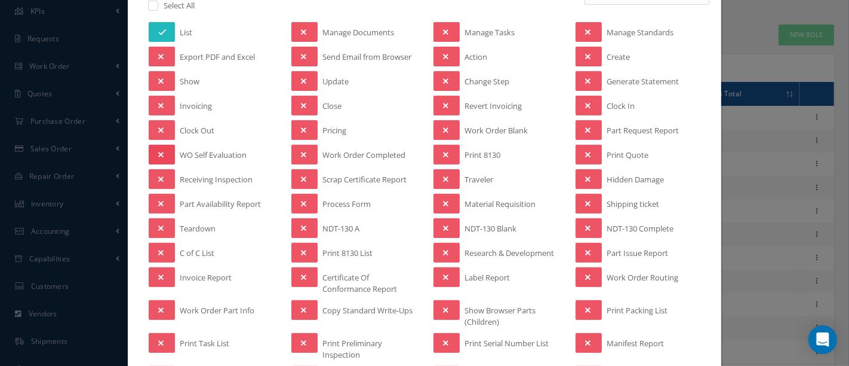
scroll to position [199, 0]
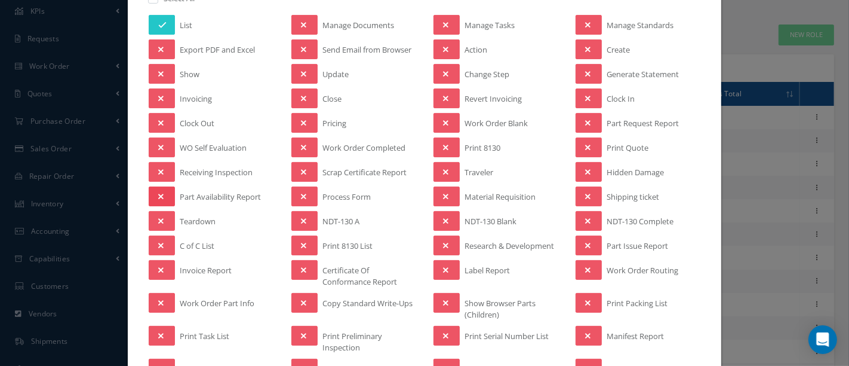
click at [163, 187] on button at bounding box center [162, 196] width 26 height 20
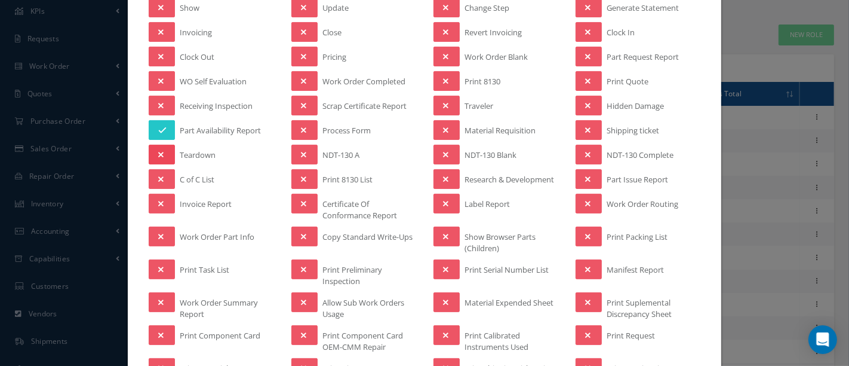
click at [162, 149] on button at bounding box center [162, 155] width 26 height 20
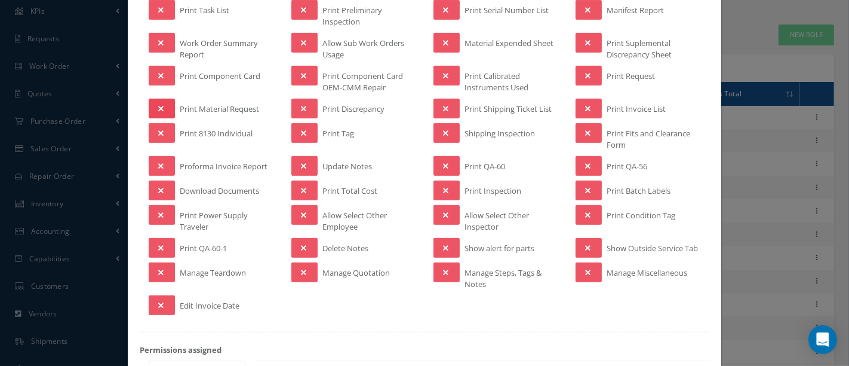
scroll to position [530, 0]
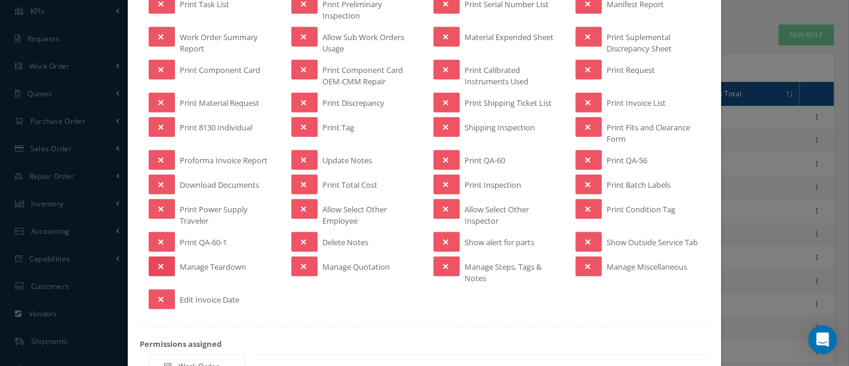
click at [152, 267] on button at bounding box center [162, 266] width 26 height 20
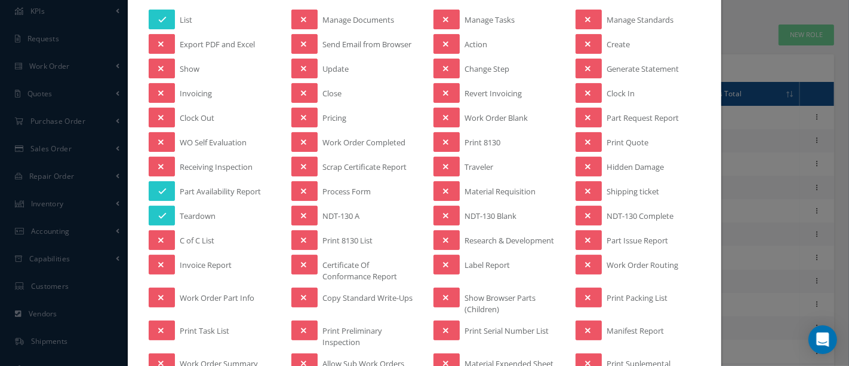
scroll to position [199, 0]
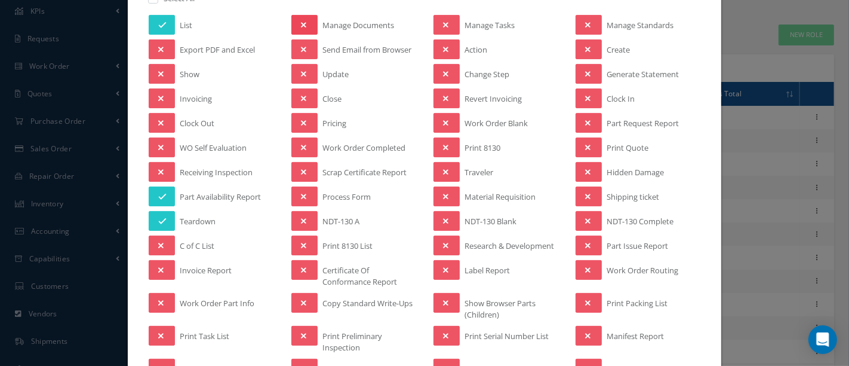
click at [303, 23] on button at bounding box center [305, 25] width 26 height 20
click at [302, 66] on button at bounding box center [305, 74] width 26 height 20
click at [303, 41] on button at bounding box center [305, 49] width 26 height 20
click at [301, 121] on icon at bounding box center [303, 123] width 5 height 8
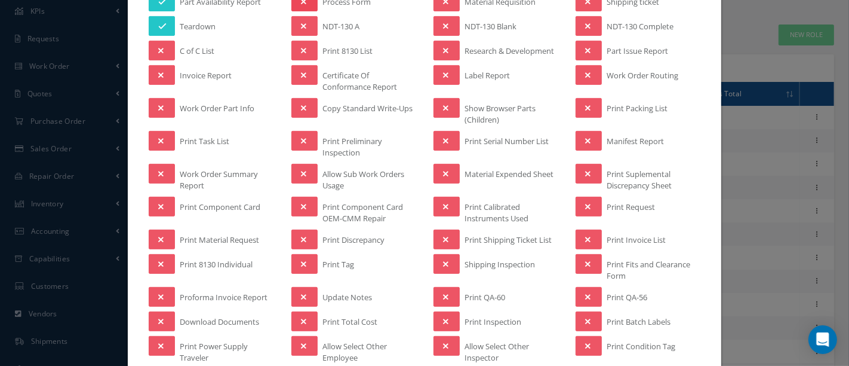
scroll to position [398, 0]
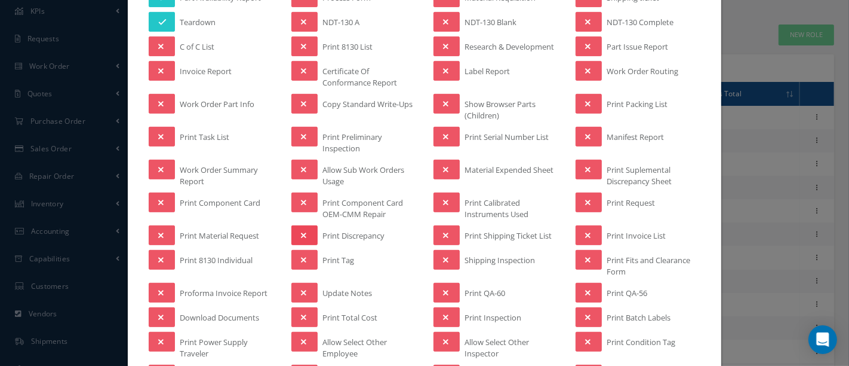
click at [311, 225] on button at bounding box center [305, 235] width 26 height 20
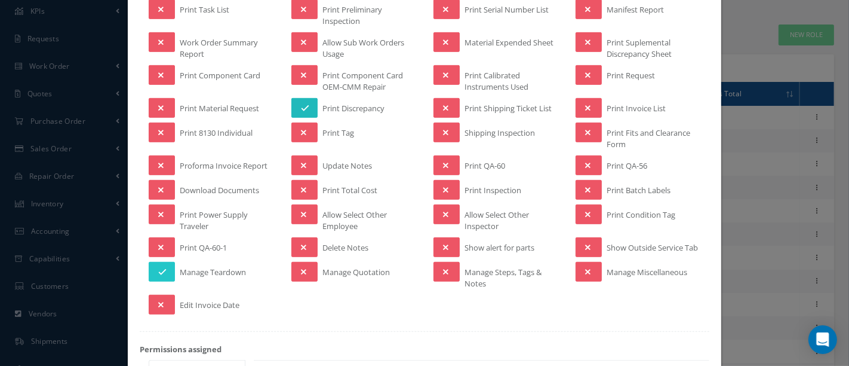
scroll to position [530, 0]
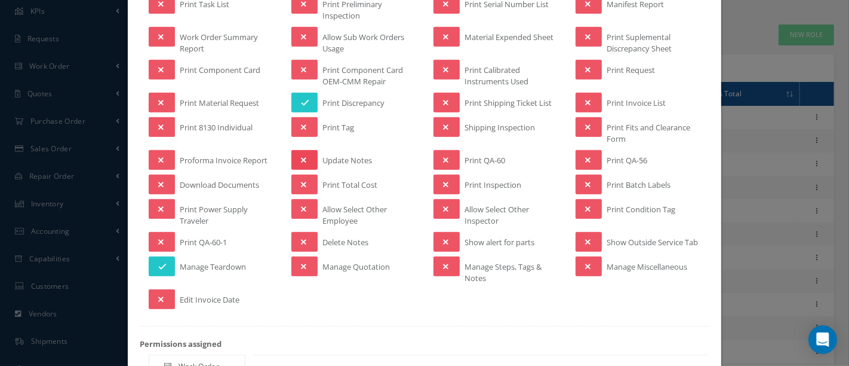
click at [301, 156] on icon at bounding box center [303, 160] width 5 height 8
click at [301, 180] on icon at bounding box center [303, 184] width 5 height 8
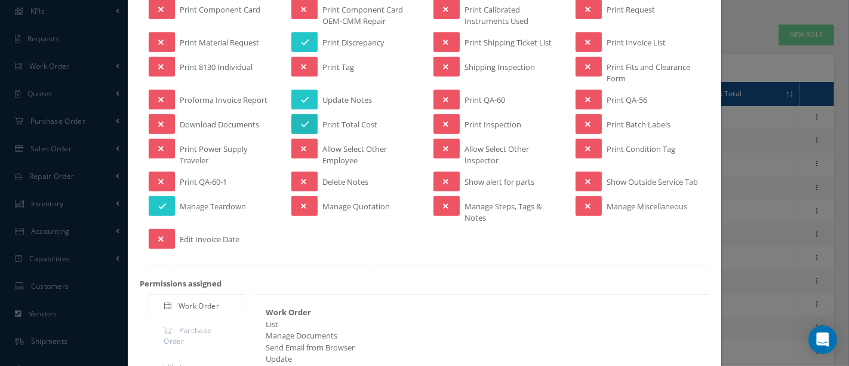
scroll to position [597, 0]
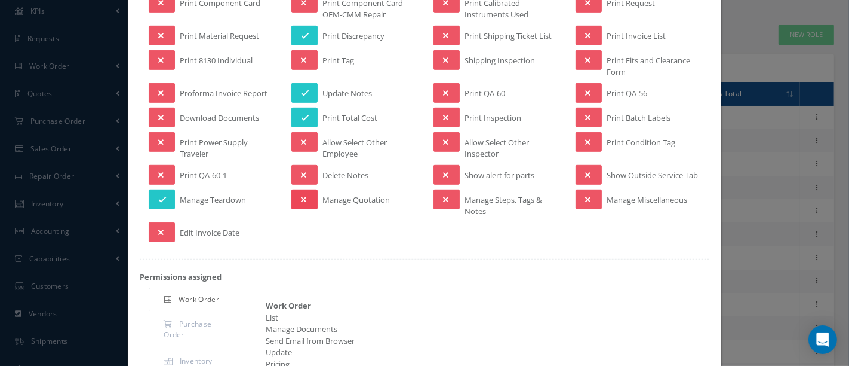
click at [302, 200] on icon at bounding box center [303, 199] width 5 height 8
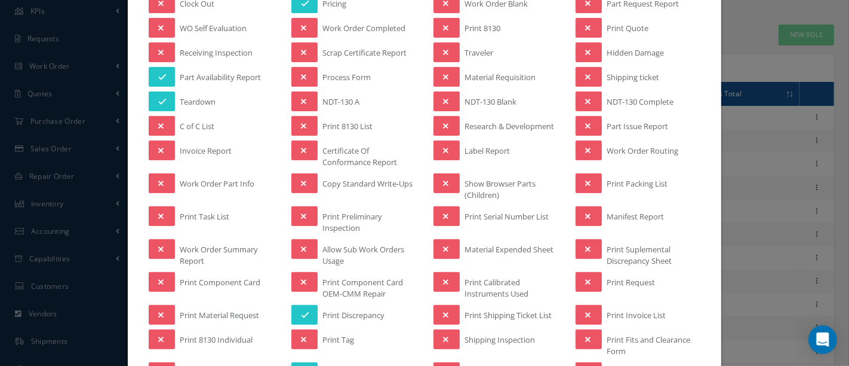
scroll to position [133, 0]
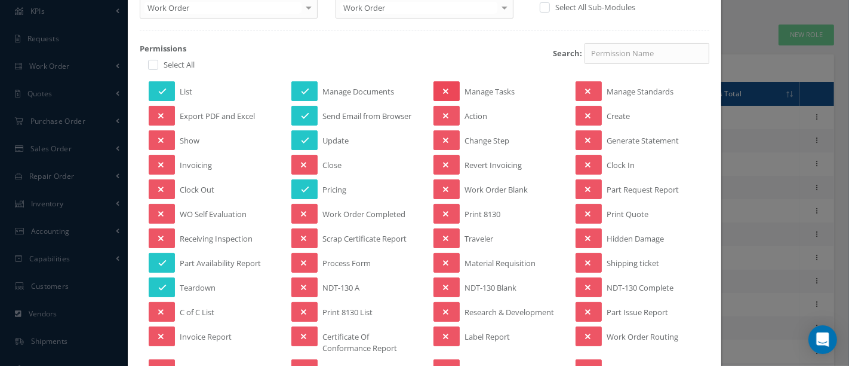
click at [443, 90] on icon at bounding box center [445, 91] width 5 height 8
click at [443, 114] on icon at bounding box center [445, 116] width 5 height 8
click at [441, 133] on button at bounding box center [447, 140] width 26 height 20
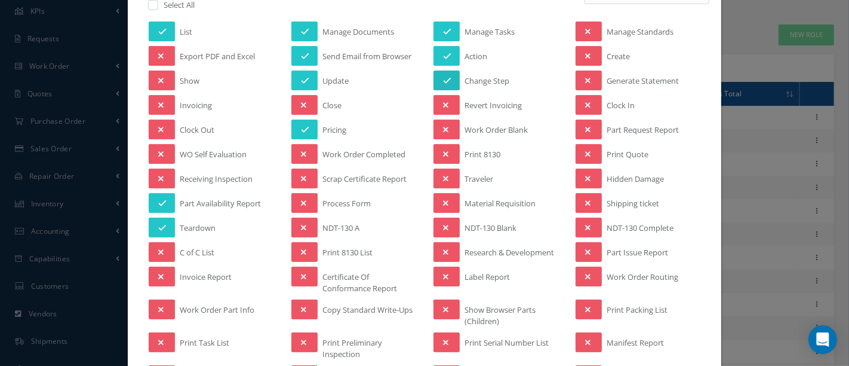
scroll to position [199, 0]
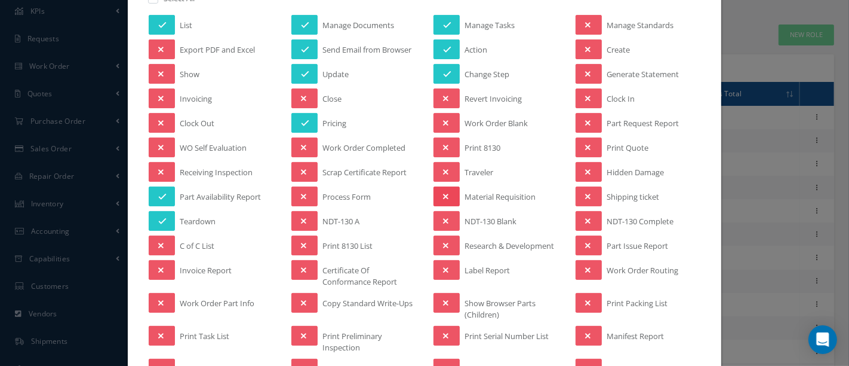
drag, startPoint x: 443, startPoint y: 186, endPoint x: 456, endPoint y: 178, distance: 15.3
click at [442, 186] on button at bounding box center [447, 196] width 26 height 20
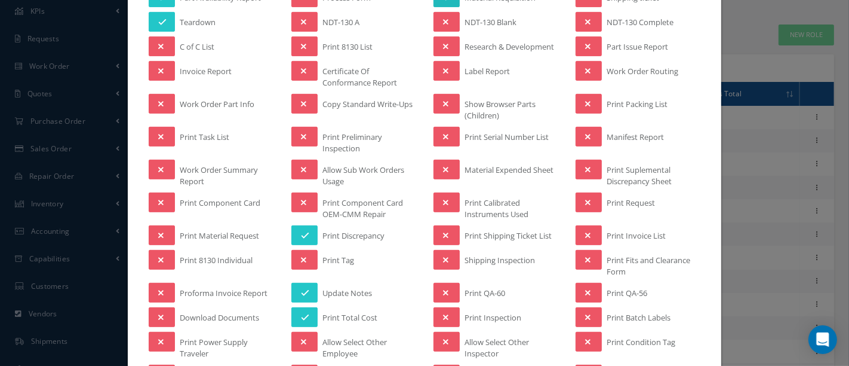
scroll to position [464, 0]
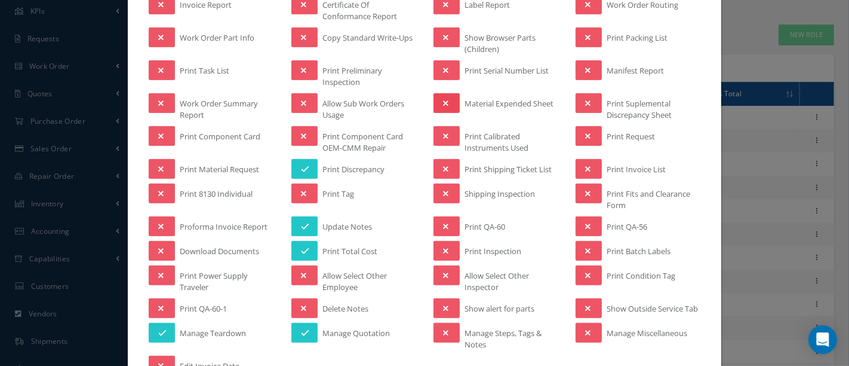
click at [447, 102] on button at bounding box center [447, 103] width 26 height 20
click at [447, 300] on button at bounding box center [447, 308] width 26 height 20
click at [447, 334] on button at bounding box center [447, 333] width 26 height 20
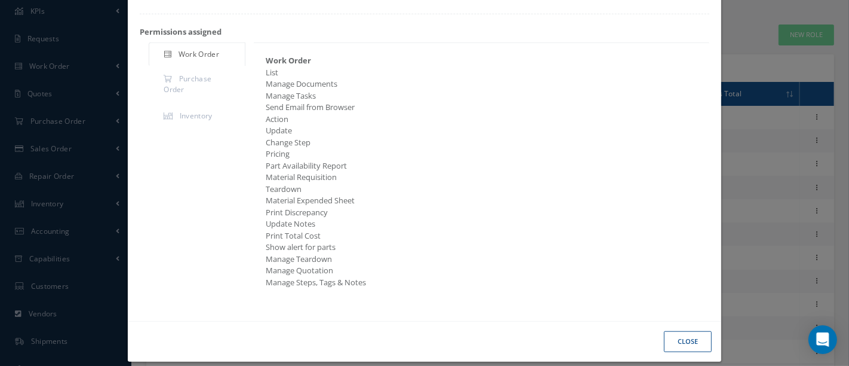
scroll to position [857, 0]
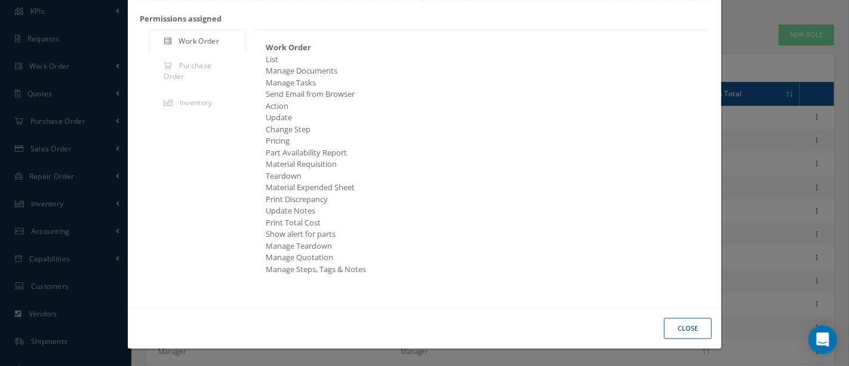
click at [665, 327] on button "Close" at bounding box center [688, 328] width 48 height 21
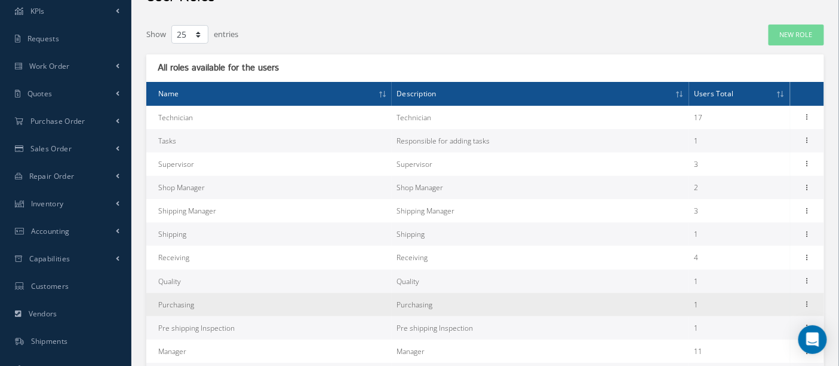
click at [185, 308] on td "Purchasing" at bounding box center [269, 304] width 246 height 23
click at [806, 302] on icon at bounding box center [808, 303] width 12 height 10
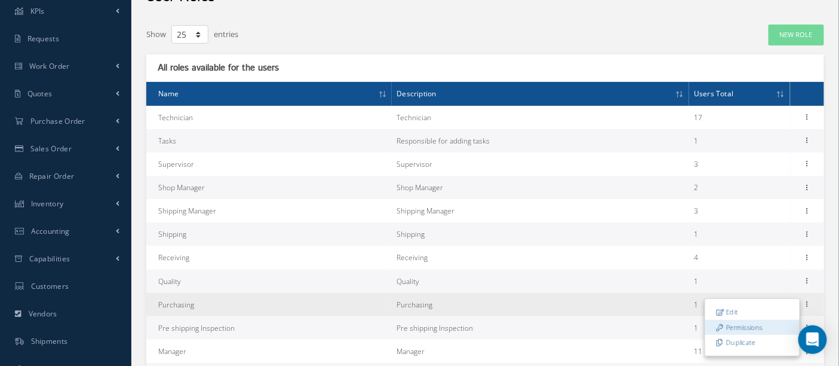
click at [759, 324] on link "Permissions" at bounding box center [753, 328] width 94 height 16
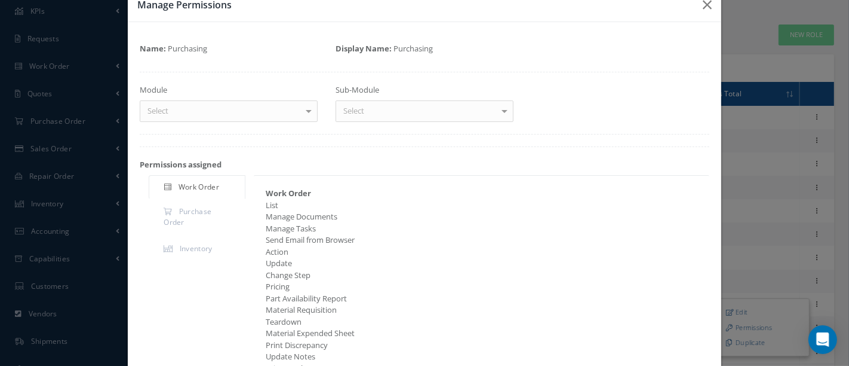
scroll to position [0, 0]
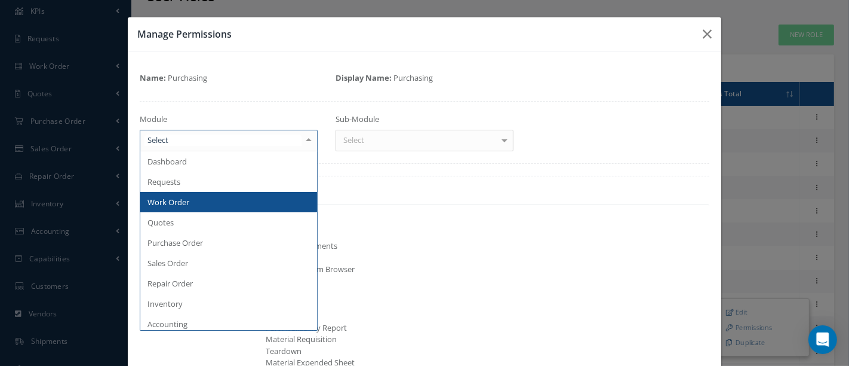
click at [311, 139] on div at bounding box center [308, 140] width 17 height 20
click at [208, 198] on span "Work Order" at bounding box center [228, 202] width 177 height 20
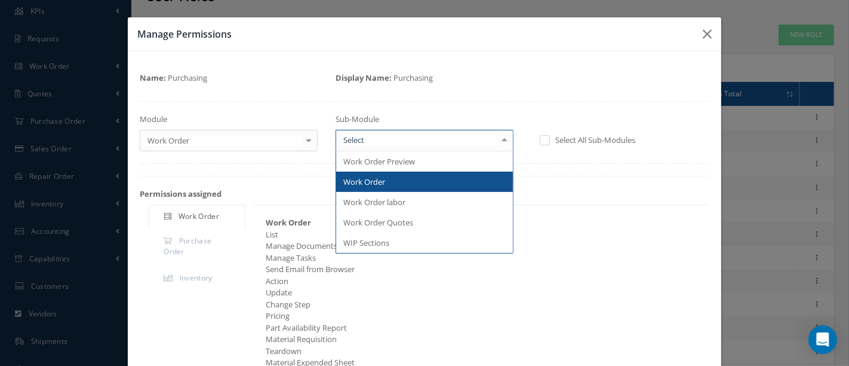
click at [500, 137] on div at bounding box center [504, 140] width 17 height 20
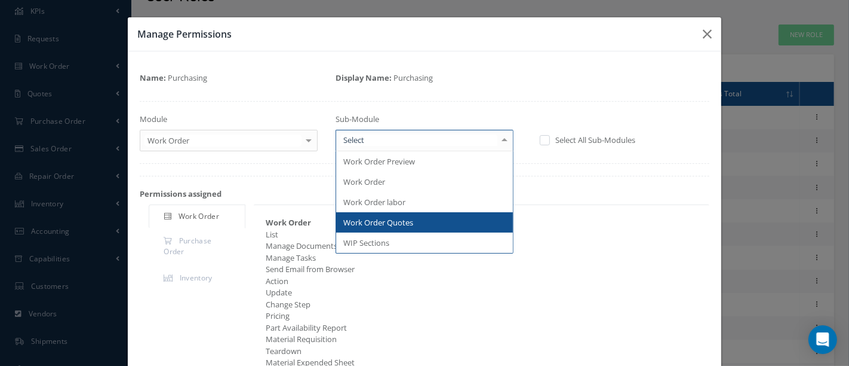
click at [370, 222] on span "Work Order Quotes" at bounding box center [378, 222] width 70 height 11
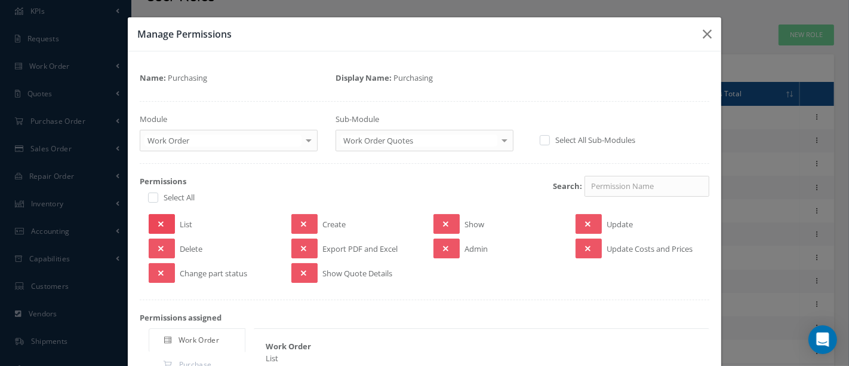
click at [159, 220] on icon at bounding box center [160, 224] width 5 height 8
click at [158, 271] on icon at bounding box center [160, 273] width 5 height 8
click at [303, 222] on button at bounding box center [305, 224] width 26 height 20
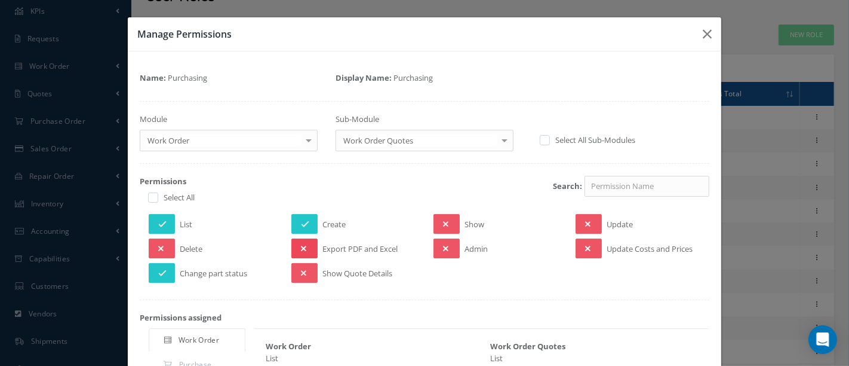
click at [305, 247] on button at bounding box center [305, 248] width 26 height 20
click at [303, 265] on button at bounding box center [305, 273] width 26 height 20
click at [437, 221] on button at bounding box center [447, 224] width 26 height 20
click at [589, 221] on button at bounding box center [589, 224] width 26 height 20
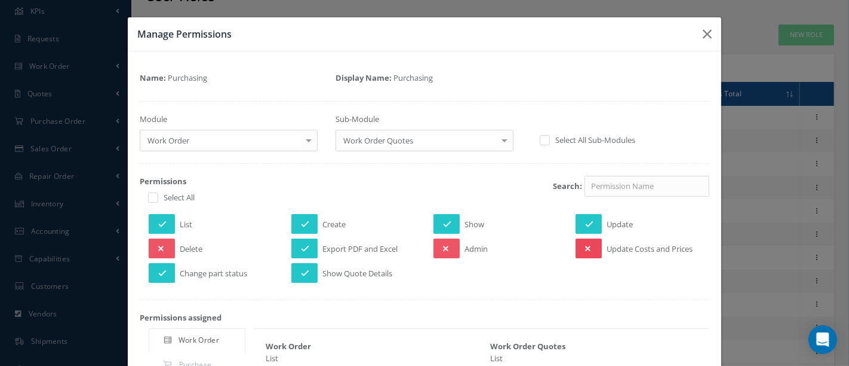
click at [588, 244] on button at bounding box center [589, 248] width 26 height 20
click at [497, 142] on div at bounding box center [504, 140] width 17 height 20
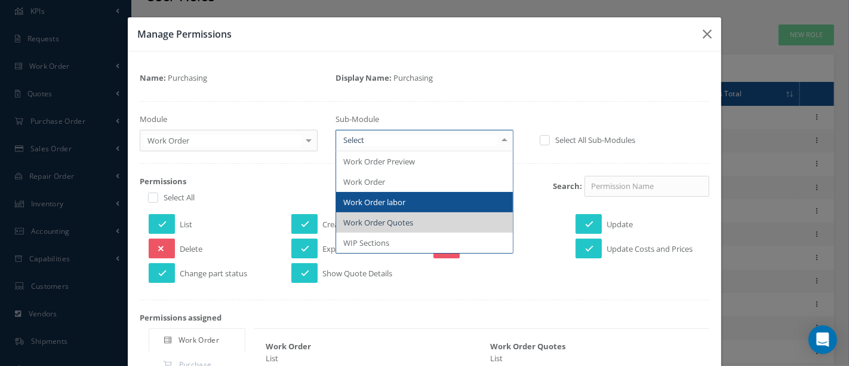
click at [401, 197] on span "Work Order labor" at bounding box center [374, 202] width 62 height 11
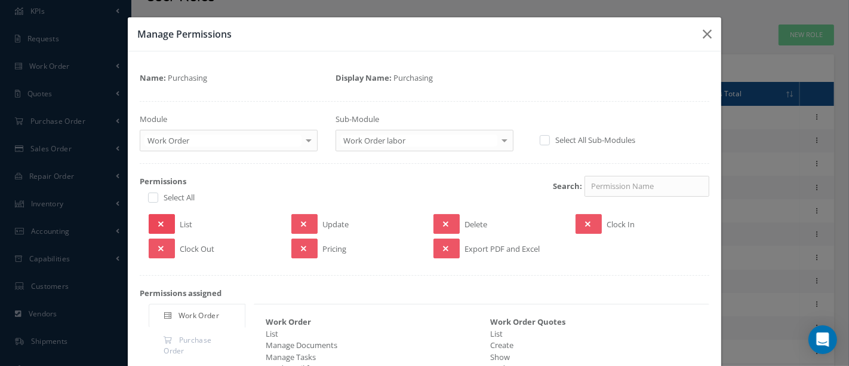
click at [167, 226] on button at bounding box center [162, 224] width 26 height 20
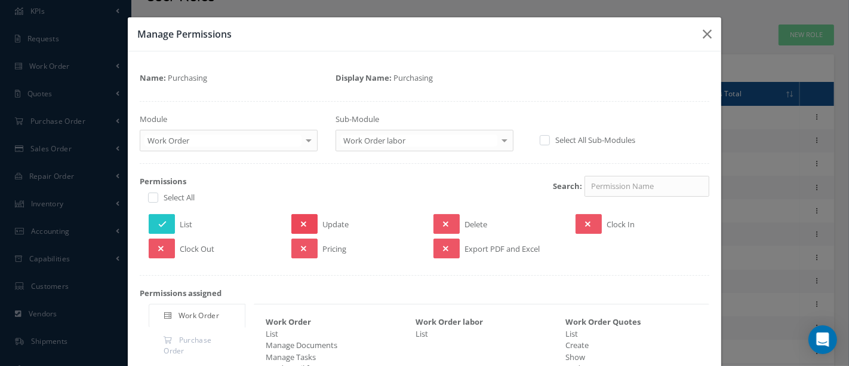
click at [306, 220] on button at bounding box center [305, 224] width 26 height 20
click at [306, 241] on button at bounding box center [305, 248] width 26 height 20
click at [437, 244] on button at bounding box center [447, 248] width 26 height 20
click at [501, 136] on div at bounding box center [504, 140] width 17 height 20
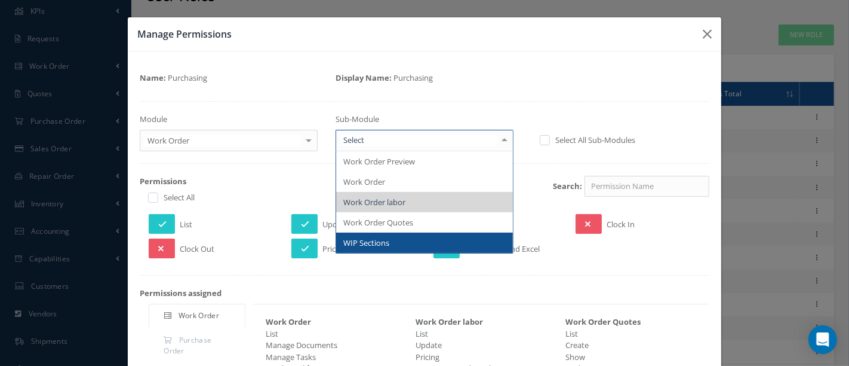
click at [389, 237] on span "WIP Sections" at bounding box center [424, 242] width 177 height 20
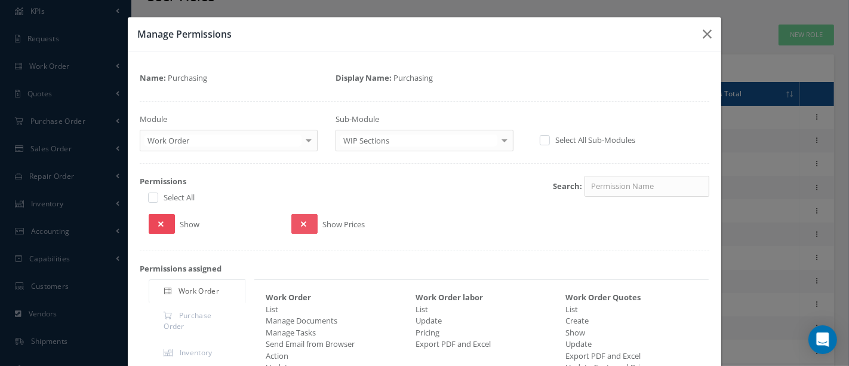
click at [155, 219] on button at bounding box center [162, 224] width 26 height 20
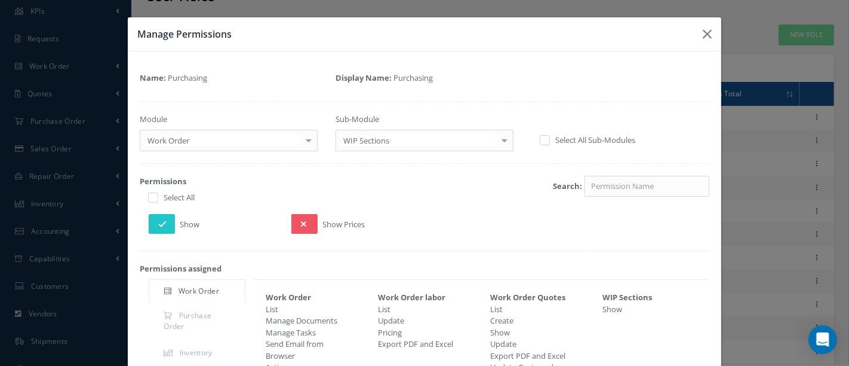
click at [497, 139] on div at bounding box center [504, 140] width 17 height 20
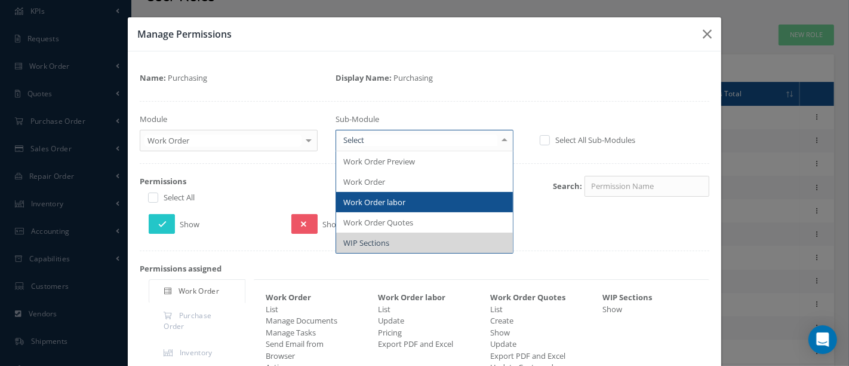
click at [397, 201] on span "Work Order labor" at bounding box center [374, 202] width 62 height 11
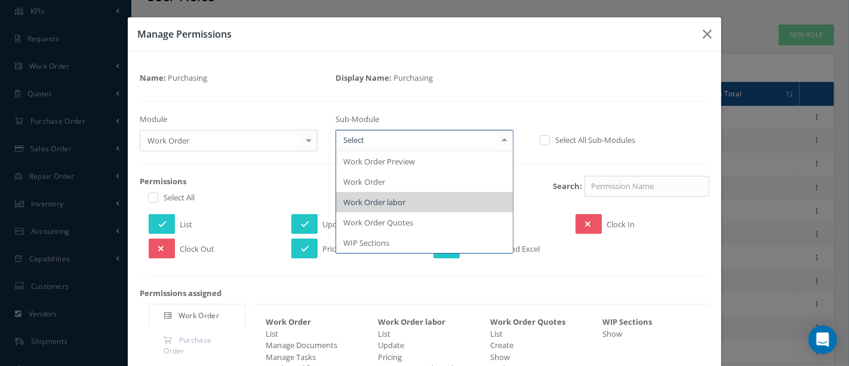
click at [496, 140] on div at bounding box center [504, 140] width 17 height 20
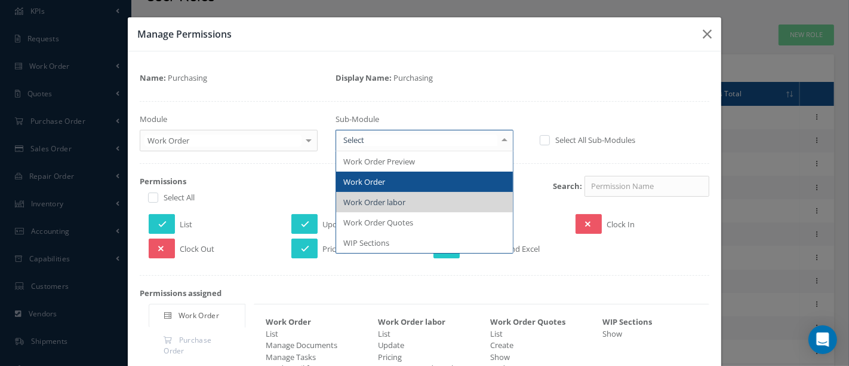
click at [406, 180] on span "Work Order" at bounding box center [424, 181] width 177 height 20
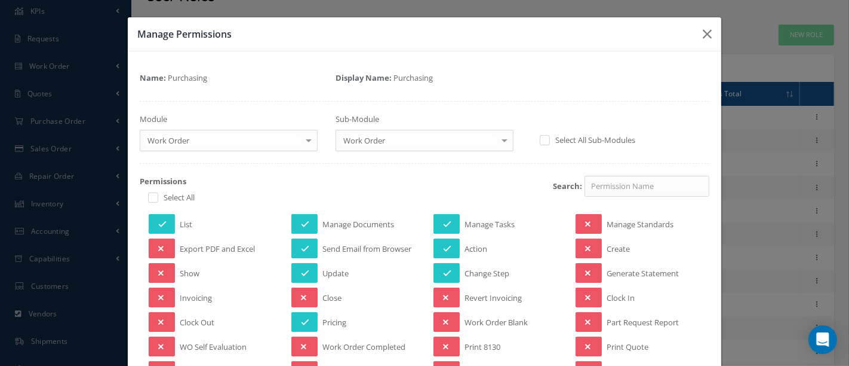
scroll to position [133, 0]
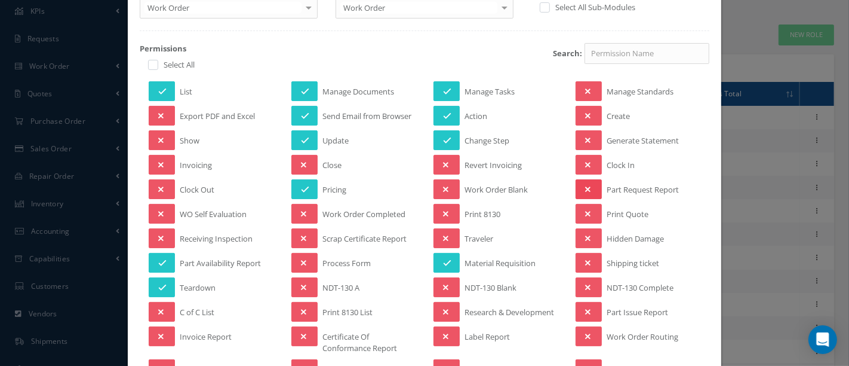
click at [587, 188] on button at bounding box center [589, 189] width 26 height 20
click at [584, 208] on button at bounding box center [589, 214] width 26 height 20
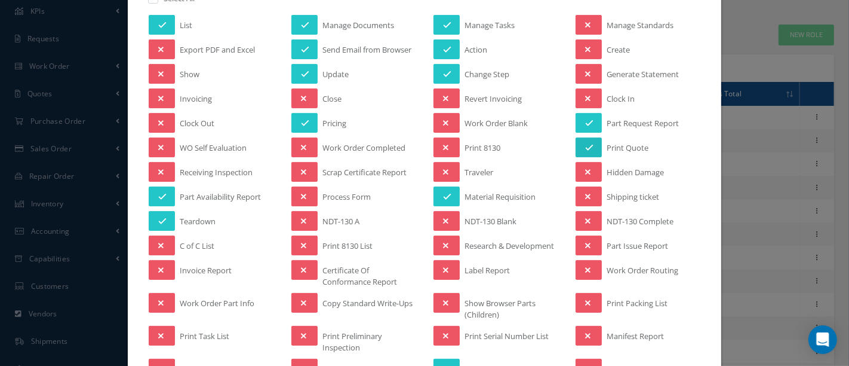
scroll to position [265, 0]
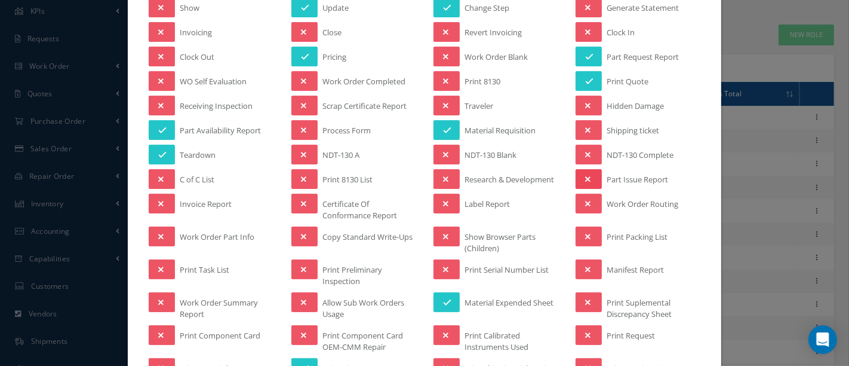
click at [585, 175] on icon at bounding box center [587, 179] width 5 height 8
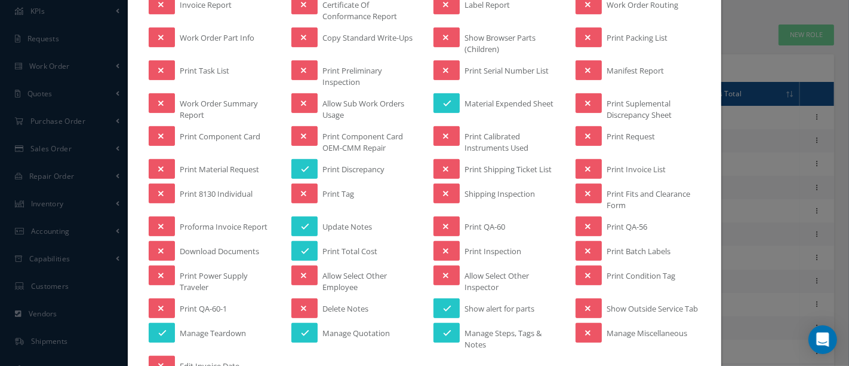
scroll to position [530, 0]
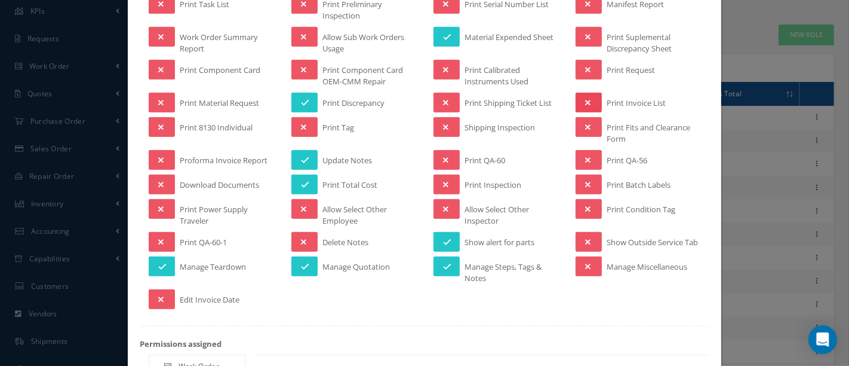
click at [578, 96] on button at bounding box center [589, 103] width 26 height 20
click at [585, 238] on icon at bounding box center [587, 242] width 5 height 8
click at [590, 269] on button at bounding box center [589, 266] width 26 height 20
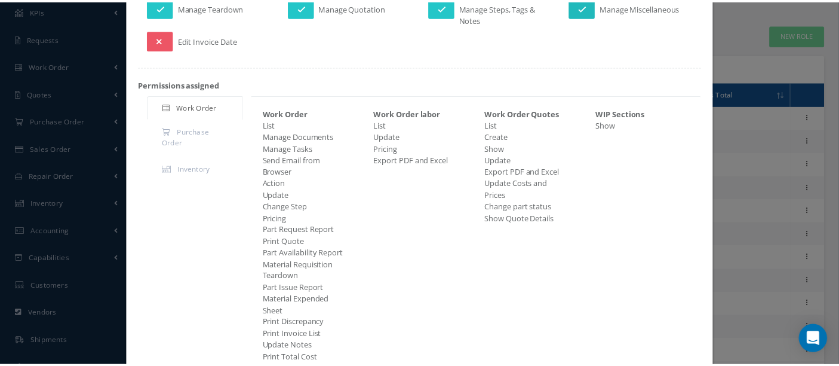
scroll to position [973, 0]
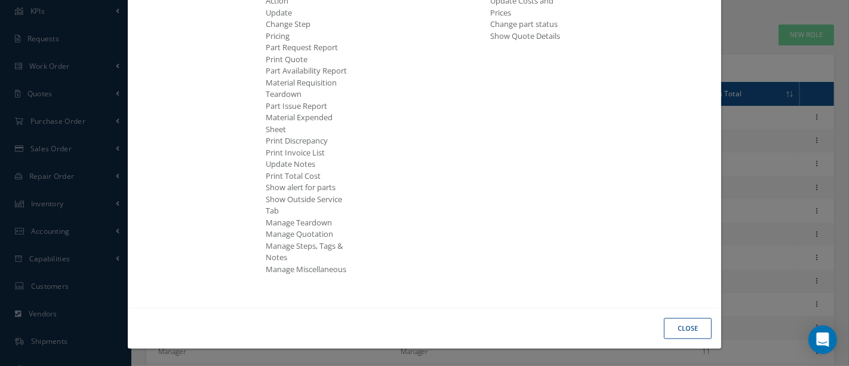
click at [673, 330] on button "Close" at bounding box center [688, 328] width 48 height 21
